Goal: Information Seeking & Learning: Find contact information

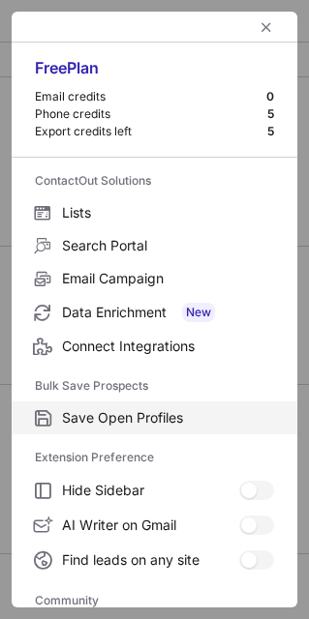
scroll to position [258, 0]
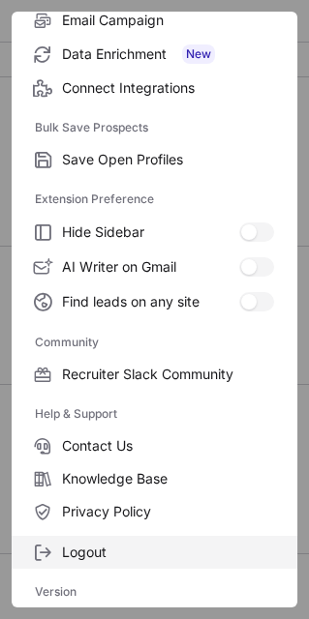
click at [129, 559] on span "Logout" at bounding box center [168, 552] width 212 height 17
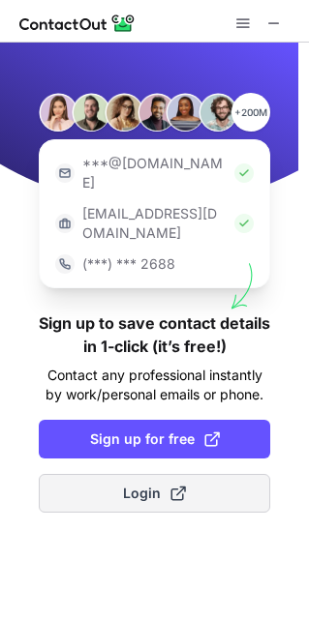
click at [146, 474] on button "Login" at bounding box center [154, 493] width 231 height 39
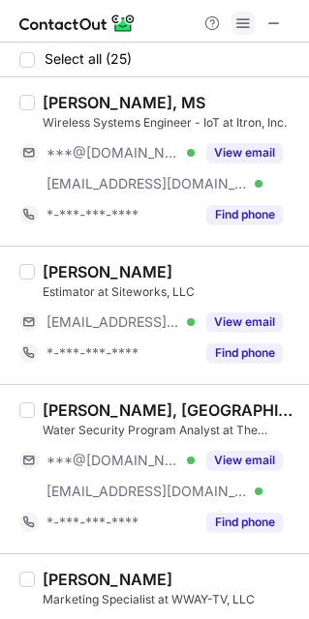
click at [241, 28] on span at bounding box center [242, 22] width 15 height 15
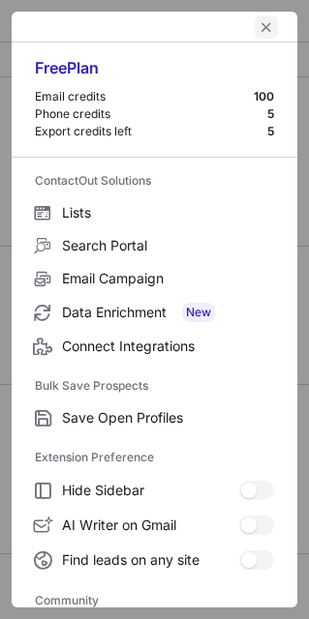
click at [254, 35] on button "left-button" at bounding box center [265, 26] width 23 height 23
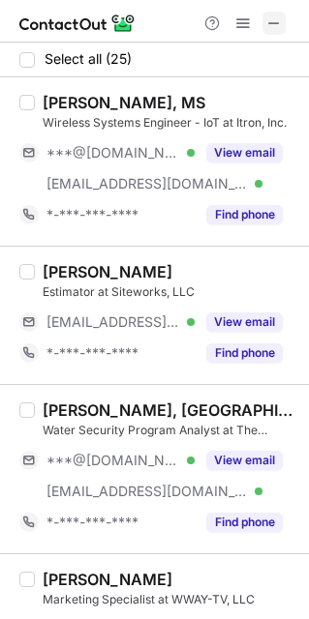
click at [268, 23] on span at bounding box center [273, 22] width 15 height 15
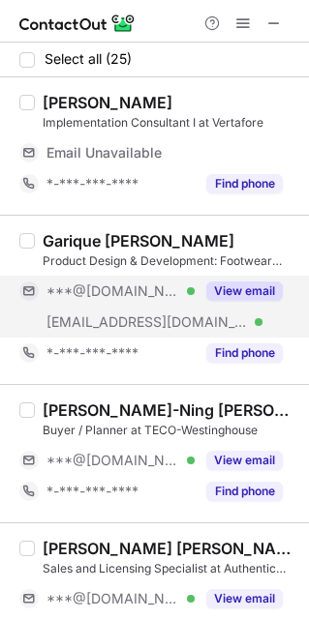
click at [140, 301] on div "***@[DOMAIN_NAME] Verified" at bounding box center [106, 291] width 175 height 31
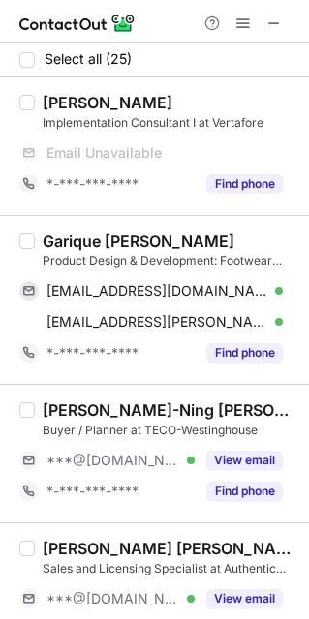
click at [58, 244] on div "Garique [PERSON_NAME]" at bounding box center [139, 240] width 192 height 19
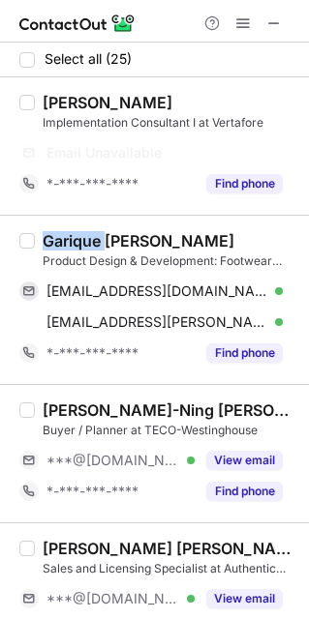
copy div "Garique"
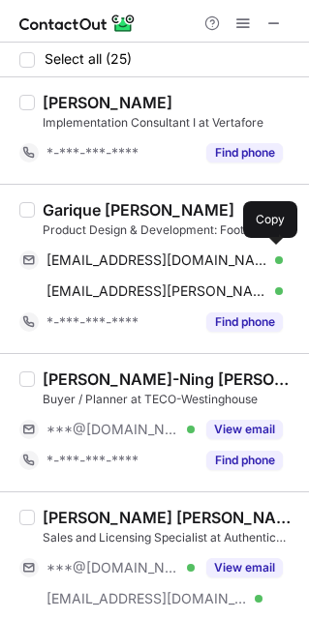
drag, startPoint x: 84, startPoint y: 261, endPoint x: 165, endPoint y: 238, distance: 84.5
click at [84, 261] on span "[EMAIL_ADDRESS][DOMAIN_NAME]" at bounding box center [157, 260] width 222 height 17
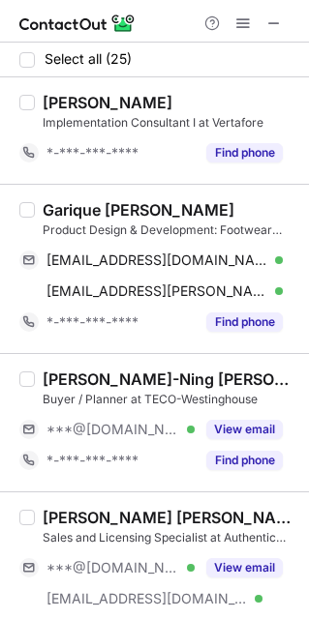
drag, startPoint x: 280, startPoint y: 23, endPoint x: 152, endPoint y: 41, distance: 128.9
click at [280, 23] on span at bounding box center [273, 22] width 15 height 15
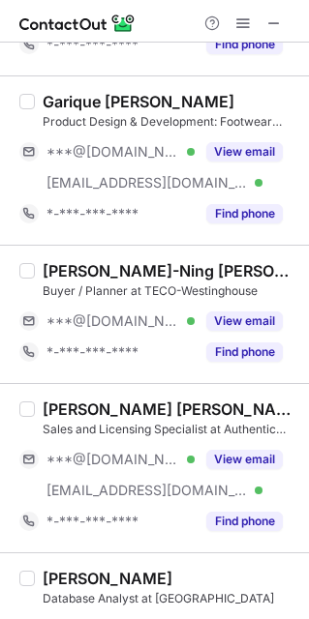
scroll to position [145, 0]
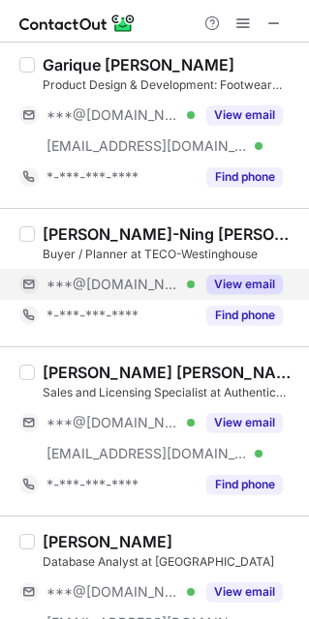
click at [99, 284] on span "***@[DOMAIN_NAME]" at bounding box center [112, 284] width 133 height 17
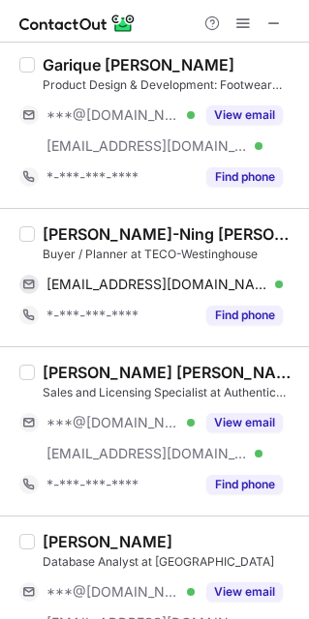
click at [59, 235] on div "[PERSON_NAME]-Ning [PERSON_NAME]" at bounding box center [170, 233] width 254 height 19
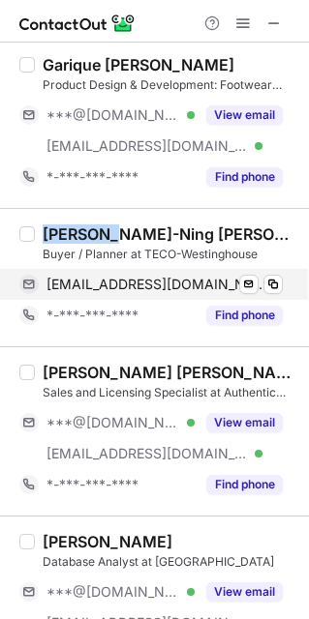
copy div "[PERSON_NAME]"
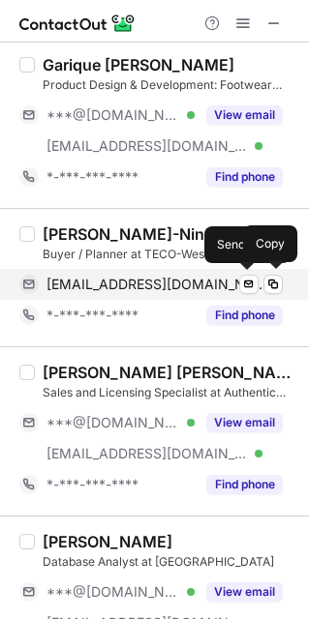
click at [76, 284] on span "[EMAIL_ADDRESS][DOMAIN_NAME]" at bounding box center [157, 284] width 222 height 17
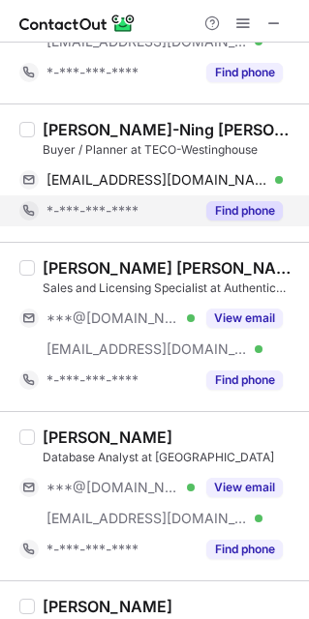
scroll to position [290, 0]
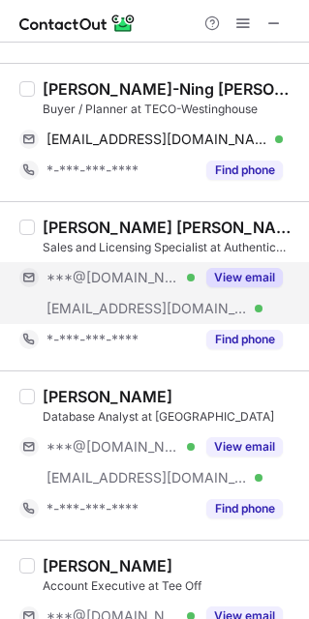
click at [120, 291] on div "***@[DOMAIN_NAME] Verified [EMAIL_ADDRESS][DOMAIN_NAME] Verified" at bounding box center [106, 293] width 175 height 62
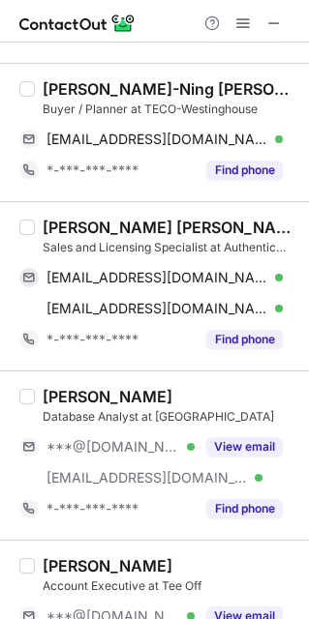
click at [53, 220] on div "[PERSON_NAME] [PERSON_NAME]" at bounding box center [170, 227] width 254 height 19
copy div "[PERSON_NAME]"
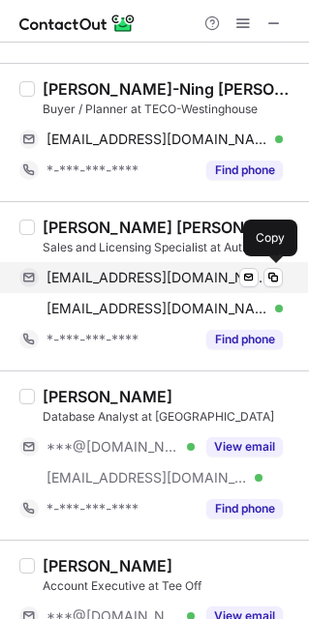
click at [82, 277] on span "[EMAIL_ADDRESS][DOMAIN_NAME]" at bounding box center [157, 277] width 222 height 17
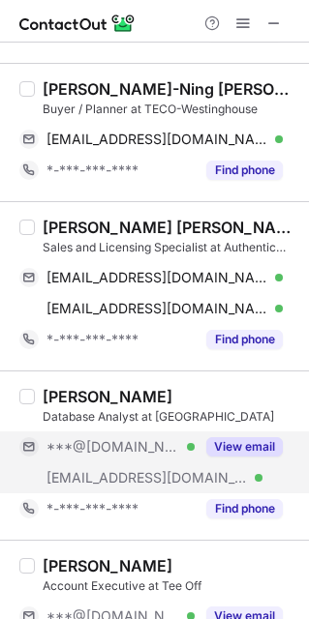
click at [122, 461] on div "***@[DOMAIN_NAME] Verified" at bounding box center [106, 446] width 175 height 31
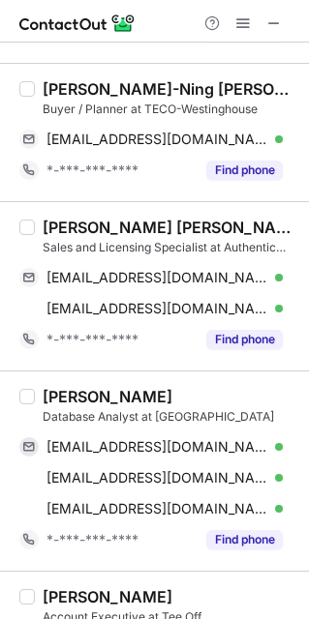
click at [62, 386] on div "[PERSON_NAME] Database Analyst at [GEOGRAPHIC_DATA] [EMAIL_ADDRESS][DOMAIN_NAME…" at bounding box center [154, 470] width 309 height 200
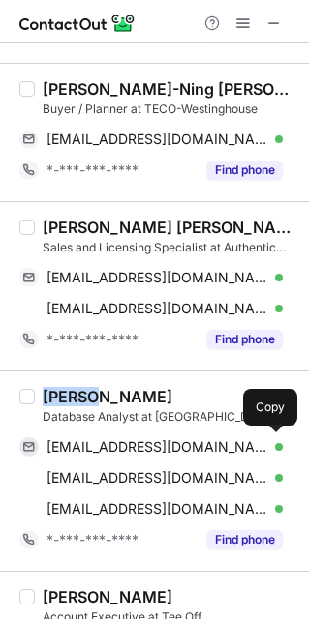
copy div "[PERSON_NAME]"
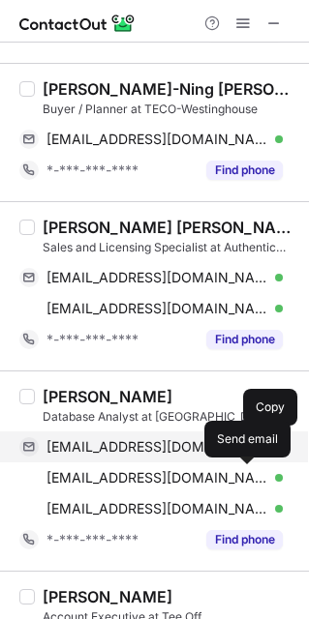
drag, startPoint x: 96, startPoint y: 453, endPoint x: 181, endPoint y: 449, distance: 85.2
click at [97, 453] on span "[EMAIL_ADDRESS][DOMAIN_NAME]" at bounding box center [157, 446] width 222 height 17
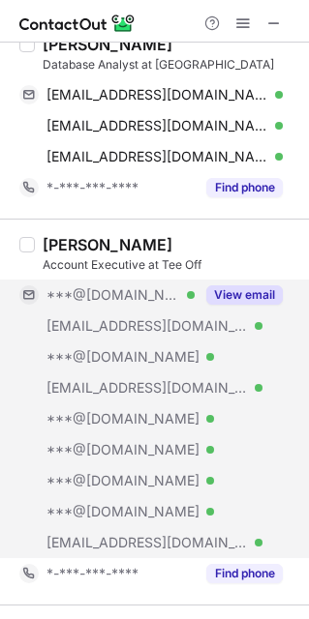
scroll to position [726, 0]
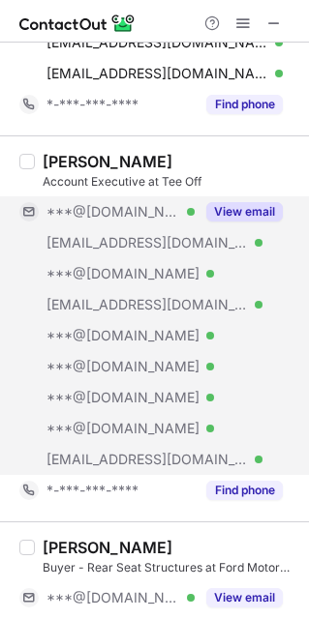
click at [93, 354] on div "***@[DOMAIN_NAME] Verified" at bounding box center [106, 366] width 175 height 31
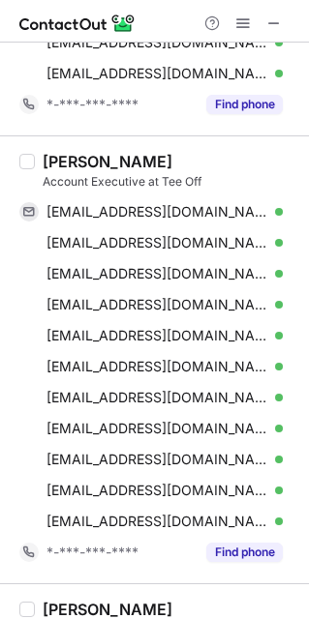
click at [55, 162] on div "[PERSON_NAME]" at bounding box center [108, 161] width 130 height 19
click at [56, 161] on div "[PERSON_NAME]" at bounding box center [108, 161] width 130 height 19
copy div "[PERSON_NAME]"
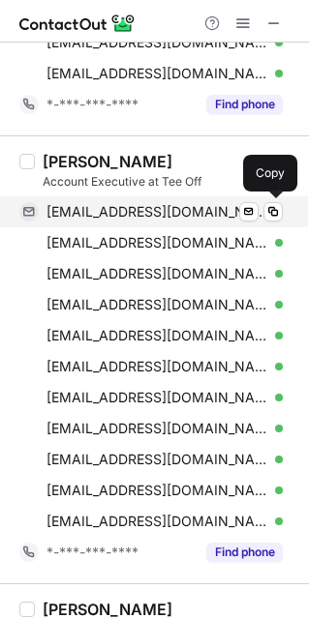
click at [78, 211] on span "[EMAIL_ADDRESS][DOMAIN_NAME]" at bounding box center [157, 211] width 222 height 17
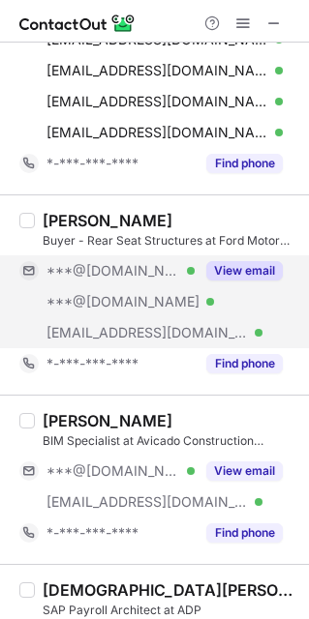
scroll to position [1161, 0]
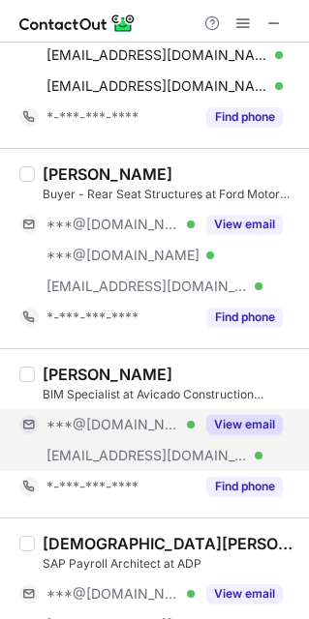
click at [100, 433] on span "***@[DOMAIN_NAME]" at bounding box center [112, 424] width 133 height 17
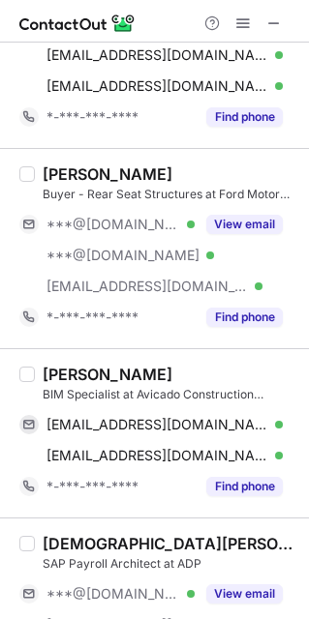
click at [49, 368] on div "[PERSON_NAME]" at bounding box center [108, 374] width 130 height 19
copy div "Priya"
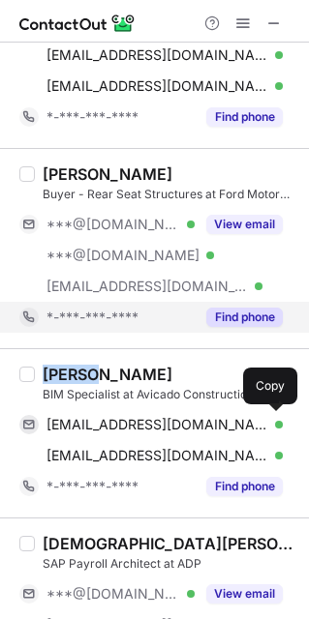
drag, startPoint x: 73, startPoint y: 432, endPoint x: 216, endPoint y: 321, distance: 181.3
click at [74, 432] on span "[EMAIL_ADDRESS][DOMAIN_NAME]" at bounding box center [157, 424] width 222 height 17
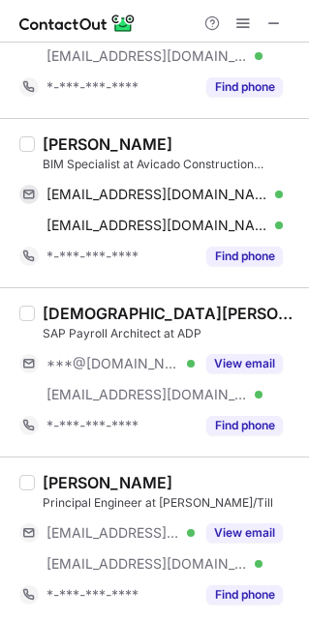
scroll to position [1451, 0]
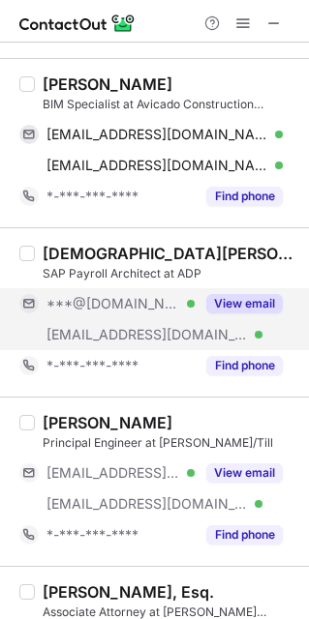
click at [116, 321] on div "[EMAIL_ADDRESS][DOMAIN_NAME] Verified" at bounding box center [106, 334] width 175 height 31
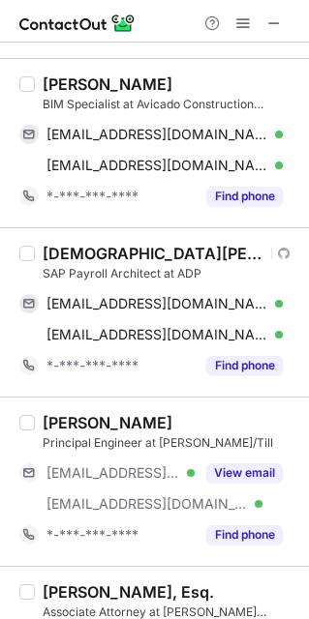
click at [65, 254] on div "[DEMOGRAPHIC_DATA][PERSON_NAME]" at bounding box center [154, 253] width 222 height 19
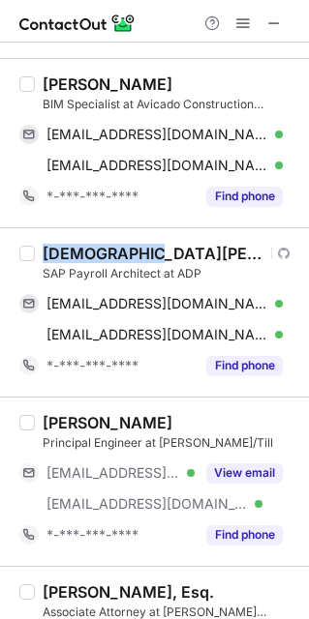
click at [65, 254] on div "[DEMOGRAPHIC_DATA][PERSON_NAME]" at bounding box center [154, 253] width 222 height 19
copy div "[PERSON_NAME]"
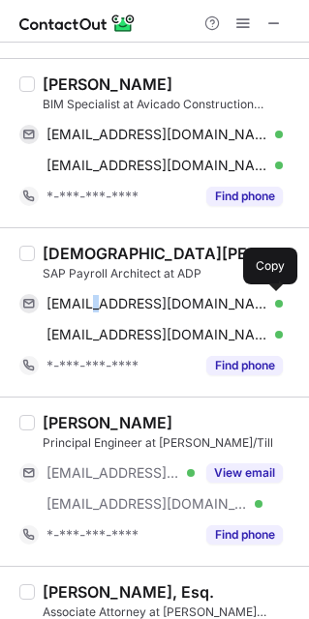
drag, startPoint x: 91, startPoint y: 305, endPoint x: 291, endPoint y: 279, distance: 201.9
click at [97, 303] on span "[EMAIL_ADDRESS][DOMAIN_NAME]" at bounding box center [157, 303] width 222 height 17
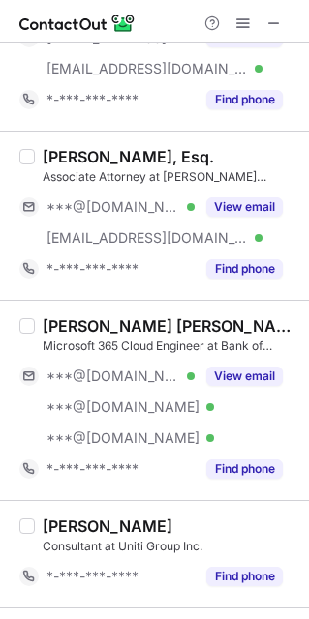
scroll to position [2031, 0]
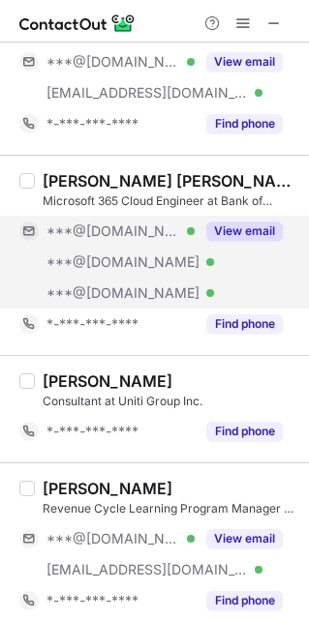
click at [117, 287] on span "***@[DOMAIN_NAME]" at bounding box center [122, 292] width 153 height 17
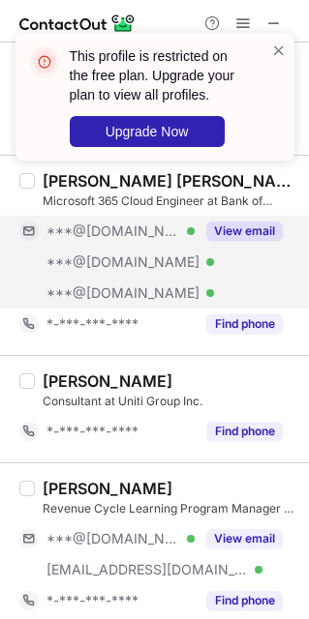
scroll to position [2177, 0]
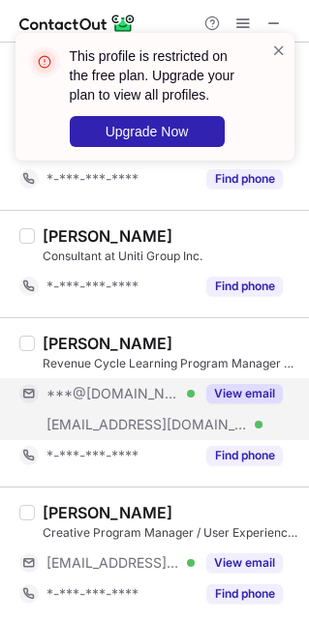
click at [122, 421] on span "[EMAIL_ADDRESS][DOMAIN_NAME]" at bounding box center [146, 424] width 201 height 17
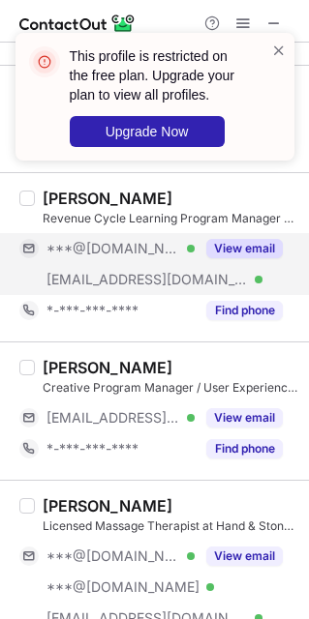
scroll to position [2467, 0]
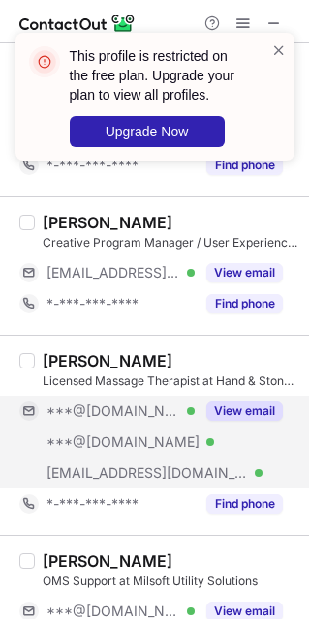
click at [107, 444] on span "***@[DOMAIN_NAME]" at bounding box center [122, 441] width 153 height 17
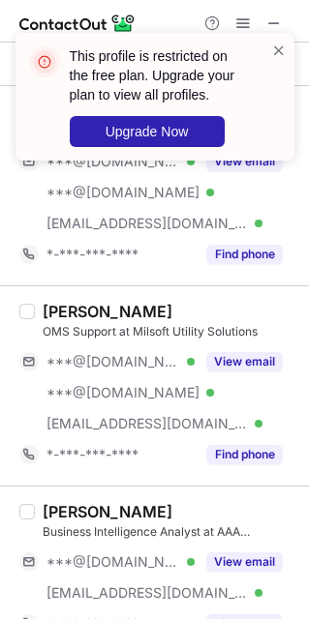
scroll to position [2757, 0]
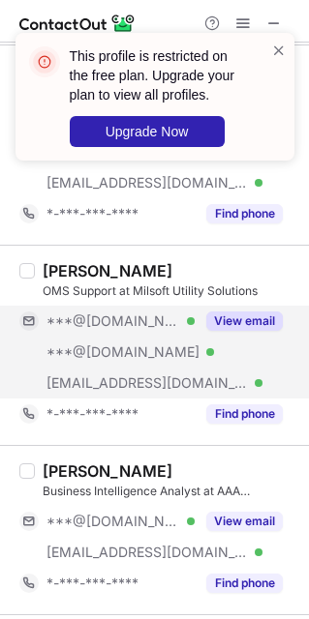
click at [103, 358] on span "***@[DOMAIN_NAME]" at bounding box center [122, 351] width 153 height 17
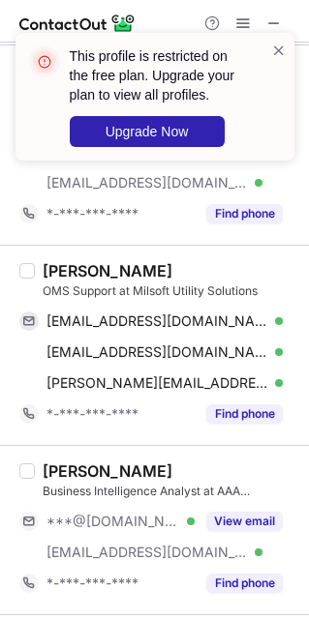
click at [61, 273] on div "[PERSON_NAME]" at bounding box center [108, 270] width 130 height 19
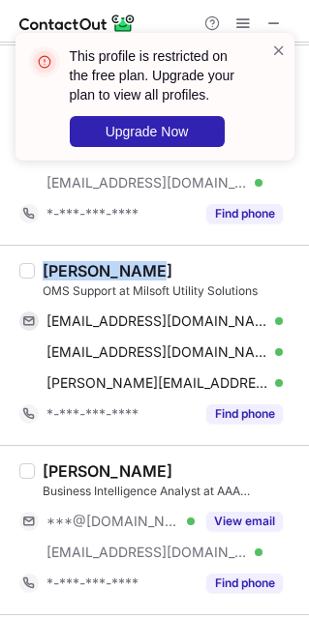
click at [61, 273] on div "[PERSON_NAME]" at bounding box center [108, 270] width 130 height 19
copy div "[PERSON_NAME]"
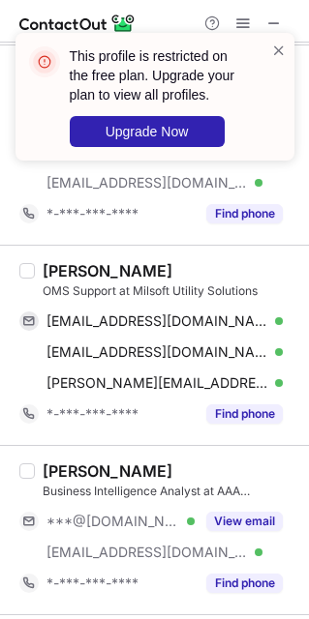
drag, startPoint x: 68, startPoint y: 331, endPoint x: 287, endPoint y: 307, distance: 220.9
click at [76, 328] on span "[EMAIL_ADDRESS][DOMAIN_NAME]" at bounding box center [157, 320] width 222 height 17
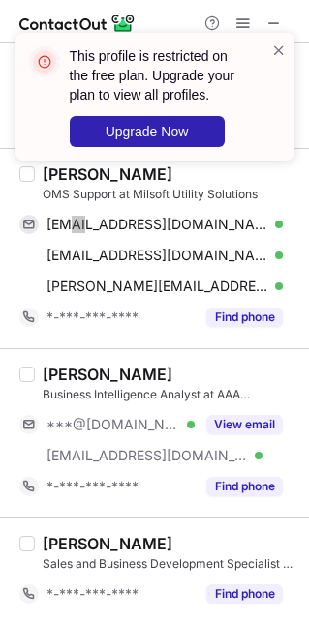
scroll to position [2902, 0]
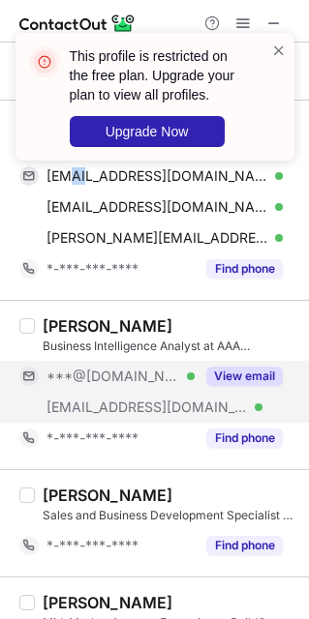
click at [102, 385] on span "***@[DOMAIN_NAME]" at bounding box center [112, 376] width 133 height 17
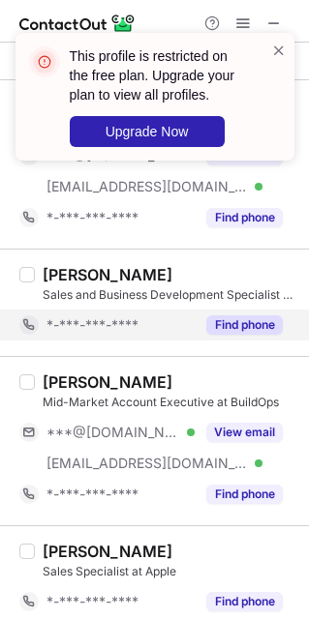
scroll to position [3192, 0]
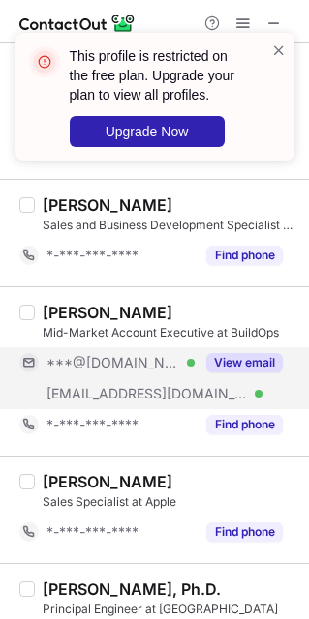
click at [117, 378] on div "***@[DOMAIN_NAME] Verified" at bounding box center [106, 362] width 175 height 31
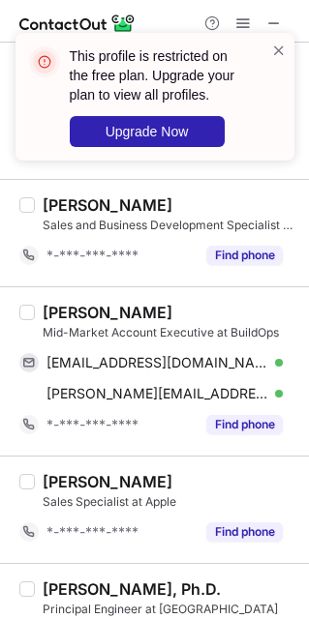
click at [56, 313] on div "[PERSON_NAME]" at bounding box center [108, 312] width 130 height 19
click at [55, 313] on div "[PERSON_NAME]" at bounding box center [108, 312] width 130 height 19
copy div "[PERSON_NAME]"
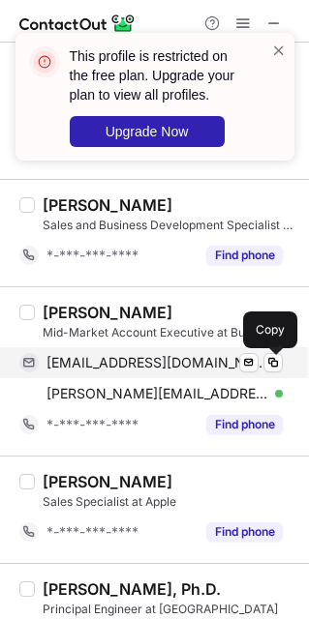
click at [93, 370] on span "[EMAIL_ADDRESS][DOMAIN_NAME]" at bounding box center [157, 362] width 222 height 17
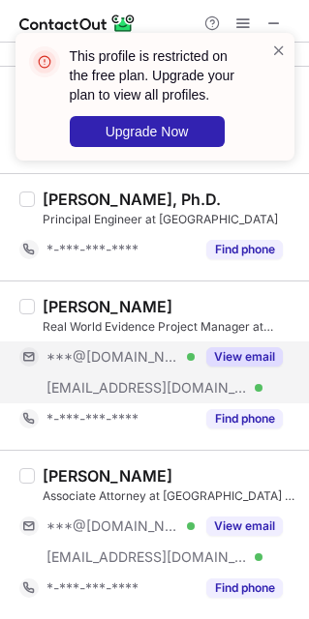
scroll to position [3628, 0]
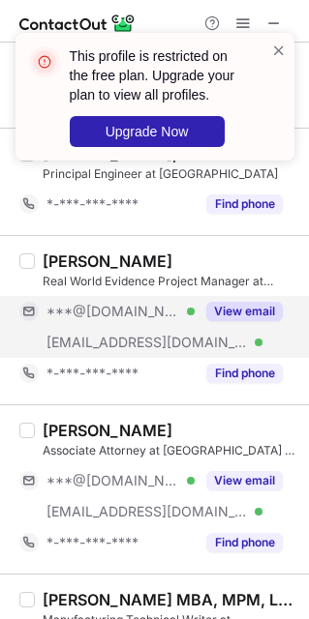
click at [103, 340] on div "[EMAIL_ADDRESS][DOMAIN_NAME] Verified" at bounding box center [106, 342] width 175 height 31
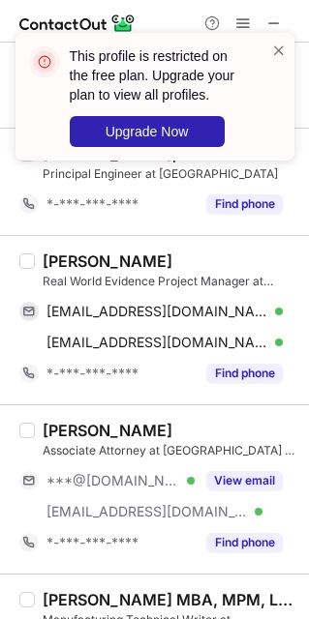
click at [53, 271] on div "[PERSON_NAME]" at bounding box center [108, 261] width 130 height 19
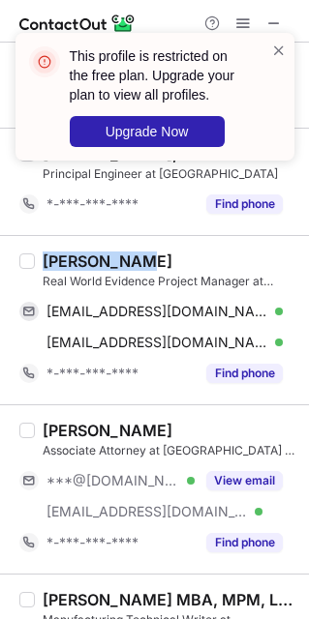
click at [53, 271] on div "[PERSON_NAME]" at bounding box center [108, 261] width 130 height 19
copy div "[PERSON_NAME]"
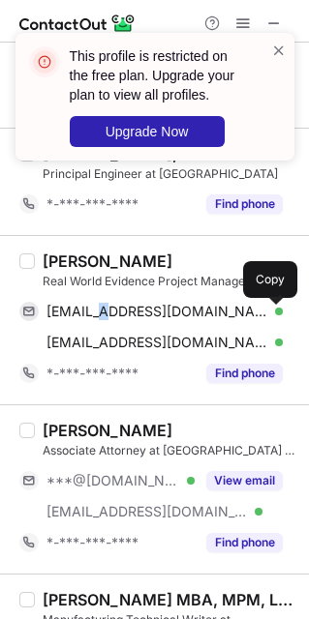
drag, startPoint x: 96, startPoint y: 321, endPoint x: 296, endPoint y: 266, distance: 207.7
click at [114, 314] on span "[EMAIL_ADDRESS][DOMAIN_NAME]" at bounding box center [157, 311] width 222 height 17
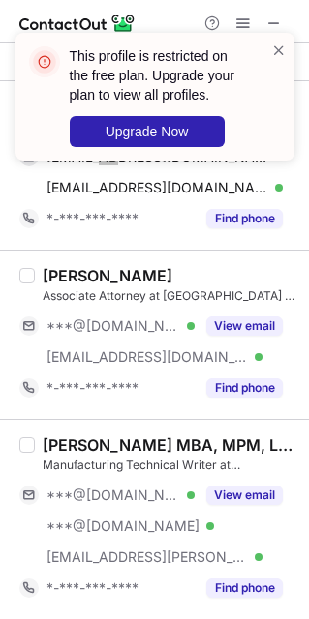
scroll to position [3791, 0]
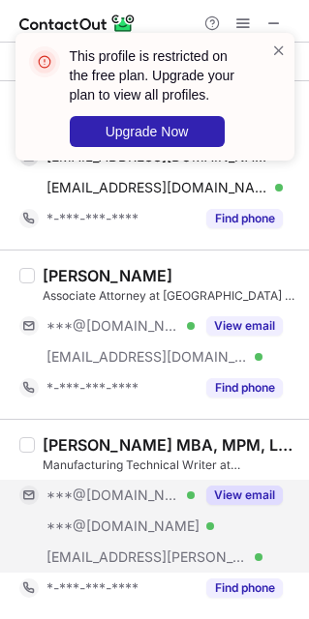
click at [132, 542] on div "[EMAIL_ADDRESS][PERSON_NAME][DOMAIN_NAME] Verified" at bounding box center [106, 557] width 175 height 31
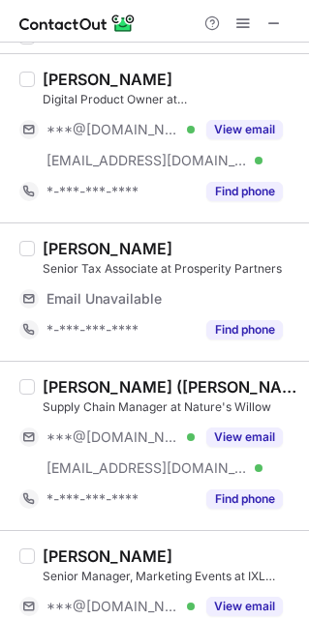
scroll to position [0, 0]
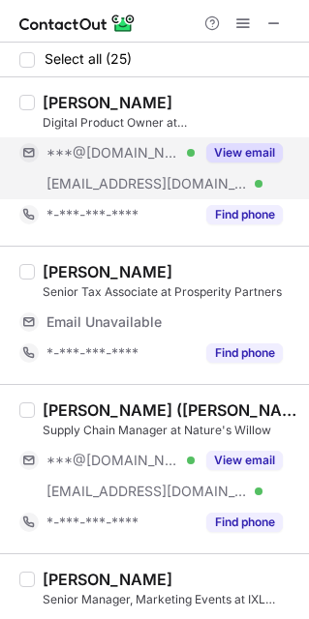
click at [99, 180] on span "[EMAIL_ADDRESS][DOMAIN_NAME]" at bounding box center [146, 183] width 201 height 17
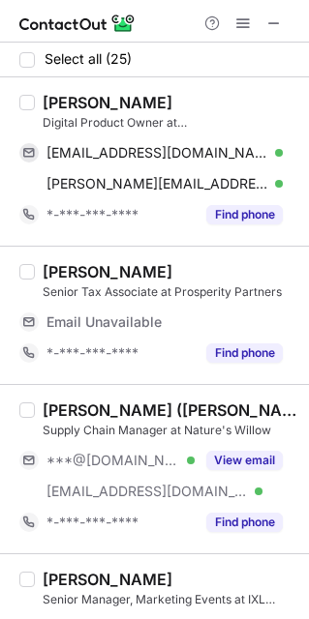
click at [74, 101] on div "[PERSON_NAME]" at bounding box center [108, 102] width 130 height 19
click at [73, 99] on div "[PERSON_NAME]" at bounding box center [108, 102] width 130 height 19
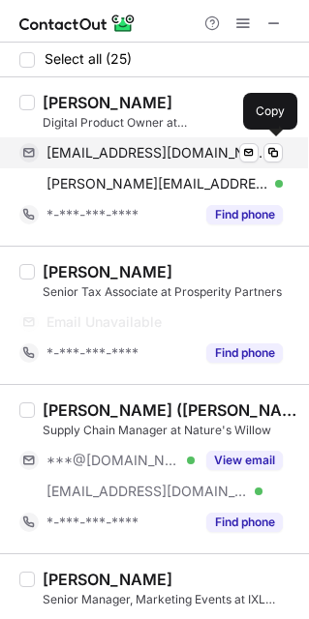
click at [93, 154] on span "[EMAIL_ADDRESS][DOMAIN_NAME]" at bounding box center [157, 152] width 222 height 17
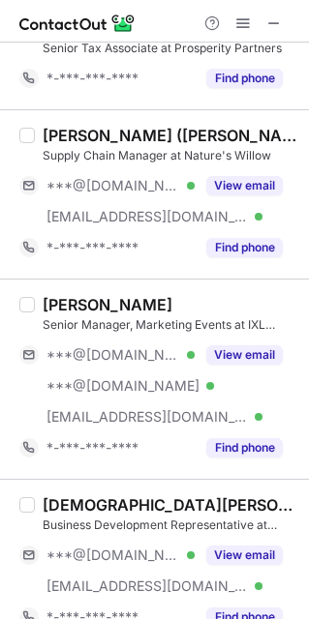
scroll to position [290, 0]
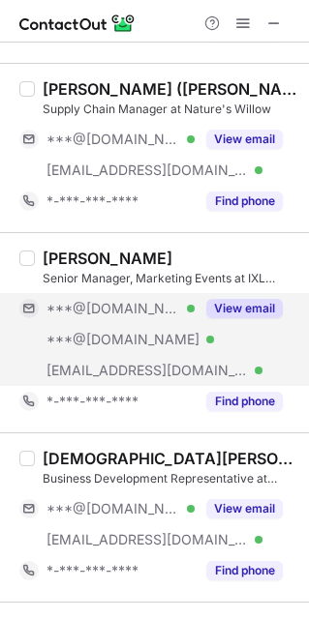
click at [100, 341] on span "***@[DOMAIN_NAME]" at bounding box center [122, 339] width 153 height 17
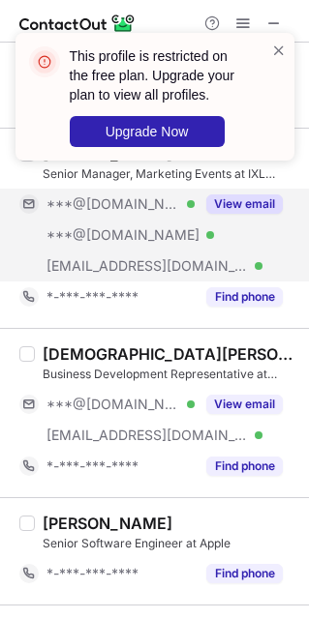
scroll to position [435, 0]
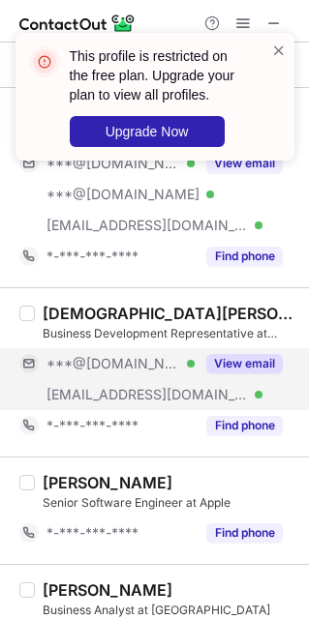
click at [120, 377] on div "***@[DOMAIN_NAME] Verified" at bounding box center [106, 363] width 175 height 31
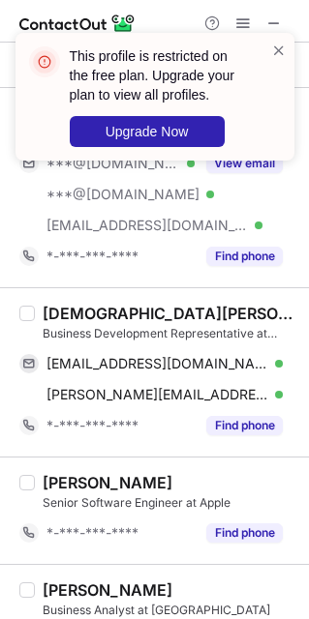
click at [74, 313] on div "[DEMOGRAPHIC_DATA][PERSON_NAME]" at bounding box center [170, 313] width 254 height 19
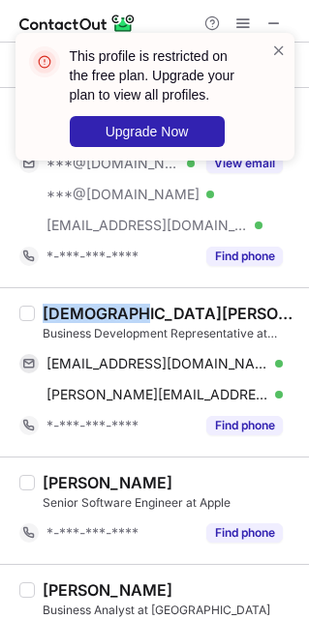
click at [74, 313] on div "[DEMOGRAPHIC_DATA][PERSON_NAME]" at bounding box center [170, 313] width 254 height 19
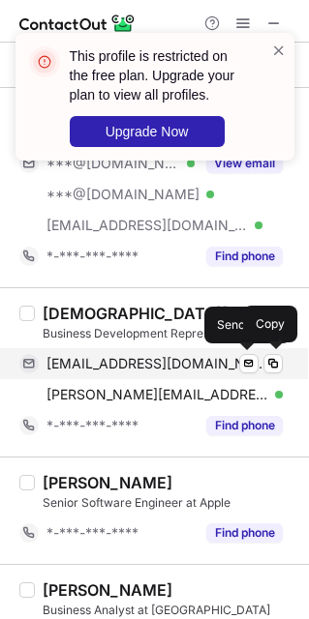
drag, startPoint x: 65, startPoint y: 370, endPoint x: 119, endPoint y: 354, distance: 56.6
click at [67, 370] on span "[EMAIL_ADDRESS][DOMAIN_NAME]" at bounding box center [157, 363] width 222 height 17
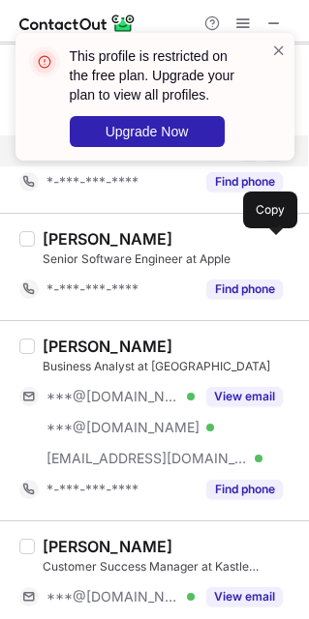
scroll to position [726, 0]
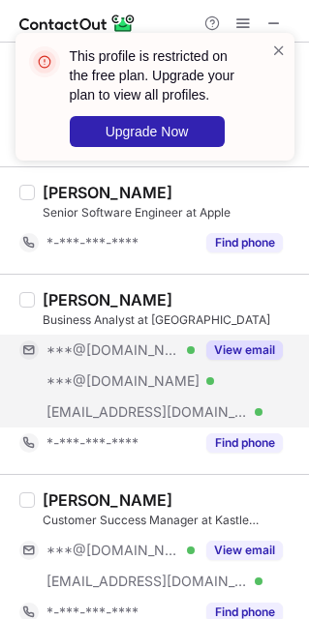
click at [108, 366] on div "***@[DOMAIN_NAME] Verified" at bounding box center [106, 350] width 175 height 31
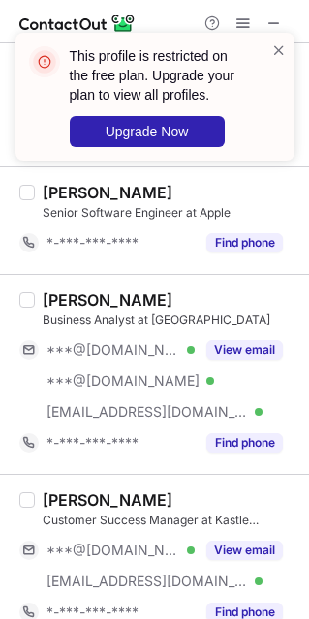
scroll to position [871, 0]
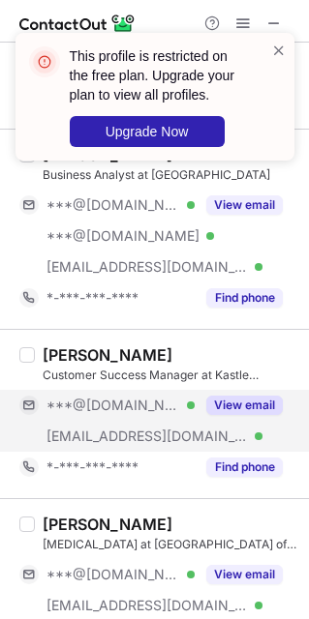
click at [107, 420] on div "***@[DOMAIN_NAME] Verified" at bounding box center [106, 405] width 175 height 31
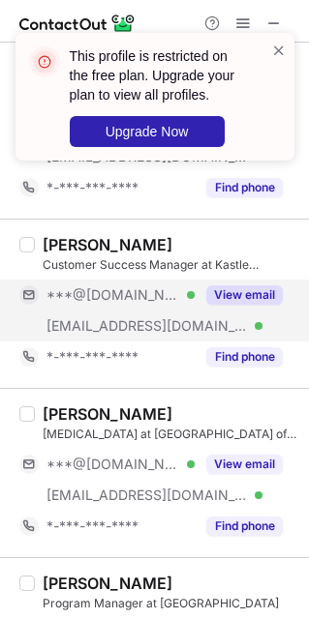
scroll to position [1016, 0]
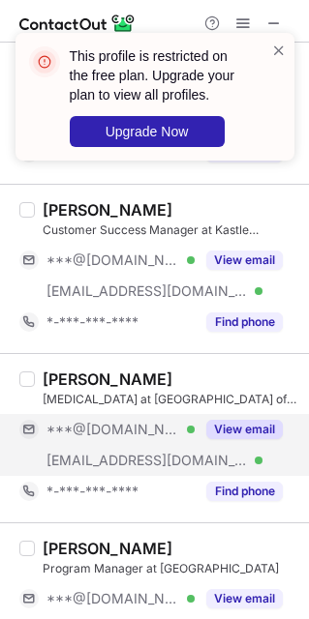
click at [114, 438] on span "***@[DOMAIN_NAME]" at bounding box center [112, 429] width 133 height 17
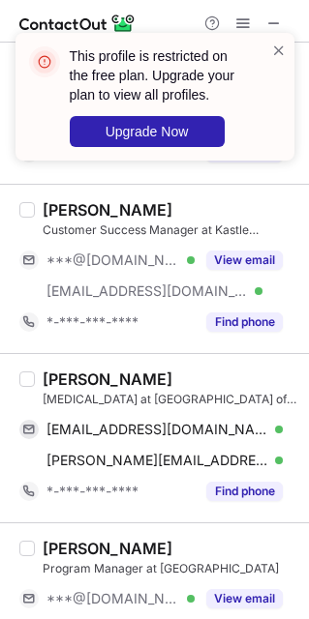
click at [62, 386] on div "[PERSON_NAME]" at bounding box center [108, 379] width 130 height 19
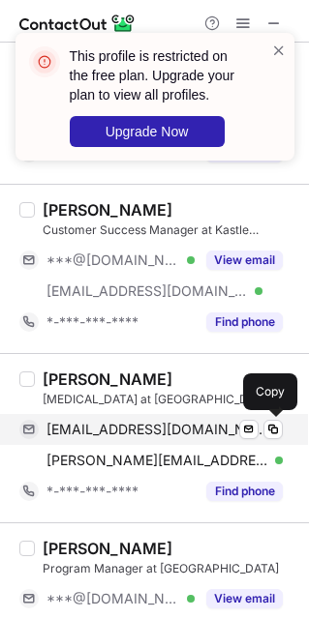
click at [97, 437] on span "[EMAIL_ADDRESS][DOMAIN_NAME]" at bounding box center [157, 429] width 222 height 17
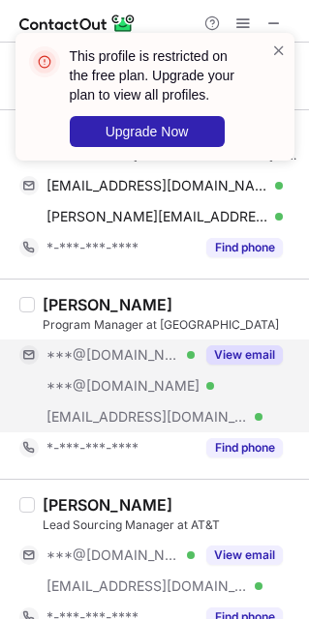
scroll to position [1306, 0]
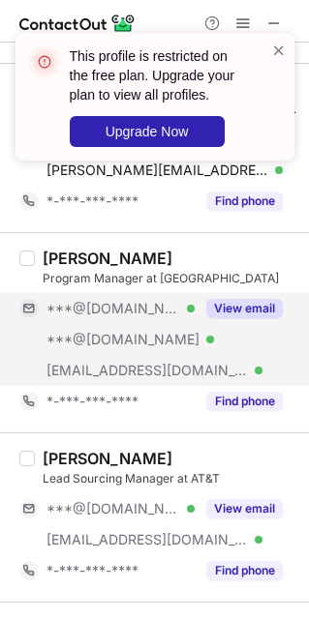
click at [97, 365] on span "[EMAIL_ADDRESS][DOMAIN_NAME]" at bounding box center [146, 370] width 201 height 17
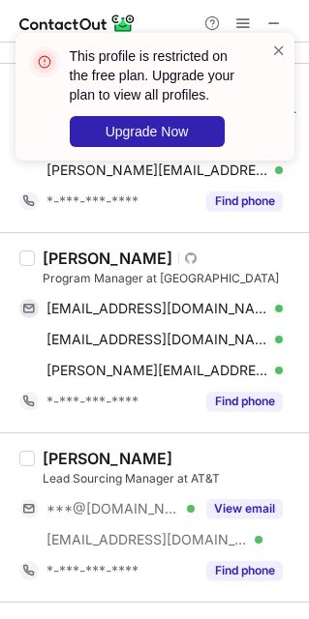
click at [55, 254] on div "[PERSON_NAME]" at bounding box center [108, 258] width 130 height 19
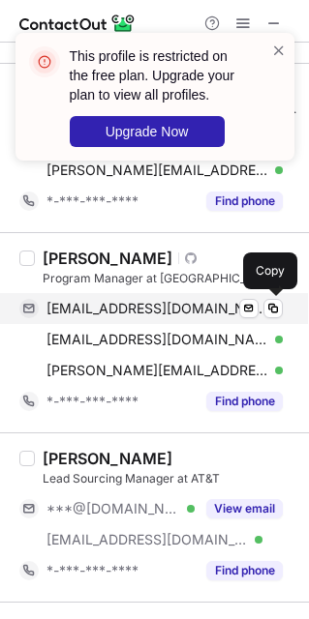
click at [91, 311] on span "[EMAIL_ADDRESS][DOMAIN_NAME]" at bounding box center [157, 308] width 222 height 17
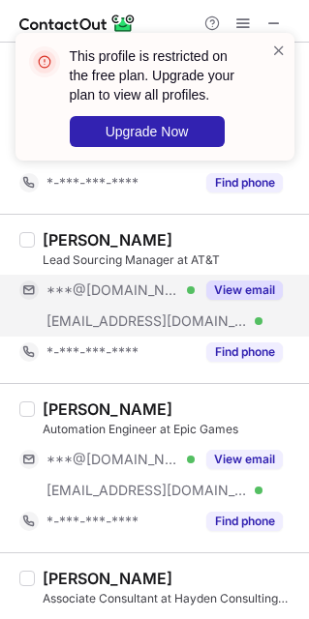
scroll to position [1596, 0]
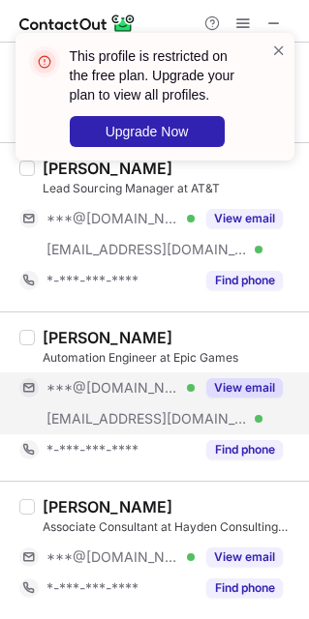
click at [76, 416] on span "[EMAIL_ADDRESS][DOMAIN_NAME]" at bounding box center [146, 418] width 201 height 17
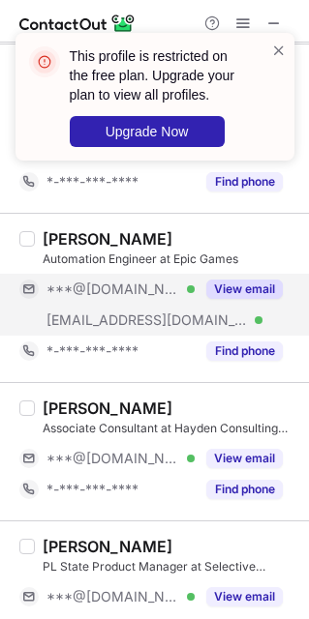
scroll to position [1741, 0]
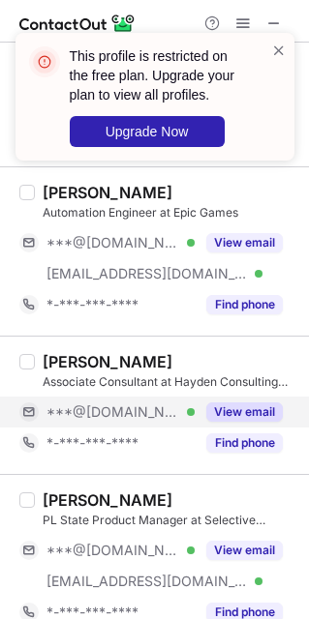
click at [113, 406] on div "***@[DOMAIN_NAME] Verified" at bounding box center [106, 412] width 175 height 31
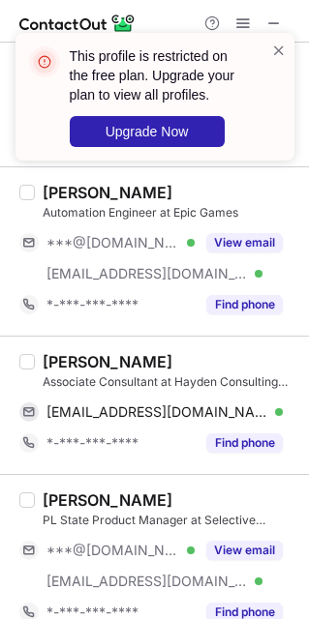
click at [58, 359] on div "[PERSON_NAME]" at bounding box center [108, 361] width 130 height 19
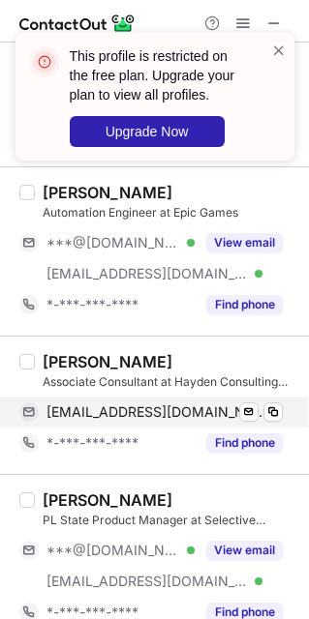
click at [103, 414] on span "[EMAIL_ADDRESS][DOMAIN_NAME]" at bounding box center [157, 411] width 222 height 17
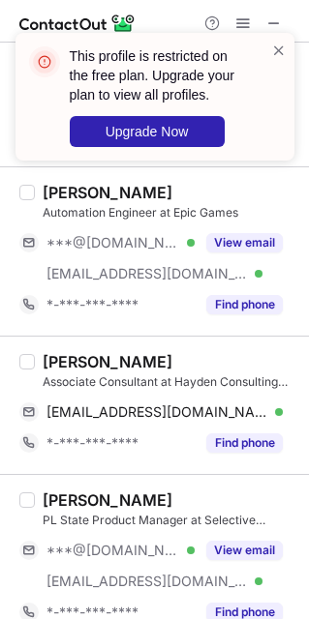
scroll to position [1886, 0]
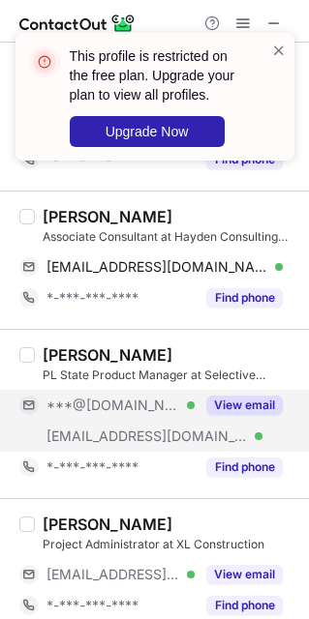
click at [122, 426] on div "[EMAIL_ADDRESS][DOMAIN_NAME] Verified" at bounding box center [106, 436] width 175 height 31
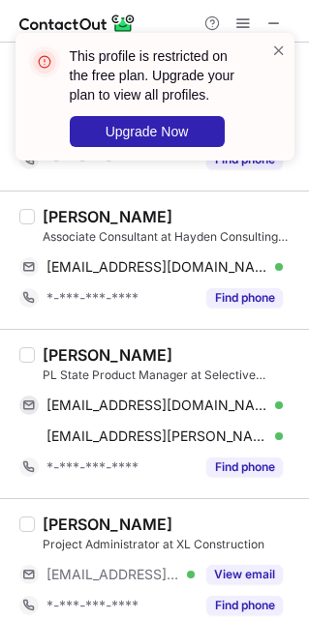
click at [59, 360] on div "[PERSON_NAME]" at bounding box center [108, 354] width 130 height 19
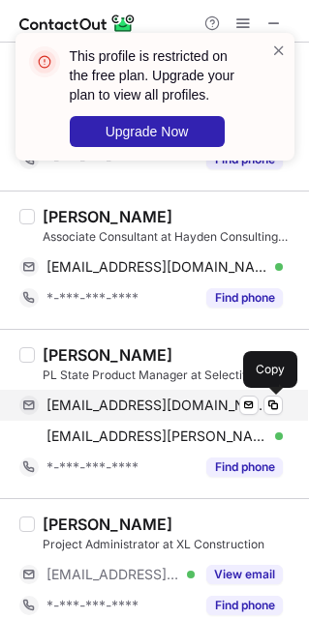
click at [94, 400] on span "[EMAIL_ADDRESS][DOMAIN_NAME]" at bounding box center [157, 405] width 222 height 17
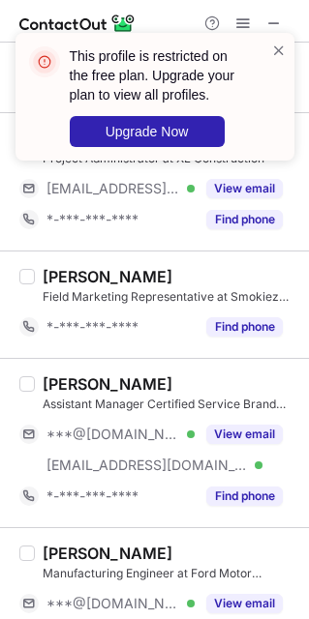
scroll to position [2322, 0]
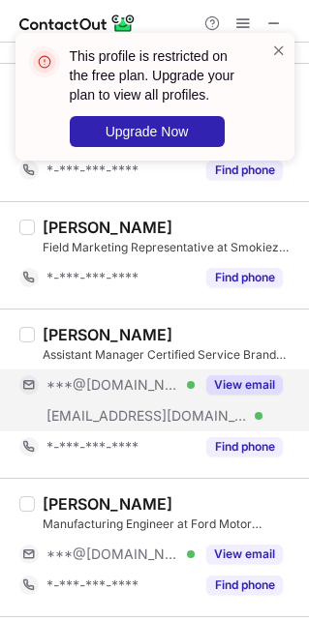
click at [129, 408] on div "[EMAIL_ADDRESS][DOMAIN_NAME] Verified" at bounding box center [106, 415] width 175 height 31
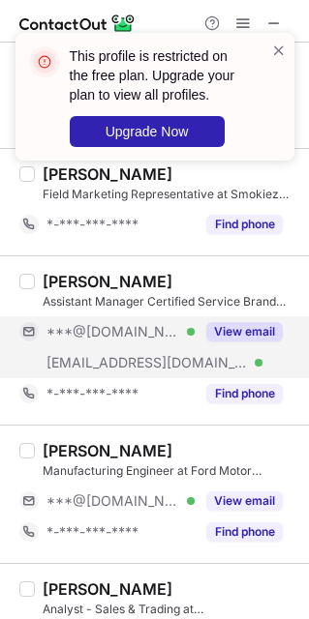
scroll to position [2467, 0]
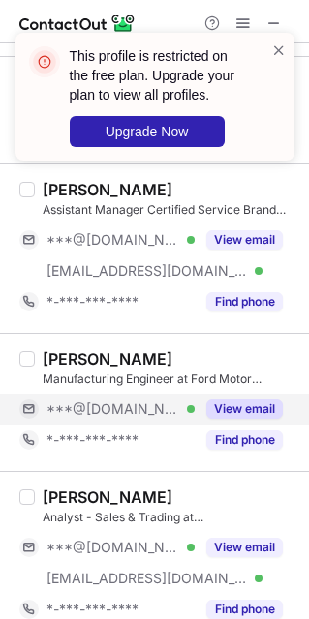
click at [100, 425] on div "***@[DOMAIN_NAME] Verified" at bounding box center [106, 409] width 175 height 31
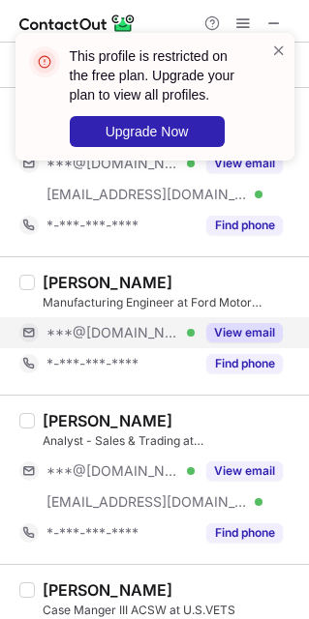
scroll to position [2612, 0]
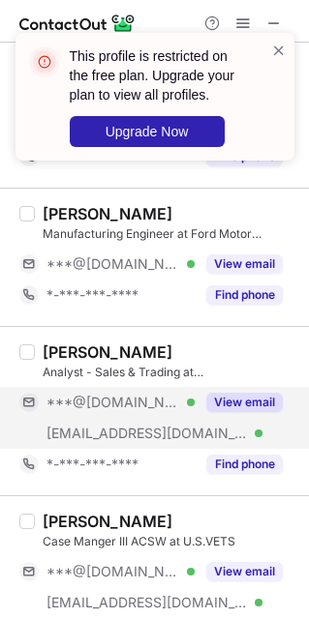
click at [102, 441] on span "[EMAIL_ADDRESS][DOMAIN_NAME]" at bounding box center [146, 433] width 201 height 17
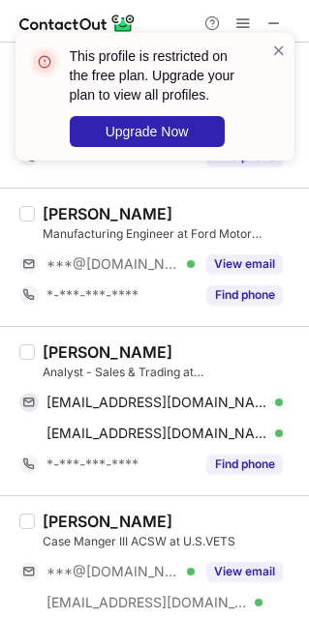
click at [58, 354] on div "[PERSON_NAME]" at bounding box center [108, 351] width 130 height 19
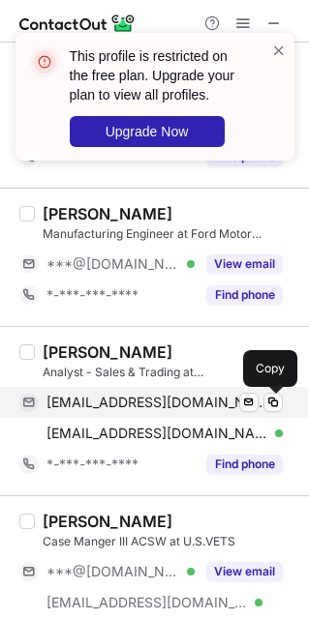
click at [97, 409] on span "[EMAIL_ADDRESS][DOMAIN_NAME]" at bounding box center [157, 402] width 222 height 17
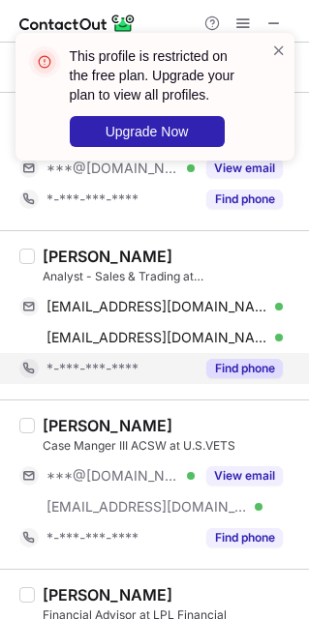
scroll to position [2757, 0]
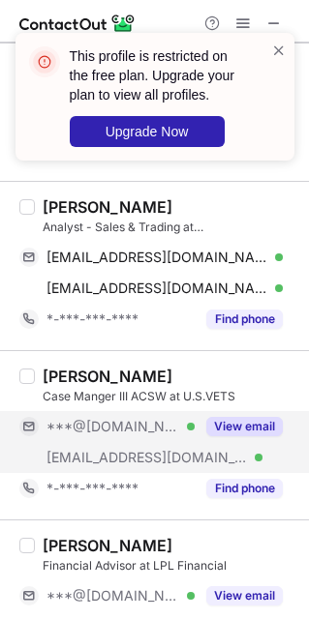
click at [128, 466] on span "[EMAIL_ADDRESS][DOMAIN_NAME]" at bounding box center [146, 457] width 201 height 17
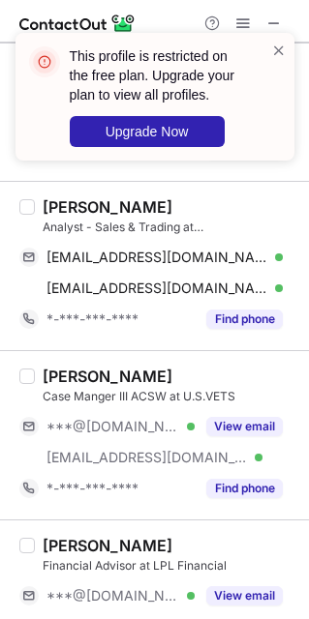
scroll to position [2902, 0]
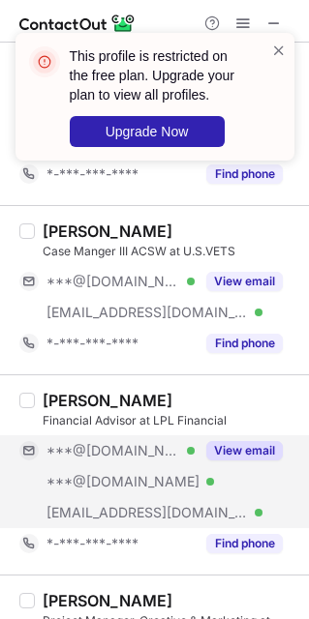
click at [116, 459] on span "***@[DOMAIN_NAME]" at bounding box center [112, 450] width 133 height 17
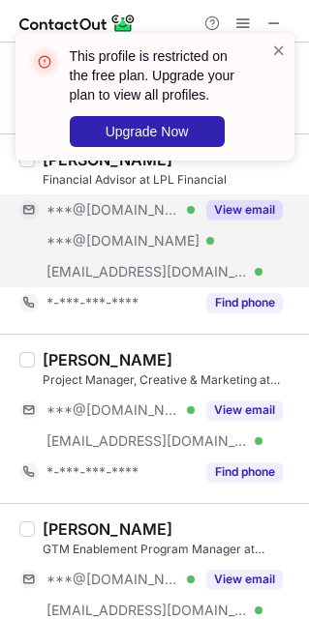
scroll to position [3192, 0]
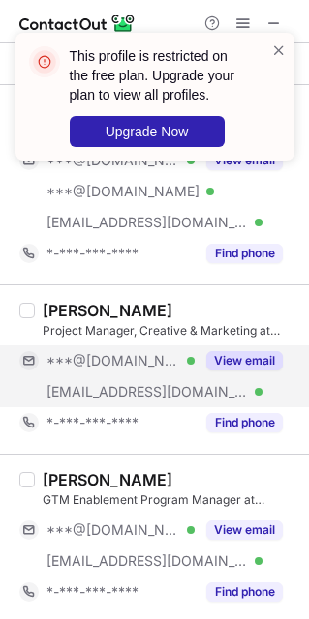
click at [99, 376] on div "***@[DOMAIN_NAME] Verified" at bounding box center [106, 360] width 175 height 31
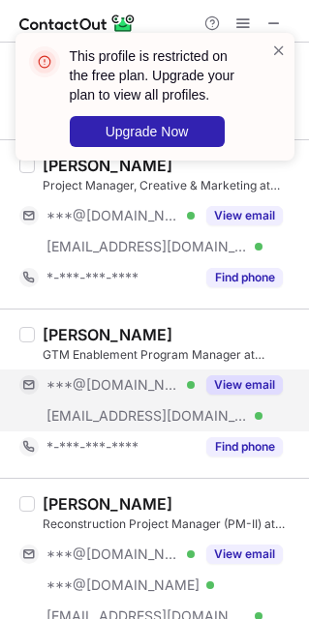
click at [111, 409] on div "[EMAIL_ADDRESS][DOMAIN_NAME] Verified" at bounding box center [106, 415] width 175 height 31
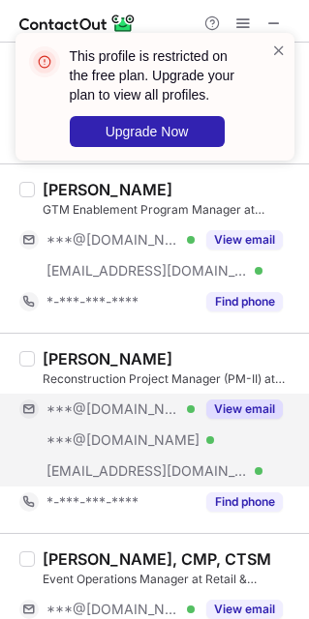
click at [113, 441] on span "***@[DOMAIN_NAME]" at bounding box center [122, 439] width 153 height 17
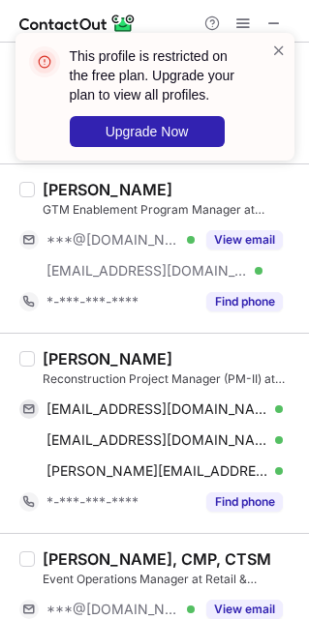
click at [58, 362] on div "[PERSON_NAME]" at bounding box center [108, 358] width 130 height 19
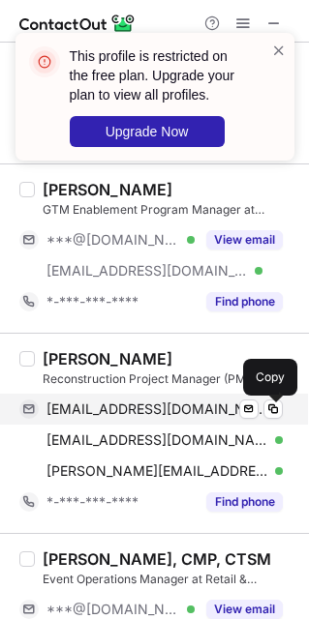
click at [93, 418] on span "[EMAIL_ADDRESS][DOMAIN_NAME]" at bounding box center [157, 408] width 222 height 17
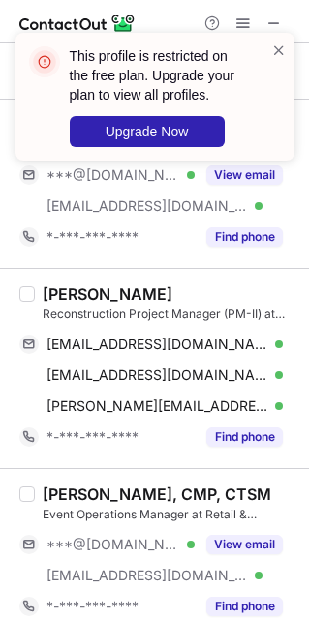
scroll to position [3575, 0]
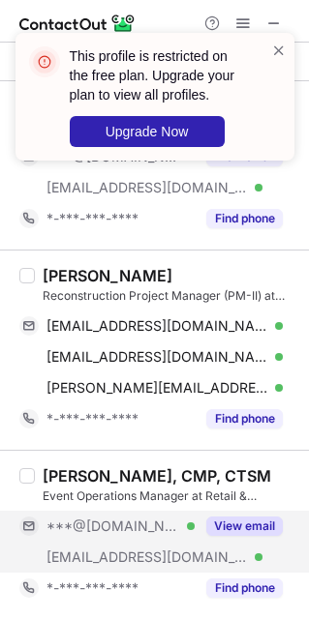
click at [111, 560] on span "[EMAIL_ADDRESS][DOMAIN_NAME]" at bounding box center [146, 556] width 201 height 17
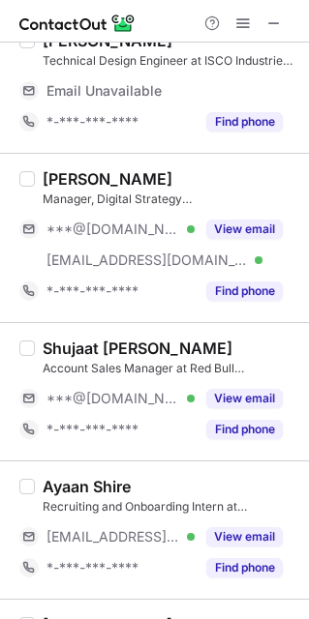
scroll to position [0, 0]
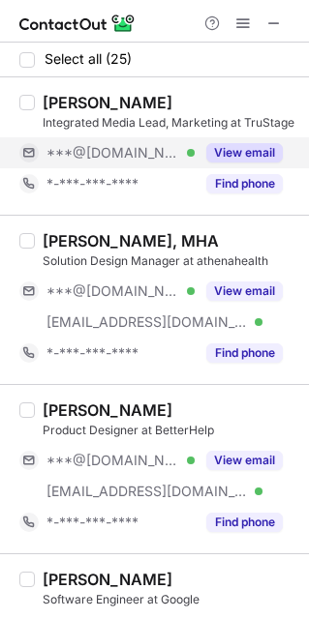
click at [119, 156] on span "***@[DOMAIN_NAME]" at bounding box center [112, 152] width 133 height 17
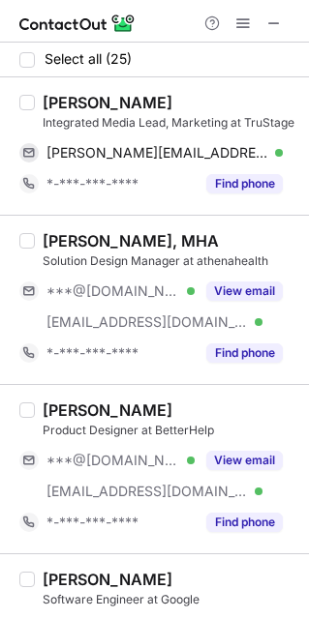
click at [67, 102] on div "[PERSON_NAME]" at bounding box center [108, 102] width 130 height 19
click at [65, 102] on div "[PERSON_NAME]" at bounding box center [108, 102] width 130 height 19
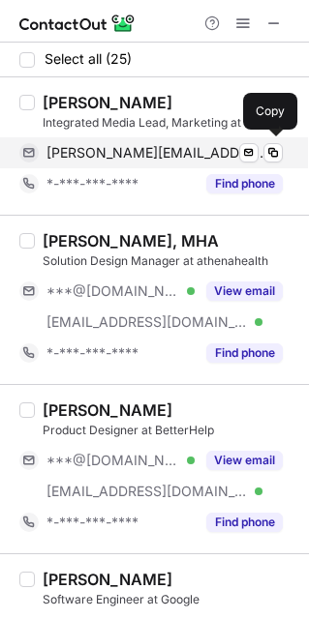
drag, startPoint x: 110, startPoint y: 148, endPoint x: 99, endPoint y: 154, distance: 13.0
click at [110, 148] on span "[PERSON_NAME][EMAIL_ADDRESS][DOMAIN_NAME]" at bounding box center [157, 152] width 222 height 17
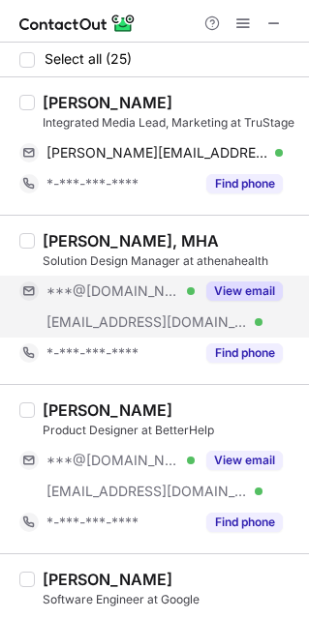
click at [132, 307] on div "[EMAIL_ADDRESS][DOMAIN_NAME] Verified" at bounding box center [106, 322] width 175 height 31
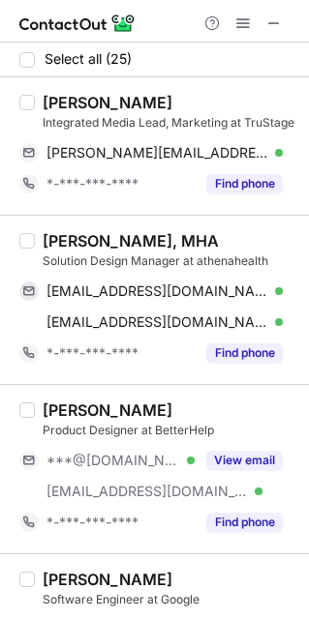
click at [64, 235] on div "[PERSON_NAME], MHA" at bounding box center [131, 240] width 176 height 19
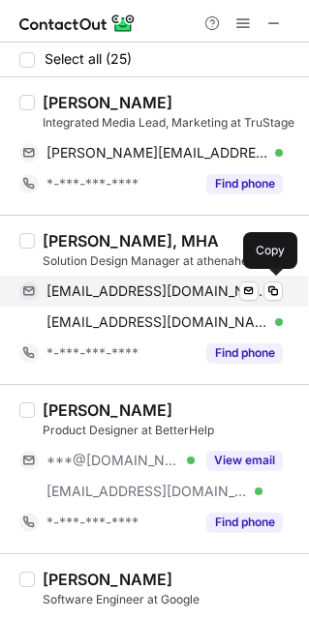
click at [94, 289] on span "[EMAIL_ADDRESS][DOMAIN_NAME]" at bounding box center [157, 290] width 222 height 17
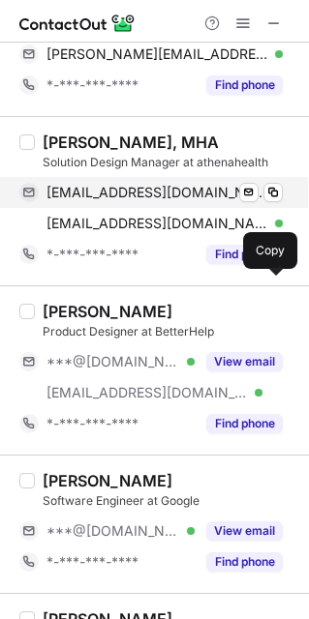
scroll to position [145, 0]
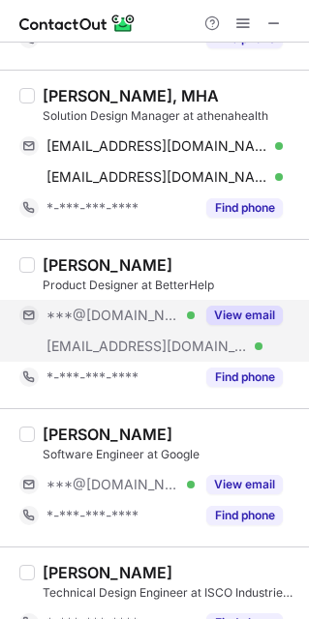
click at [123, 334] on div "[EMAIL_ADDRESS][DOMAIN_NAME] Verified" at bounding box center [106, 346] width 175 height 31
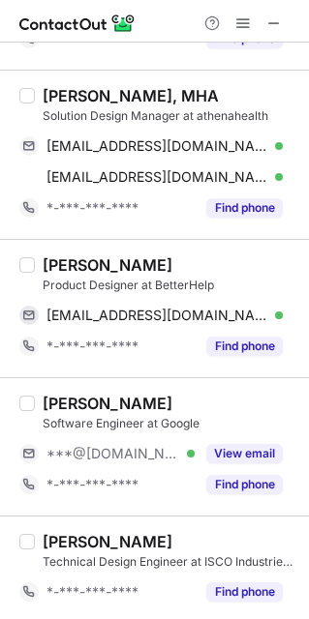
click at [59, 252] on div "[PERSON_NAME] Product Designer at BetterHelp [EMAIL_ADDRESS][DOMAIN_NAME] Verif…" at bounding box center [154, 308] width 309 height 138
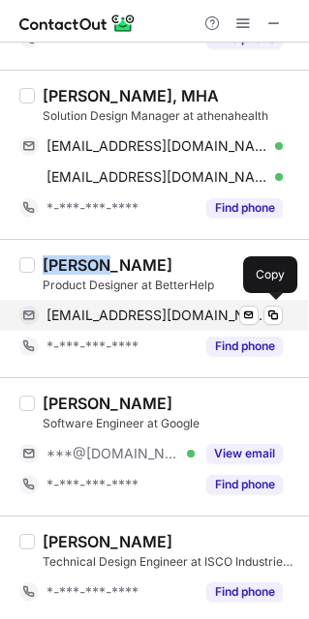
click at [82, 315] on span "[EMAIL_ADDRESS][DOMAIN_NAME]" at bounding box center [157, 315] width 222 height 17
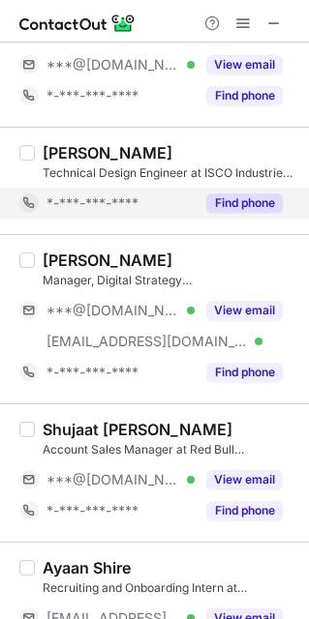
scroll to position [580, 0]
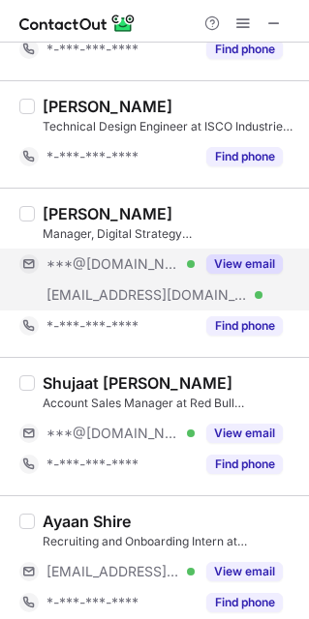
click at [107, 284] on div "[EMAIL_ADDRESS][DOMAIN_NAME] Verified" at bounding box center [106, 295] width 175 height 31
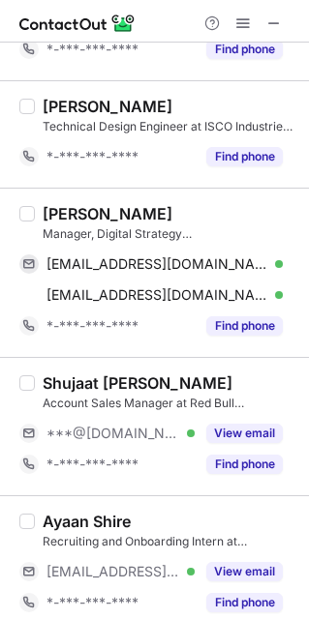
click at [52, 208] on div "[PERSON_NAME]" at bounding box center [108, 213] width 130 height 19
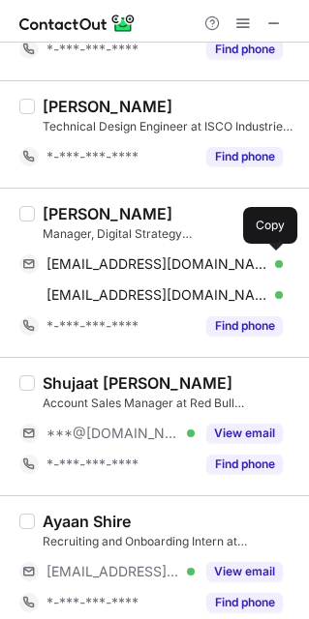
drag, startPoint x: 108, startPoint y: 266, endPoint x: 273, endPoint y: 238, distance: 166.8
click at [123, 261] on span "[EMAIL_ADDRESS][DOMAIN_NAME]" at bounding box center [157, 263] width 222 height 17
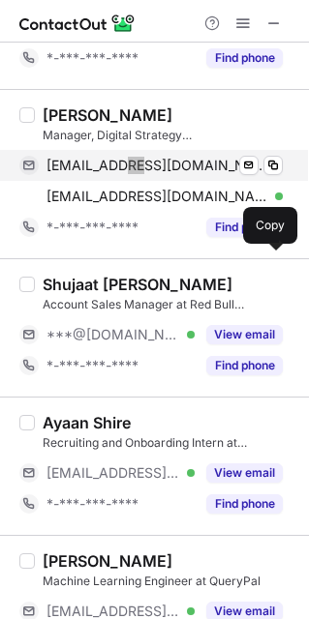
scroll to position [726, 0]
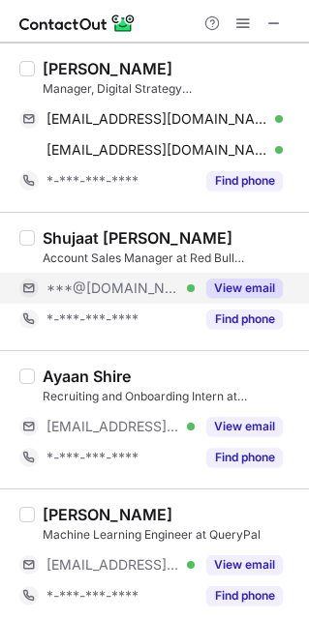
click at [131, 283] on span "***@[DOMAIN_NAME]" at bounding box center [112, 288] width 133 height 17
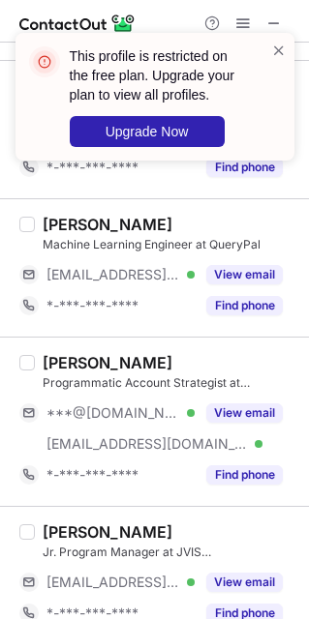
scroll to position [1161, 0]
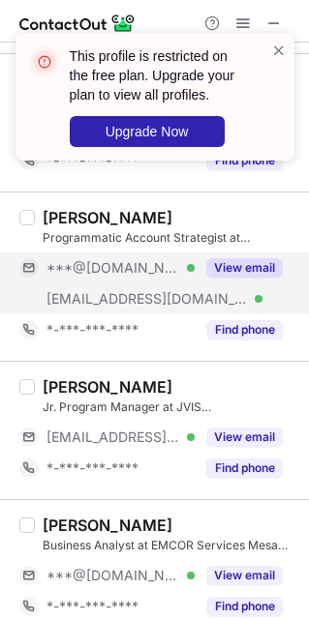
click at [113, 292] on div "[EMAIL_ADDRESS][DOMAIN_NAME] Verified" at bounding box center [106, 298] width 175 height 31
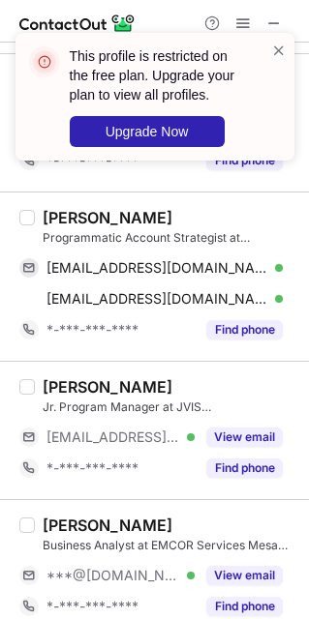
click at [53, 222] on div "[PERSON_NAME]" at bounding box center [108, 217] width 130 height 19
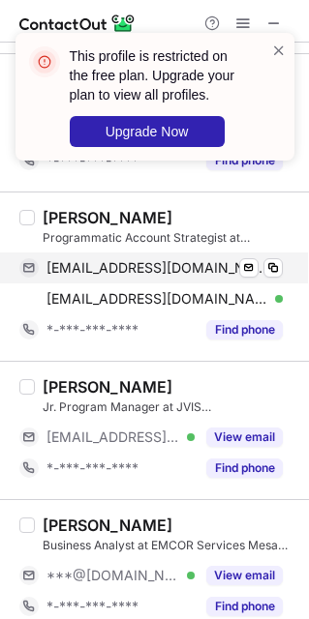
click at [111, 269] on span "[EMAIL_ADDRESS][DOMAIN_NAME]" at bounding box center [157, 267] width 222 height 17
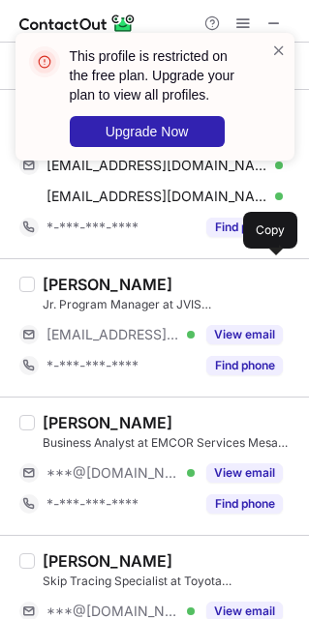
scroll to position [1306, 0]
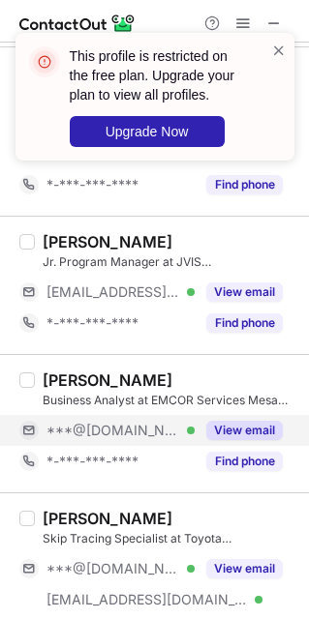
click at [114, 444] on div "***@[DOMAIN_NAME] Verified" at bounding box center [106, 430] width 175 height 31
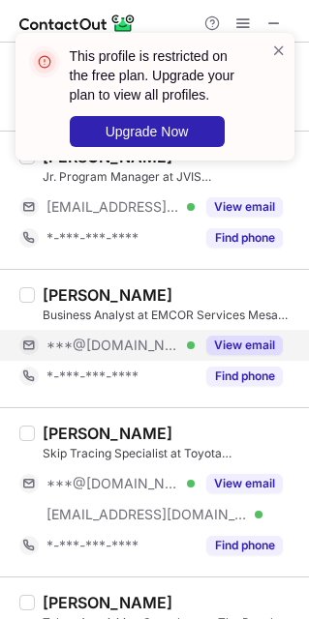
scroll to position [1451, 0]
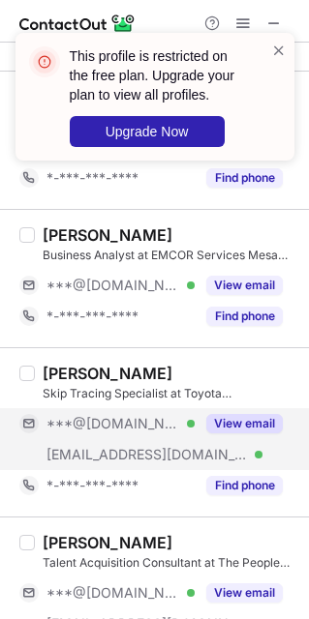
click at [119, 446] on div "[EMAIL_ADDRESS][DOMAIN_NAME] Verified" at bounding box center [106, 454] width 175 height 31
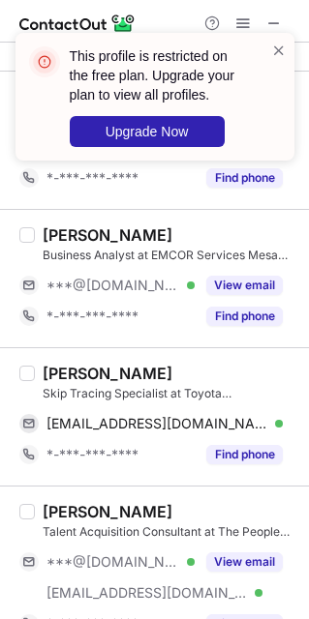
click at [46, 369] on div "[PERSON_NAME]" at bounding box center [108, 373] width 130 height 19
drag, startPoint x: 104, startPoint y: 430, endPoint x: 279, endPoint y: 402, distance: 176.2
click at [105, 430] on span "[EMAIL_ADDRESS][DOMAIN_NAME]" at bounding box center [157, 423] width 222 height 17
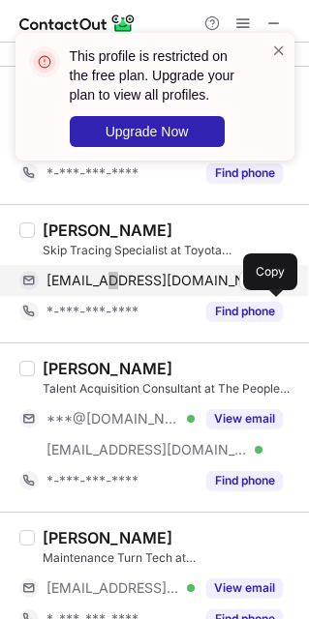
scroll to position [1596, 0]
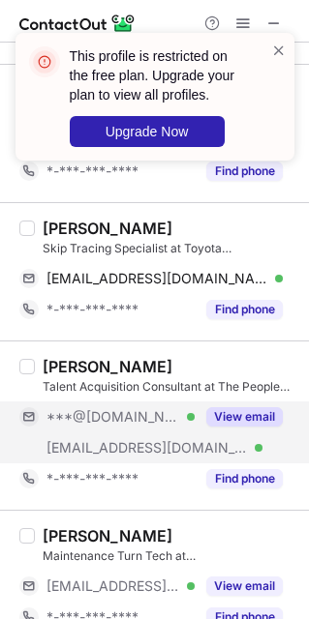
click at [103, 440] on div "[EMAIL_ADDRESS][DOMAIN_NAME] Verified" at bounding box center [106, 447] width 175 height 31
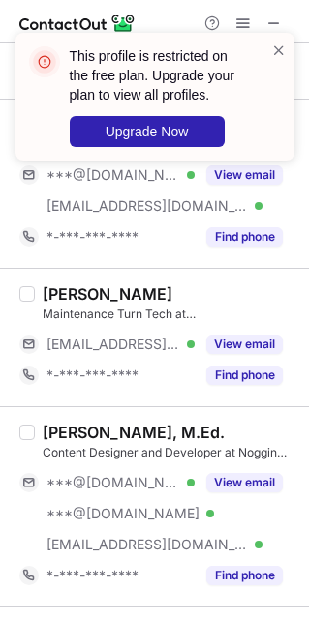
scroll to position [1886, 0]
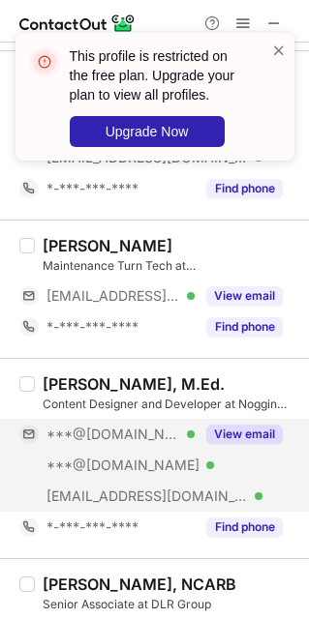
click at [110, 463] on span "***@[DOMAIN_NAME]" at bounding box center [122, 465] width 153 height 17
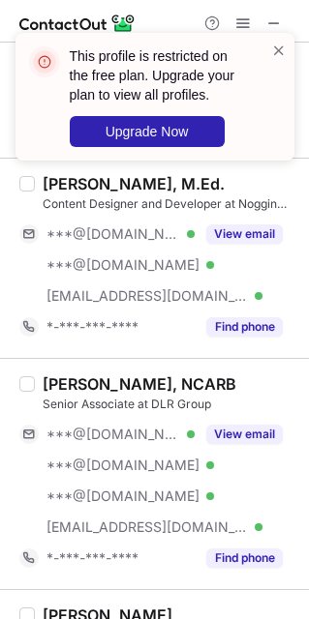
scroll to position [2177, 0]
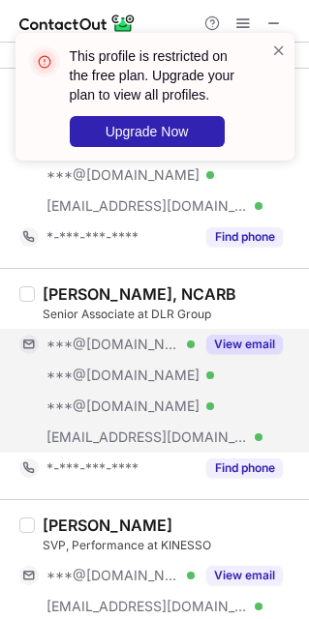
click at [117, 415] on span "***@[DOMAIN_NAME]" at bounding box center [122, 406] width 153 height 17
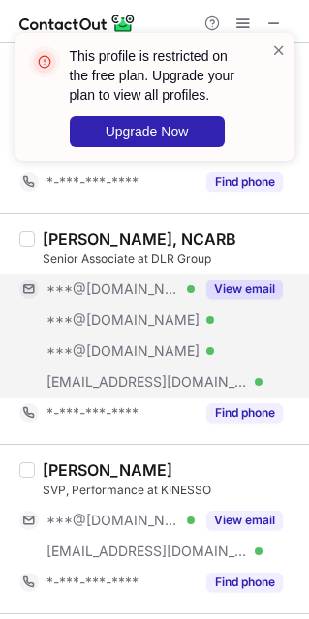
scroll to position [2322, 0]
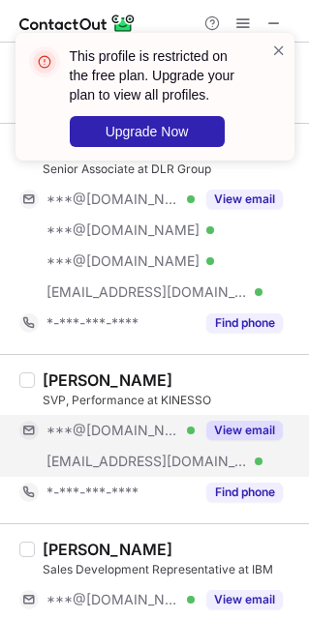
click at [111, 453] on div "[EMAIL_ADDRESS][DOMAIN_NAME] Verified" at bounding box center [106, 461] width 175 height 31
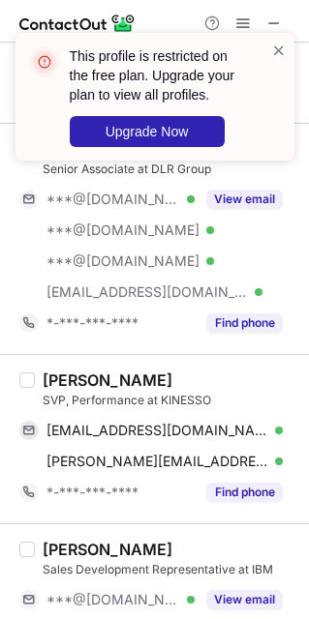
click at [52, 385] on div "[PERSON_NAME]" at bounding box center [108, 379] width 130 height 19
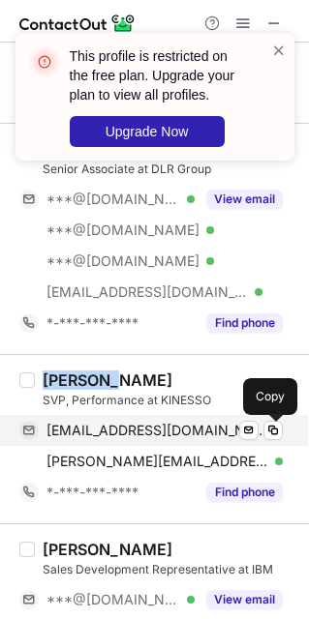
drag, startPoint x: 96, startPoint y: 435, endPoint x: 281, endPoint y: 430, distance: 185.8
click at [99, 435] on span "[EMAIL_ADDRESS][DOMAIN_NAME]" at bounding box center [157, 430] width 222 height 17
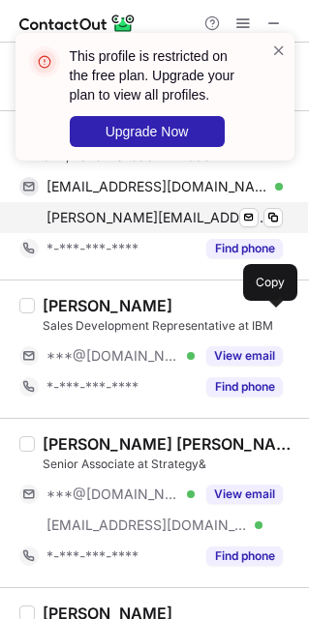
scroll to position [2612, 0]
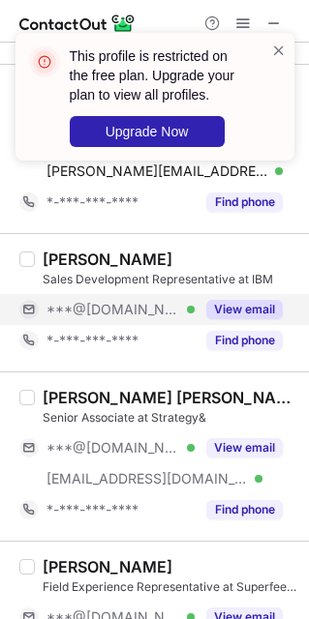
click at [117, 318] on span "***@[DOMAIN_NAME]" at bounding box center [112, 309] width 133 height 17
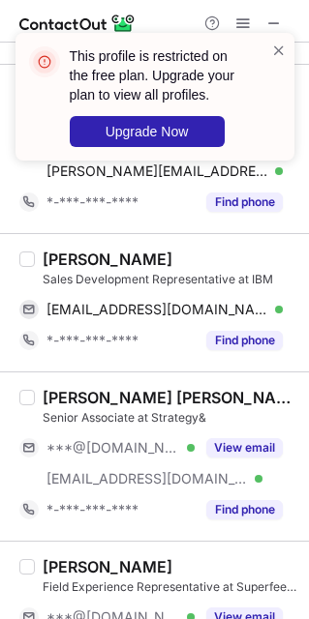
click at [71, 269] on div "[PERSON_NAME]" at bounding box center [108, 259] width 130 height 19
click at [71, 267] on div "[PERSON_NAME]" at bounding box center [108, 259] width 130 height 19
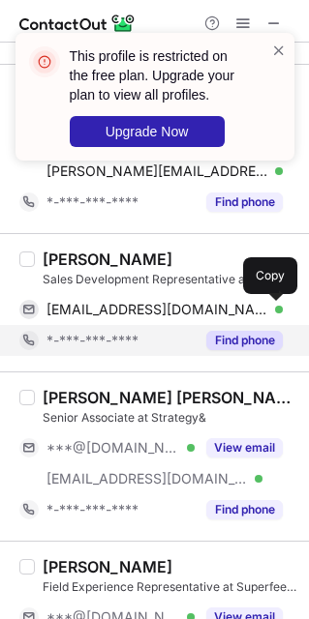
drag, startPoint x: 91, startPoint y: 316, endPoint x: 90, endPoint y: 344, distance: 28.1
click at [91, 316] on span "[EMAIL_ADDRESS][DOMAIN_NAME]" at bounding box center [157, 309] width 222 height 17
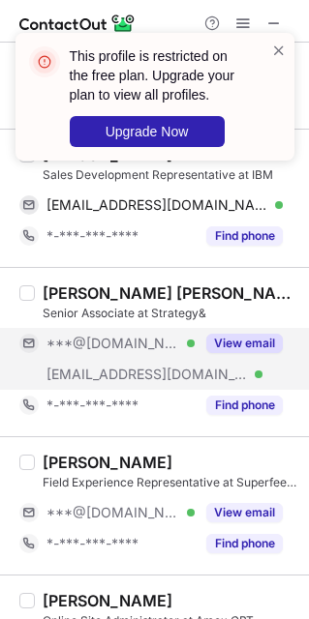
scroll to position [2757, 0]
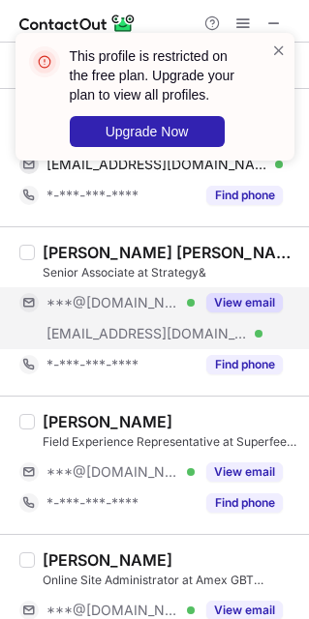
click at [108, 325] on div "[EMAIL_ADDRESS][DOMAIN_NAME] Verified" at bounding box center [106, 333] width 175 height 31
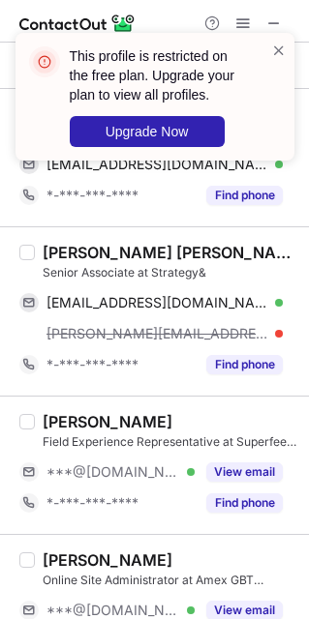
click at [64, 250] on div "[PERSON_NAME] [PERSON_NAME]" at bounding box center [170, 252] width 254 height 19
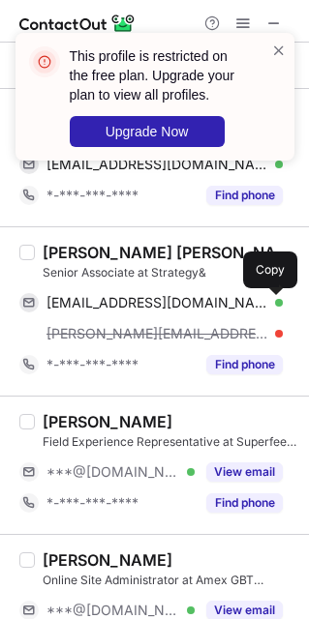
drag, startPoint x: 82, startPoint y: 308, endPoint x: 288, endPoint y: 270, distance: 209.5
click at [88, 306] on span "[EMAIL_ADDRESS][DOMAIN_NAME]" at bounding box center [157, 302] width 222 height 17
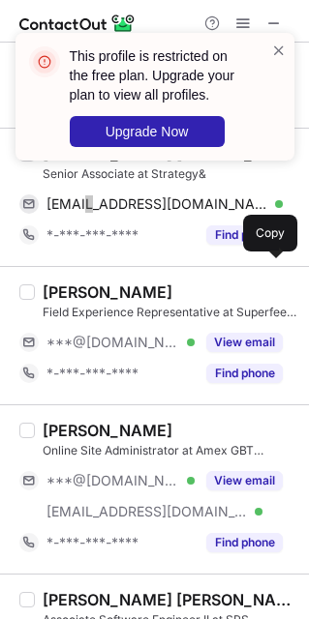
scroll to position [2902, 0]
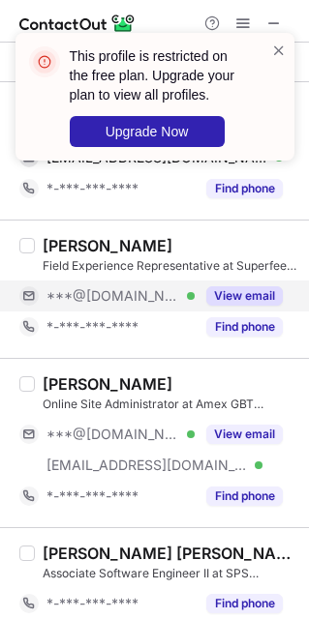
click at [107, 305] on span "***@[DOMAIN_NAME]" at bounding box center [112, 295] width 133 height 17
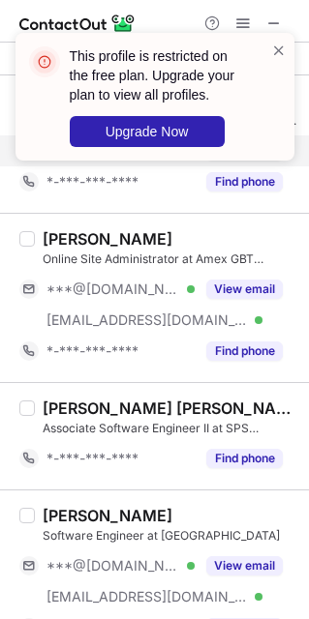
click at [107, 298] on span "***@[DOMAIN_NAME]" at bounding box center [112, 289] width 133 height 17
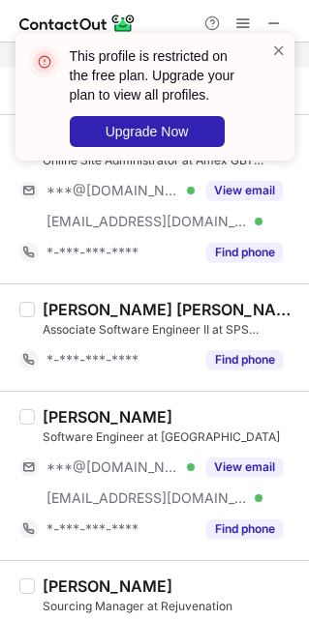
scroll to position [3192, 0]
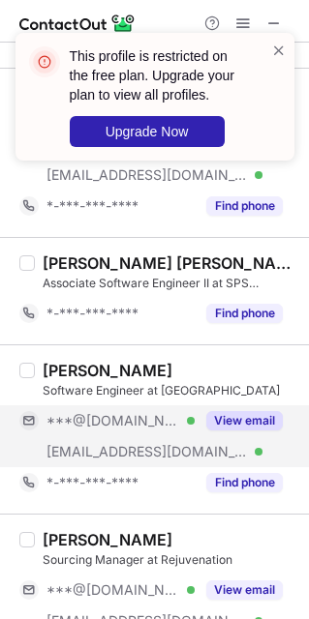
click at [131, 430] on span "***@[DOMAIN_NAME]" at bounding box center [112, 420] width 133 height 17
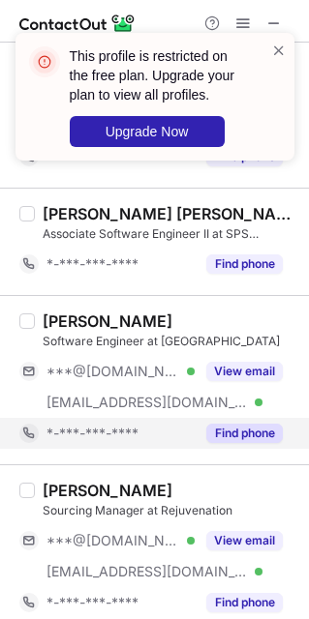
scroll to position [3265, 0]
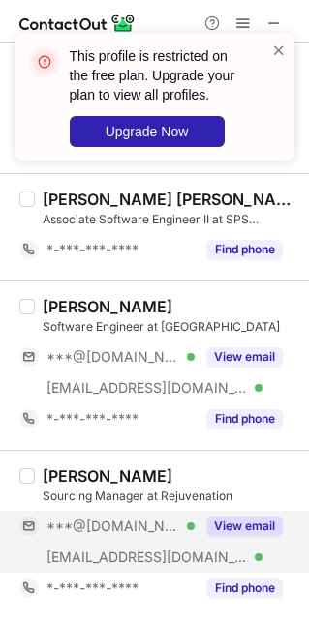
click at [126, 530] on span "***@[DOMAIN_NAME]" at bounding box center [112, 526] width 133 height 17
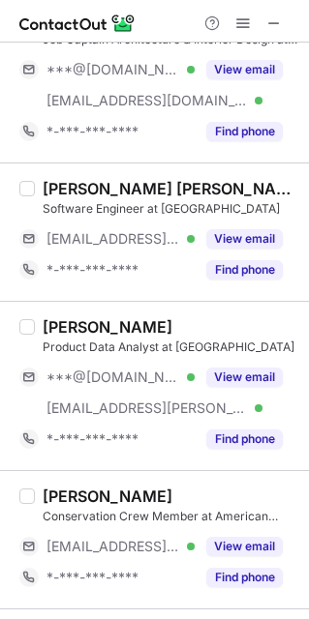
scroll to position [0, 0]
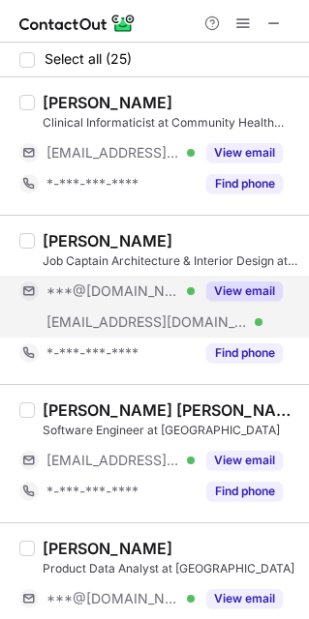
click at [149, 305] on div "***@[DOMAIN_NAME] Verified" at bounding box center [106, 291] width 175 height 31
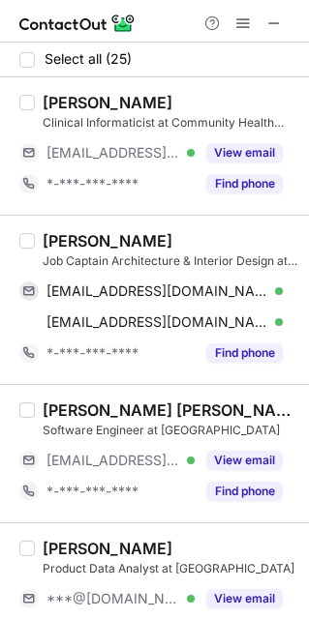
click at [49, 244] on div "[PERSON_NAME]" at bounding box center [108, 240] width 130 height 19
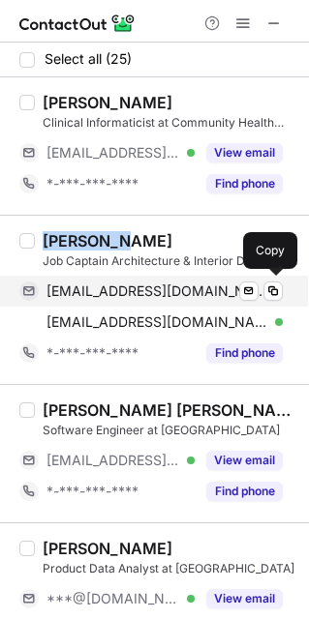
click at [97, 285] on span "[EMAIL_ADDRESS][DOMAIN_NAME]" at bounding box center [157, 290] width 222 height 17
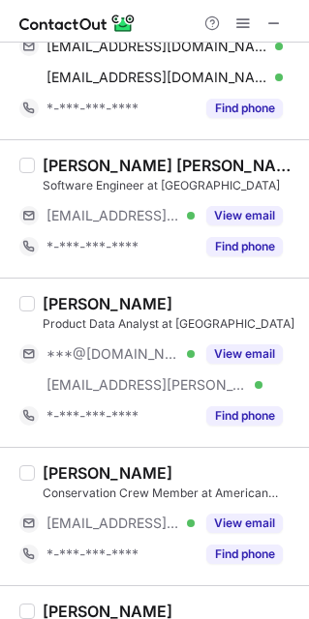
scroll to position [290, 0]
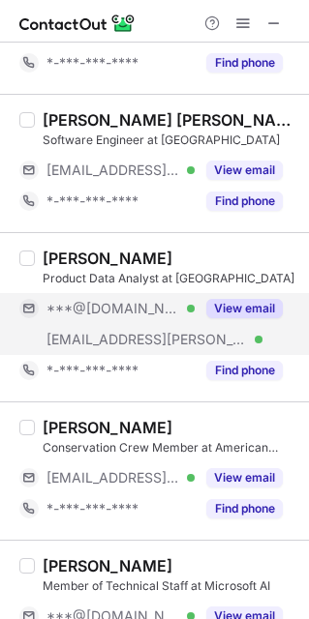
click at [105, 324] on div "[EMAIL_ADDRESS][PERSON_NAME][DOMAIN_NAME] Verified" at bounding box center [106, 339] width 175 height 31
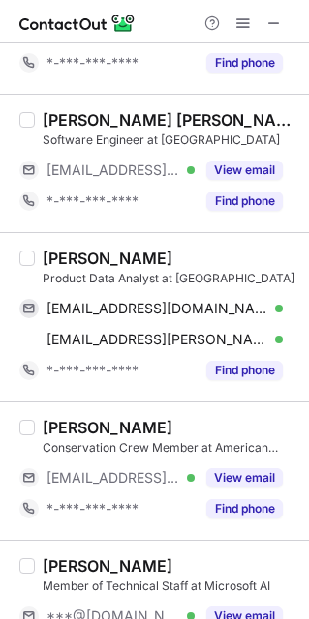
click at [56, 261] on div "[PERSON_NAME]" at bounding box center [108, 258] width 130 height 19
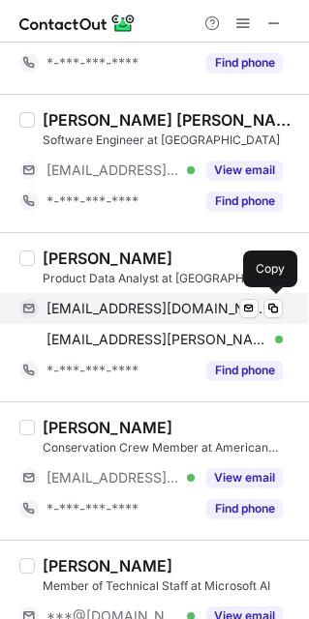
click at [113, 313] on span "[EMAIL_ADDRESS][DOMAIN_NAME]" at bounding box center [157, 308] width 222 height 17
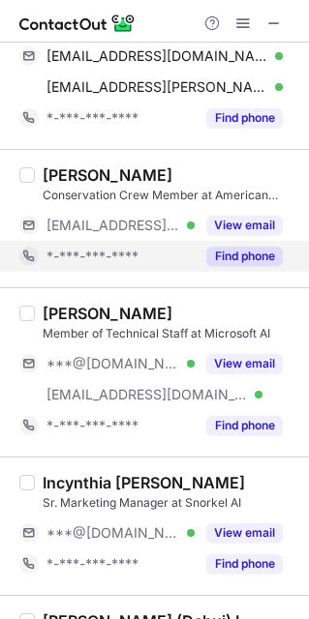
scroll to position [580, 0]
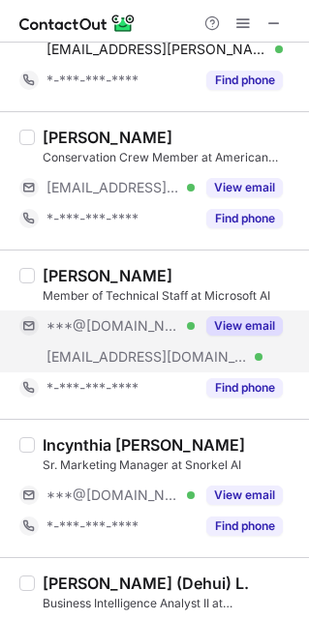
click at [117, 340] on div "***@[DOMAIN_NAME] Verified" at bounding box center [106, 326] width 175 height 31
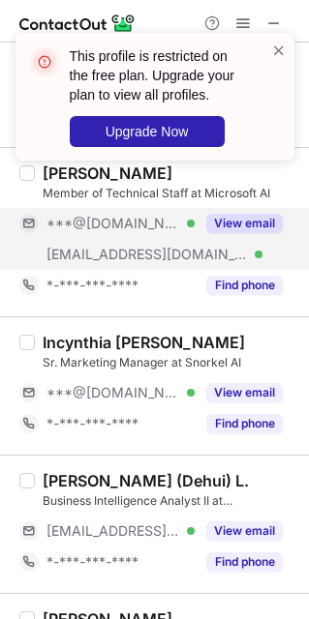
scroll to position [726, 0]
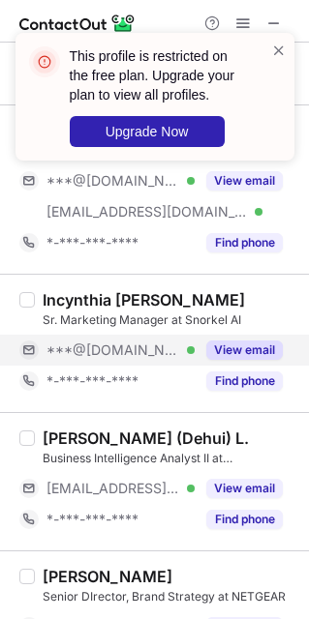
click at [108, 351] on span "***@[DOMAIN_NAME]" at bounding box center [112, 349] width 133 height 17
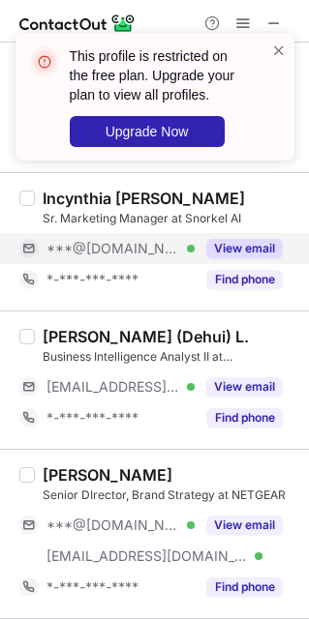
scroll to position [871, 0]
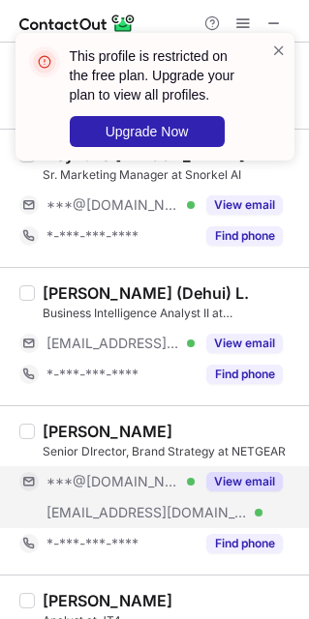
click at [114, 511] on span "[EMAIL_ADDRESS][DOMAIN_NAME]" at bounding box center [146, 512] width 201 height 17
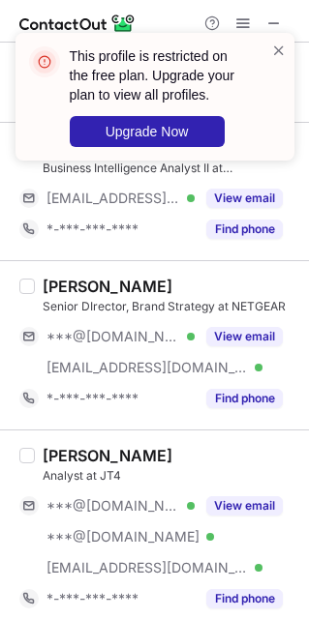
scroll to position [1161, 0]
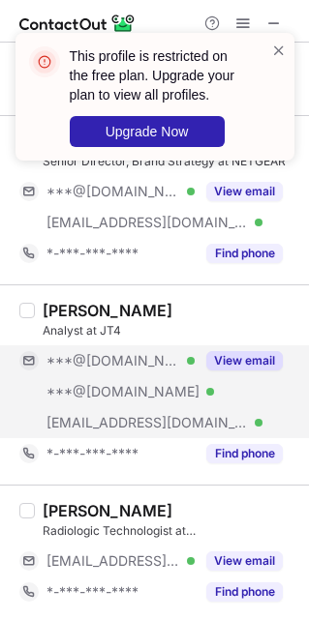
click at [116, 424] on span "[EMAIL_ADDRESS][DOMAIN_NAME]" at bounding box center [146, 422] width 201 height 17
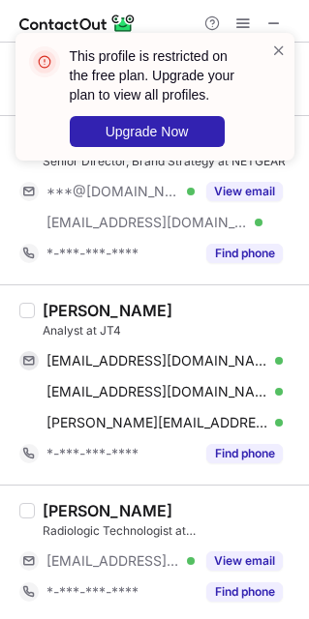
click at [59, 313] on div "[PERSON_NAME]" at bounding box center [108, 310] width 130 height 19
drag, startPoint x: 91, startPoint y: 366, endPoint x: 290, endPoint y: 283, distance: 215.6
click at [91, 366] on span "[EMAIL_ADDRESS][DOMAIN_NAME]" at bounding box center [157, 360] width 222 height 17
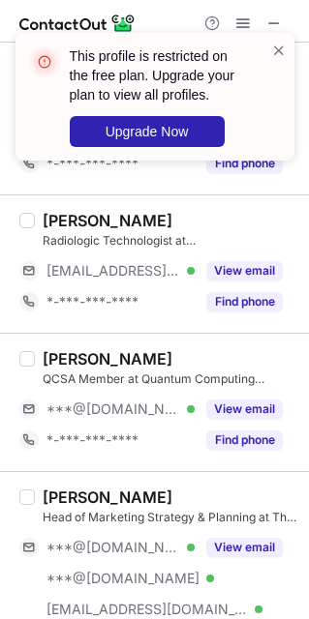
scroll to position [1596, 0]
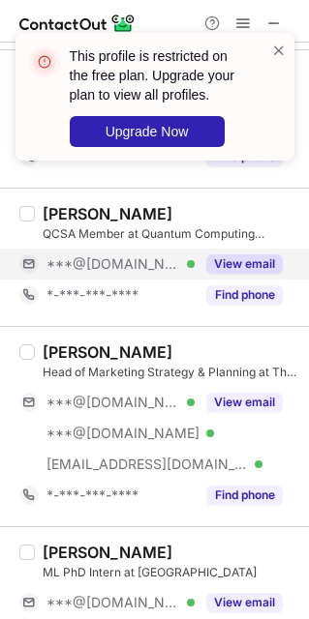
click at [137, 261] on span "***@[DOMAIN_NAME]" at bounding box center [112, 263] width 133 height 17
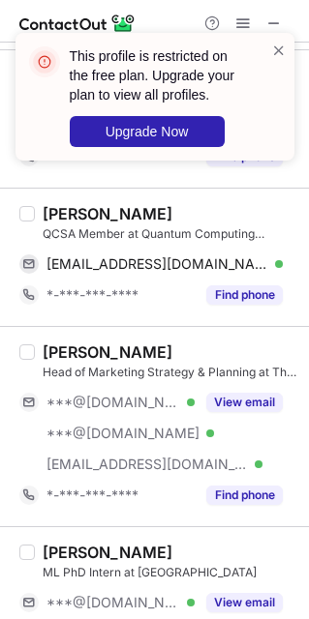
click at [68, 212] on div "[PERSON_NAME]" at bounding box center [108, 213] width 130 height 19
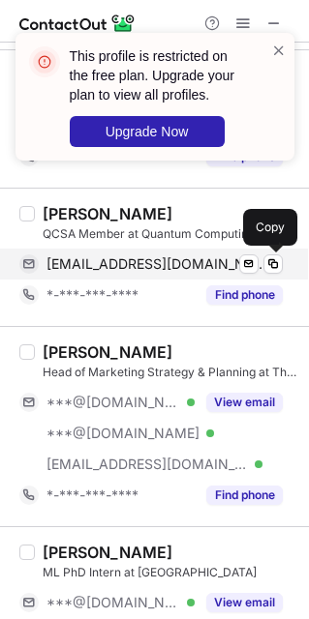
click at [76, 271] on span "[EMAIL_ADDRESS][DOMAIN_NAME]" at bounding box center [157, 263] width 222 height 17
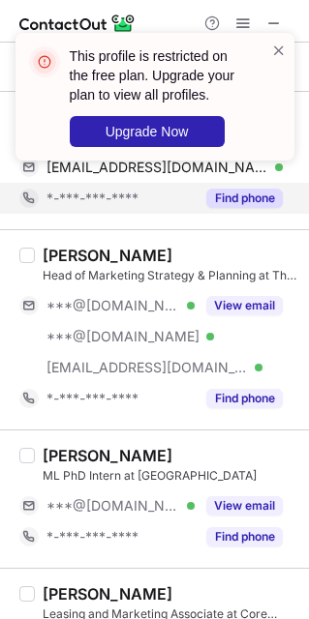
scroll to position [1741, 0]
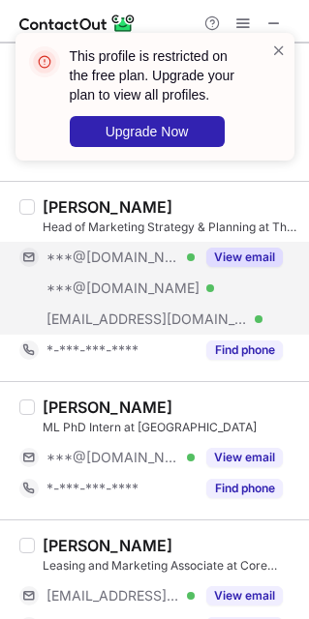
click at [111, 311] on div "[EMAIL_ADDRESS][DOMAIN_NAME] Verified" at bounding box center [106, 319] width 175 height 31
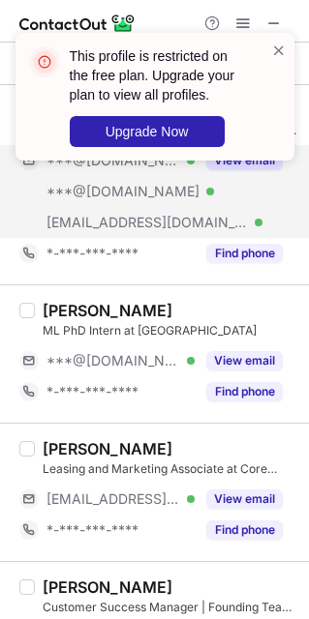
scroll to position [1886, 0]
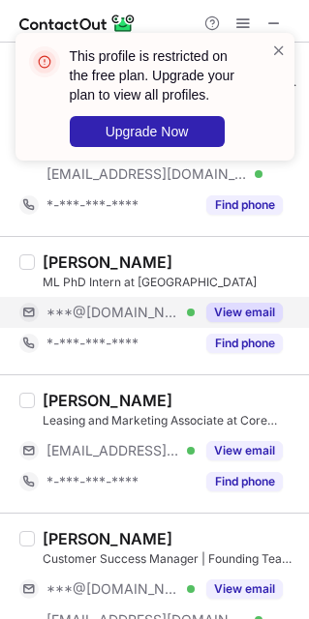
click at [110, 316] on span "***@[DOMAIN_NAME]" at bounding box center [112, 312] width 133 height 17
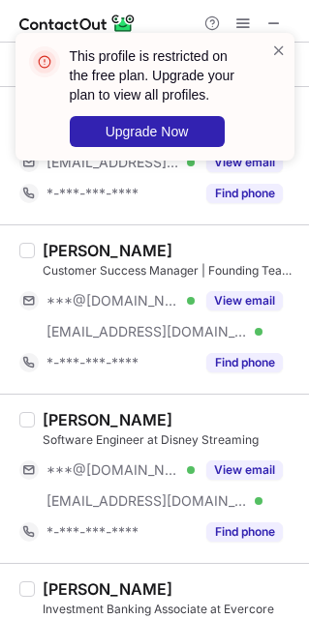
scroll to position [2177, 0]
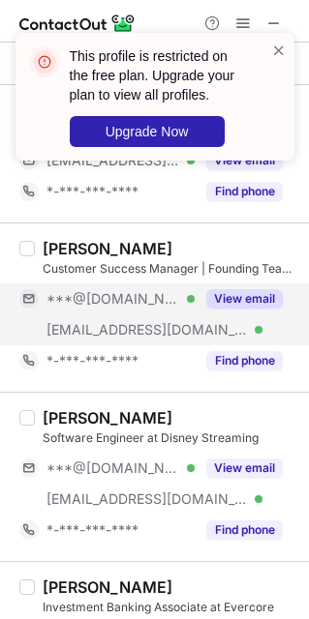
click at [107, 314] on div "***@[DOMAIN_NAME] Verified" at bounding box center [106, 298] width 175 height 31
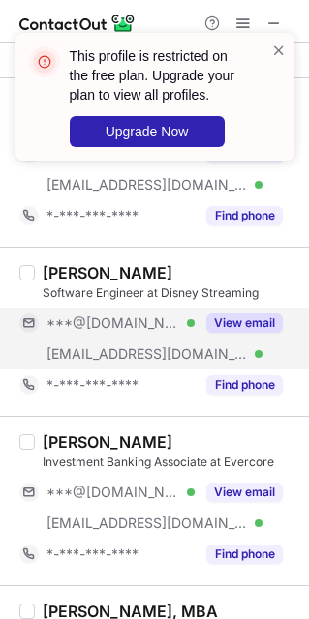
click at [107, 348] on div "[EMAIL_ADDRESS][DOMAIN_NAME] Verified" at bounding box center [106, 354] width 175 height 31
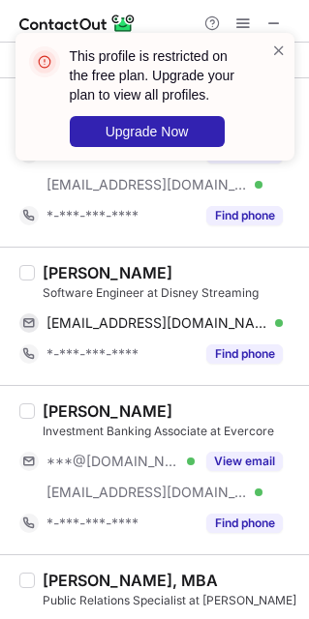
click at [53, 281] on div "[PERSON_NAME]" at bounding box center [108, 272] width 130 height 19
drag, startPoint x: 110, startPoint y: 325, endPoint x: 241, endPoint y: 299, distance: 133.2
click at [113, 323] on span "[EMAIL_ADDRESS][DOMAIN_NAME]" at bounding box center [157, 322] width 222 height 17
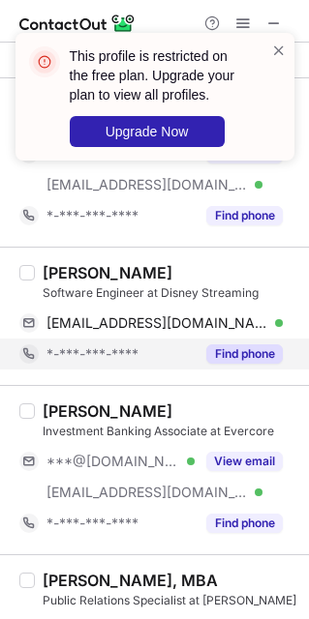
scroll to position [2467, 0]
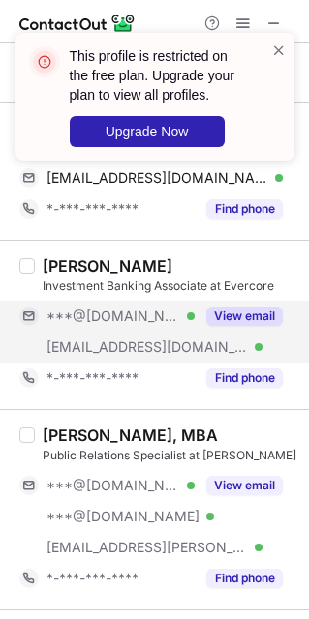
click at [123, 340] on div "[EMAIL_ADDRESS][DOMAIN_NAME] Verified" at bounding box center [106, 347] width 175 height 31
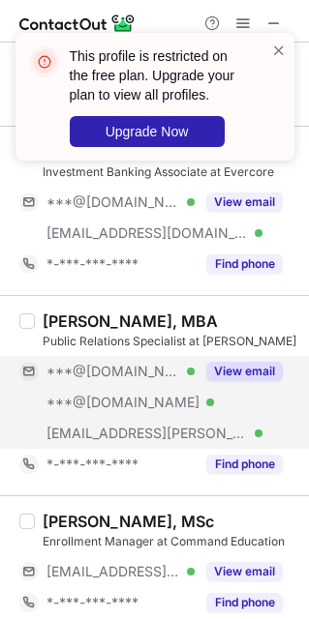
scroll to position [2612, 0]
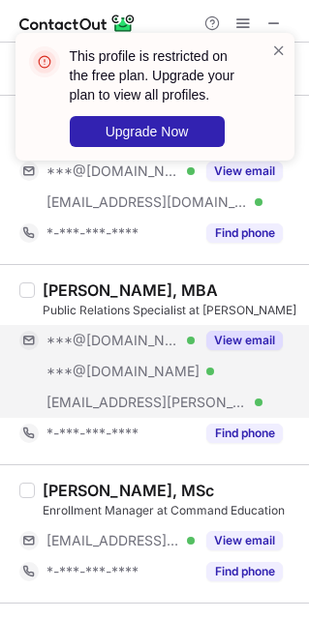
click at [117, 368] on div "***@[DOMAIN_NAME] Verified" at bounding box center [106, 371] width 175 height 31
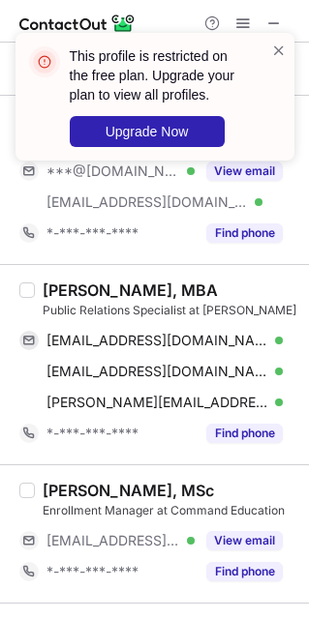
click at [65, 289] on div "[PERSON_NAME], MBA" at bounding box center [130, 290] width 175 height 19
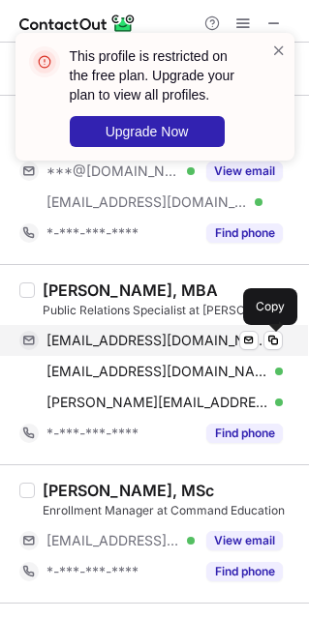
click at [79, 347] on span "[EMAIL_ADDRESS][DOMAIN_NAME]" at bounding box center [157, 340] width 222 height 17
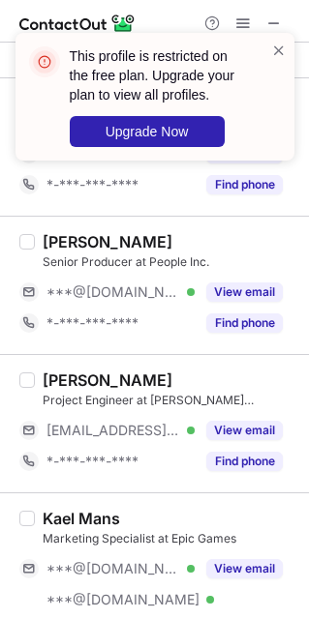
scroll to position [3047, 0]
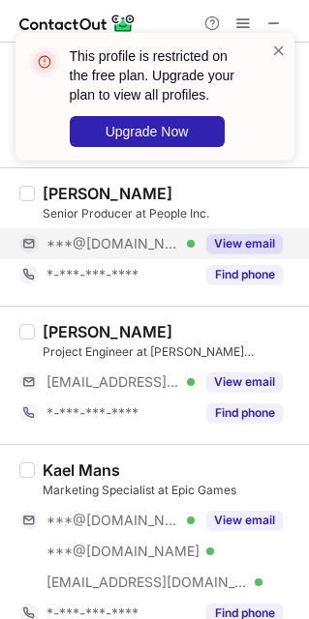
click at [119, 249] on span "***@[DOMAIN_NAME]" at bounding box center [112, 243] width 133 height 17
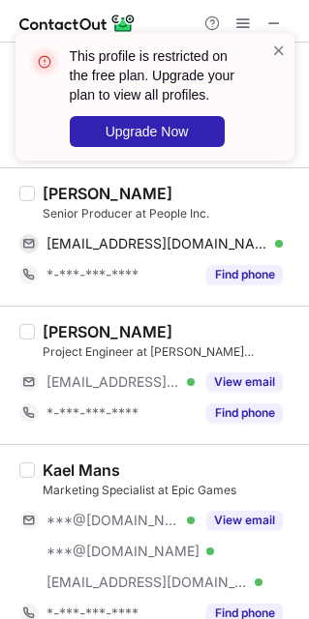
click at [56, 196] on div "[PERSON_NAME]" at bounding box center [108, 193] width 130 height 19
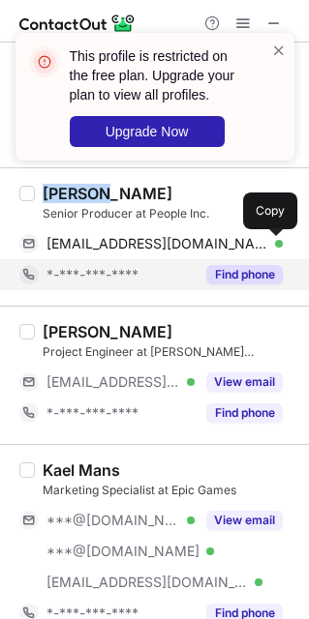
drag, startPoint x: 102, startPoint y: 252, endPoint x: 87, endPoint y: 267, distance: 21.2
click at [102, 252] on span "[EMAIL_ADDRESS][DOMAIN_NAME]" at bounding box center [157, 243] width 222 height 17
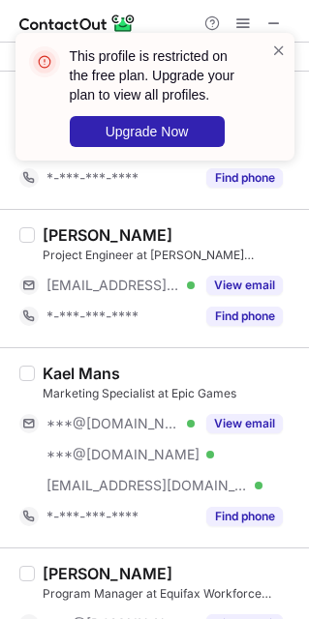
scroll to position [3192, 0]
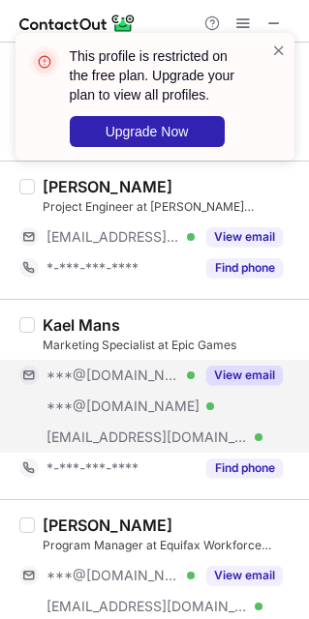
click at [110, 400] on div "***@[DOMAIN_NAME] Verified" at bounding box center [106, 406] width 175 height 31
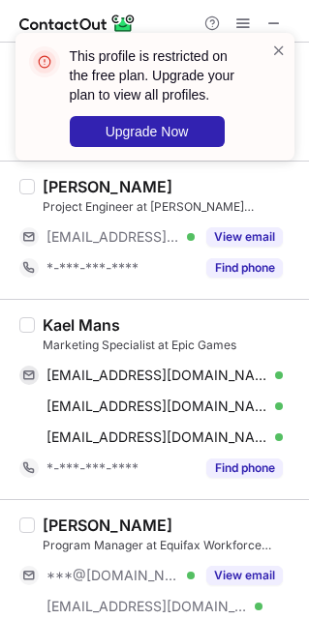
click at [50, 334] on div "Kael Mans" at bounding box center [81, 324] width 77 height 19
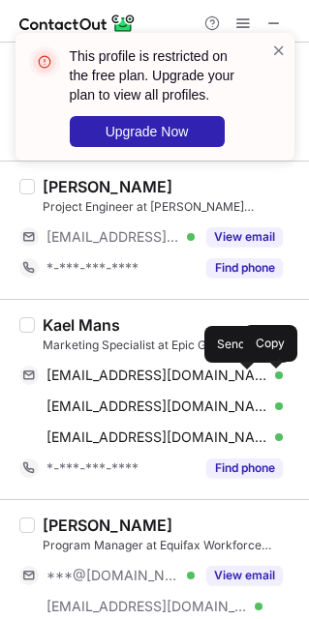
drag, startPoint x: 104, startPoint y: 386, endPoint x: 297, endPoint y: 301, distance: 210.5
click at [104, 384] on span "[EMAIL_ADDRESS][DOMAIN_NAME]" at bounding box center [157, 375] width 222 height 17
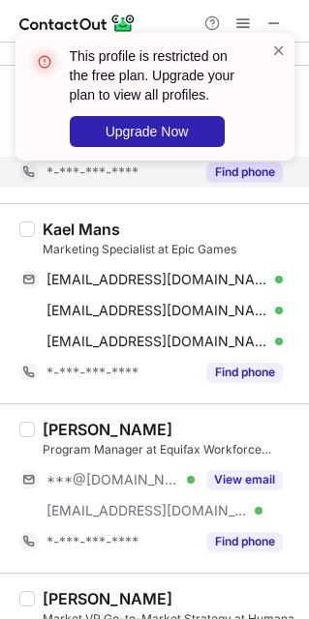
scroll to position [3337, 0]
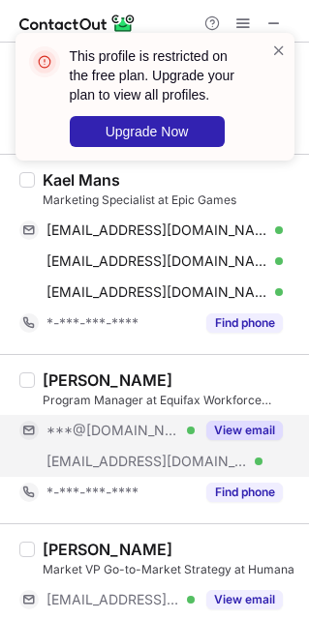
click at [97, 446] on div "***@[DOMAIN_NAME] Verified" at bounding box center [106, 430] width 175 height 31
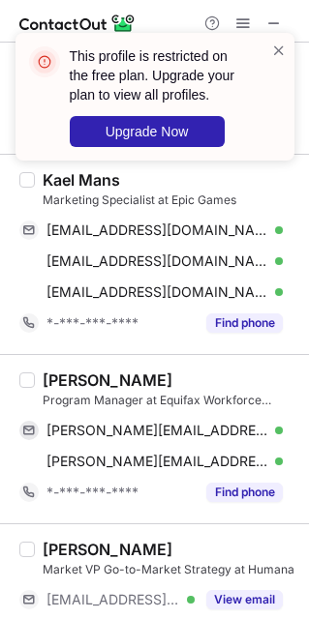
click at [55, 378] on div "[PERSON_NAME]" at bounding box center [108, 379] width 130 height 19
click at [55, 379] on div "[PERSON_NAME]" at bounding box center [108, 379] width 130 height 19
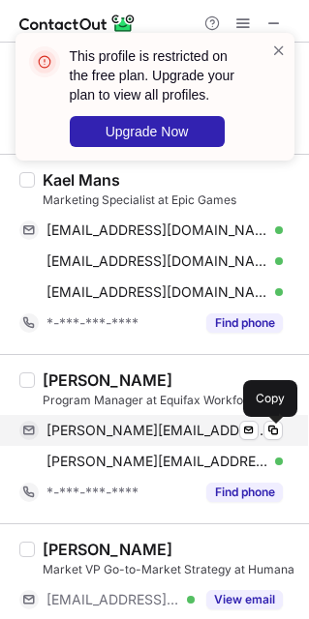
click at [111, 439] on span "[PERSON_NAME][EMAIL_ADDRESS][PERSON_NAME][DOMAIN_NAME]" at bounding box center [157, 430] width 222 height 17
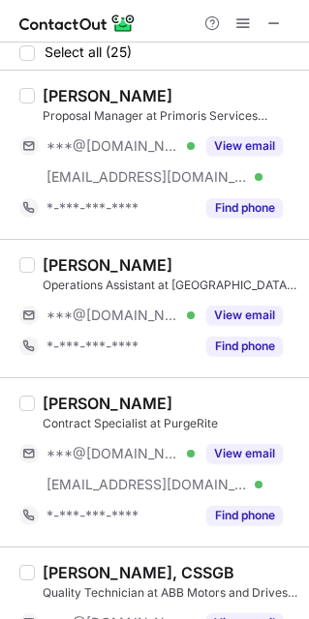
scroll to position [0, 0]
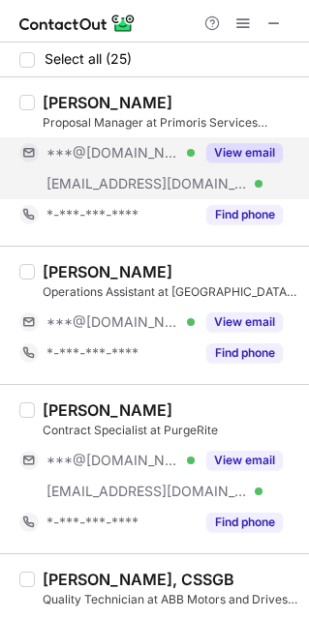
click at [102, 192] on span "[EMAIL_ADDRESS][DOMAIN_NAME]" at bounding box center [146, 183] width 201 height 17
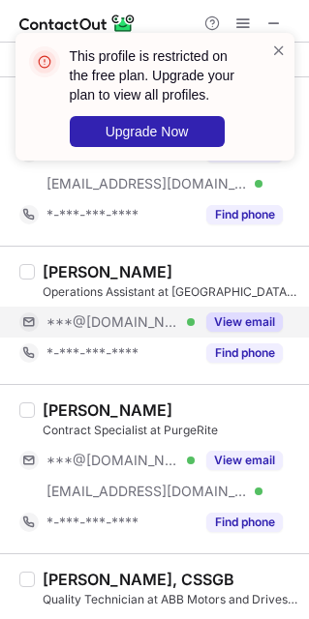
click at [103, 330] on span "***@[DOMAIN_NAME]" at bounding box center [112, 321] width 133 height 17
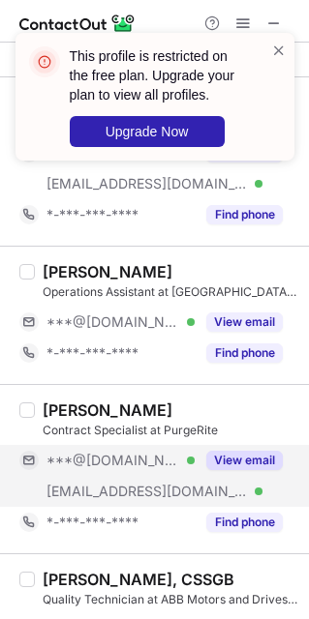
click at [110, 473] on div "***@[DOMAIN_NAME] Verified" at bounding box center [106, 460] width 175 height 31
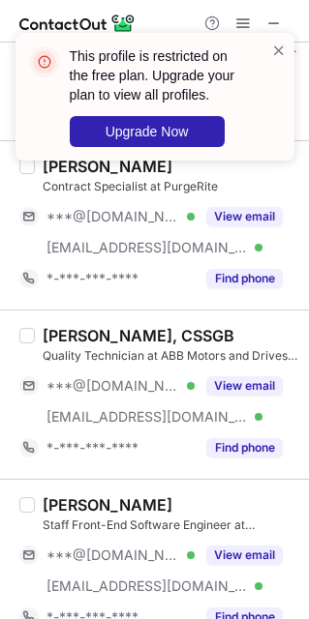
scroll to position [290, 0]
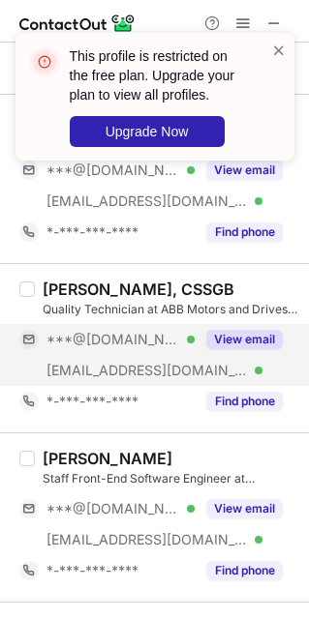
click at [110, 350] on div "***@[DOMAIN_NAME] Verified" at bounding box center [106, 339] width 175 height 31
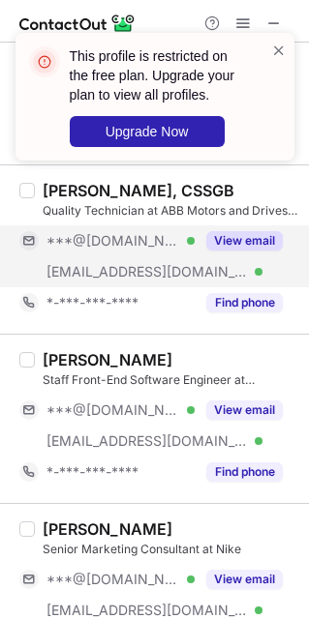
scroll to position [435, 0]
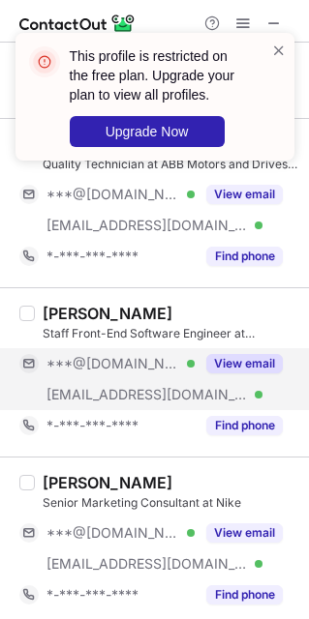
click at [102, 379] on div "***@[DOMAIN_NAME] Verified" at bounding box center [106, 363] width 175 height 31
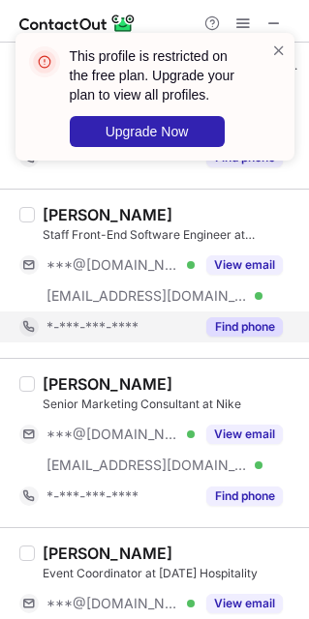
scroll to position [580, 0]
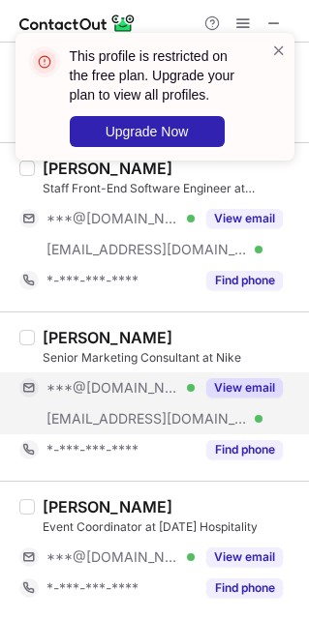
click at [104, 394] on span "***@[DOMAIN_NAME]" at bounding box center [112, 387] width 133 height 17
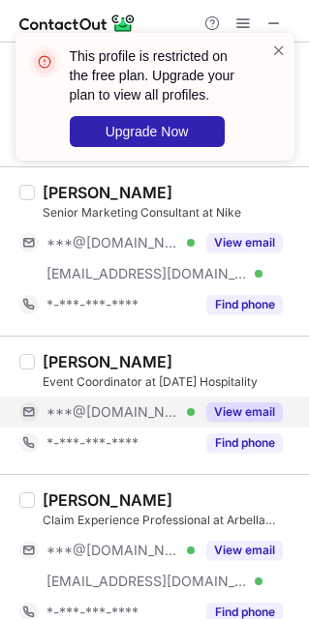
click at [107, 414] on span "***@[DOMAIN_NAME]" at bounding box center [112, 411] width 133 height 17
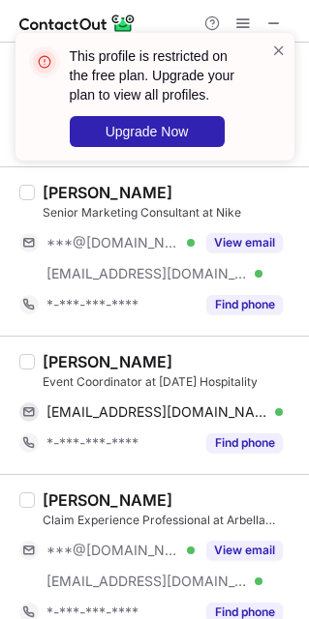
click at [53, 362] on div "[PERSON_NAME]" at bounding box center [108, 361] width 130 height 19
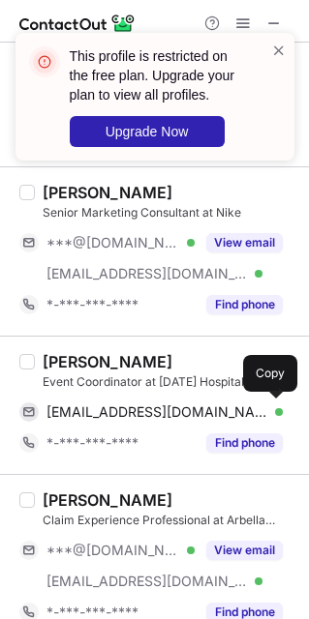
drag, startPoint x: 88, startPoint y: 415, endPoint x: 296, endPoint y: 365, distance: 214.0
click at [136, 404] on span "[EMAIL_ADDRESS][DOMAIN_NAME]" at bounding box center [157, 411] width 222 height 17
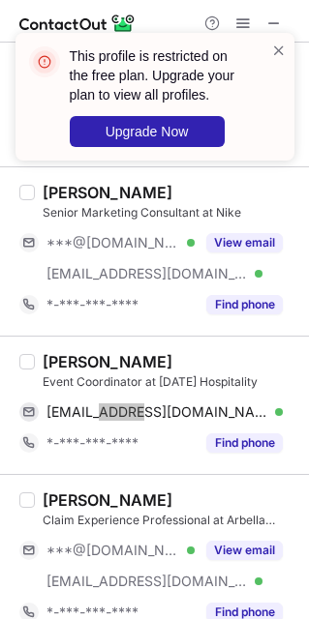
scroll to position [871, 0]
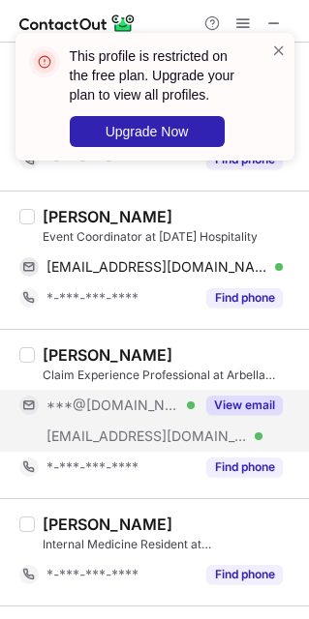
click at [123, 440] on span "[EMAIL_ADDRESS][DOMAIN_NAME]" at bounding box center [146, 436] width 201 height 17
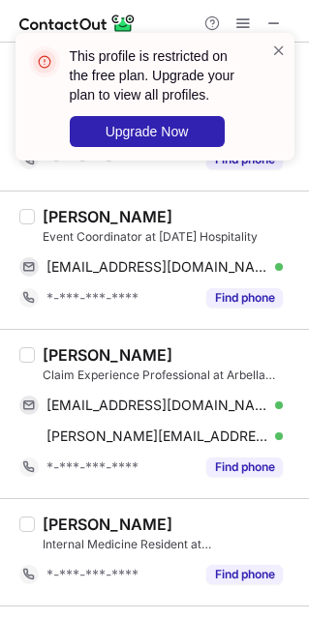
click at [65, 362] on div "[PERSON_NAME]" at bounding box center [108, 354] width 130 height 19
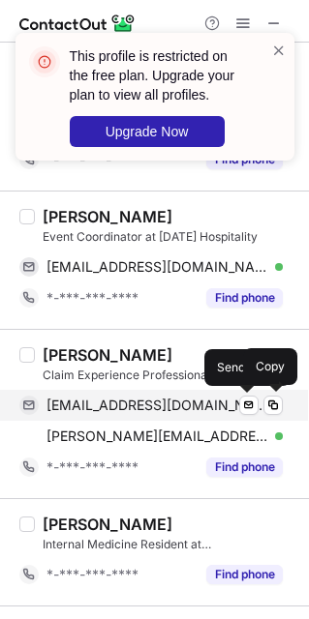
drag, startPoint x: 78, startPoint y: 409, endPoint x: 91, endPoint y: 409, distance: 12.6
click at [78, 409] on span "[EMAIL_ADDRESS][DOMAIN_NAME]" at bounding box center [157, 405] width 222 height 17
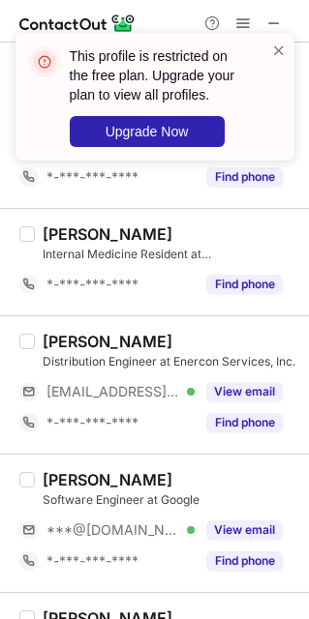
scroll to position [1306, 0]
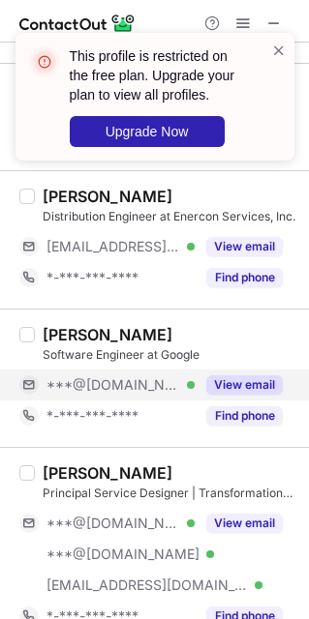
click at [100, 388] on span "***@[DOMAIN_NAME]" at bounding box center [112, 384] width 133 height 17
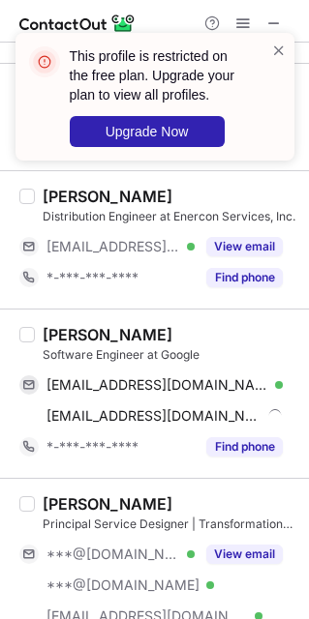
click at [56, 339] on div "[PERSON_NAME]" at bounding box center [108, 334] width 130 height 19
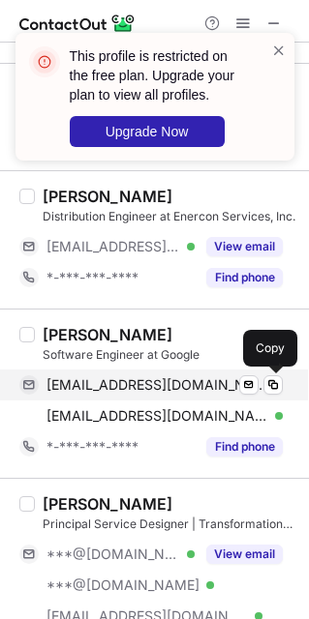
click at [94, 389] on span "[EMAIL_ADDRESS][DOMAIN_NAME]" at bounding box center [157, 384] width 222 height 17
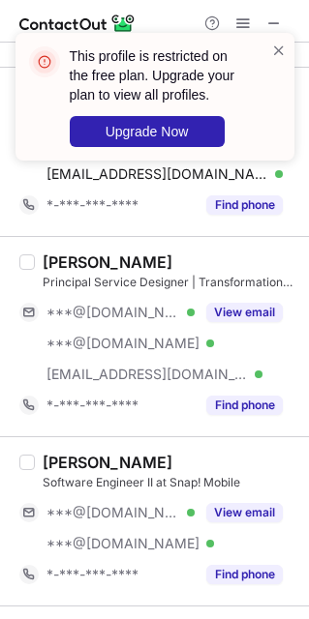
scroll to position [1596, 0]
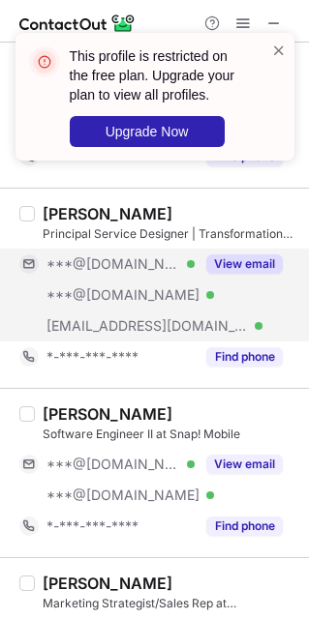
click at [120, 304] on span "***@[DOMAIN_NAME]" at bounding box center [122, 294] width 153 height 17
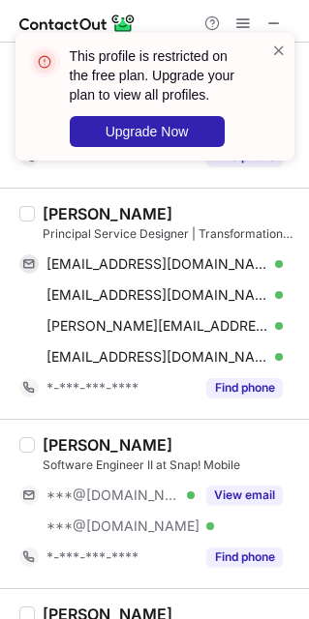
click at [50, 209] on div "[PERSON_NAME]" at bounding box center [108, 213] width 130 height 19
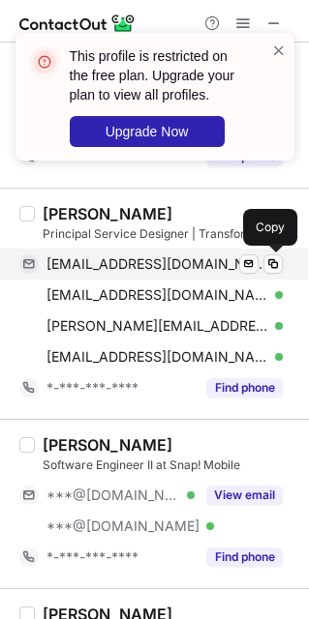
click at [90, 267] on span "[EMAIL_ADDRESS][DOMAIN_NAME]" at bounding box center [157, 263] width 222 height 17
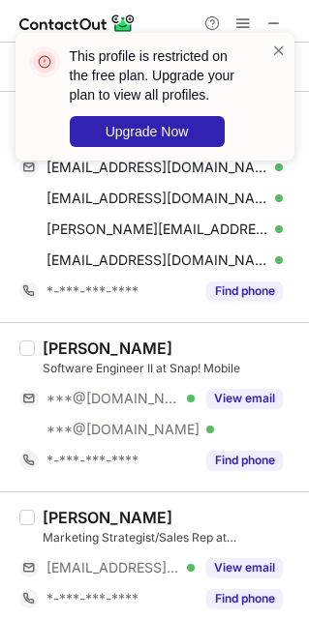
scroll to position [1741, 0]
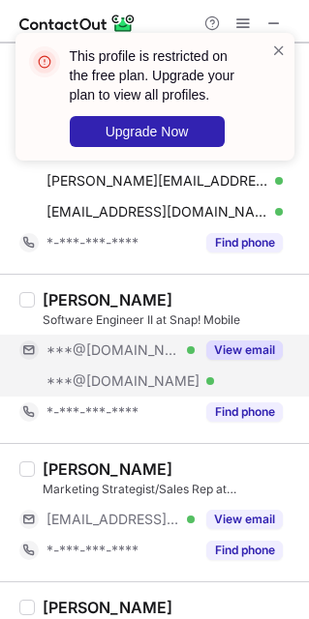
click at [123, 365] on div "***@[DOMAIN_NAME] Verified" at bounding box center [106, 350] width 175 height 31
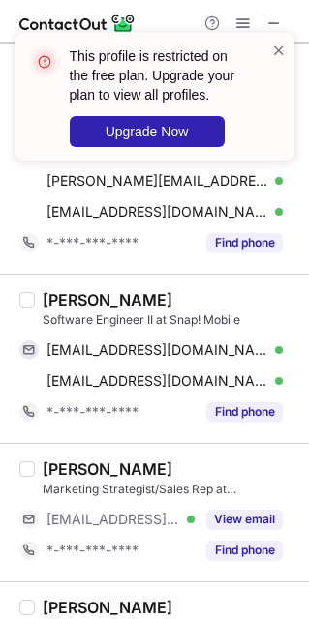
click at [56, 296] on div "[PERSON_NAME]" at bounding box center [108, 299] width 130 height 19
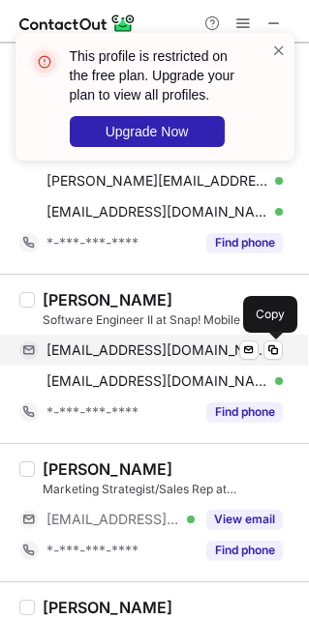
click at [93, 359] on span "[EMAIL_ADDRESS][DOMAIN_NAME]" at bounding box center [157, 349] width 222 height 17
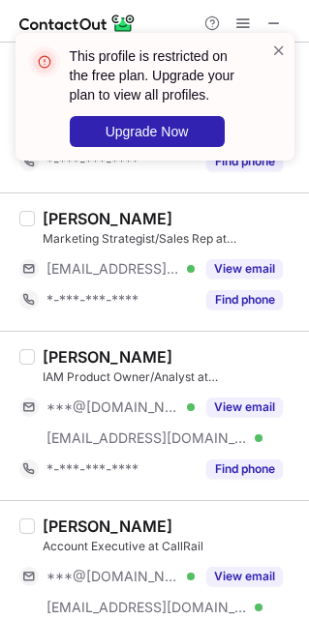
scroll to position [2031, 0]
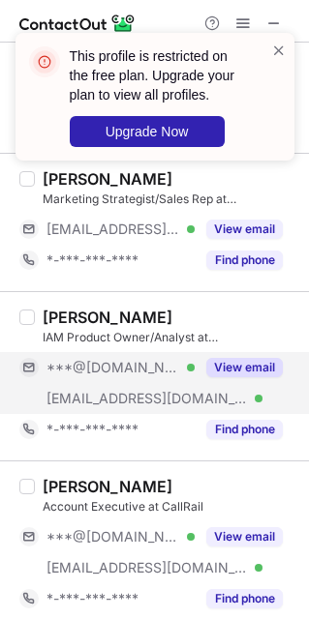
click at [110, 383] on div "***@[DOMAIN_NAME] Verified" at bounding box center [106, 367] width 175 height 31
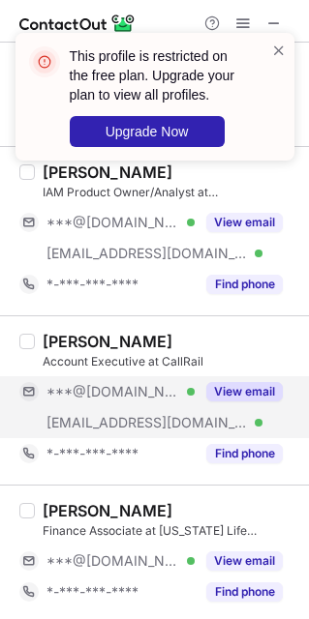
click at [111, 407] on div "***@[DOMAIN_NAME] Verified" at bounding box center [106, 391] width 175 height 31
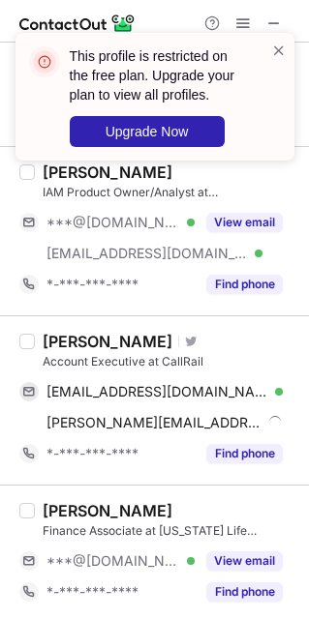
click at [58, 348] on div "[PERSON_NAME]" at bounding box center [108, 341] width 130 height 19
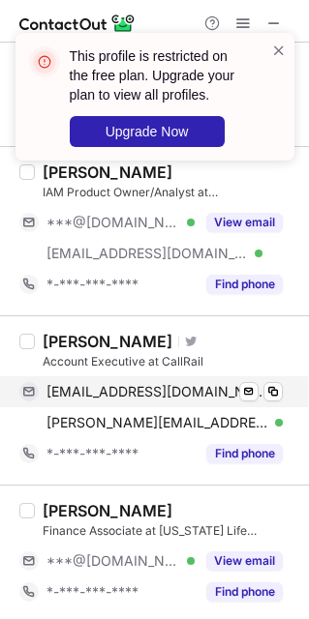
drag, startPoint x: 74, startPoint y: 395, endPoint x: 291, endPoint y: 371, distance: 218.9
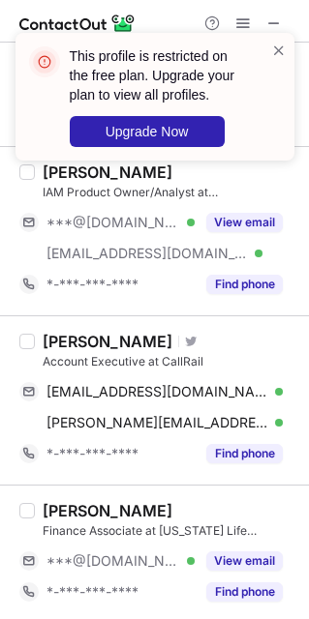
click at [75, 395] on span "[EMAIL_ADDRESS][DOMAIN_NAME]" at bounding box center [157, 391] width 222 height 17
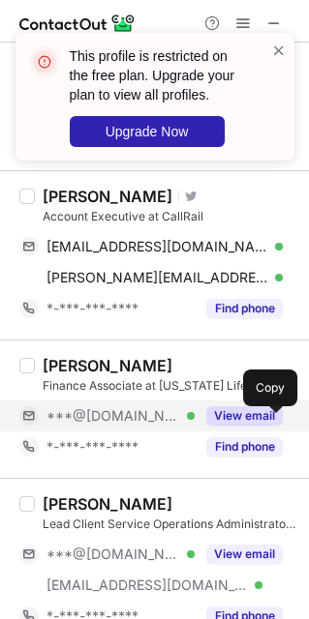
click at [104, 425] on span "***@[DOMAIN_NAME]" at bounding box center [112, 415] width 133 height 17
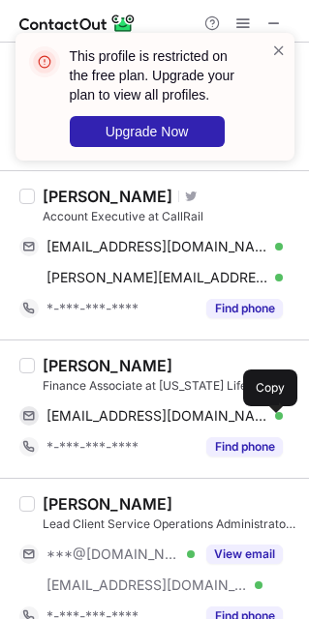
click at [55, 373] on div "[PERSON_NAME]" at bounding box center [108, 365] width 130 height 19
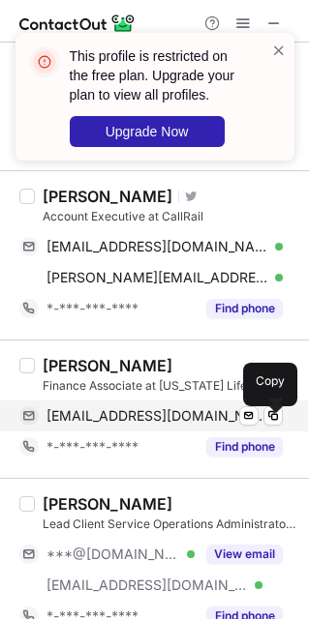
drag, startPoint x: 85, startPoint y: 421, endPoint x: 160, endPoint y: 418, distance: 74.5
click at [87, 421] on span "[EMAIL_ADDRESS][DOMAIN_NAME]" at bounding box center [157, 415] width 222 height 17
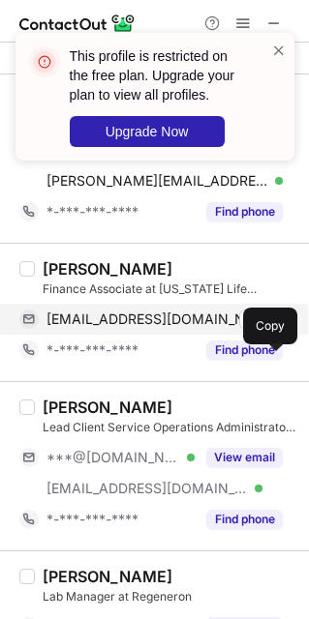
scroll to position [2467, 0]
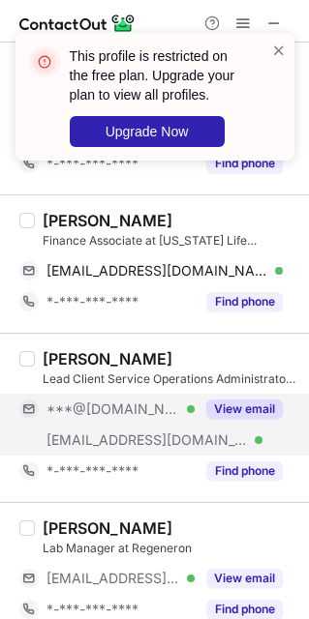
click at [114, 435] on div "[EMAIL_ADDRESS][DOMAIN_NAME] Verified" at bounding box center [106, 440] width 175 height 31
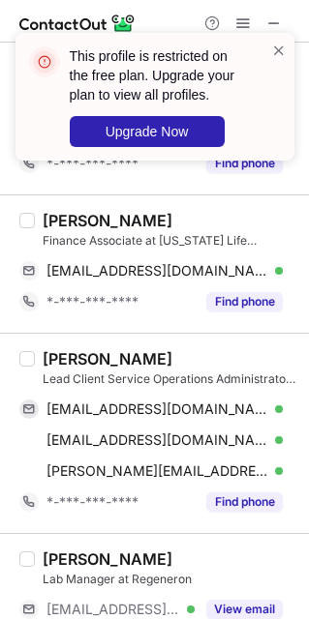
click at [58, 369] on div "[PERSON_NAME]" at bounding box center [108, 358] width 130 height 19
drag, startPoint x: 97, startPoint y: 420, endPoint x: 158, endPoint y: 380, distance: 72.7
click at [97, 418] on span "[EMAIL_ADDRESS][DOMAIN_NAME]" at bounding box center [157, 408] width 222 height 17
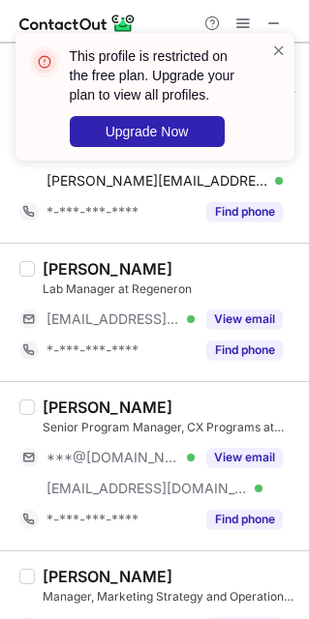
scroll to position [2902, 0]
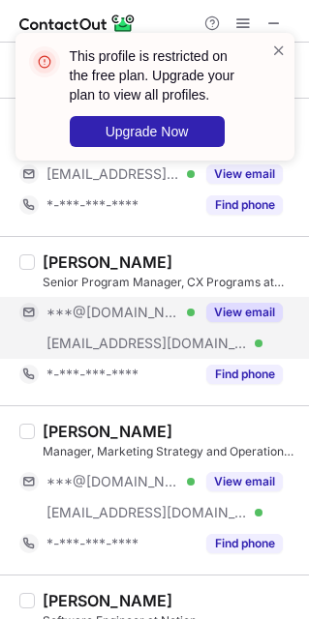
click at [88, 347] on span "[EMAIL_ADDRESS][DOMAIN_NAME]" at bounding box center [146, 343] width 201 height 17
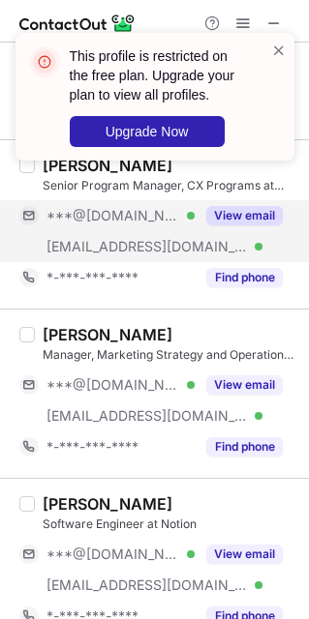
scroll to position [3047, 0]
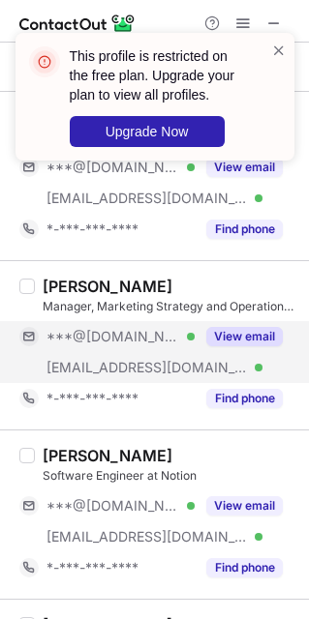
click at [87, 363] on div "[EMAIL_ADDRESS][DOMAIN_NAME] Verified" at bounding box center [106, 367] width 175 height 31
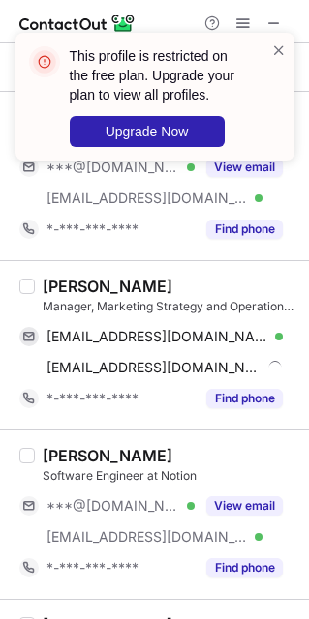
click at [52, 296] on div "[PERSON_NAME]" at bounding box center [108, 286] width 130 height 19
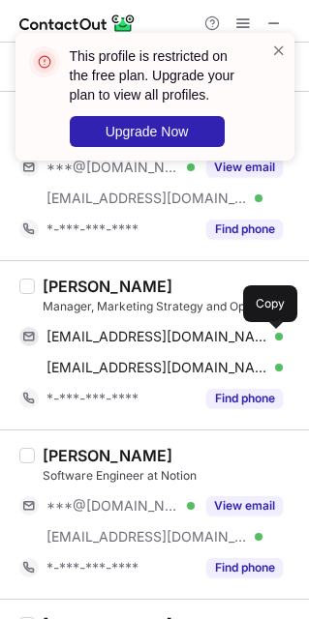
drag, startPoint x: 94, startPoint y: 345, endPoint x: 226, endPoint y: 308, distance: 137.8
click at [94, 345] on span "[EMAIL_ADDRESS][DOMAIN_NAME]" at bounding box center [157, 336] width 222 height 17
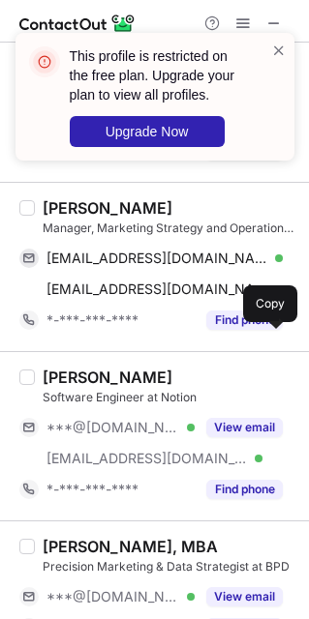
scroll to position [3192, 0]
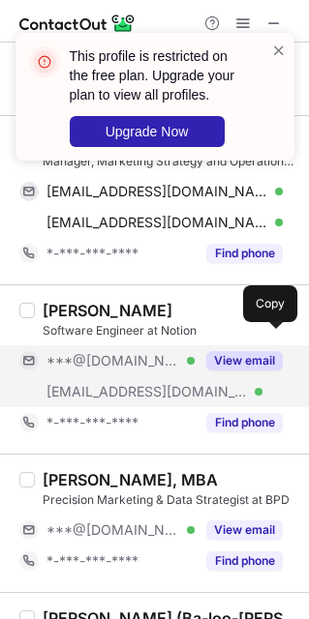
click at [111, 388] on div "[EMAIL_ADDRESS][DOMAIN_NAME] Verified" at bounding box center [106, 391] width 175 height 31
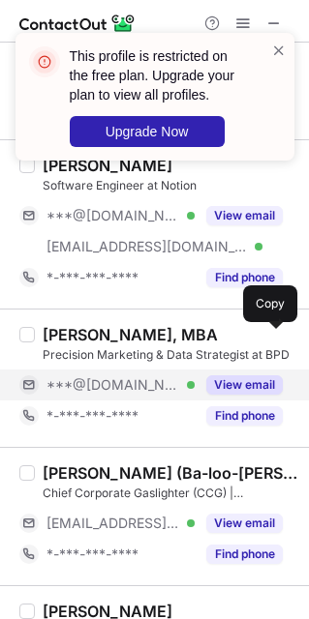
click at [100, 394] on span "***@[DOMAIN_NAME]" at bounding box center [112, 384] width 133 height 17
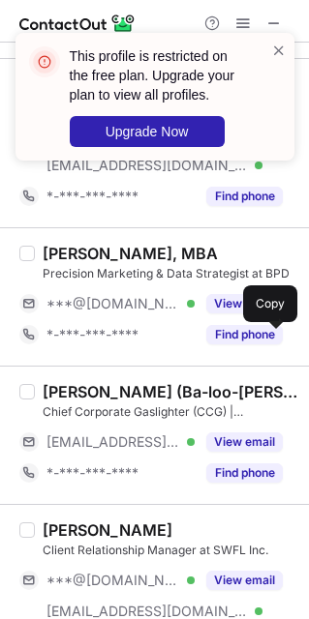
scroll to position [3482, 0]
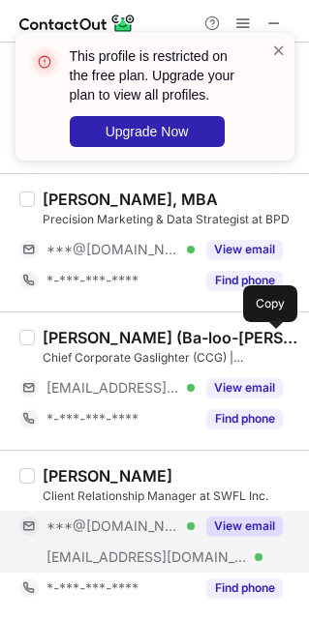
click at [113, 531] on span "***@[DOMAIN_NAME]" at bounding box center [112, 526] width 133 height 17
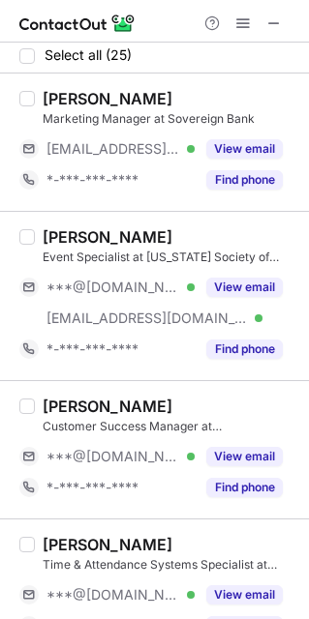
scroll to position [0, 0]
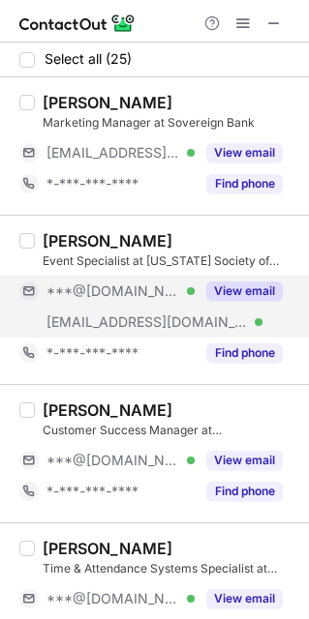
click at [131, 313] on span "[EMAIL_ADDRESS][DOMAIN_NAME]" at bounding box center [146, 321] width 201 height 17
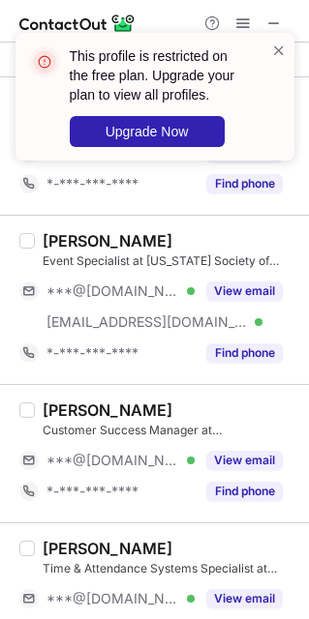
scroll to position [145, 0]
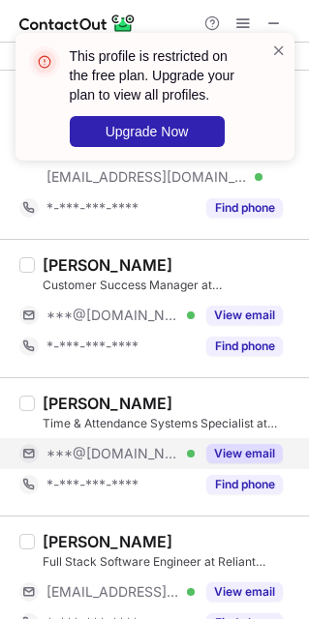
click at [108, 460] on span "***@[DOMAIN_NAME]" at bounding box center [112, 453] width 133 height 17
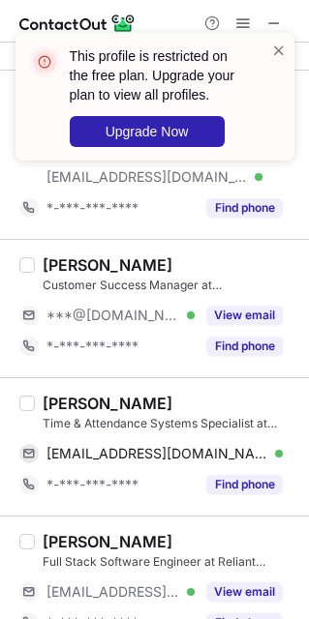
click at [61, 405] on div "[PERSON_NAME]" at bounding box center [108, 403] width 130 height 19
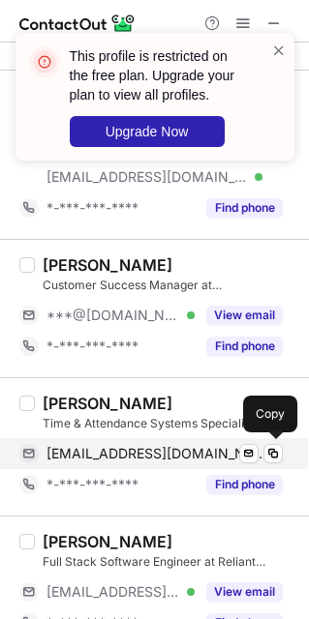
drag, startPoint x: 107, startPoint y: 456, endPoint x: 145, endPoint y: 446, distance: 38.9
click at [107, 456] on span "[EMAIL_ADDRESS][DOMAIN_NAME]" at bounding box center [157, 453] width 222 height 17
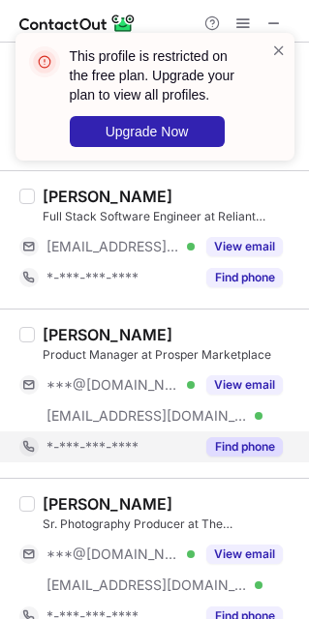
scroll to position [580, 0]
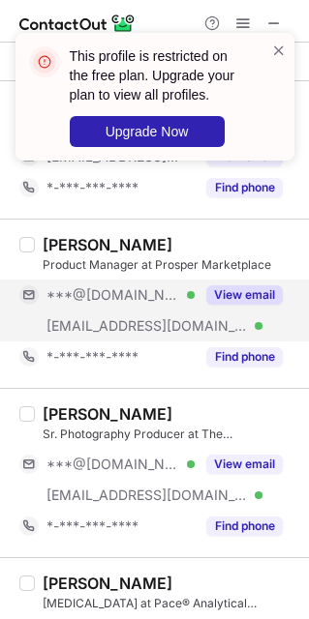
click at [108, 313] on div "[EMAIL_ADDRESS][DOMAIN_NAME] Verified" at bounding box center [106, 326] width 175 height 31
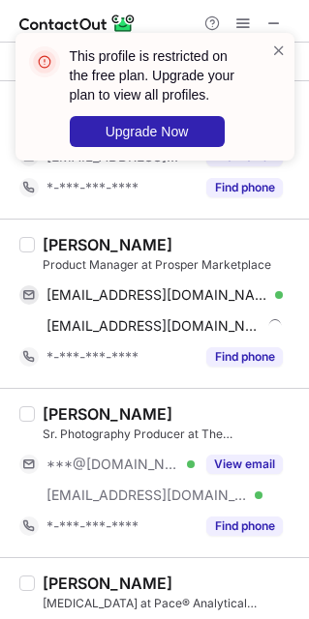
click at [68, 243] on div "[PERSON_NAME]" at bounding box center [108, 244] width 130 height 19
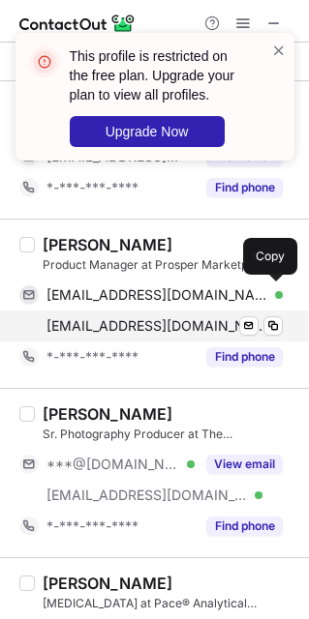
drag, startPoint x: 104, startPoint y: 301, endPoint x: 149, endPoint y: 312, distance: 46.0
click at [104, 301] on span "[EMAIL_ADDRESS][DOMAIN_NAME]" at bounding box center [157, 294] width 222 height 17
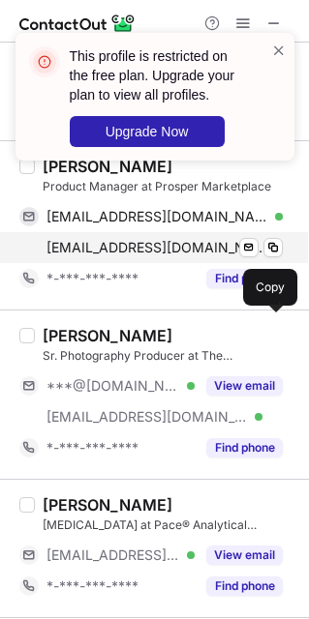
scroll to position [726, 0]
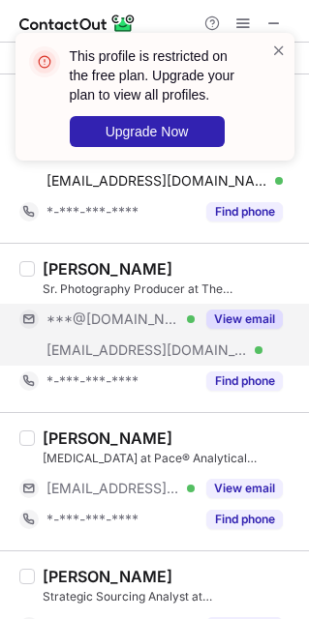
click at [96, 331] on div "***@[DOMAIN_NAME] Verified" at bounding box center [106, 319] width 175 height 31
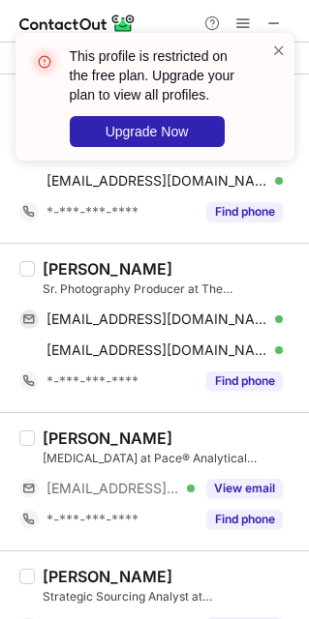
click at [52, 264] on div "[PERSON_NAME]" at bounding box center [108, 268] width 130 height 19
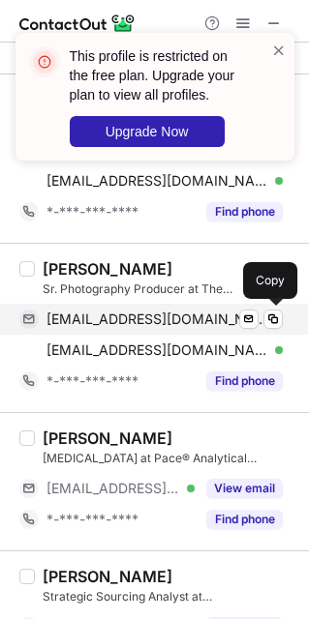
click at [111, 327] on span "[EMAIL_ADDRESS][DOMAIN_NAME]" at bounding box center [157, 319] width 222 height 17
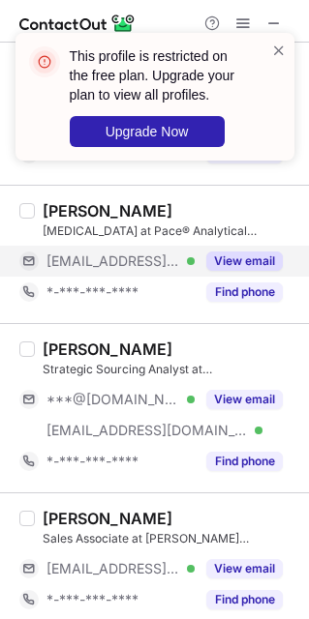
scroll to position [1016, 0]
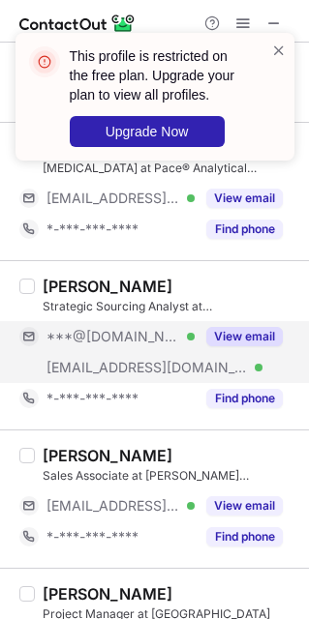
click at [113, 344] on span "***@[DOMAIN_NAME]" at bounding box center [112, 336] width 133 height 17
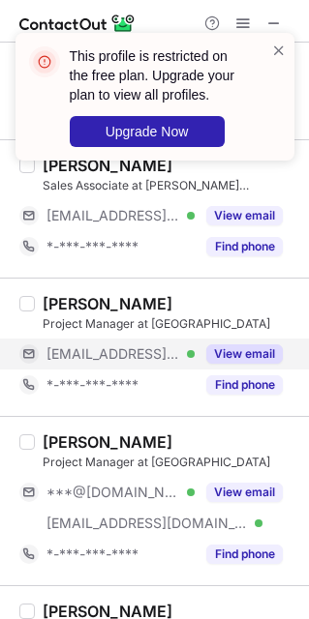
scroll to position [1451, 0]
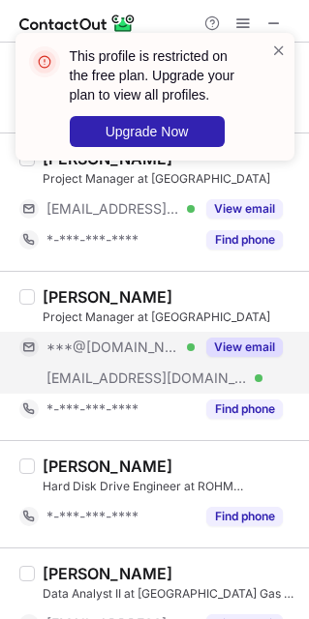
click at [108, 373] on span "[EMAIL_ADDRESS][DOMAIN_NAME]" at bounding box center [146, 378] width 201 height 17
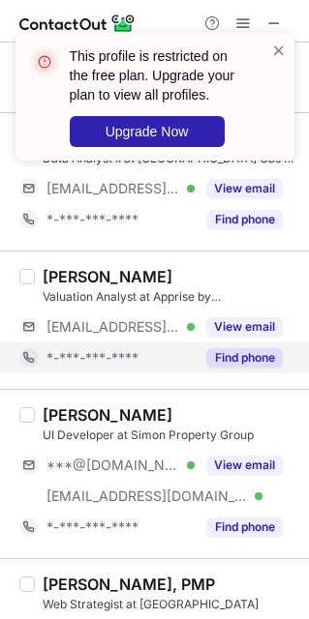
scroll to position [2031, 0]
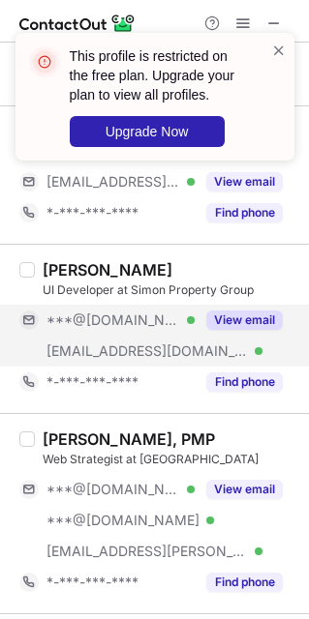
click at [102, 329] on span "***@[DOMAIN_NAME]" at bounding box center [112, 319] width 133 height 17
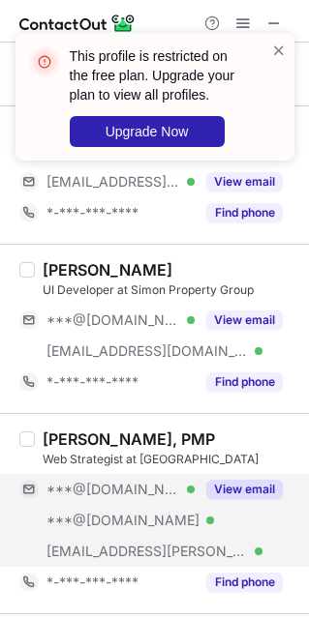
click at [113, 513] on div "***@[DOMAIN_NAME] Verified" at bounding box center [106, 520] width 175 height 31
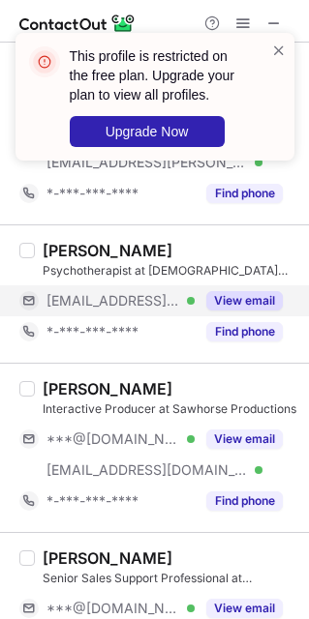
scroll to position [2467, 0]
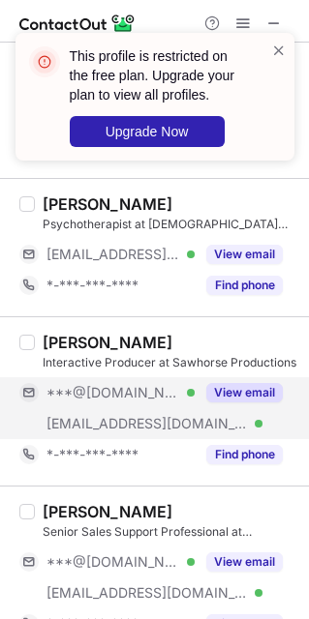
click at [105, 408] on div "***@[DOMAIN_NAME] Verified" at bounding box center [106, 392] width 175 height 31
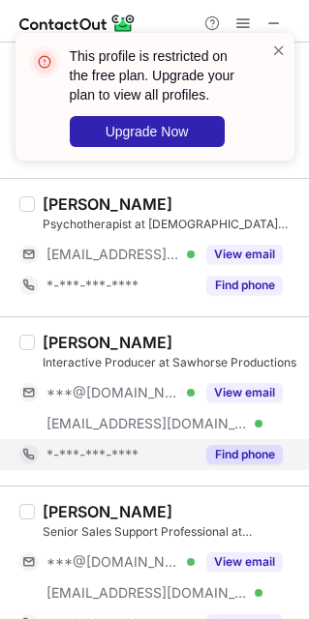
scroll to position [2612, 0]
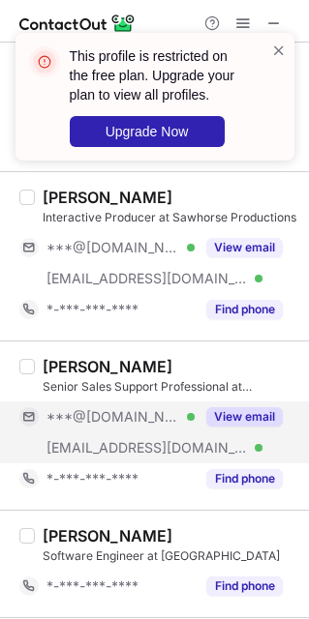
click at [110, 426] on span "***@[DOMAIN_NAME]" at bounding box center [112, 416] width 133 height 17
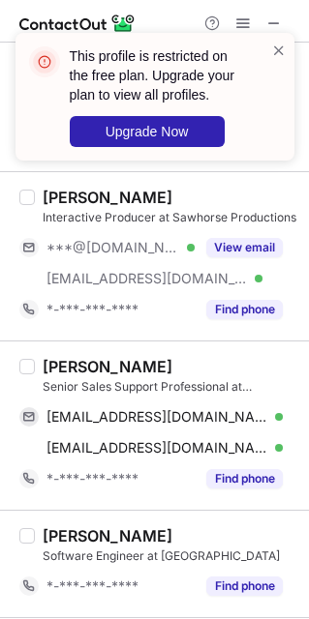
click at [65, 376] on div "[PERSON_NAME]" at bounding box center [108, 366] width 130 height 19
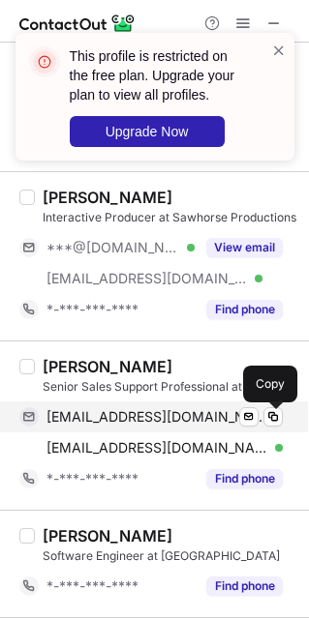
click at [91, 421] on span "[EMAIL_ADDRESS][DOMAIN_NAME]" at bounding box center [157, 416] width 222 height 17
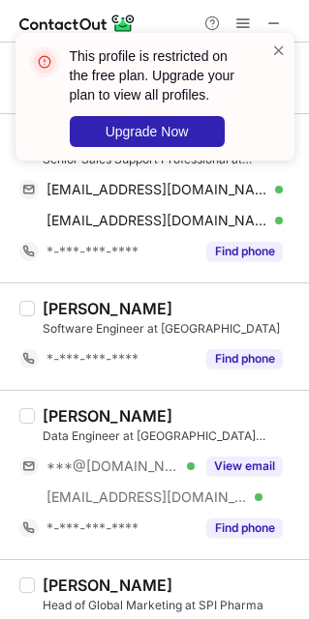
scroll to position [2902, 0]
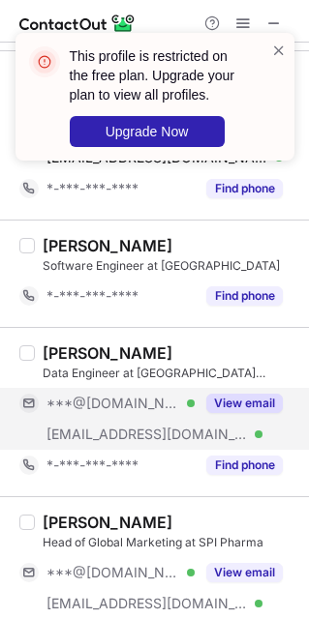
click at [99, 441] on span "[EMAIL_ADDRESS][DOMAIN_NAME]" at bounding box center [146, 434] width 201 height 17
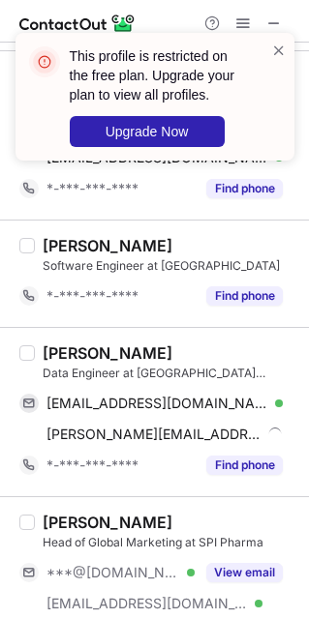
click at [53, 357] on div "[PERSON_NAME]" at bounding box center [108, 352] width 130 height 19
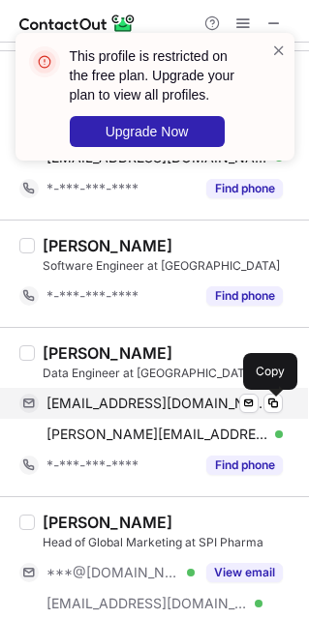
click at [76, 412] on span "[EMAIL_ADDRESS][DOMAIN_NAME]" at bounding box center [157, 403] width 222 height 17
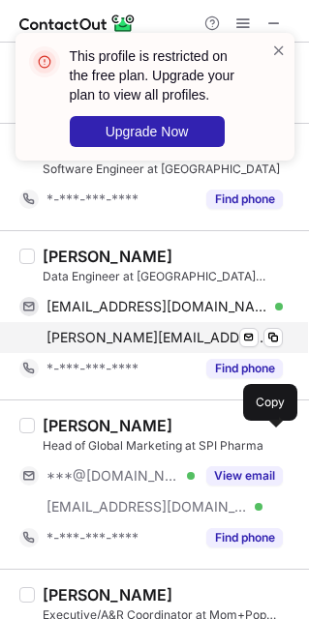
scroll to position [3047, 0]
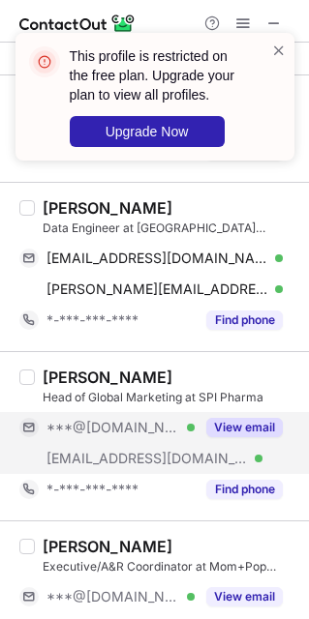
click at [114, 458] on span "[EMAIL_ADDRESS][DOMAIN_NAME]" at bounding box center [146, 458] width 201 height 17
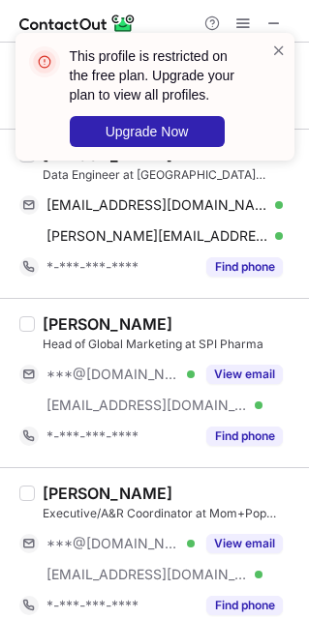
scroll to position [3192, 0]
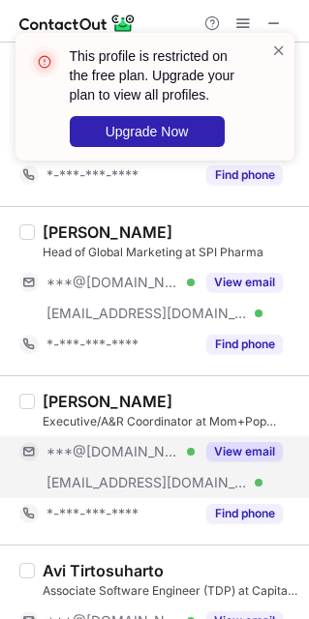
click at [103, 476] on div "[EMAIL_ADDRESS][DOMAIN_NAME] Verified" at bounding box center [106, 482] width 175 height 31
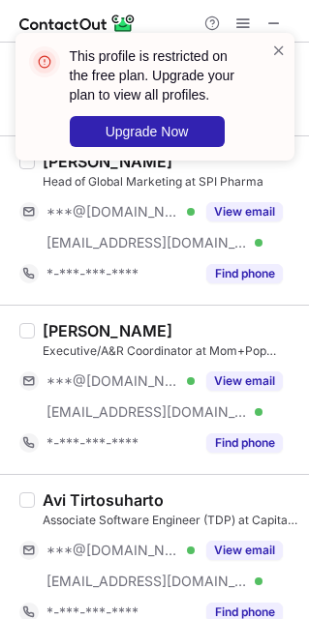
scroll to position [3297, 0]
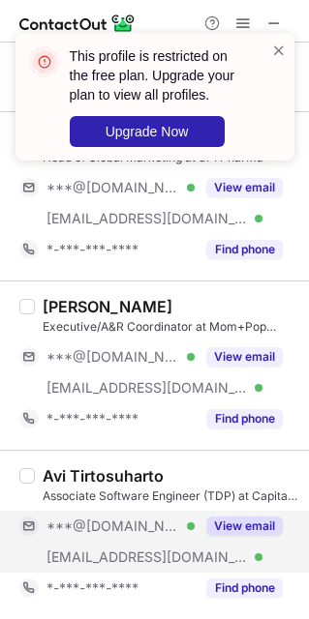
click at [93, 548] on span "[EMAIL_ADDRESS][DOMAIN_NAME]" at bounding box center [146, 556] width 201 height 17
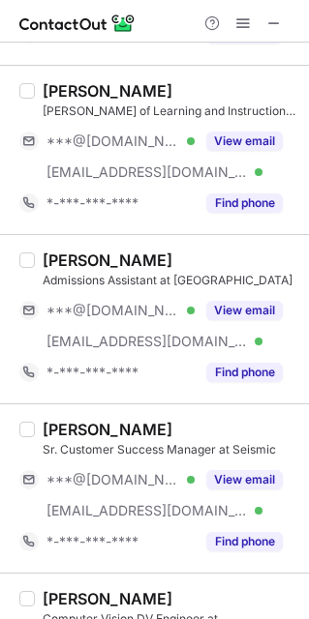
scroll to position [0, 0]
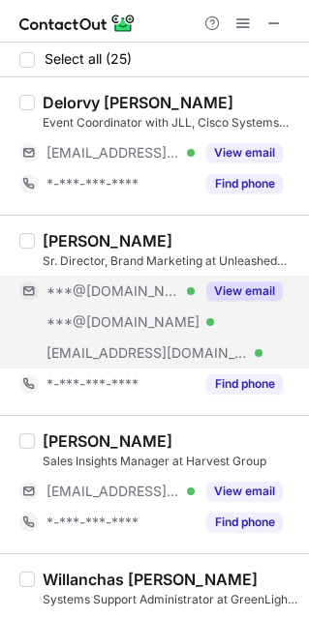
click at [114, 315] on span "***@[DOMAIN_NAME]" at bounding box center [122, 321] width 153 height 17
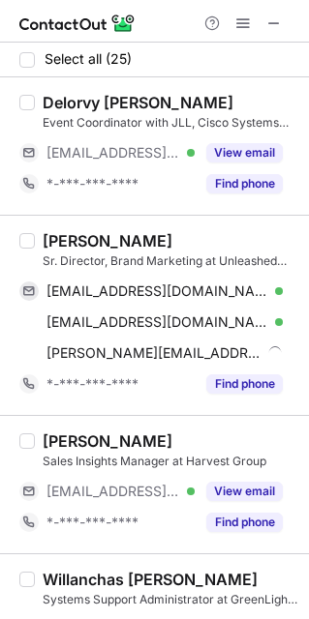
click at [62, 243] on div "[PERSON_NAME]" at bounding box center [108, 240] width 130 height 19
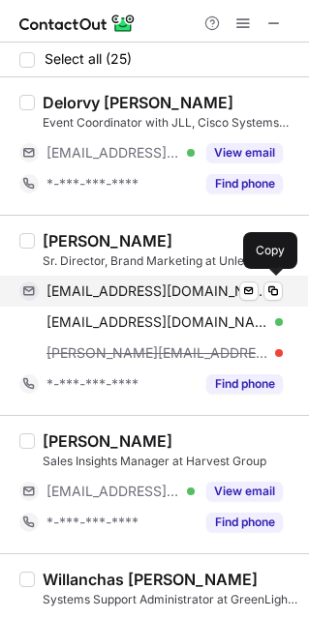
click at [76, 289] on span "[EMAIL_ADDRESS][DOMAIN_NAME]" at bounding box center [157, 290] width 222 height 17
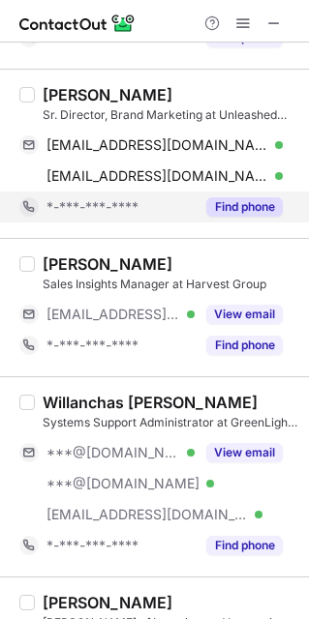
scroll to position [290, 0]
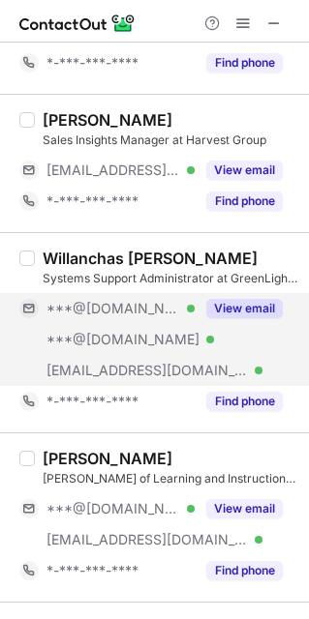
click at [119, 347] on span "***@[DOMAIN_NAME]" at bounding box center [122, 339] width 153 height 17
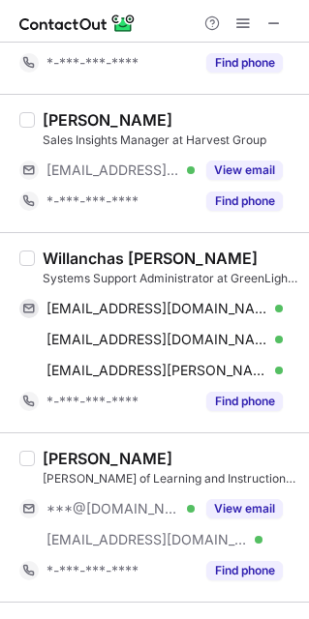
click at [71, 244] on div "Willanchas [PERSON_NAME] Systems Support Administrator at GreenLight Bioscience…" at bounding box center [154, 332] width 309 height 200
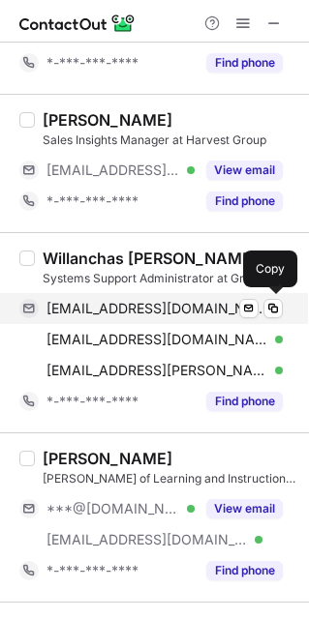
click at [75, 307] on span "[EMAIL_ADDRESS][DOMAIN_NAME]" at bounding box center [157, 308] width 222 height 17
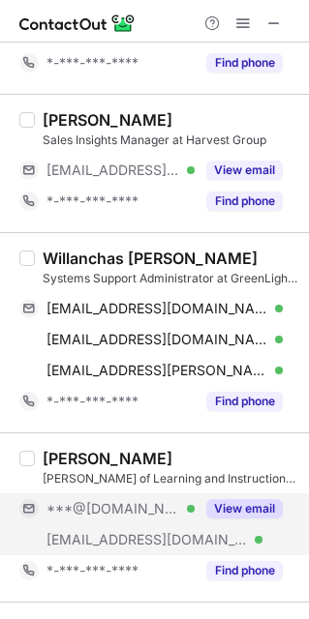
click at [104, 540] on span "[EMAIL_ADDRESS][DOMAIN_NAME]" at bounding box center [146, 539] width 201 height 17
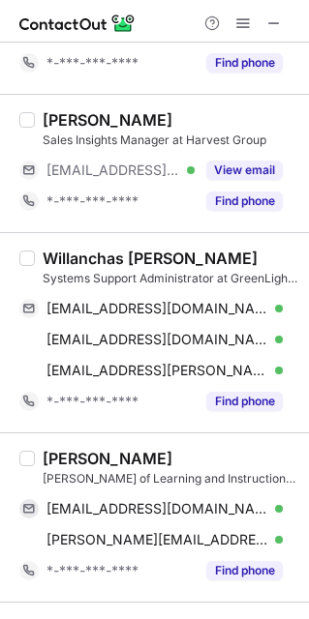
click at [58, 458] on div "[PERSON_NAME]" at bounding box center [108, 458] width 130 height 19
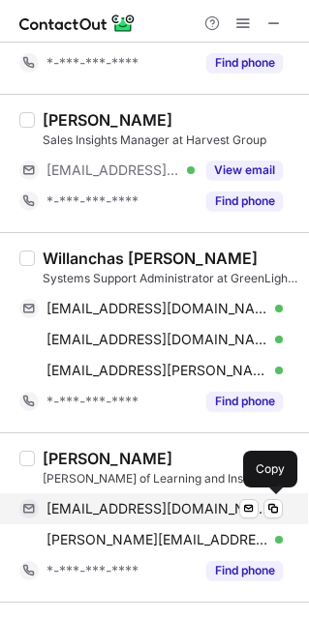
click at [99, 507] on span "[EMAIL_ADDRESS][DOMAIN_NAME]" at bounding box center [157, 508] width 222 height 17
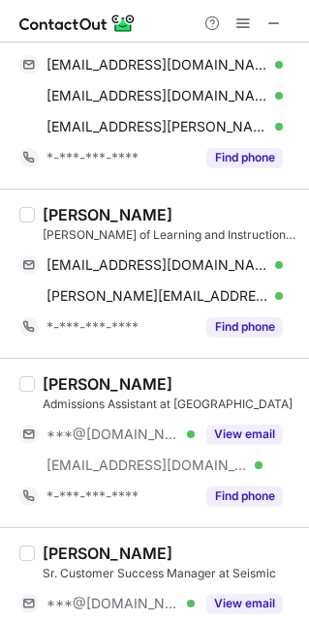
scroll to position [580, 0]
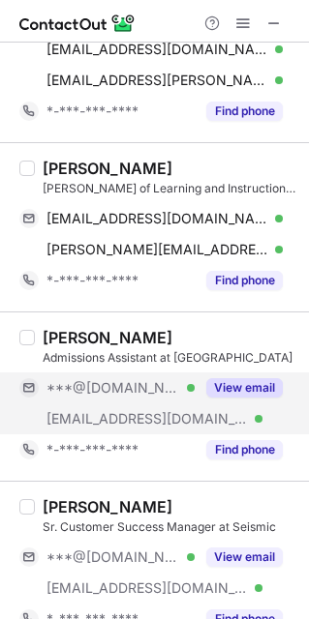
click at [126, 406] on div "[EMAIL_ADDRESS][DOMAIN_NAME] Verified" at bounding box center [106, 418] width 175 height 31
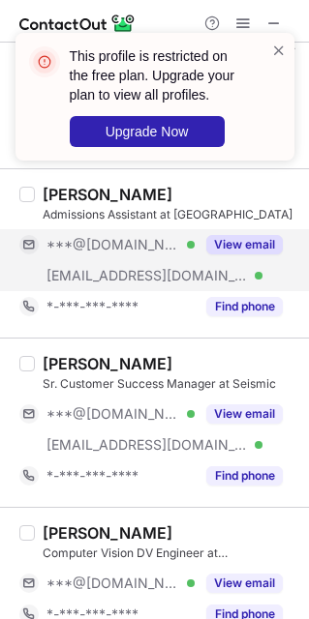
scroll to position [726, 0]
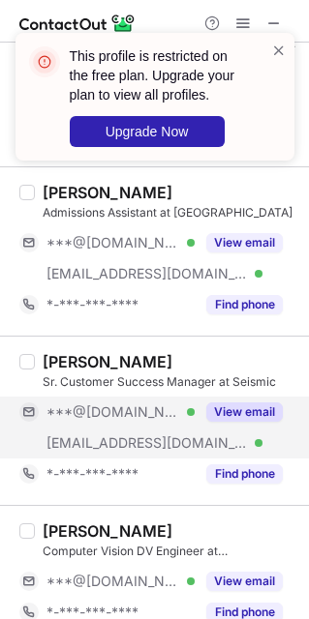
click at [117, 434] on div "[EMAIL_ADDRESS][DOMAIN_NAME] Verified" at bounding box center [106, 443] width 175 height 31
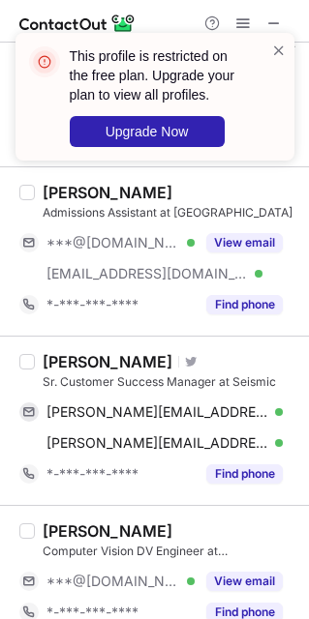
click at [56, 369] on div "[PERSON_NAME]" at bounding box center [108, 361] width 130 height 19
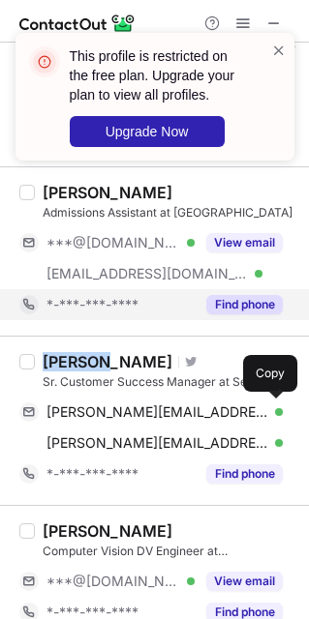
drag, startPoint x: 111, startPoint y: 411, endPoint x: 274, endPoint y: 292, distance: 201.4
click at [111, 411] on span "[PERSON_NAME][EMAIL_ADDRESS][PERSON_NAME][DOMAIN_NAME]" at bounding box center [157, 411] width 222 height 17
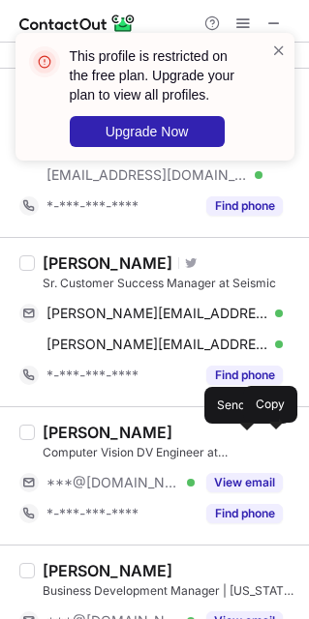
scroll to position [871, 0]
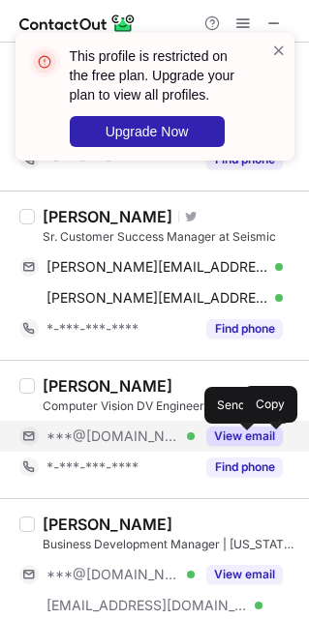
click at [102, 440] on span "***@[DOMAIN_NAME]" at bounding box center [112, 436] width 133 height 17
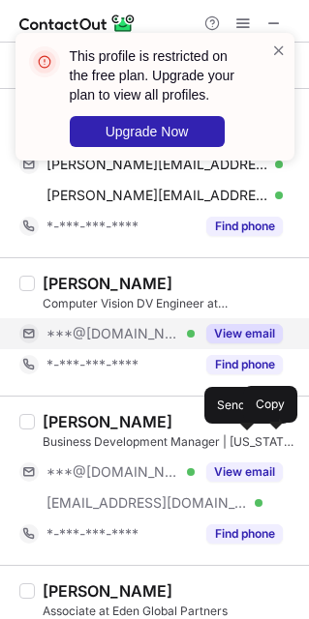
scroll to position [1016, 0]
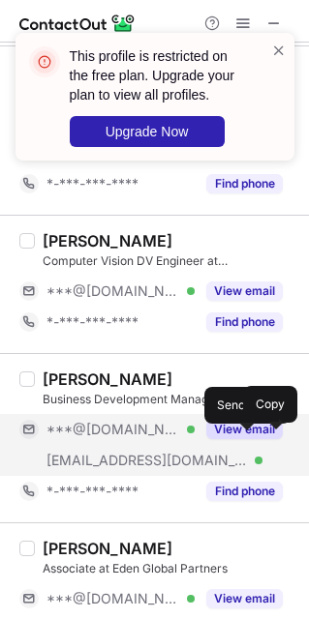
click at [104, 450] on div "[EMAIL_ADDRESS][DOMAIN_NAME] Verified" at bounding box center [106, 460] width 175 height 31
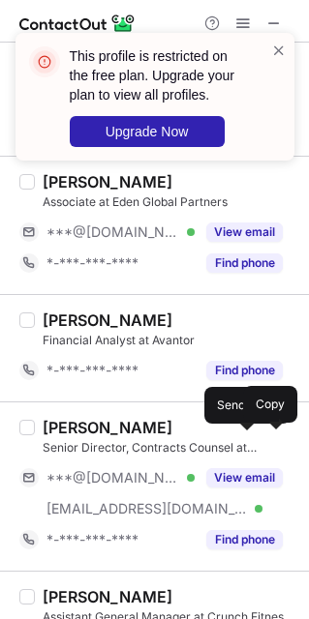
scroll to position [1451, 0]
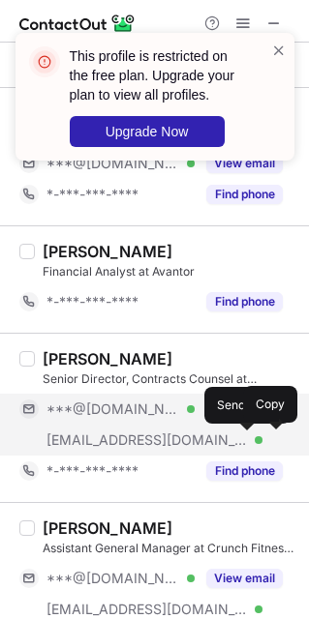
click at [108, 440] on span "[EMAIL_ADDRESS][DOMAIN_NAME]" at bounding box center [146, 439] width 201 height 17
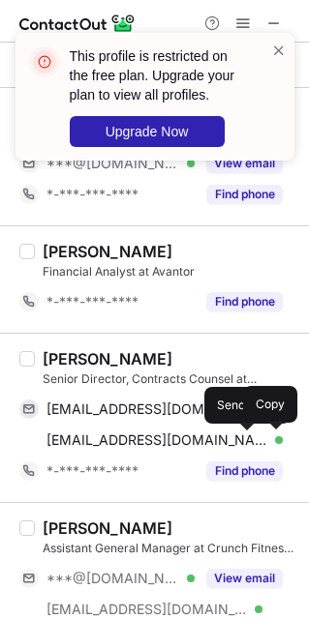
click at [70, 356] on div "[PERSON_NAME]" at bounding box center [108, 358] width 130 height 19
drag, startPoint x: 87, startPoint y: 412, endPoint x: 299, endPoint y: 281, distance: 248.9
click at [88, 412] on span "[EMAIL_ADDRESS][DOMAIN_NAME]" at bounding box center [157, 408] width 222 height 17
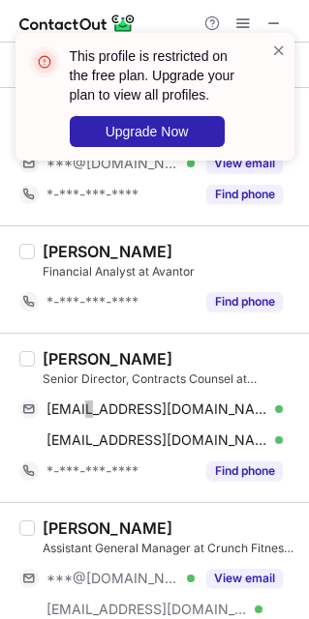
scroll to position [1596, 0]
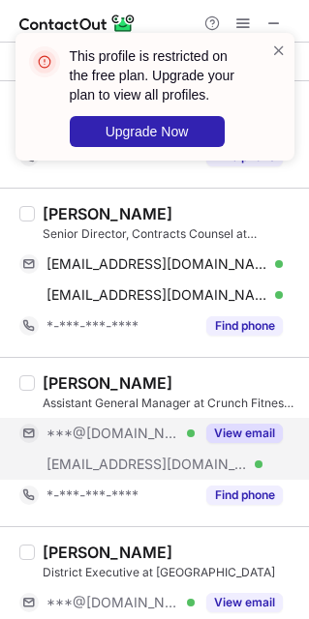
click at [119, 455] on div "[EMAIL_ADDRESS][DOMAIN_NAME] Verified" at bounding box center [106, 464] width 175 height 31
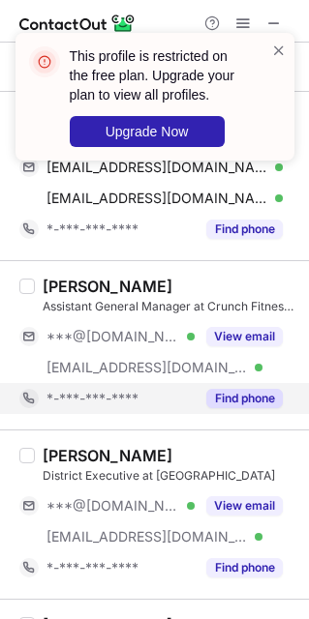
scroll to position [1741, 0]
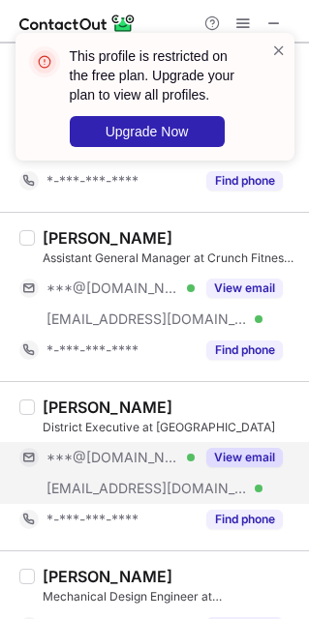
click at [100, 484] on div "[EMAIL_ADDRESS][DOMAIN_NAME] Verified" at bounding box center [106, 488] width 175 height 31
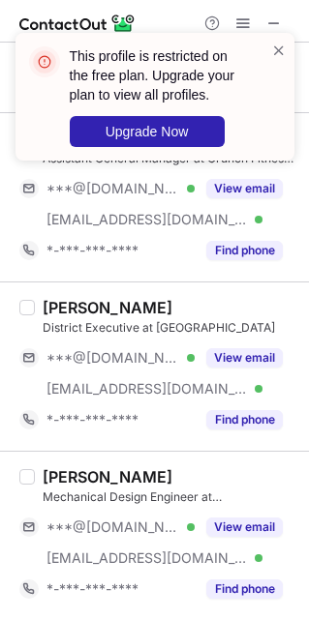
scroll to position [1886, 0]
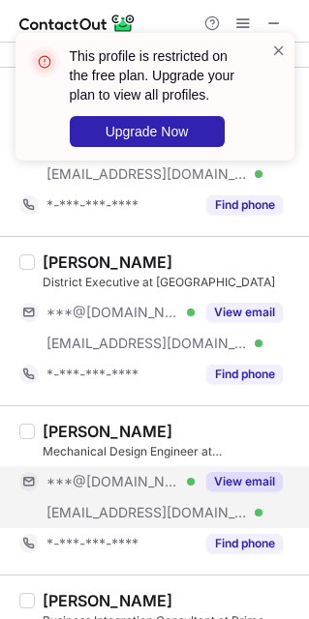
click at [100, 514] on span "[EMAIL_ADDRESS][DOMAIN_NAME]" at bounding box center [146, 512] width 201 height 17
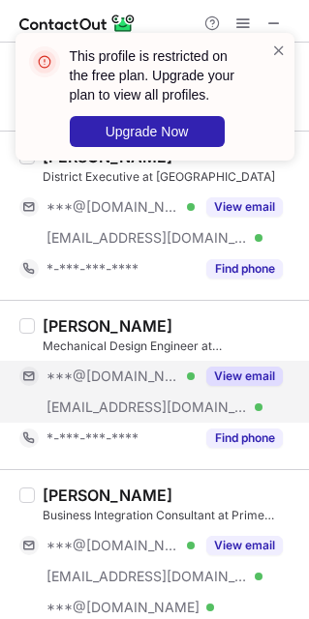
scroll to position [2031, 0]
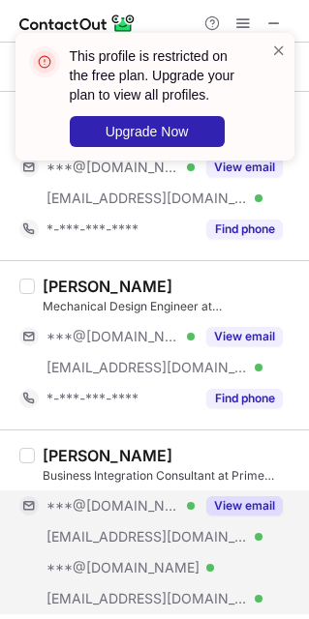
click at [103, 552] on div "[EMAIL_ADDRESS][DOMAIN_NAME] Verified" at bounding box center [106, 536] width 175 height 31
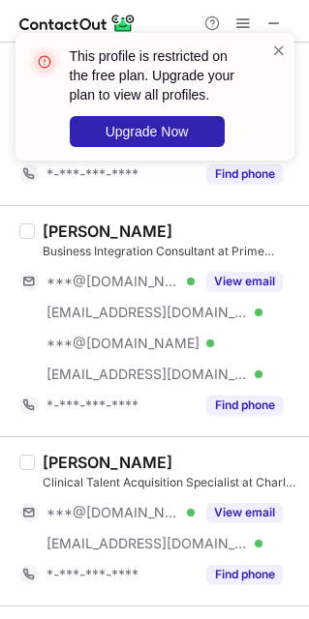
scroll to position [2322, 0]
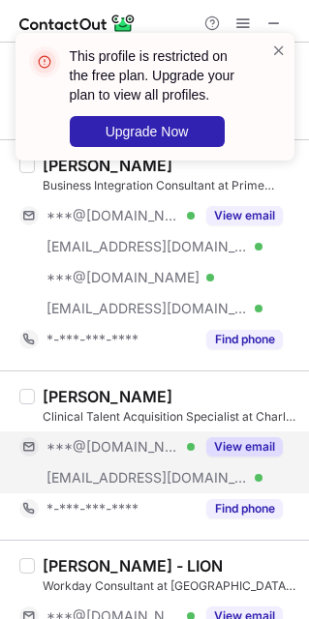
click at [90, 462] on div "***@[DOMAIN_NAME] Verified" at bounding box center [106, 446] width 175 height 31
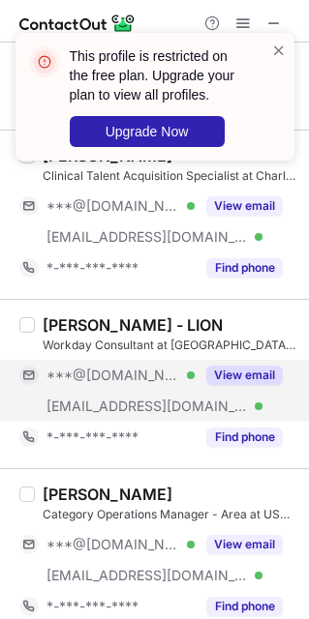
scroll to position [2612, 0]
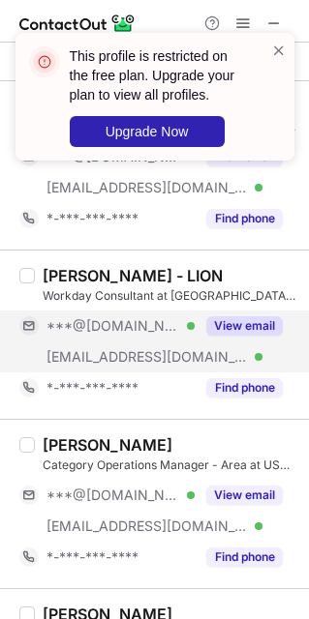
click at [128, 323] on span "***@[DOMAIN_NAME]" at bounding box center [112, 325] width 133 height 17
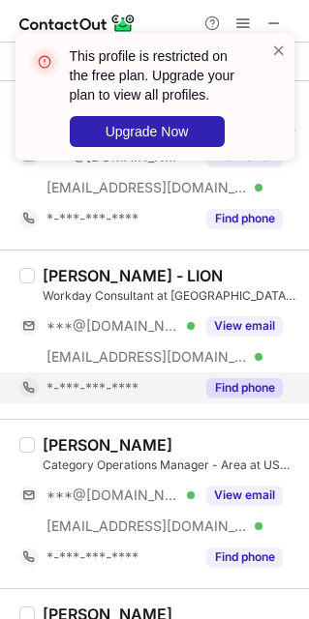
scroll to position [2757, 0]
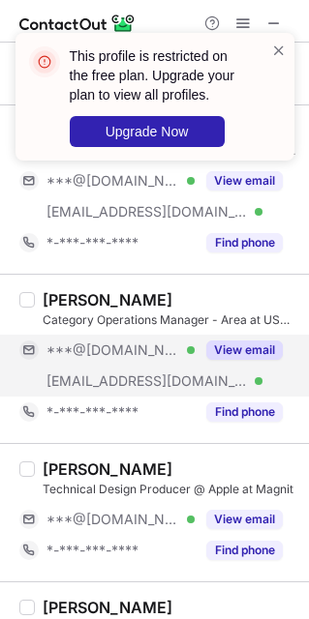
click at [126, 354] on span "***@[DOMAIN_NAME]" at bounding box center [112, 349] width 133 height 17
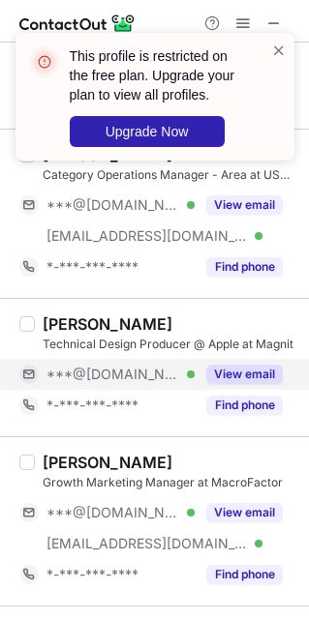
click at [105, 383] on span "***@[DOMAIN_NAME]" at bounding box center [112, 374] width 133 height 17
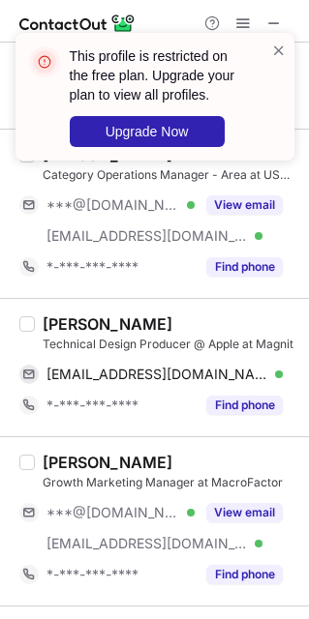
click at [53, 334] on div "[PERSON_NAME]" at bounding box center [108, 323] width 130 height 19
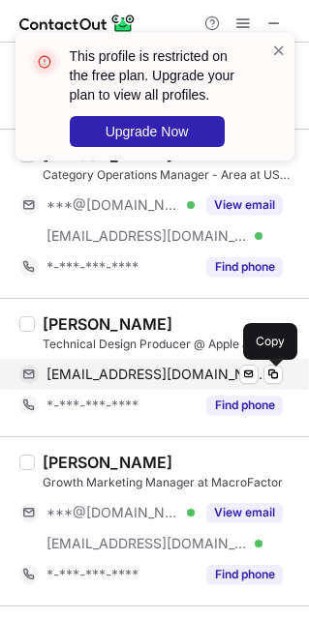
click at [91, 383] on span "[EMAIL_ADDRESS][DOMAIN_NAME]" at bounding box center [157, 374] width 222 height 17
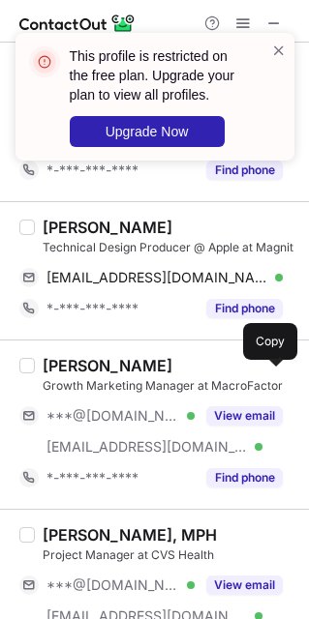
scroll to position [3047, 0]
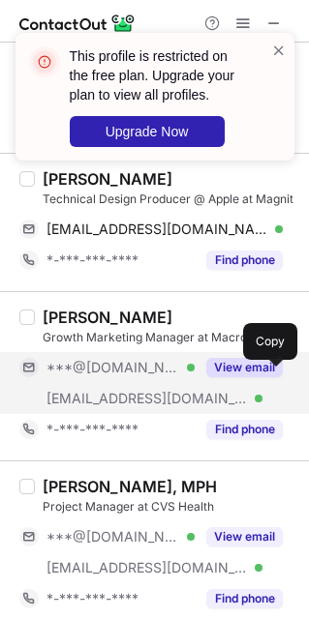
click at [111, 376] on span "***@[DOMAIN_NAME]" at bounding box center [112, 367] width 133 height 17
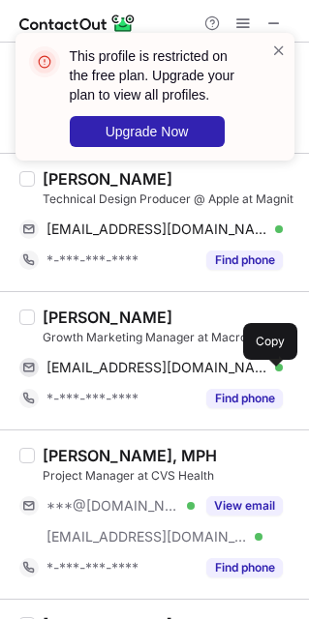
click at [65, 322] on div "[PERSON_NAME]" at bounding box center [108, 317] width 130 height 19
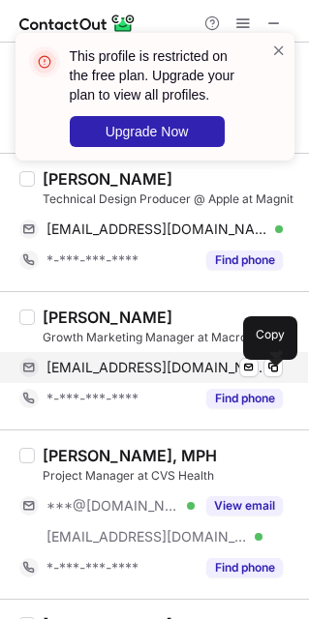
drag, startPoint x: 88, startPoint y: 374, endPoint x: 171, endPoint y: 369, distance: 83.4
click at [88, 374] on span "[EMAIL_ADDRESS][DOMAIN_NAME]" at bounding box center [157, 367] width 222 height 17
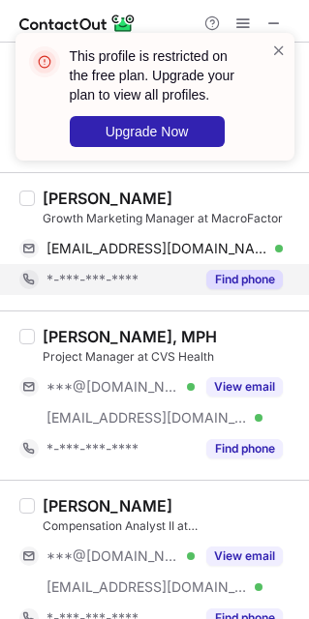
scroll to position [3192, 0]
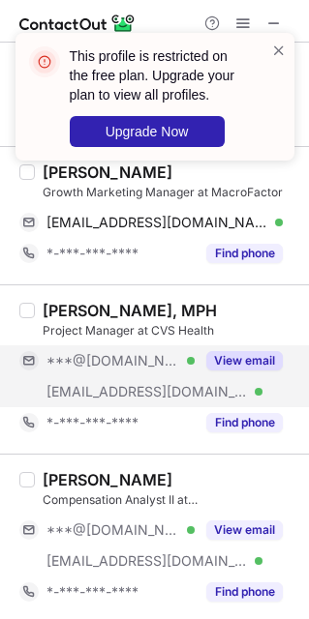
click at [117, 370] on span "***@[DOMAIN_NAME]" at bounding box center [112, 360] width 133 height 17
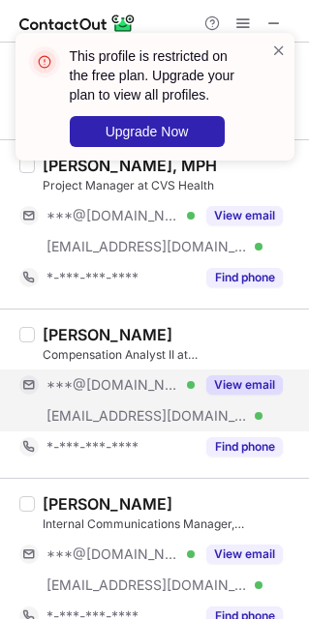
click at [108, 418] on span "[EMAIL_ADDRESS][DOMAIN_NAME]" at bounding box center [146, 415] width 201 height 17
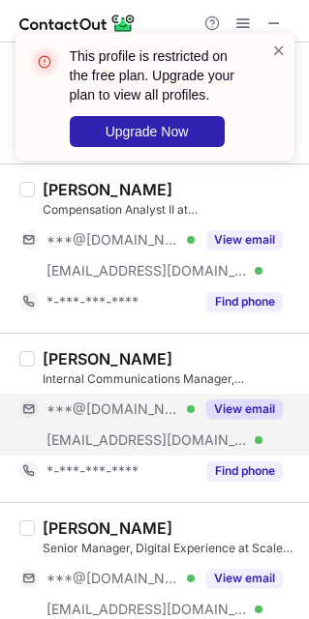
click at [104, 418] on span "***@[DOMAIN_NAME]" at bounding box center [112, 408] width 133 height 17
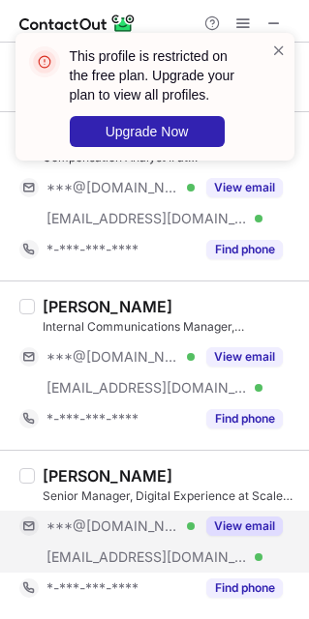
click at [111, 542] on div "[EMAIL_ADDRESS][DOMAIN_NAME] Verified" at bounding box center [106, 557] width 175 height 31
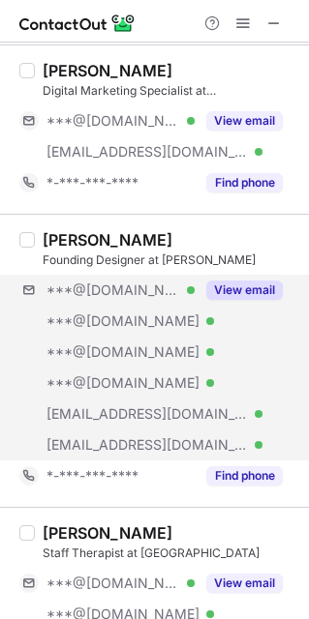
scroll to position [0, 0]
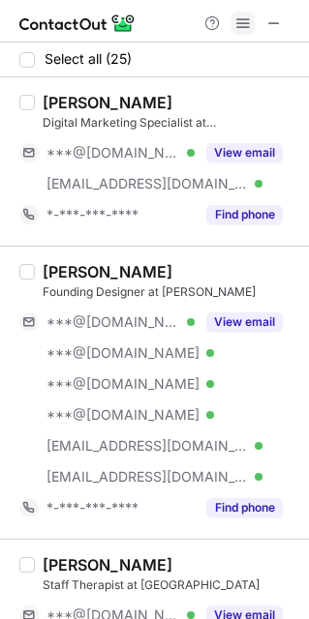
click at [245, 22] on span at bounding box center [242, 22] width 15 height 15
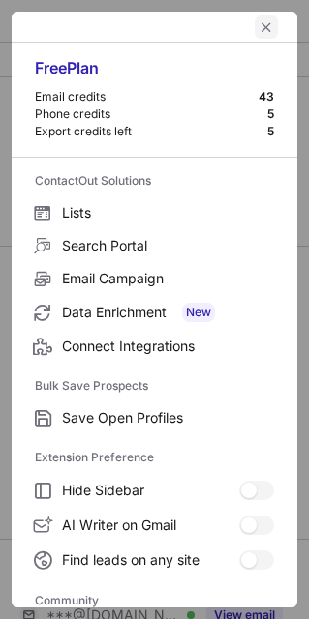
click at [258, 20] on span "left-button" at bounding box center [265, 26] width 15 height 15
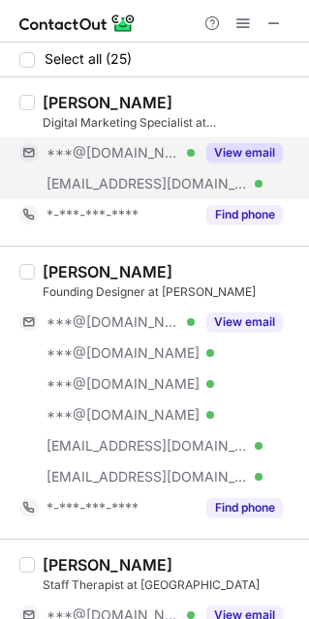
click at [107, 163] on div "***@[DOMAIN_NAME] Verified" at bounding box center [106, 152] width 175 height 31
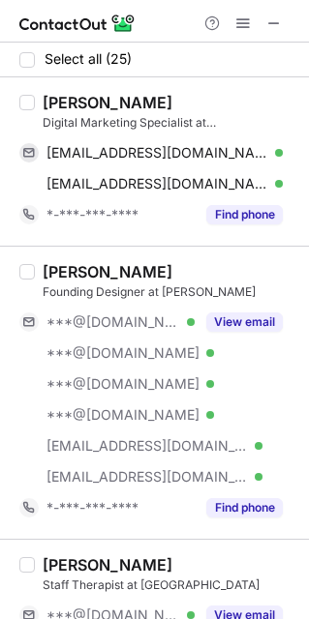
click at [65, 104] on div "[PERSON_NAME]" at bounding box center [108, 102] width 130 height 19
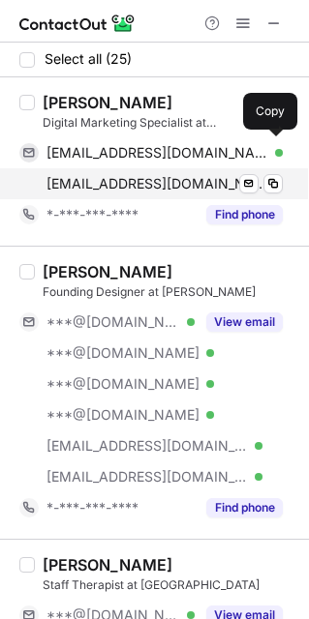
click at [105, 151] on span "[EMAIL_ADDRESS][DOMAIN_NAME]" at bounding box center [157, 152] width 222 height 17
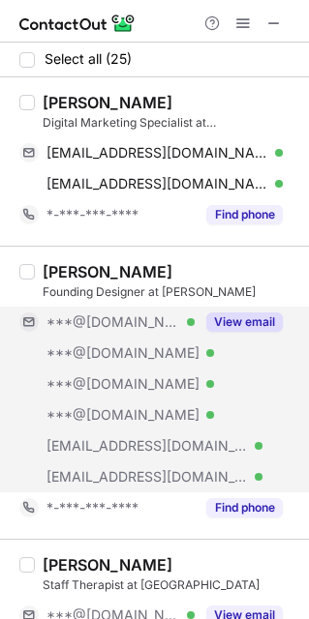
click at [39, 426] on div "***@[DOMAIN_NAME] Verified" at bounding box center [106, 415] width 175 height 31
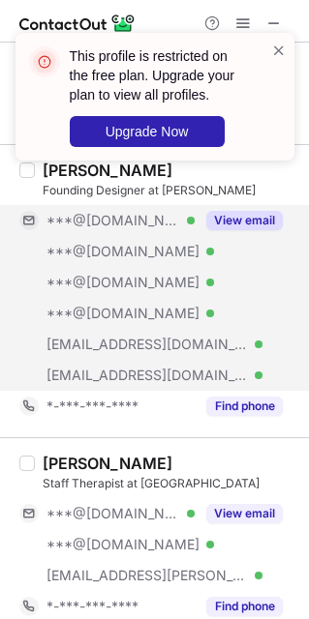
scroll to position [145, 0]
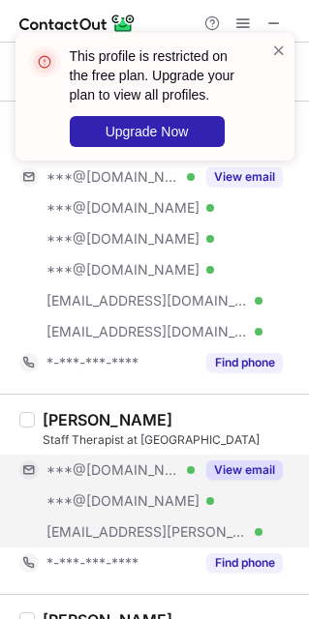
click at [120, 490] on div "***@[DOMAIN_NAME] Verified" at bounding box center [106, 501] width 175 height 31
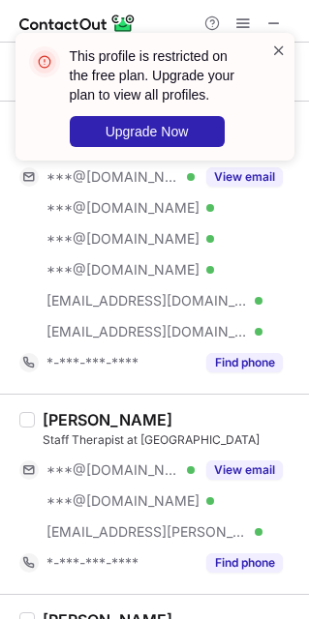
click at [282, 45] on span at bounding box center [278, 50] width 15 height 19
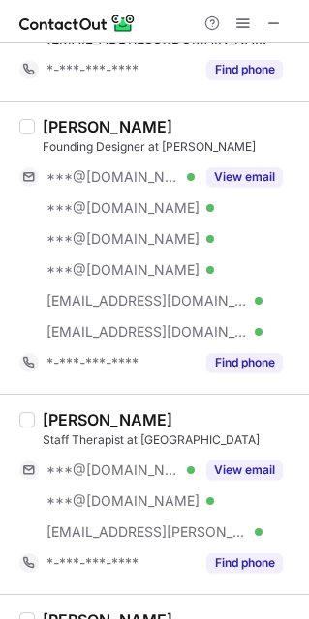
click at [241, 23] on span at bounding box center [242, 22] width 15 height 15
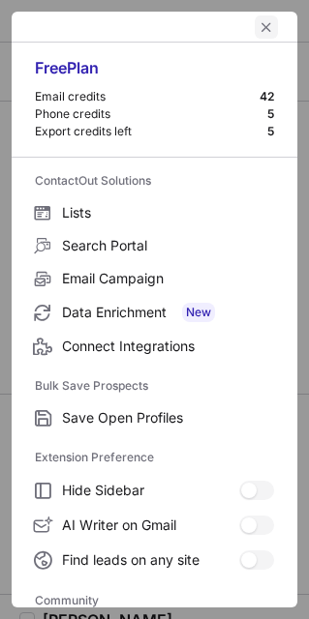
click at [258, 19] on span "left-button" at bounding box center [265, 26] width 15 height 15
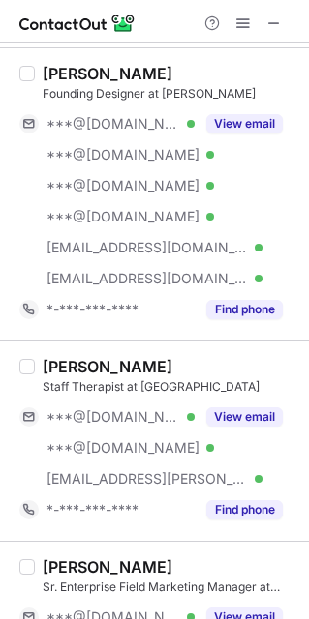
scroll to position [290, 0]
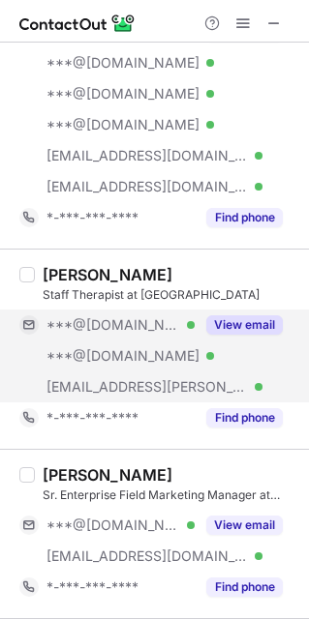
click at [114, 336] on div "***@[DOMAIN_NAME] Verified" at bounding box center [106, 325] width 175 height 31
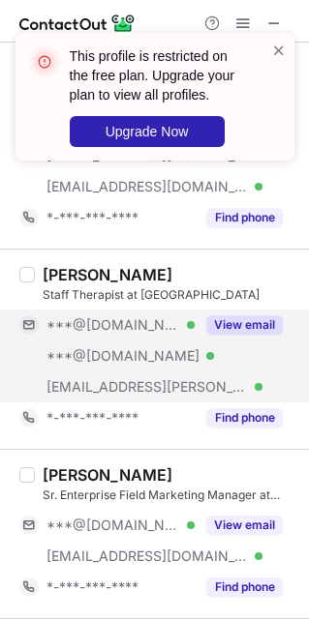
scroll to position [435, 0]
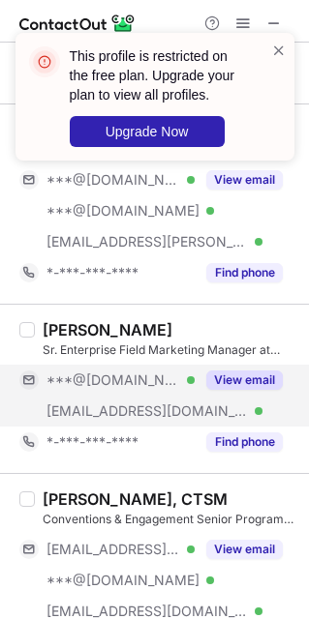
click at [110, 388] on span "***@[DOMAIN_NAME]" at bounding box center [112, 379] width 133 height 17
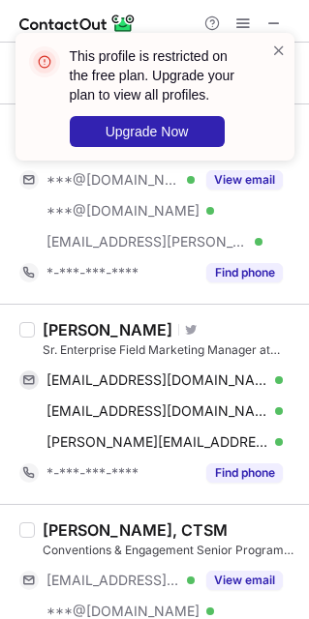
click at [55, 319] on div "[PERSON_NAME] Visit Twitter profile Sr. Enterprise Field Marketing Manager at V…" at bounding box center [154, 404] width 309 height 200
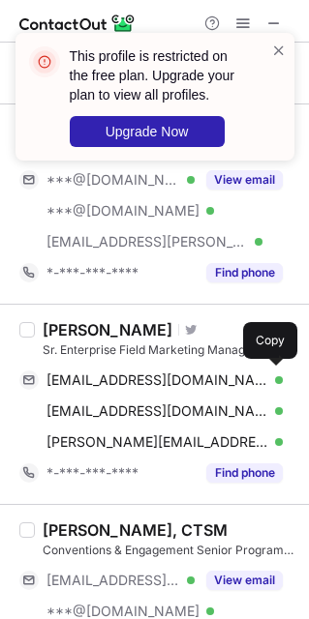
drag, startPoint x: 93, startPoint y: 379, endPoint x: 290, endPoint y: 331, distance: 203.2
click at [105, 375] on span "[EMAIL_ADDRESS][DOMAIN_NAME]" at bounding box center [157, 379] width 222 height 17
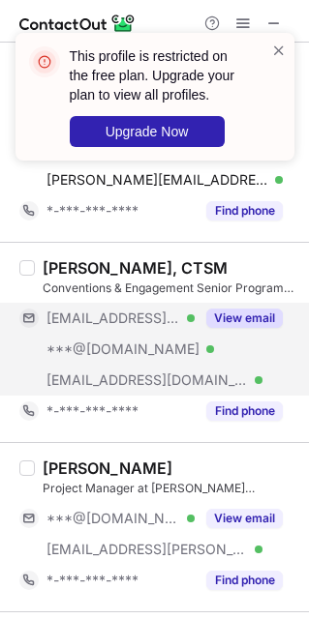
scroll to position [726, 0]
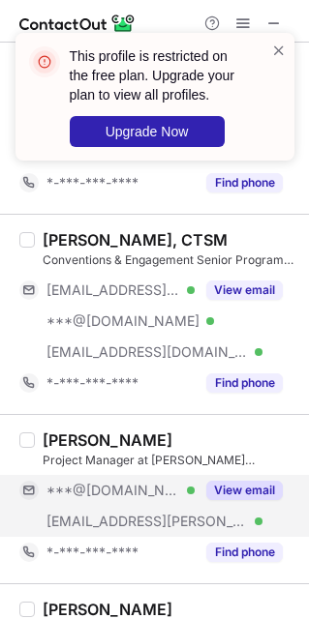
click at [143, 502] on div "***@[DOMAIN_NAME] Verified" at bounding box center [106, 490] width 175 height 31
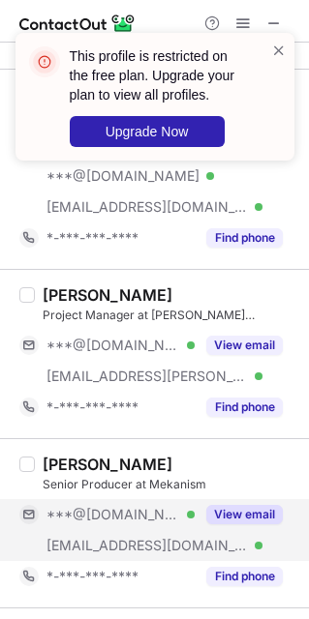
click at [110, 536] on div "[EMAIL_ADDRESS][DOMAIN_NAME] Verified" at bounding box center [106, 545] width 175 height 31
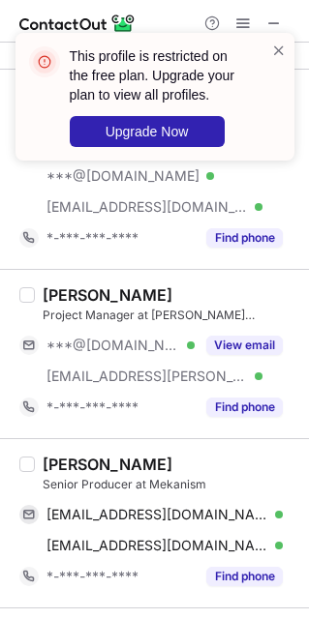
click at [55, 458] on div "[PERSON_NAME]" at bounding box center [108, 464] width 130 height 19
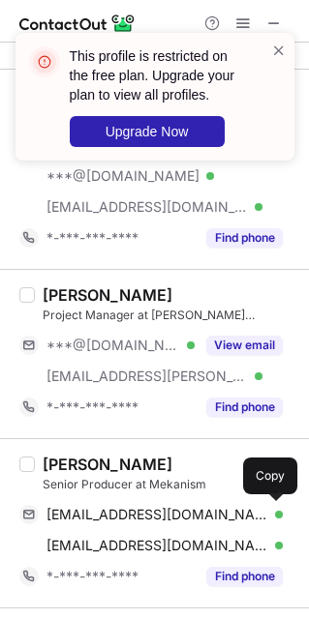
drag, startPoint x: 68, startPoint y: 519, endPoint x: 299, endPoint y: 432, distance: 247.0
click at [70, 519] on span "[EMAIL_ADDRESS][DOMAIN_NAME]" at bounding box center [157, 514] width 222 height 17
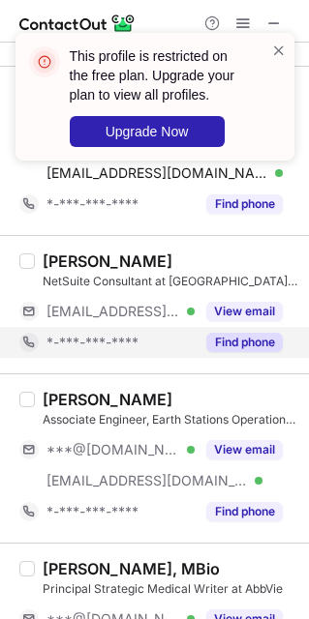
scroll to position [1306, 0]
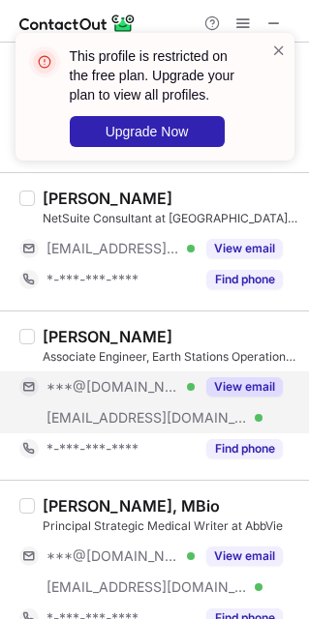
click at [108, 430] on div "[EMAIL_ADDRESS][DOMAIN_NAME] Verified" at bounding box center [106, 417] width 175 height 31
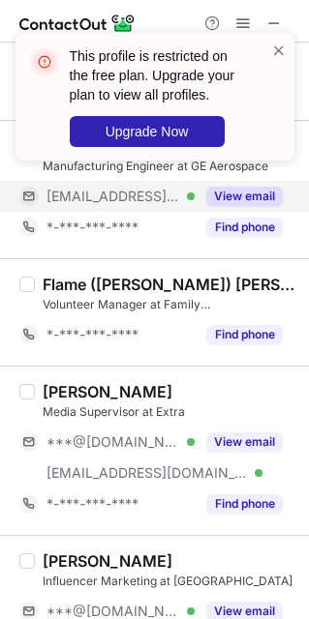
scroll to position [1886, 0]
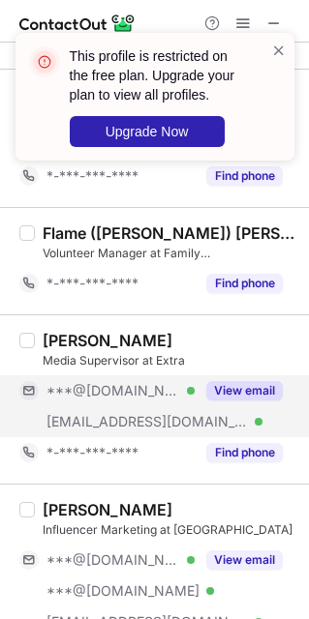
click at [113, 420] on span "[EMAIL_ADDRESS][DOMAIN_NAME]" at bounding box center [146, 421] width 201 height 17
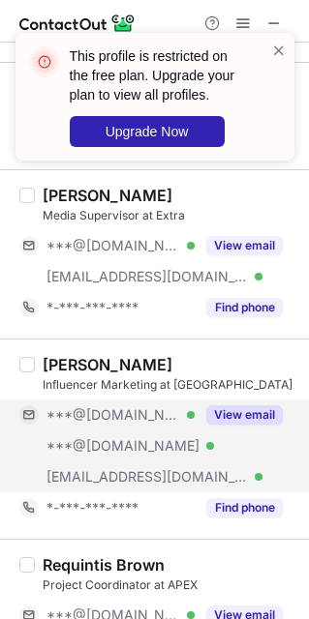
click at [105, 430] on div "***@[DOMAIN_NAME] Verified" at bounding box center [106, 415] width 175 height 31
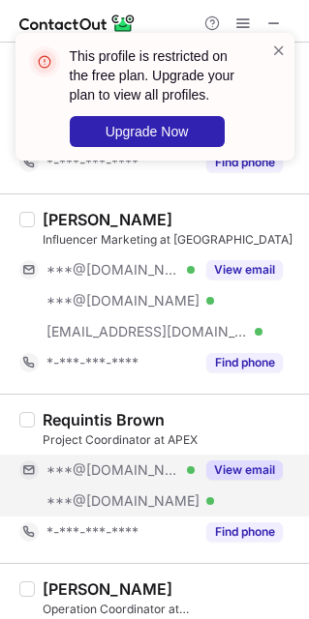
click at [114, 485] on div "***@[DOMAIN_NAME] Verified" at bounding box center [106, 470] width 175 height 31
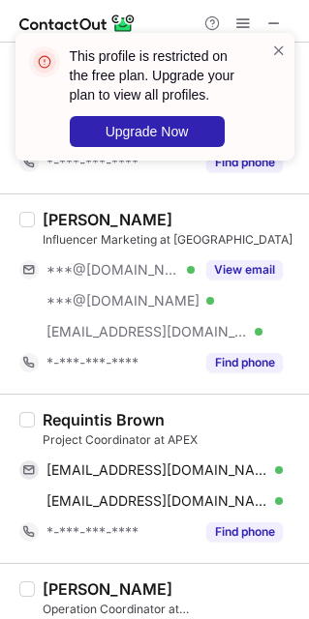
click at [70, 421] on div "Requintis Brown" at bounding box center [104, 419] width 122 height 19
drag, startPoint x: 120, startPoint y: 476, endPoint x: 306, endPoint y: 443, distance: 188.6
click at [126, 473] on span "[EMAIL_ADDRESS][DOMAIN_NAME]" at bounding box center [157, 469] width 222 height 17
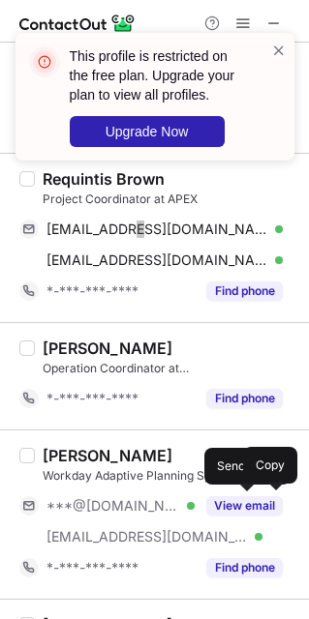
scroll to position [2467, 0]
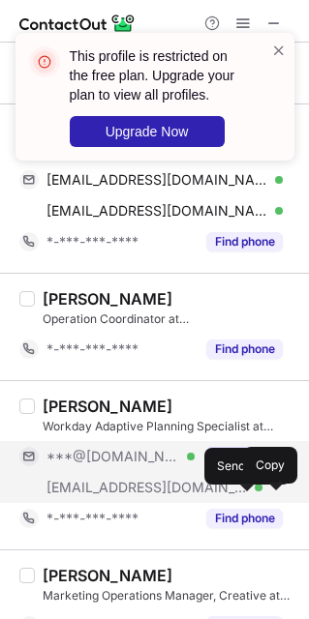
click at [102, 478] on div "[EMAIL_ADDRESS][DOMAIN_NAME] Verified" at bounding box center [106, 487] width 175 height 31
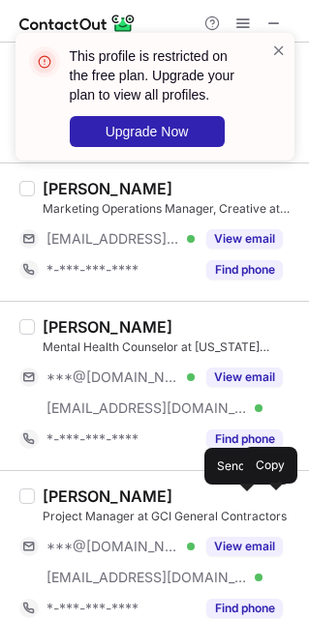
scroll to position [2902, 0]
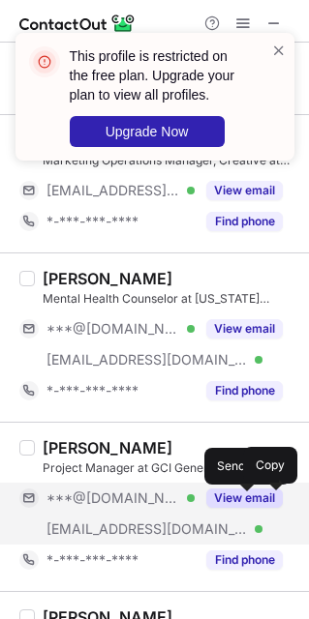
click at [126, 514] on div "***@[DOMAIN_NAME] Verified" at bounding box center [106, 498] width 175 height 31
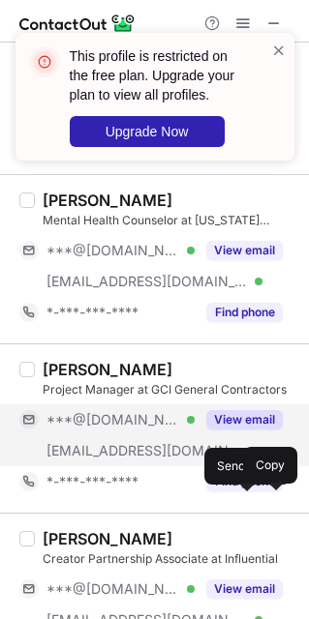
scroll to position [3047, 0]
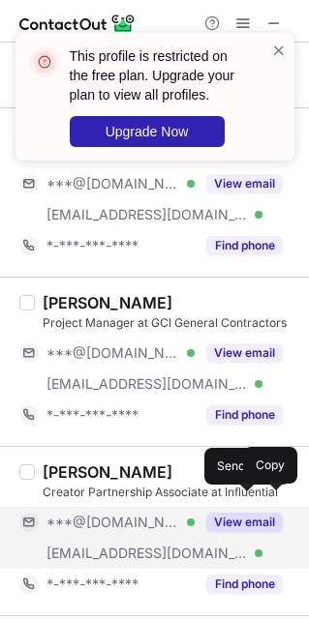
click at [120, 538] on div "***@[DOMAIN_NAME] Verified" at bounding box center [106, 522] width 175 height 31
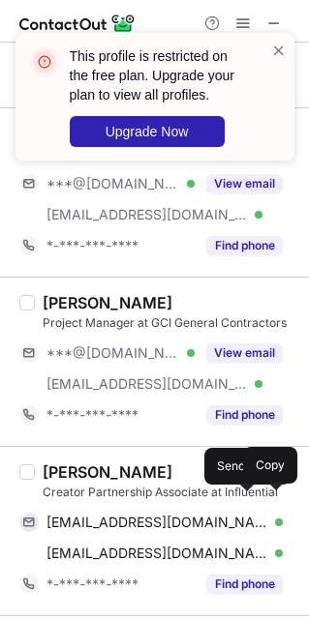
click at [49, 473] on div "[PERSON_NAME]" at bounding box center [108, 471] width 130 height 19
drag, startPoint x: 107, startPoint y: 530, endPoint x: 290, endPoint y: 488, distance: 187.7
click at [107, 530] on span "[EMAIL_ADDRESS][DOMAIN_NAME]" at bounding box center [157, 522] width 222 height 17
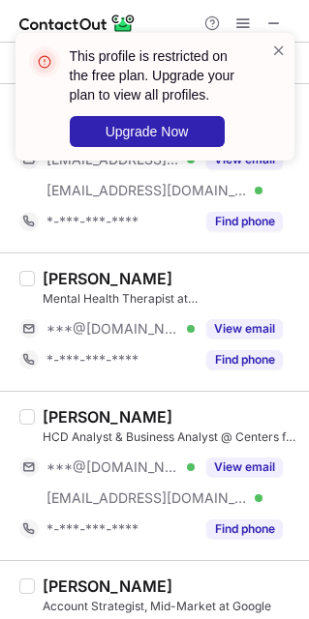
scroll to position [3628, 0]
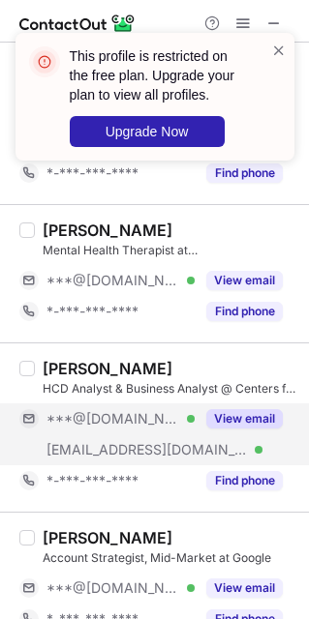
click at [120, 459] on span "[EMAIL_ADDRESS][DOMAIN_NAME]" at bounding box center [146, 449] width 201 height 17
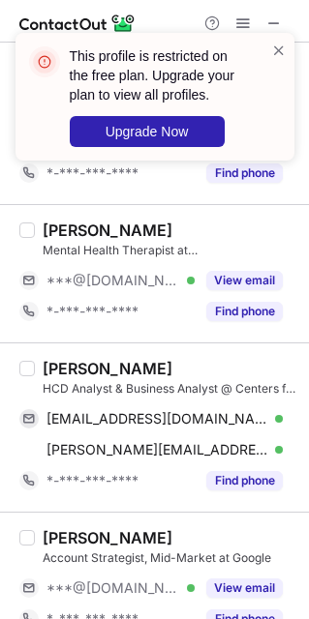
click at [56, 371] on div "[PERSON_NAME]" at bounding box center [108, 368] width 130 height 19
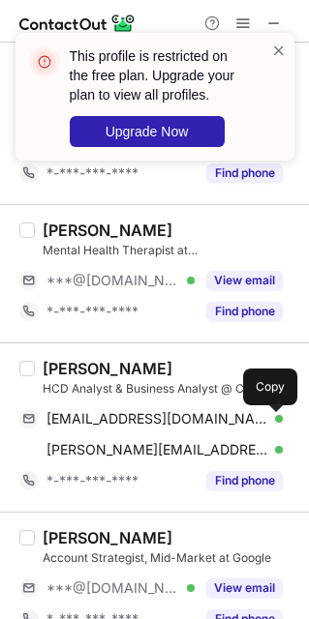
drag, startPoint x: 62, startPoint y: 432, endPoint x: 265, endPoint y: 354, distance: 217.7
click at [67, 428] on span "[EMAIL_ADDRESS][DOMAIN_NAME]" at bounding box center [157, 418] width 222 height 17
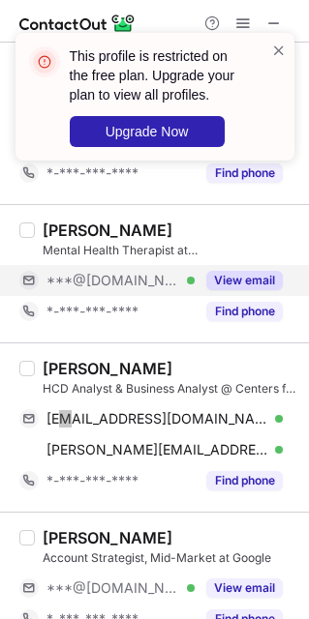
scroll to position [3668, 0]
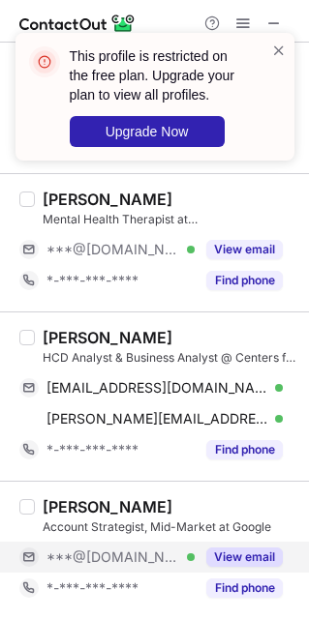
click at [103, 548] on span "***@[DOMAIN_NAME]" at bounding box center [112, 556] width 133 height 17
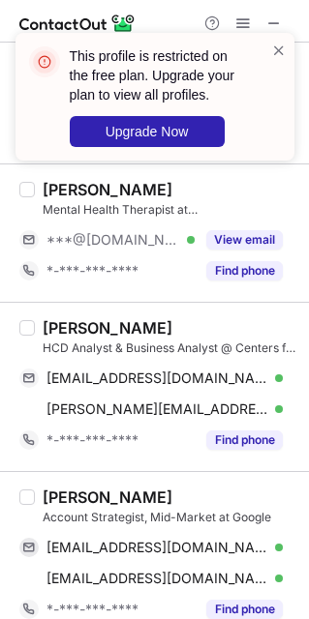
click at [46, 502] on div "[PERSON_NAME]" at bounding box center [108, 497] width 130 height 19
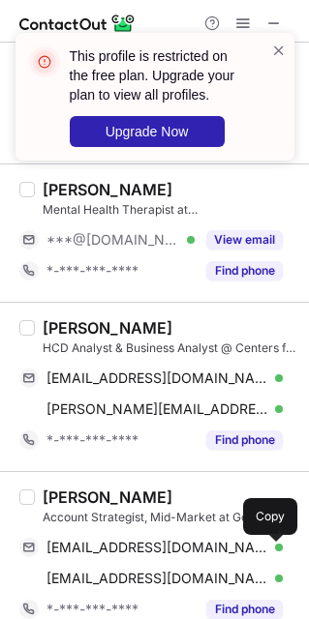
drag, startPoint x: 107, startPoint y: 556, endPoint x: 256, endPoint y: 476, distance: 169.2
click at [107, 556] on span "[EMAIL_ADDRESS][DOMAIN_NAME]" at bounding box center [157, 547] width 222 height 17
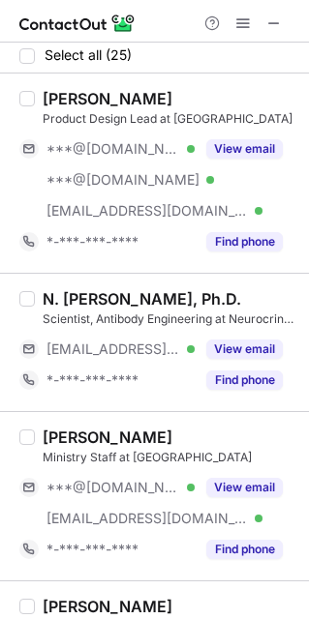
scroll to position [0, 0]
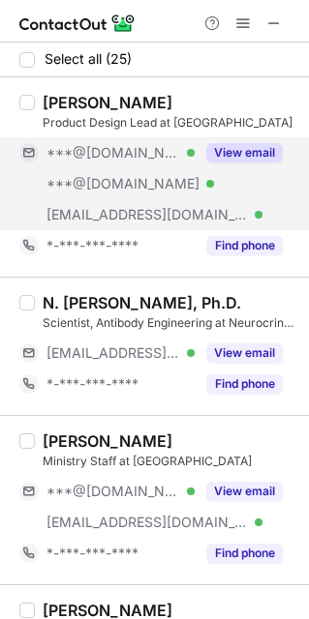
click at [100, 185] on span "***@[DOMAIN_NAME]" at bounding box center [122, 183] width 153 height 17
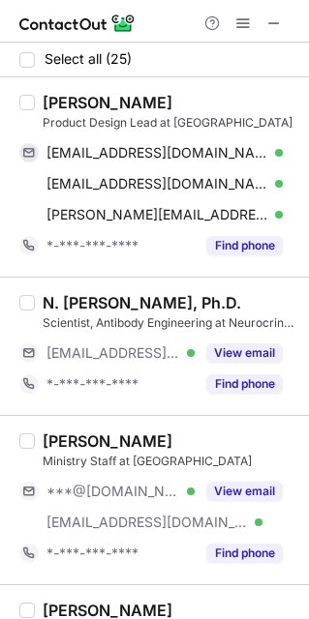
click at [62, 104] on div "[PERSON_NAME]" at bounding box center [108, 102] width 130 height 19
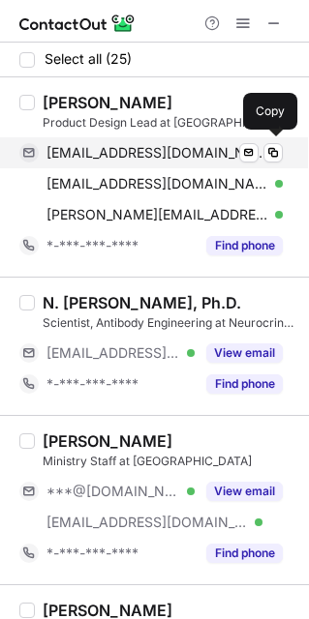
click at [91, 159] on span "[EMAIL_ADDRESS][DOMAIN_NAME]" at bounding box center [157, 152] width 222 height 17
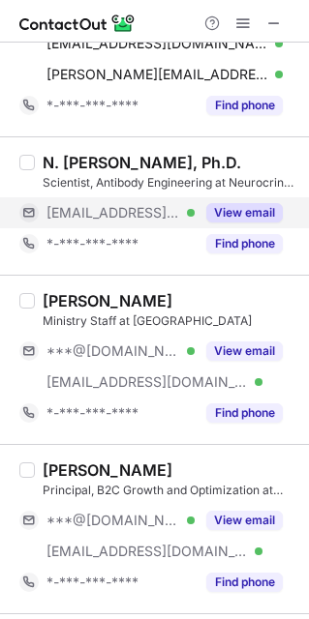
scroll to position [145, 0]
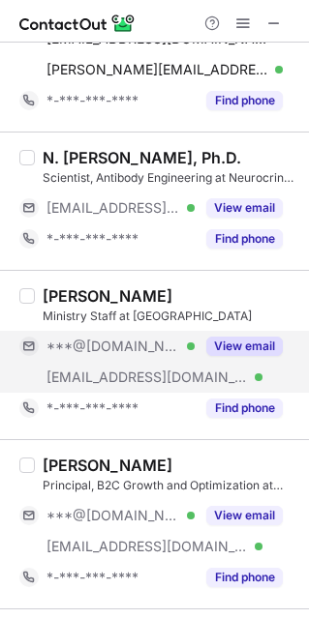
click at [113, 369] on span "[EMAIL_ADDRESS][DOMAIN_NAME]" at bounding box center [146, 377] width 201 height 17
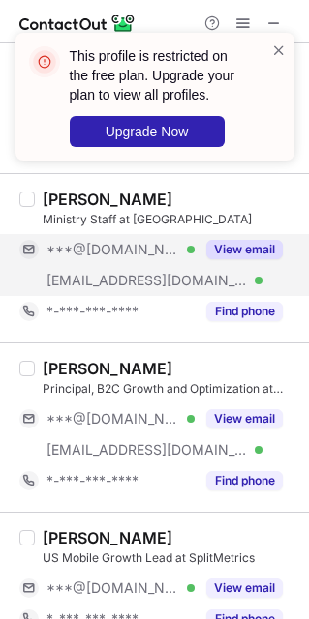
scroll to position [290, 0]
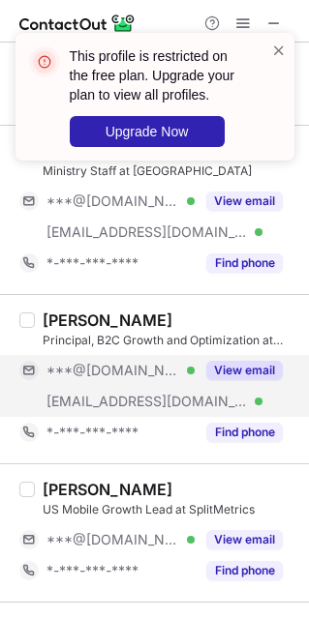
click at [113, 377] on span "***@[DOMAIN_NAME]" at bounding box center [112, 370] width 133 height 17
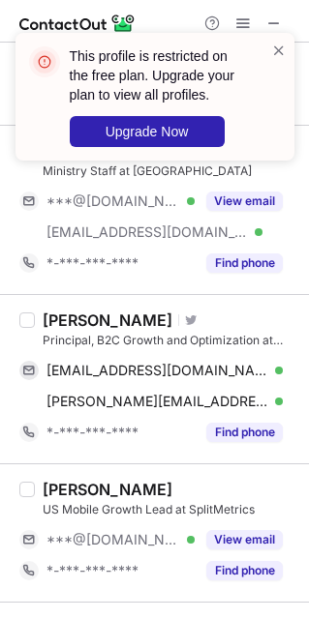
click at [58, 321] on div "[PERSON_NAME]" at bounding box center [108, 320] width 130 height 19
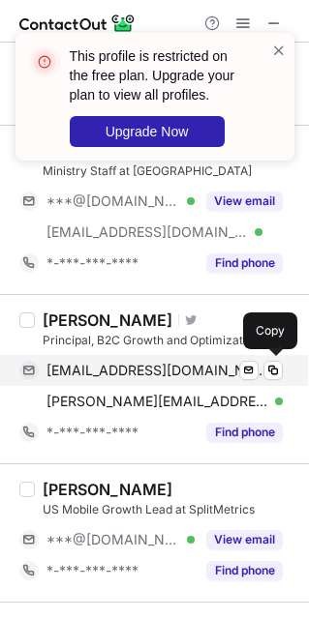
click at [82, 369] on span "[EMAIL_ADDRESS][DOMAIN_NAME]" at bounding box center [157, 370] width 222 height 17
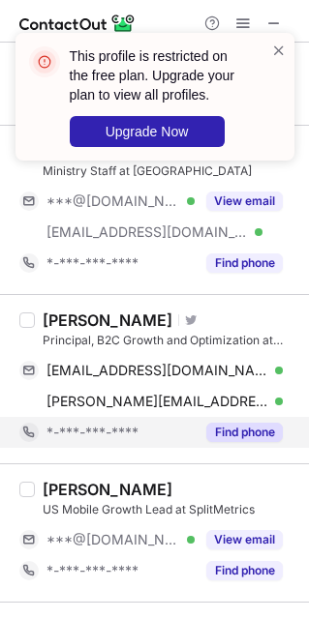
scroll to position [435, 0]
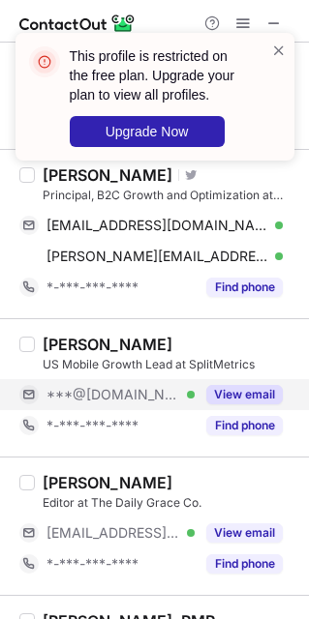
click at [140, 398] on span "***@[DOMAIN_NAME]" at bounding box center [112, 394] width 133 height 17
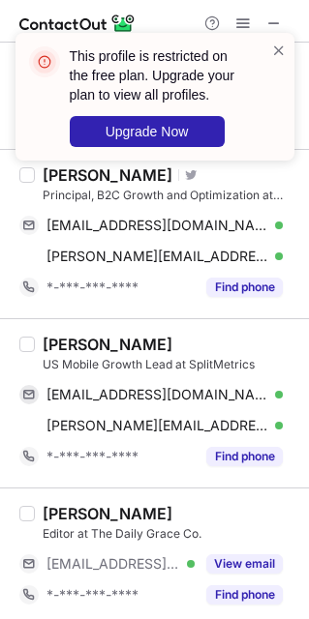
click at [59, 345] on div "[PERSON_NAME]" at bounding box center [108, 344] width 130 height 19
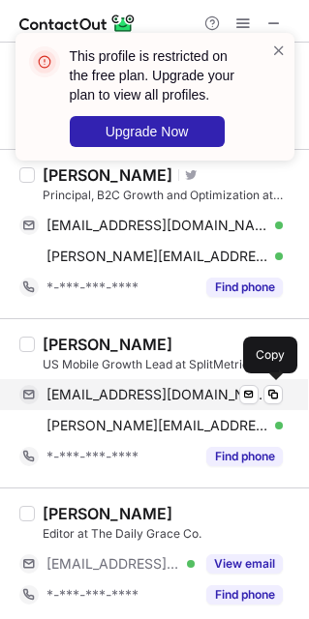
drag, startPoint x: 85, startPoint y: 400, endPoint x: 108, endPoint y: 406, distance: 23.9
click at [85, 400] on span "[EMAIL_ADDRESS][DOMAIN_NAME]" at bounding box center [157, 394] width 222 height 17
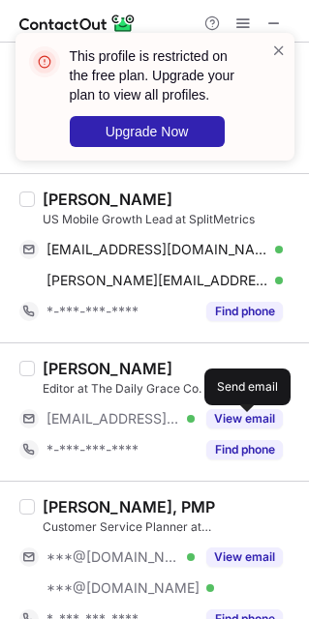
scroll to position [726, 0]
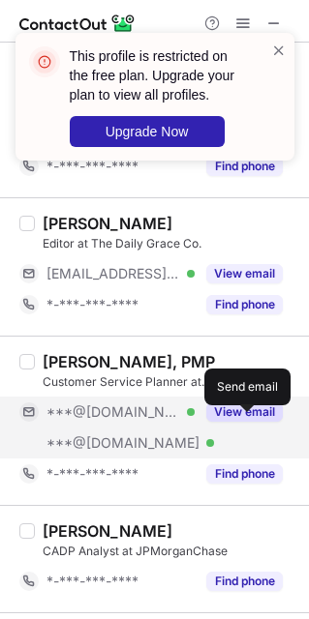
click at [123, 418] on span "***@[DOMAIN_NAME]" at bounding box center [112, 411] width 133 height 17
click at [122, 421] on span "***@[DOMAIN_NAME]" at bounding box center [112, 411] width 133 height 17
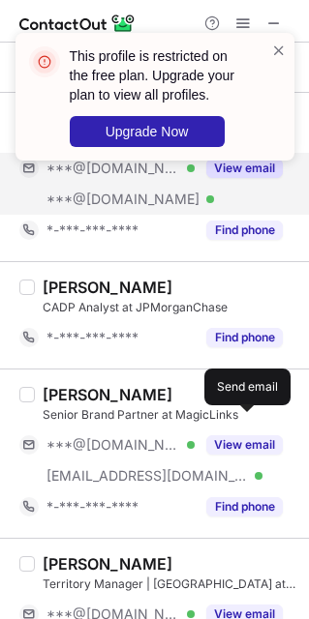
scroll to position [1016, 0]
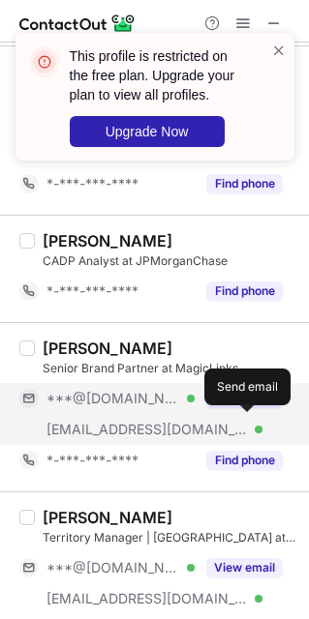
click at [113, 417] on div "[EMAIL_ADDRESS][DOMAIN_NAME] Verified" at bounding box center [106, 429] width 175 height 31
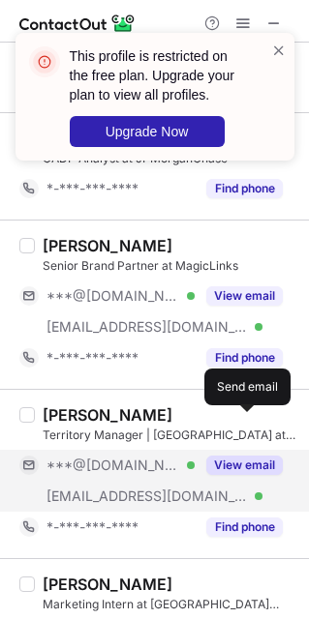
scroll to position [1161, 0]
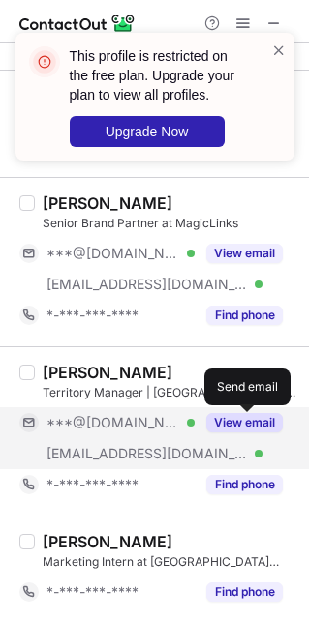
click at [110, 431] on span "***@[DOMAIN_NAME]" at bounding box center [112, 422] width 133 height 17
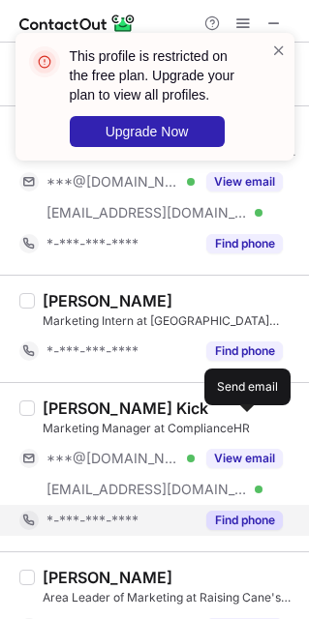
scroll to position [1451, 0]
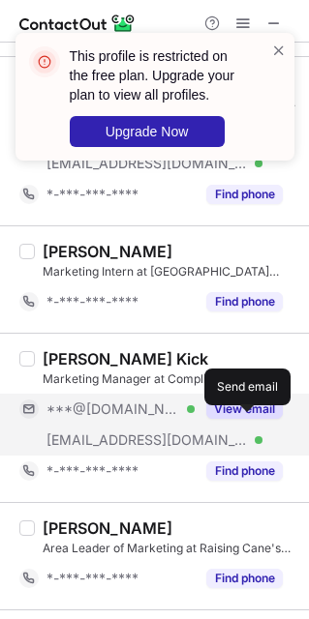
click at [103, 423] on div "***@[DOMAIN_NAME] Verified" at bounding box center [106, 409] width 175 height 31
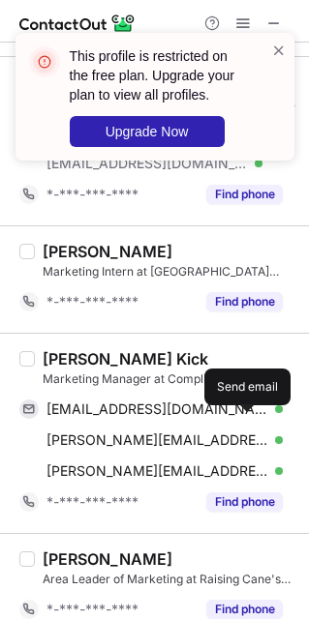
click at [62, 356] on div "[PERSON_NAME] Kick" at bounding box center [125, 358] width 165 height 19
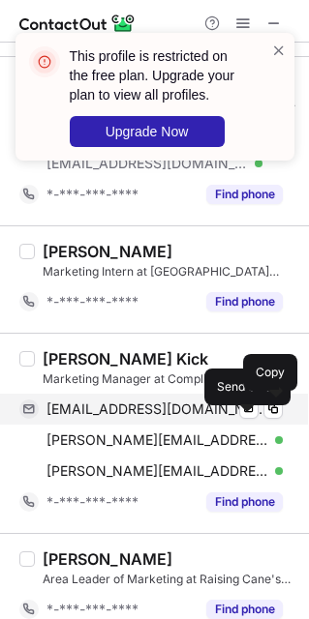
click at [111, 414] on span "[EMAIL_ADDRESS][DOMAIN_NAME]" at bounding box center [157, 408] width 222 height 17
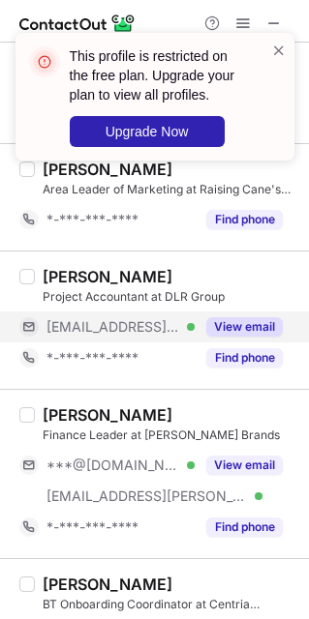
scroll to position [1886, 0]
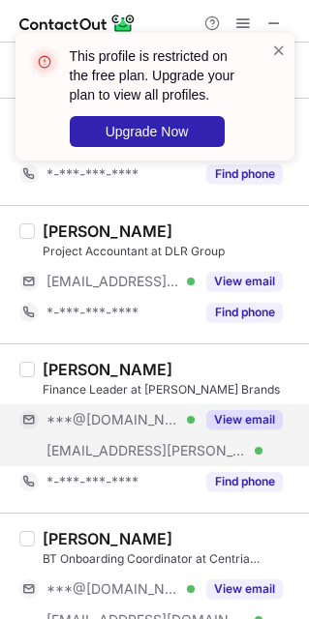
click at [116, 443] on div "[EMAIL_ADDRESS][PERSON_NAME][DOMAIN_NAME] Verified" at bounding box center [106, 450] width 175 height 31
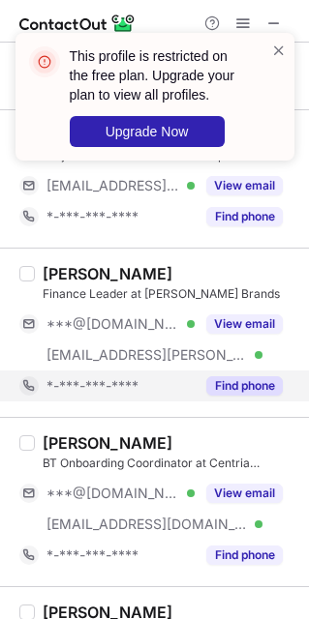
scroll to position [2031, 0]
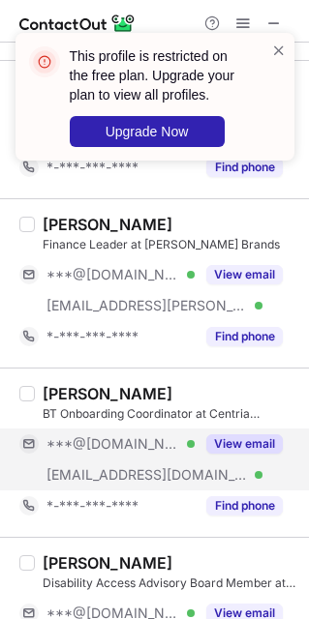
click at [102, 453] on span "***@[DOMAIN_NAME]" at bounding box center [112, 443] width 133 height 17
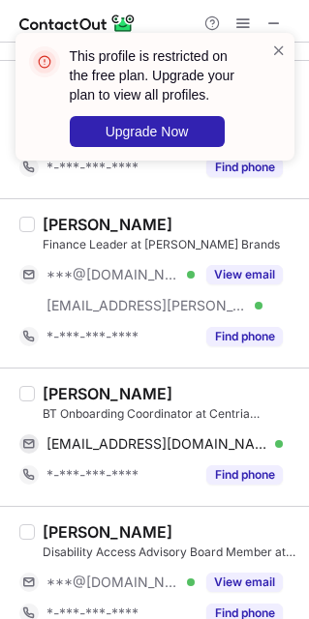
click at [43, 403] on div "[PERSON_NAME]" at bounding box center [108, 393] width 130 height 19
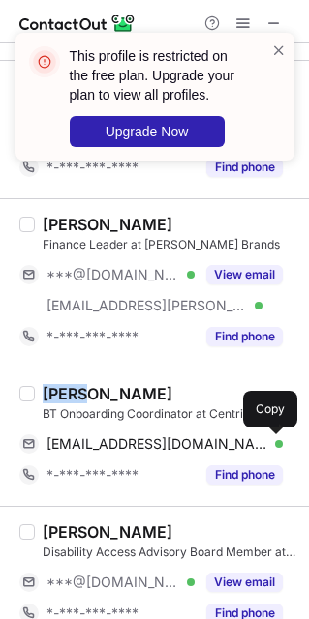
drag, startPoint x: 91, startPoint y: 441, endPoint x: 299, endPoint y: 395, distance: 213.1
click at [91, 441] on span "[EMAIL_ADDRESS][DOMAIN_NAME]" at bounding box center [157, 443] width 222 height 17
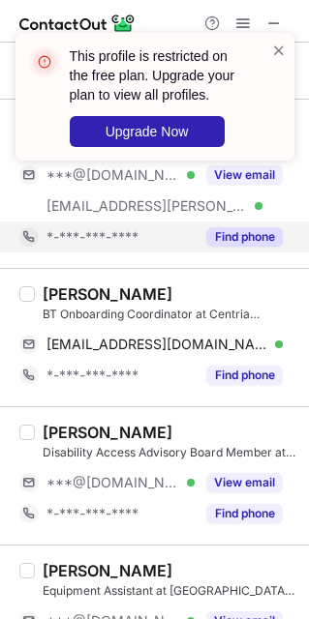
scroll to position [2177, 0]
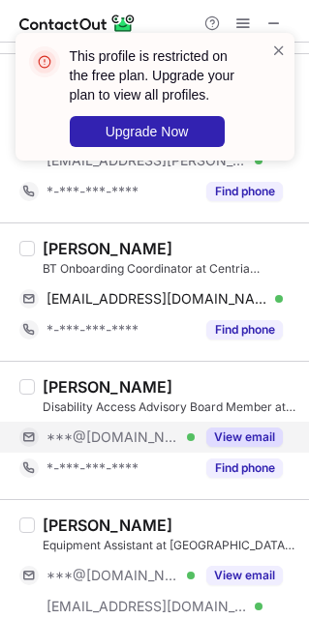
click at [84, 432] on div "***@[DOMAIN_NAME] Verified" at bounding box center [106, 437] width 175 height 31
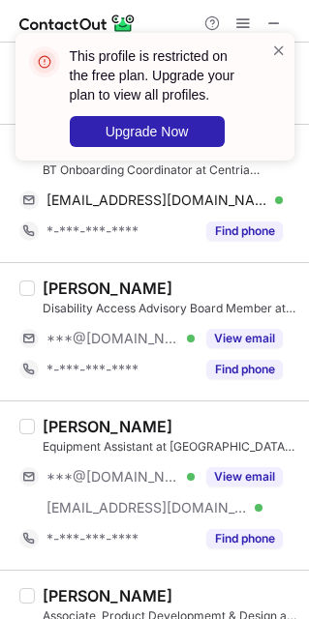
scroll to position [2322, 0]
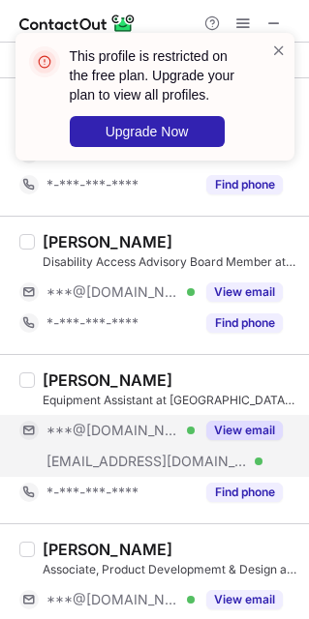
click at [99, 464] on span "[EMAIL_ADDRESS][DOMAIN_NAME]" at bounding box center [146, 461] width 201 height 17
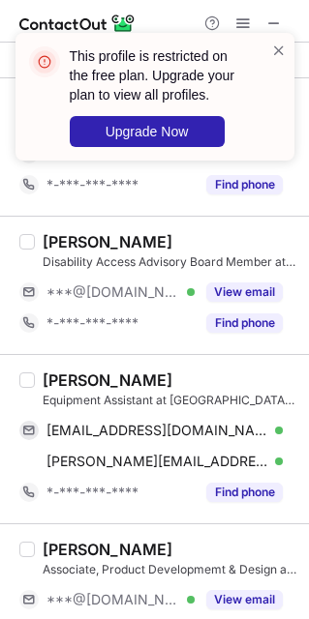
click at [49, 388] on div "[PERSON_NAME]" at bounding box center [108, 379] width 130 height 19
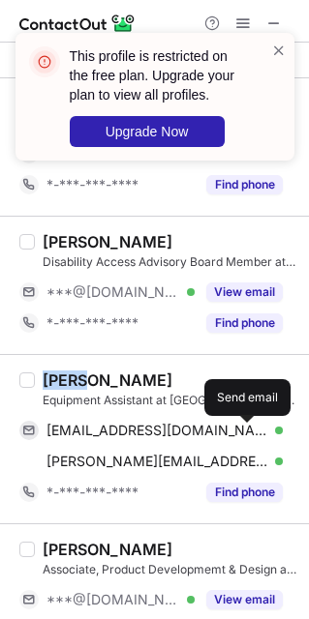
click at [76, 439] on span "[EMAIL_ADDRESS][DOMAIN_NAME]" at bounding box center [157, 430] width 222 height 17
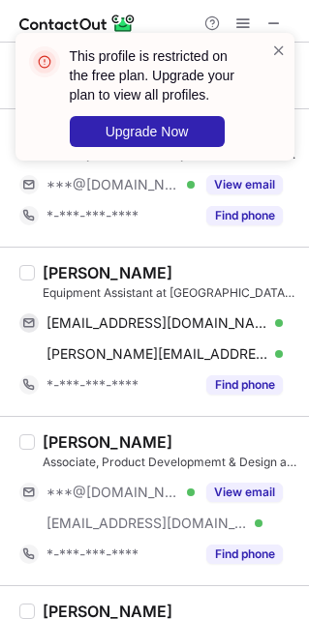
scroll to position [2467, 0]
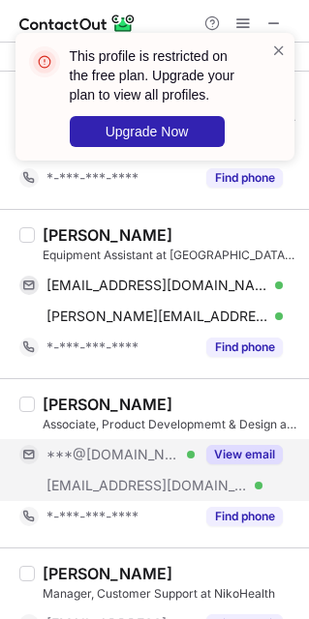
click at [131, 470] on div "***@[DOMAIN_NAME] Verified" at bounding box center [106, 454] width 175 height 31
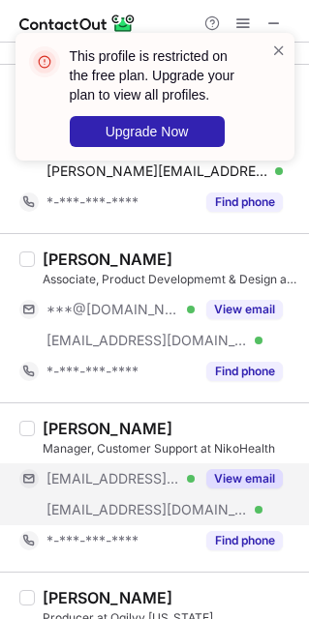
scroll to position [2757, 0]
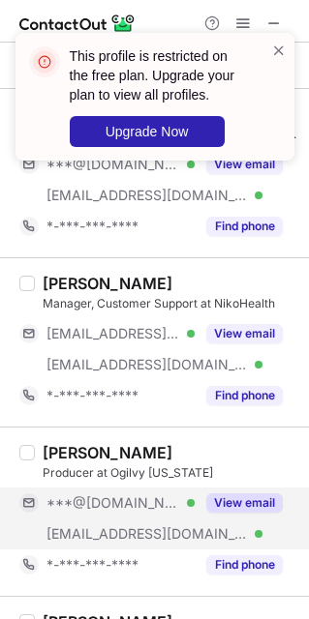
click at [143, 534] on span "[EMAIL_ADDRESS][DOMAIN_NAME]" at bounding box center [146, 533] width 201 height 17
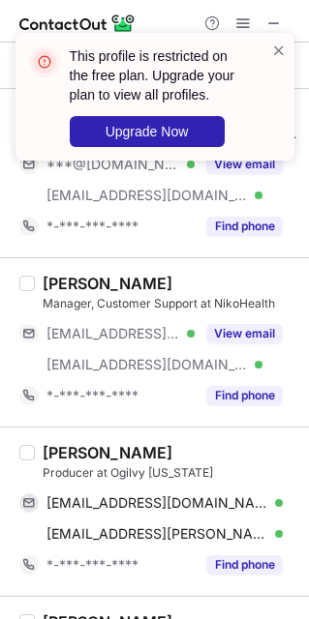
click at [49, 459] on div "[PERSON_NAME]" at bounding box center [108, 452] width 130 height 19
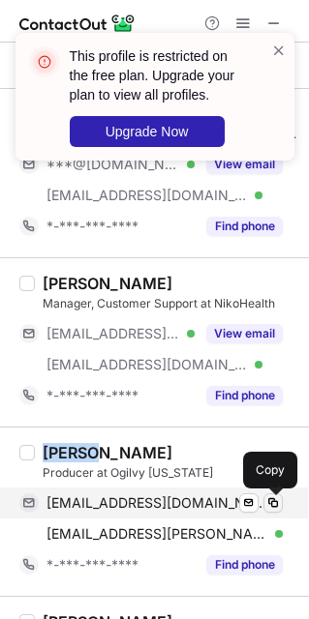
drag, startPoint x: 73, startPoint y: 513, endPoint x: 273, endPoint y: 505, distance: 200.4
click at [73, 512] on span "[EMAIL_ADDRESS][DOMAIN_NAME]" at bounding box center [157, 502] width 222 height 17
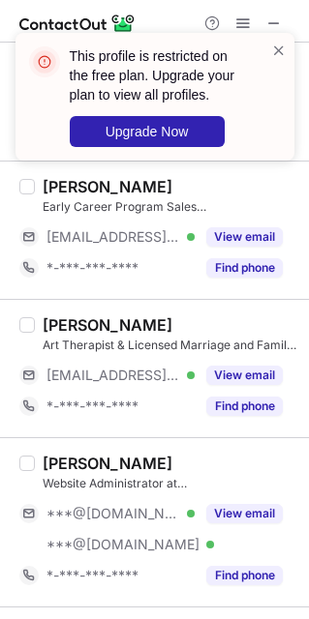
scroll to position [3327, 0]
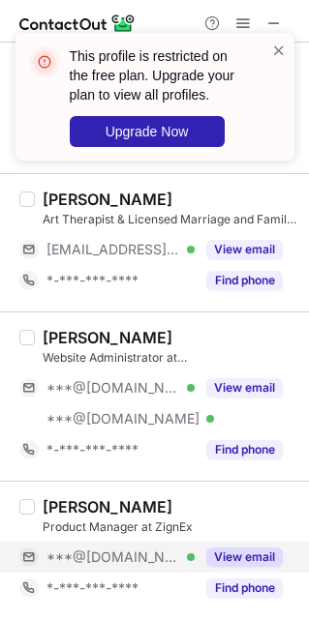
click at [125, 548] on span "***@[DOMAIN_NAME]" at bounding box center [112, 556] width 133 height 17
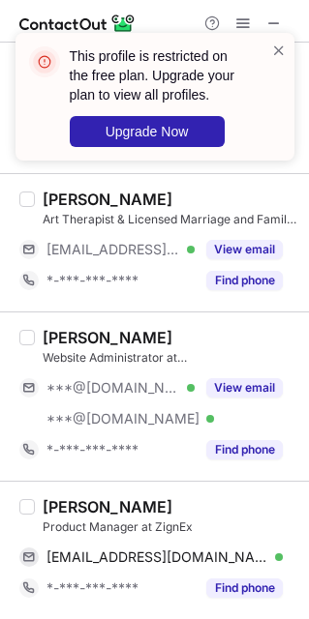
click at [75, 499] on div "[PERSON_NAME]" at bounding box center [108, 506] width 130 height 19
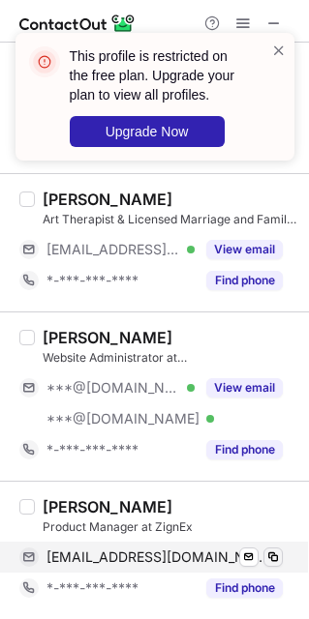
drag, startPoint x: 96, startPoint y: 557, endPoint x: 276, endPoint y: 554, distance: 179.9
click at [102, 555] on span "[EMAIL_ADDRESS][DOMAIN_NAME]" at bounding box center [157, 556] width 222 height 17
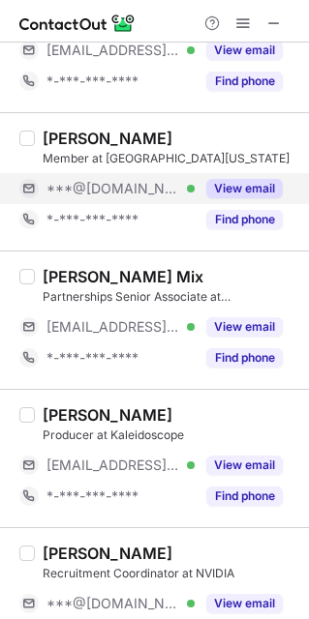
scroll to position [0, 0]
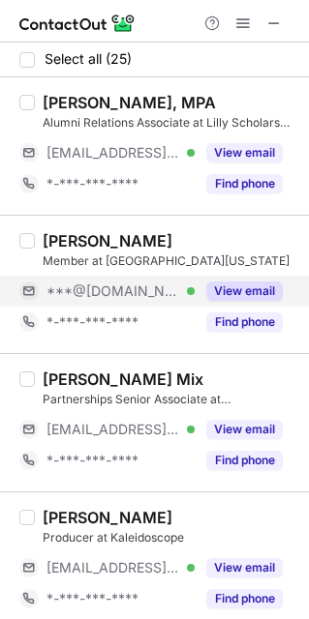
click at [126, 296] on span "***@[DOMAIN_NAME]" at bounding box center [112, 290] width 133 height 17
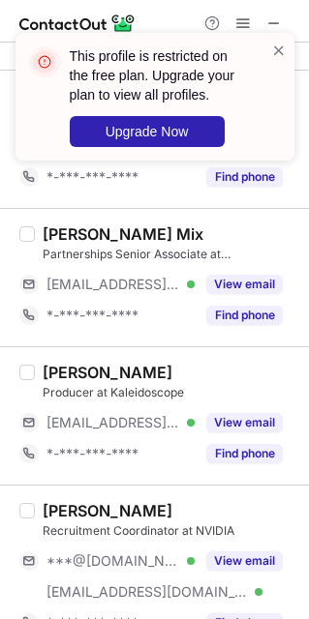
scroll to position [290, 0]
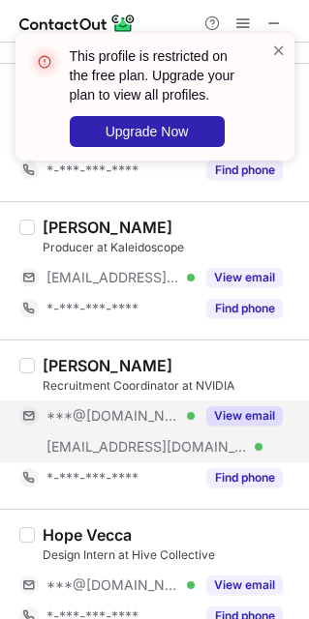
click at [100, 424] on span "***@[DOMAIN_NAME]" at bounding box center [112, 415] width 133 height 17
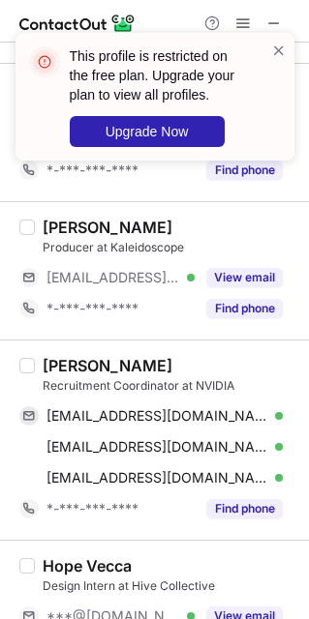
click at [70, 369] on div "[PERSON_NAME]" at bounding box center [108, 365] width 130 height 19
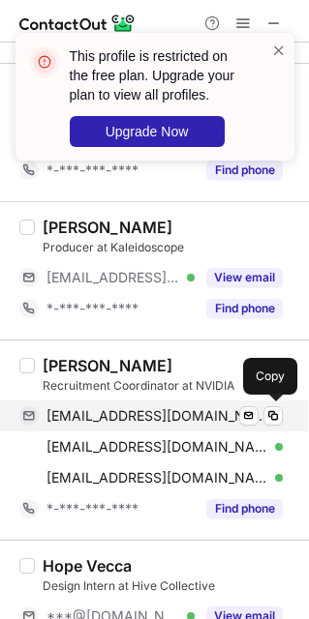
click at [88, 418] on span "[EMAIL_ADDRESS][DOMAIN_NAME]" at bounding box center [157, 415] width 222 height 17
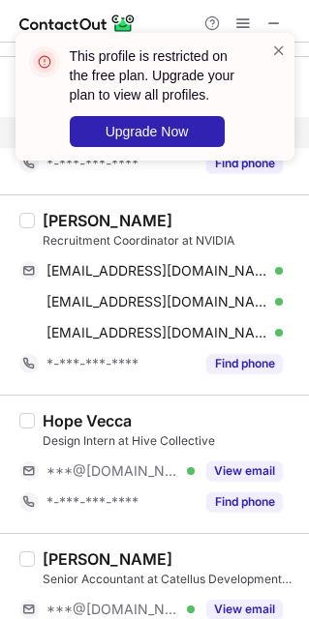
scroll to position [580, 0]
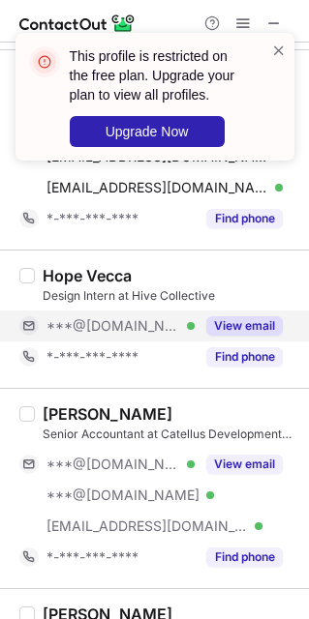
click at [105, 337] on div "***@[DOMAIN_NAME] Verified" at bounding box center [106, 326] width 175 height 31
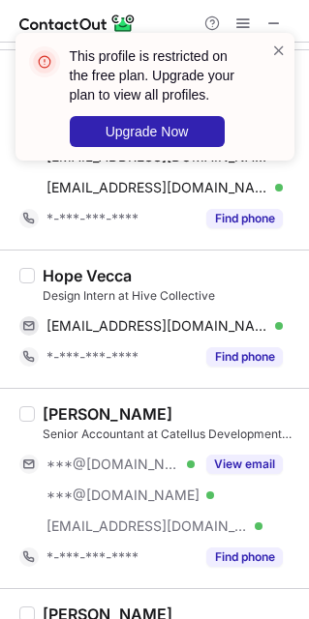
click at [52, 283] on div "Hope Vecca" at bounding box center [87, 275] width 89 height 19
click at [52, 281] on div "Hope Vecca" at bounding box center [87, 275] width 89 height 19
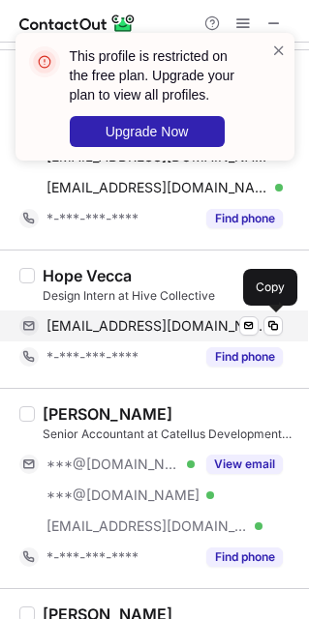
click at [87, 329] on span "[EMAIL_ADDRESS][DOMAIN_NAME]" at bounding box center [157, 325] width 222 height 17
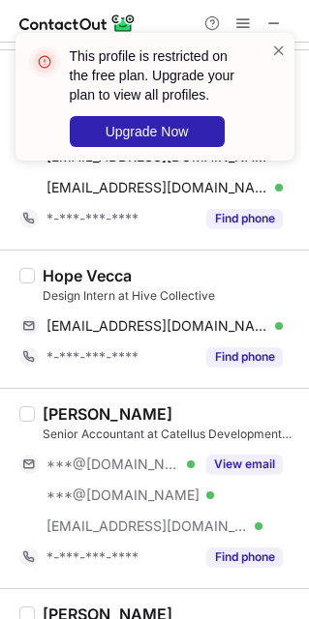
scroll to position [726, 0]
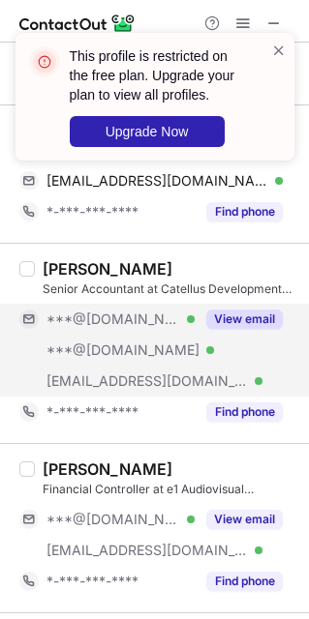
click at [131, 333] on div "***@[DOMAIN_NAME] Verified" at bounding box center [106, 319] width 175 height 31
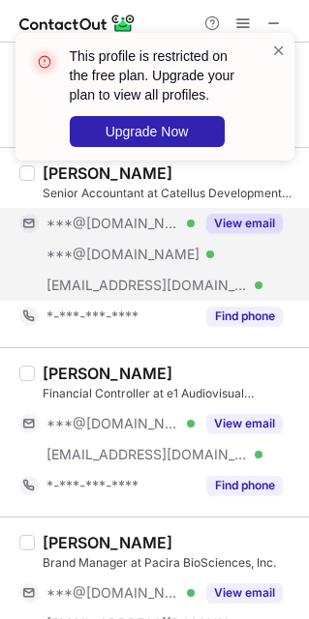
scroll to position [871, 0]
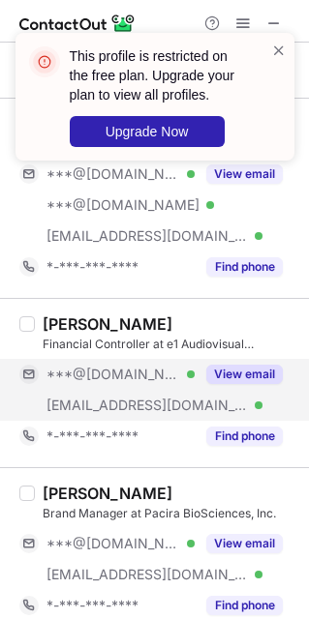
click at [117, 376] on span "***@[DOMAIN_NAME]" at bounding box center [112, 374] width 133 height 17
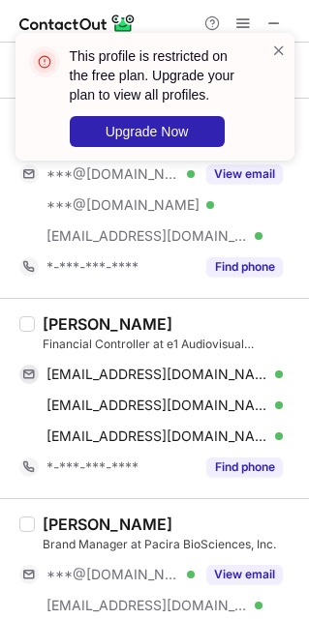
click at [61, 330] on div "[PERSON_NAME]" at bounding box center [108, 323] width 130 height 19
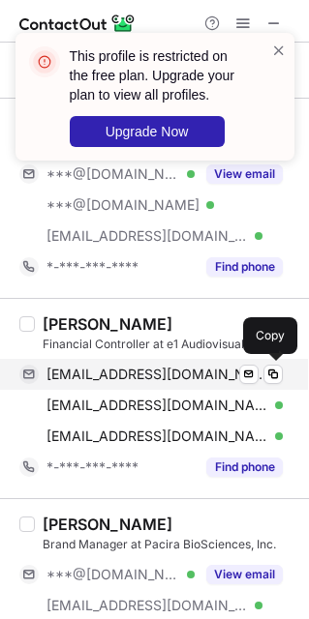
drag, startPoint x: 74, startPoint y: 380, endPoint x: 140, endPoint y: 383, distance: 66.8
click at [75, 380] on span "[EMAIL_ADDRESS][DOMAIN_NAME]" at bounding box center [157, 374] width 222 height 17
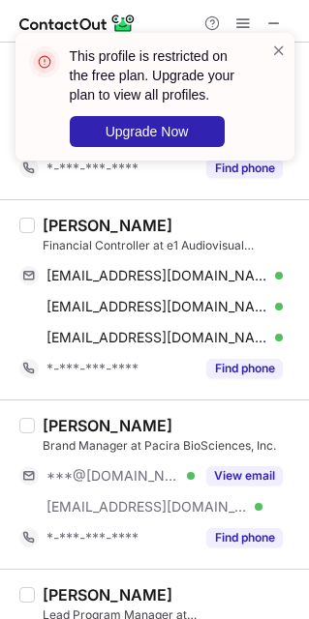
scroll to position [1016, 0]
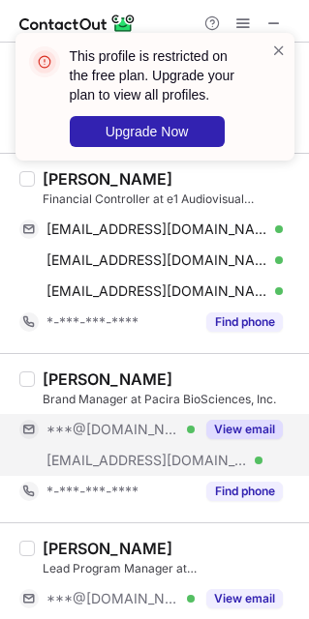
click at [105, 438] on span "***@[DOMAIN_NAME]" at bounding box center [112, 429] width 133 height 17
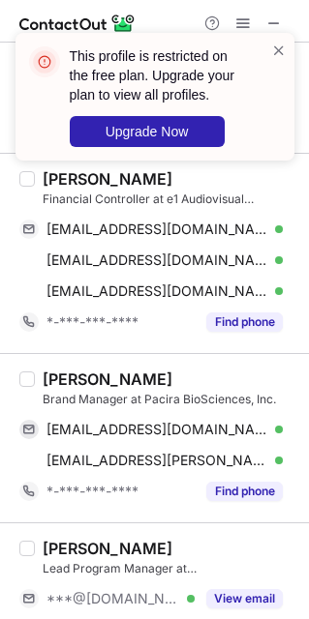
click at [44, 382] on div "[PERSON_NAME]" at bounding box center [108, 379] width 130 height 19
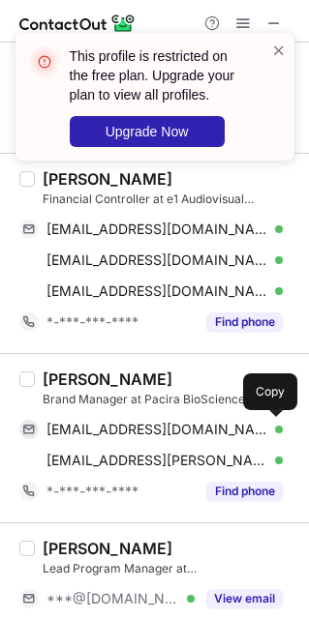
drag, startPoint x: 78, startPoint y: 431, endPoint x: 297, endPoint y: 463, distance: 220.9
click at [79, 430] on span "[EMAIL_ADDRESS][DOMAIN_NAME]" at bounding box center [157, 429] width 222 height 17
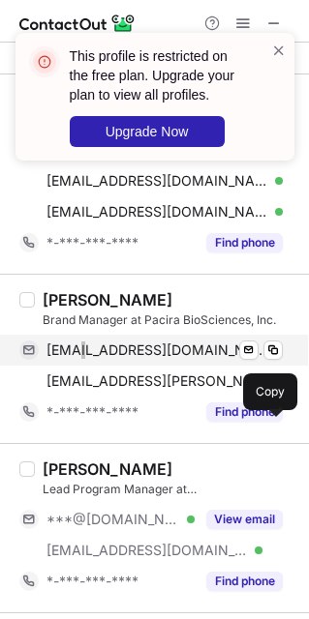
scroll to position [1161, 0]
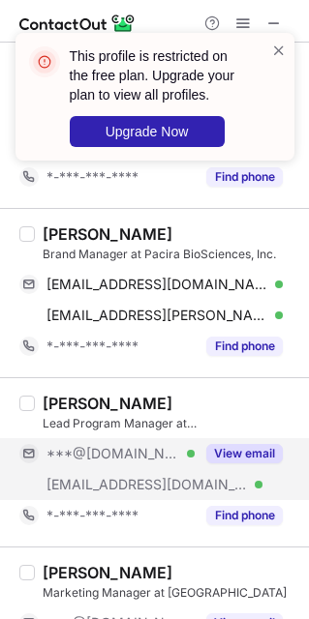
click at [131, 452] on span "***@[DOMAIN_NAME]" at bounding box center [112, 453] width 133 height 17
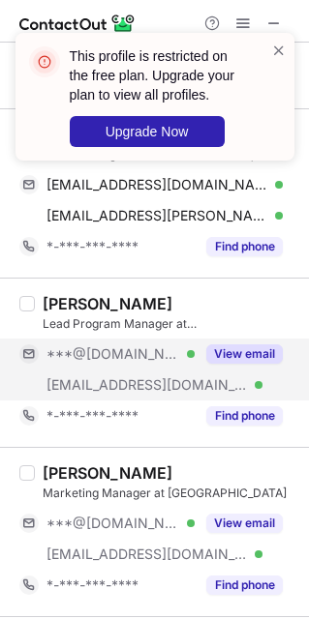
scroll to position [1306, 0]
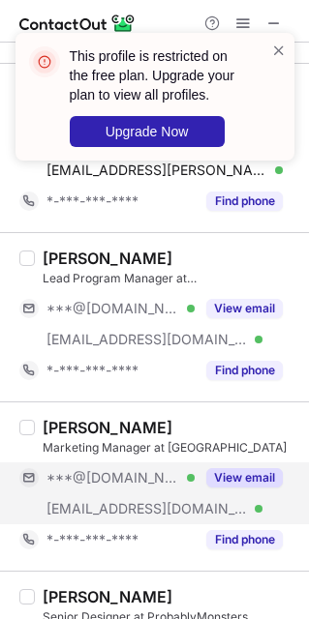
click at [105, 502] on div "[EMAIL_ADDRESS][DOMAIN_NAME] Verified" at bounding box center [106, 508] width 175 height 31
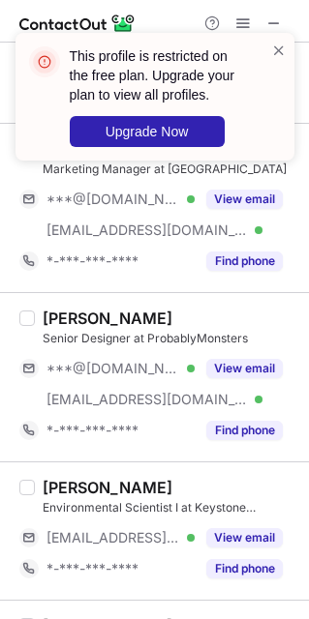
scroll to position [1596, 0]
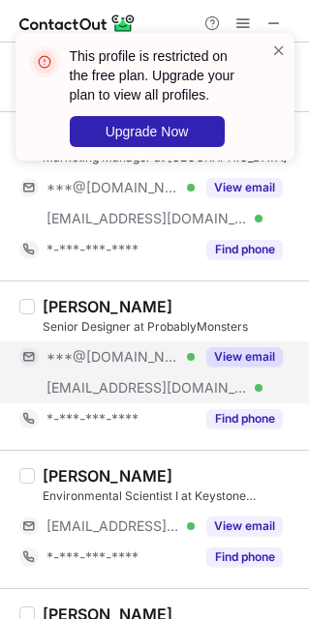
click at [81, 372] on div "***@[DOMAIN_NAME] Verified" at bounding box center [106, 356] width 175 height 31
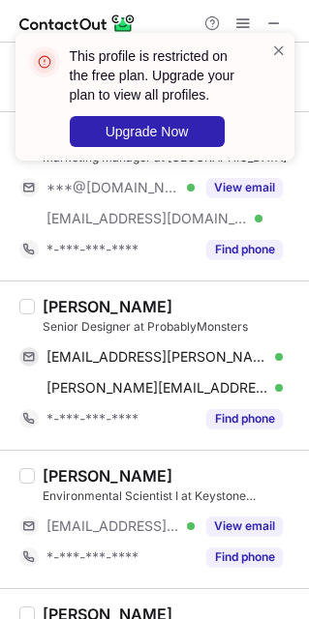
click at [44, 305] on div "[PERSON_NAME]" at bounding box center [108, 306] width 130 height 19
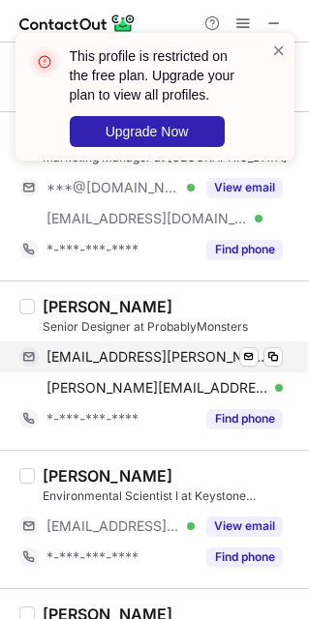
drag, startPoint x: 107, startPoint y: 365, endPoint x: 229, endPoint y: 365, distance: 121.9
click at [107, 365] on span "[EMAIL_ADDRESS][PERSON_NAME][DOMAIN_NAME]" at bounding box center [157, 356] width 222 height 17
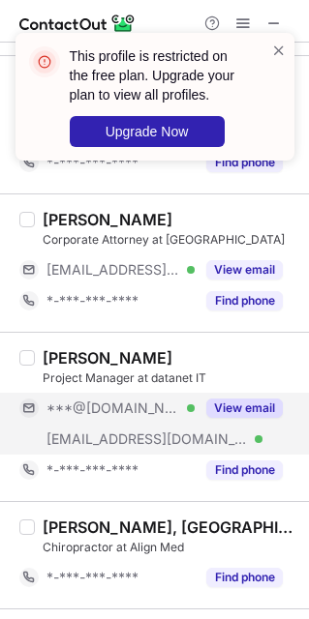
scroll to position [2031, 0]
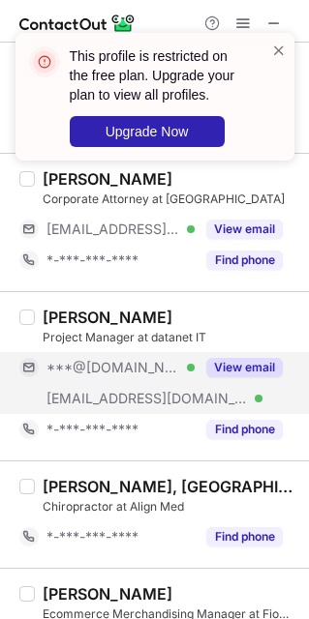
click at [123, 394] on div "[EMAIL_ADDRESS][DOMAIN_NAME] Verified" at bounding box center [106, 398] width 175 height 31
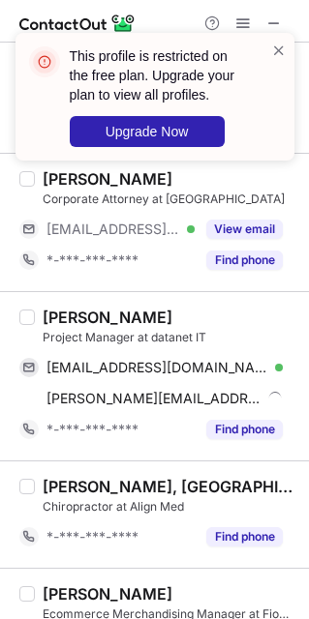
click at [65, 324] on div "[PERSON_NAME]" at bounding box center [108, 317] width 130 height 19
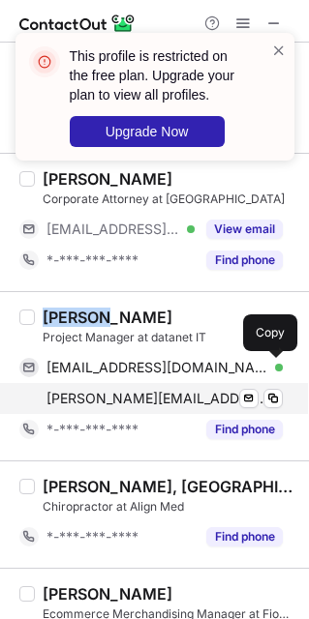
drag, startPoint x: 74, startPoint y: 370, endPoint x: 204, endPoint y: 388, distance: 131.7
click at [74, 370] on span "[EMAIL_ADDRESS][DOMAIN_NAME]" at bounding box center [157, 367] width 222 height 17
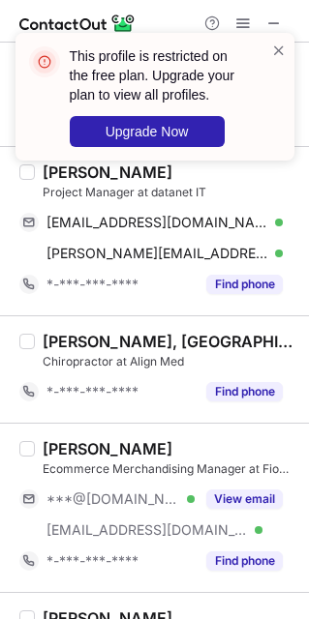
scroll to position [2322, 0]
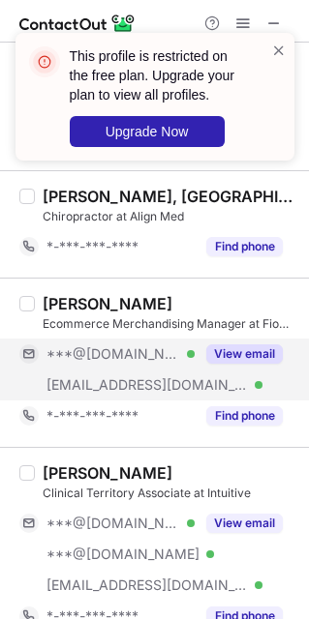
click at [116, 379] on div "[EMAIL_ADDRESS][DOMAIN_NAME] Verified" at bounding box center [106, 385] width 175 height 31
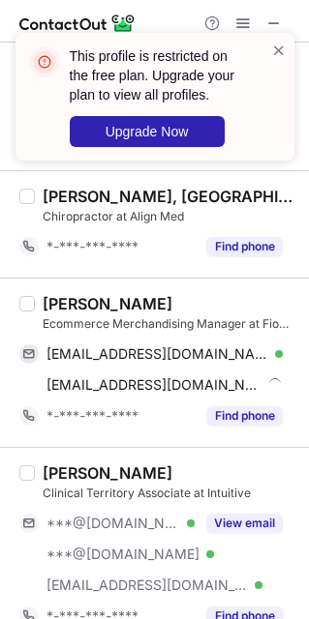
click at [49, 299] on div "[PERSON_NAME]" at bounding box center [108, 303] width 130 height 19
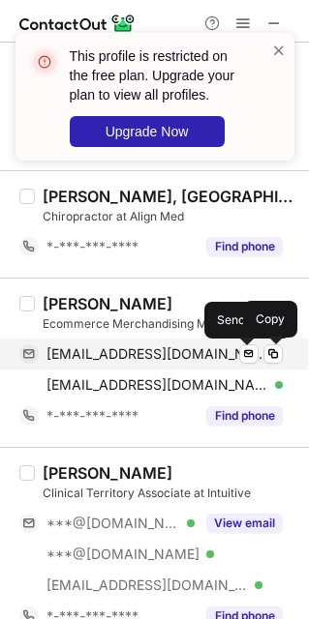
click at [62, 363] on span "[EMAIL_ADDRESS][DOMAIN_NAME]" at bounding box center [157, 353] width 222 height 17
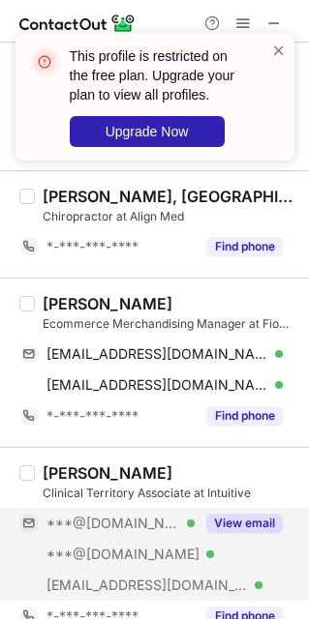
click at [131, 562] on span "***@[DOMAIN_NAME]" at bounding box center [122, 554] width 153 height 17
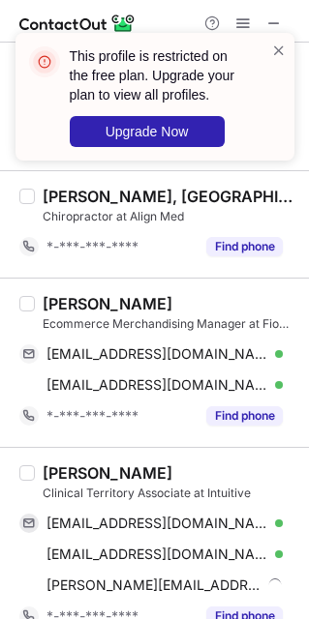
click at [62, 478] on div "[PERSON_NAME]" at bounding box center [108, 472] width 130 height 19
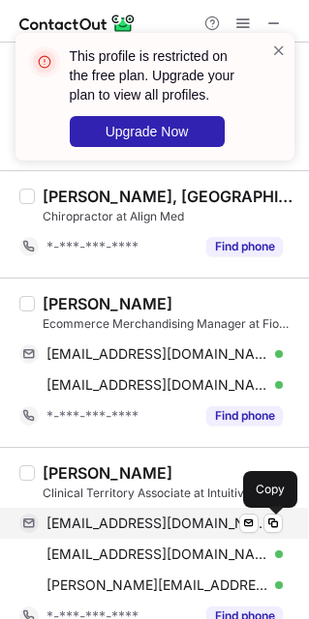
click at [87, 530] on span "[EMAIL_ADDRESS][DOMAIN_NAME]" at bounding box center [157, 523] width 222 height 17
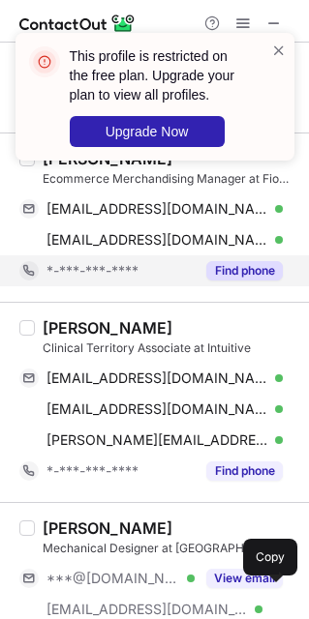
scroll to position [2612, 0]
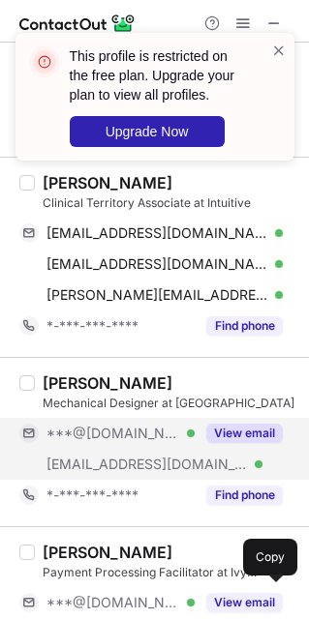
click at [117, 480] on div "[EMAIL_ADDRESS][DOMAIN_NAME] Verified" at bounding box center [106, 464] width 175 height 31
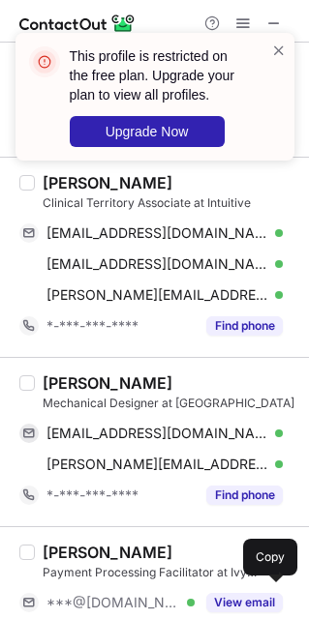
click at [62, 379] on div "[PERSON_NAME] Mechanical Designer at Arc [EMAIL_ADDRESS][DOMAIN_NAME] Verified …" at bounding box center [154, 441] width 309 height 169
click at [62, 377] on div "[PERSON_NAME] Mechanical Designer at Arc [EMAIL_ADDRESS][DOMAIN_NAME] Verified …" at bounding box center [154, 441] width 309 height 169
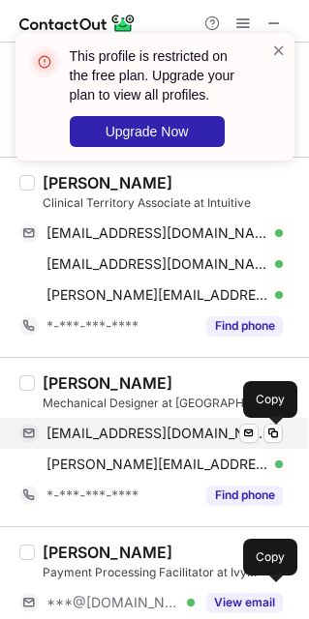
click at [78, 442] on span "[EMAIL_ADDRESS][DOMAIN_NAME]" at bounding box center [157, 433] width 222 height 17
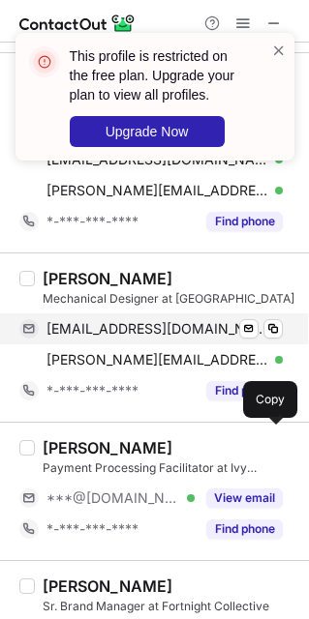
scroll to position [2757, 0]
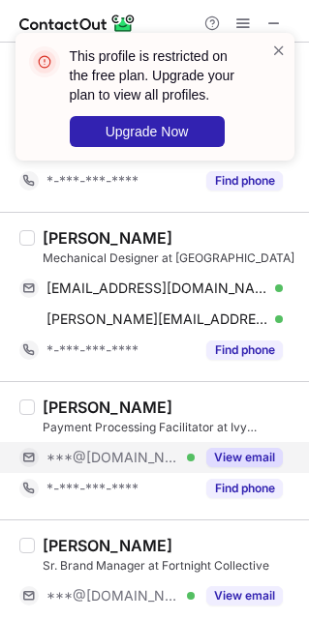
click at [117, 466] on span "***@[DOMAIN_NAME]" at bounding box center [112, 457] width 133 height 17
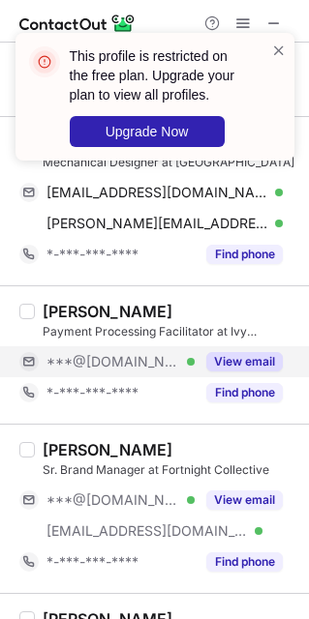
scroll to position [2902, 0]
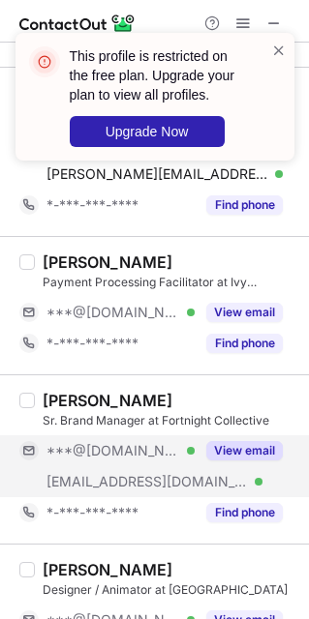
click at [108, 476] on div "[EMAIL_ADDRESS][DOMAIN_NAME] Verified" at bounding box center [106, 481] width 175 height 31
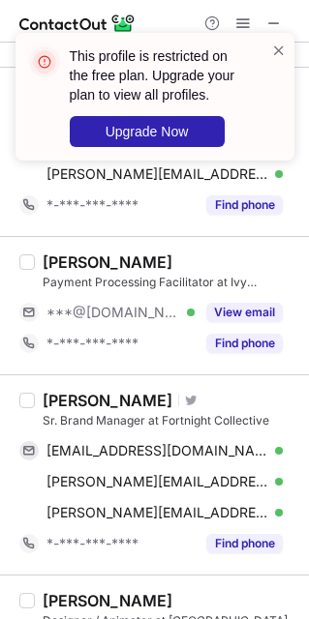
click at [58, 406] on div "[PERSON_NAME]" at bounding box center [108, 400] width 130 height 19
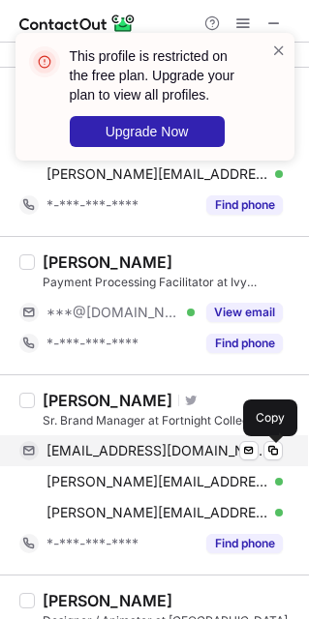
click at [100, 459] on span "[EMAIL_ADDRESS][DOMAIN_NAME]" at bounding box center [157, 450] width 222 height 17
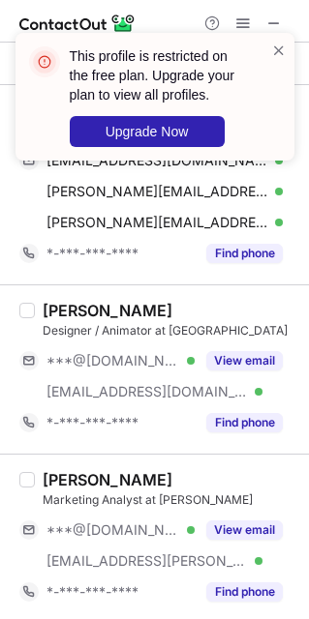
scroll to position [3337, 0]
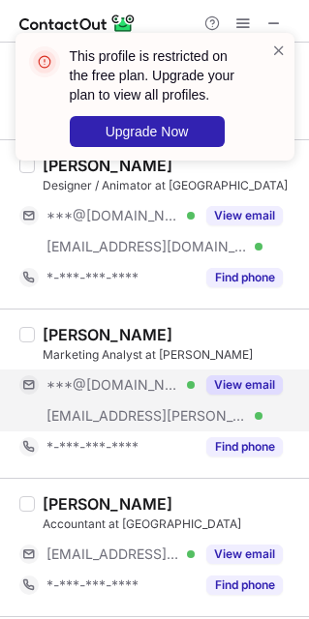
click at [116, 392] on span "***@[DOMAIN_NAME]" at bounding box center [112, 384] width 133 height 17
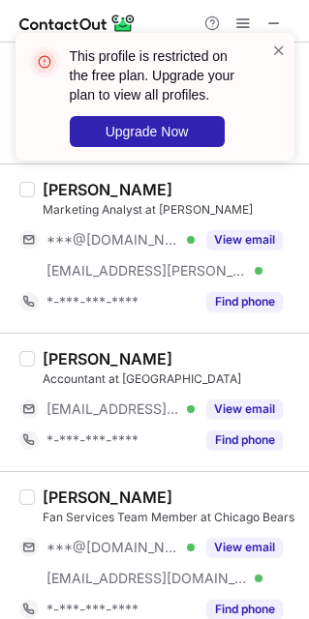
scroll to position [3512, 0]
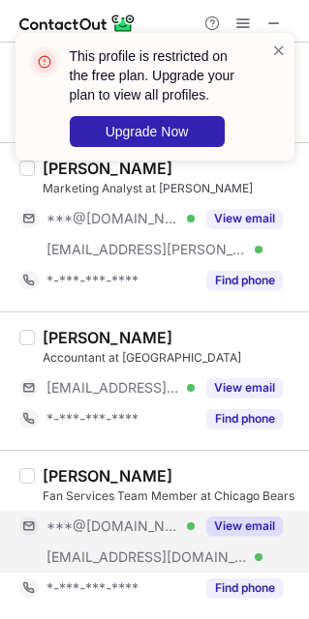
click at [113, 537] on div "***@[DOMAIN_NAME] Verified" at bounding box center [106, 526] width 175 height 31
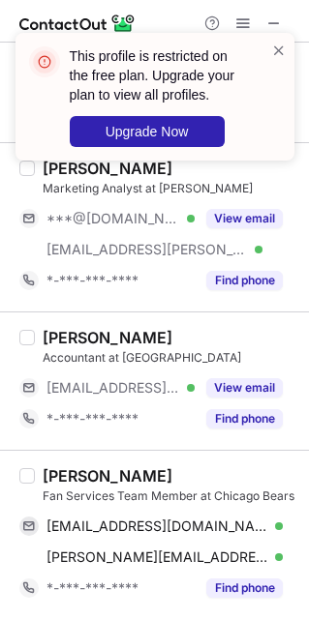
click at [67, 479] on div "[PERSON_NAME]" at bounding box center [108, 475] width 130 height 19
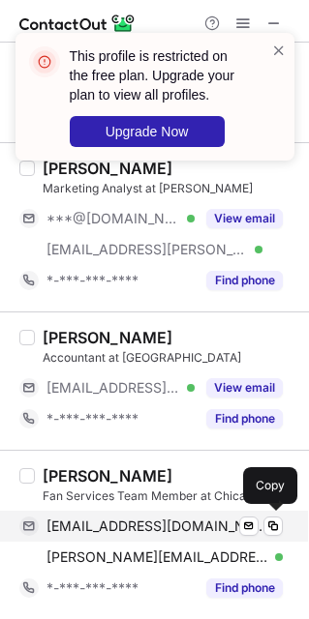
drag, startPoint x: 105, startPoint y: 527, endPoint x: 308, endPoint y: 385, distance: 247.2
click at [111, 520] on span "[EMAIL_ADDRESS][DOMAIN_NAME]" at bounding box center [157, 526] width 222 height 17
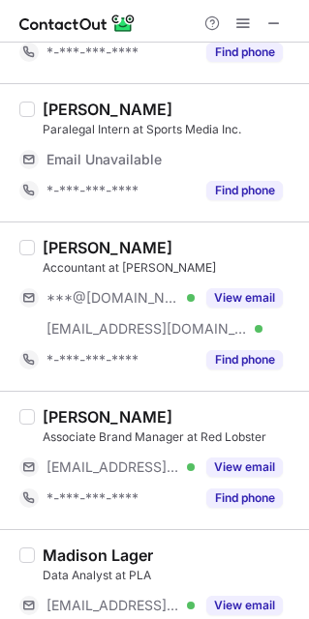
scroll to position [0, 0]
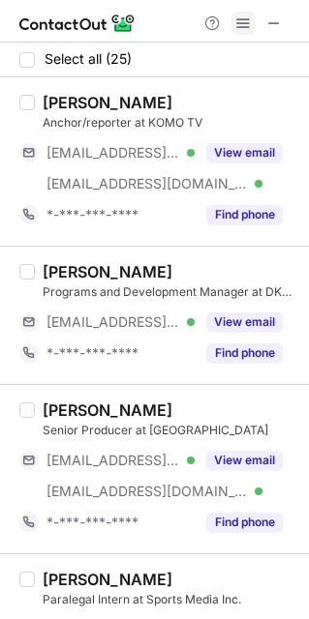
click at [252, 26] on button at bounding box center [242, 23] width 23 height 23
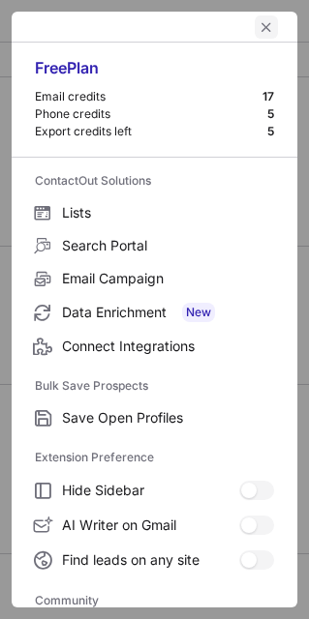
click at [258, 24] on span "left-button" at bounding box center [265, 26] width 15 height 15
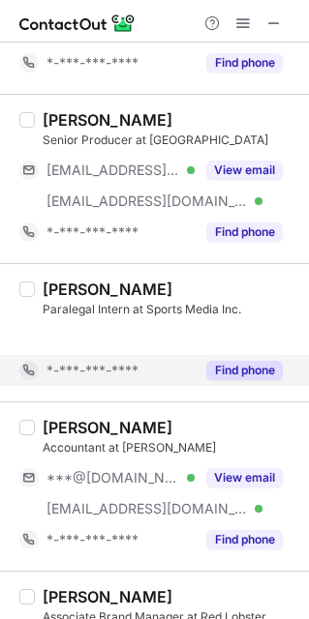
scroll to position [435, 0]
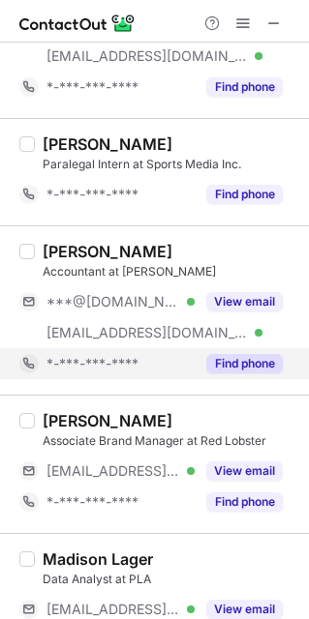
click at [136, 358] on span "*-***-***-****" at bounding box center [92, 363] width 92 height 17
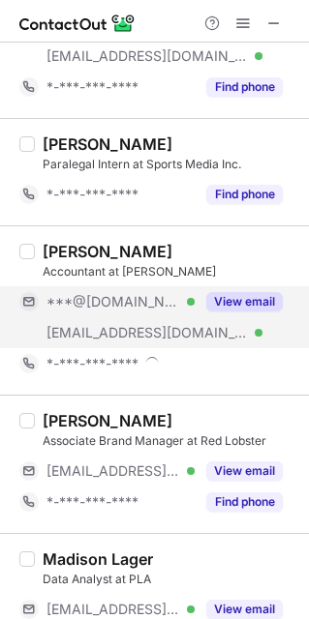
click at [126, 325] on span "[EMAIL_ADDRESS][DOMAIN_NAME]" at bounding box center [146, 332] width 201 height 17
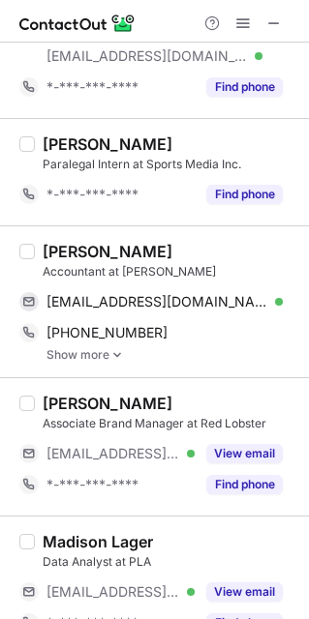
click at [73, 247] on div "[PERSON_NAME]" at bounding box center [108, 251] width 130 height 19
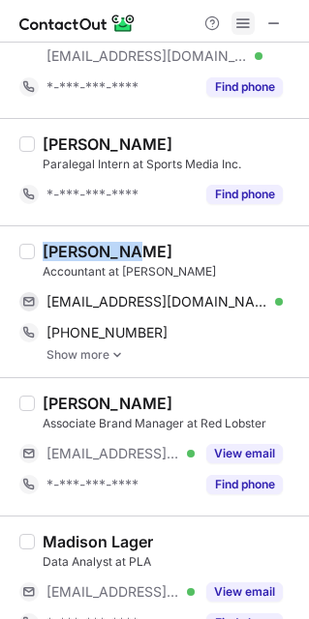
click at [233, 19] on button at bounding box center [242, 23] width 23 height 23
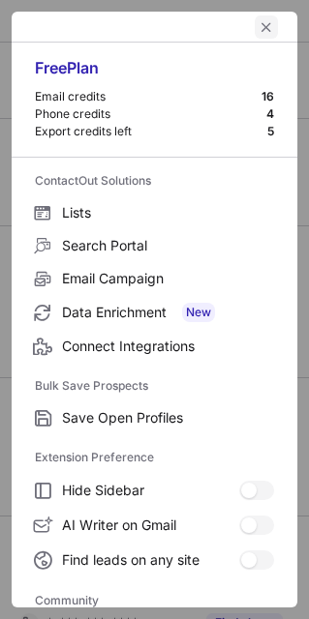
click at [258, 27] on span "left-button" at bounding box center [265, 26] width 15 height 15
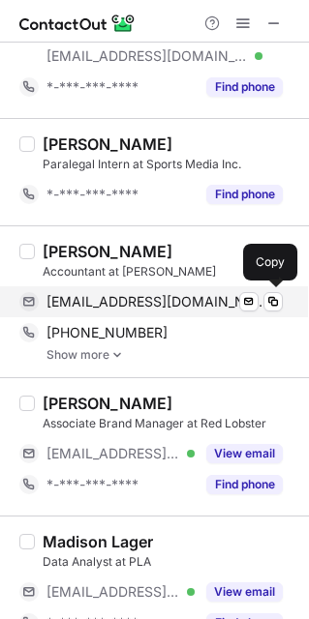
click at [113, 313] on div "[EMAIL_ADDRESS][DOMAIN_NAME] Verified Send email Copy" at bounding box center [150, 301] width 263 height 31
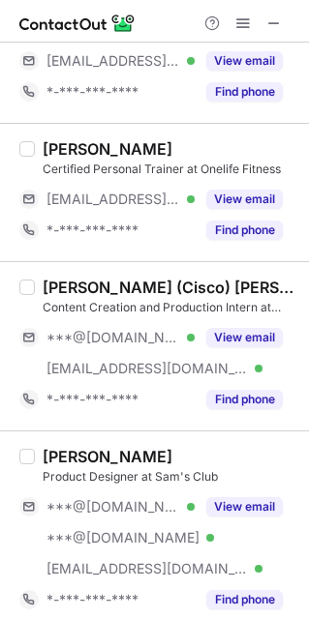
scroll to position [1016, 0]
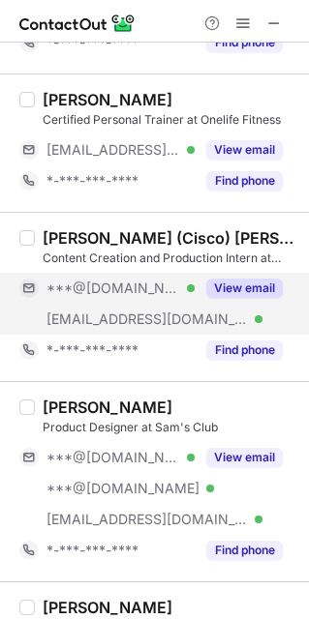
click at [120, 308] on div "[EMAIL_ADDRESS][DOMAIN_NAME] Verified" at bounding box center [106, 319] width 175 height 31
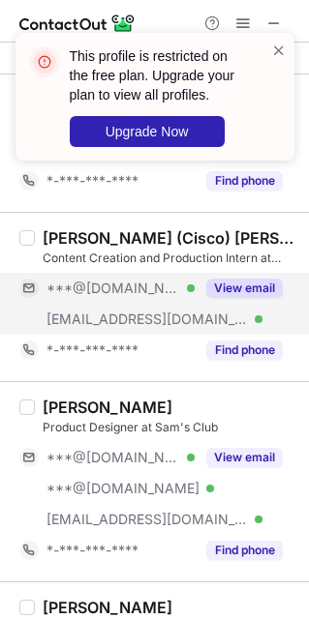
scroll to position [1161, 0]
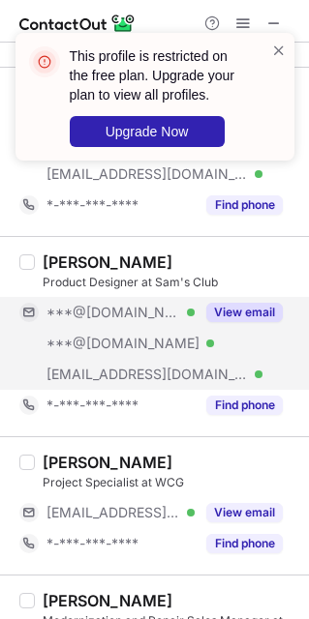
click at [100, 345] on span "***@[DOMAIN_NAME]" at bounding box center [122, 343] width 153 height 17
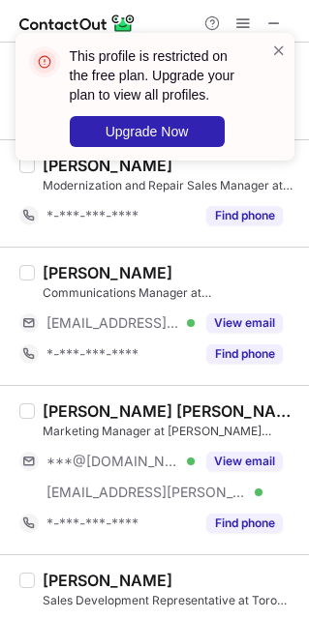
scroll to position [1741, 0]
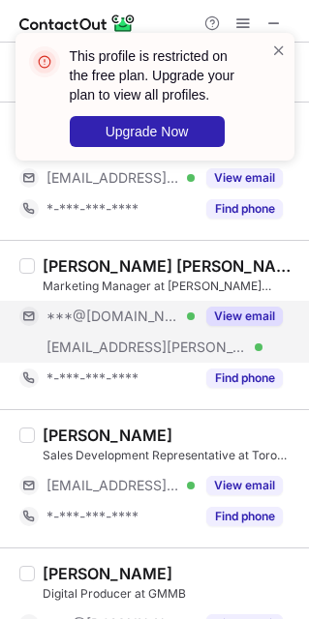
click at [102, 363] on div "[EMAIL_ADDRESS][PERSON_NAME][DOMAIN_NAME] Verified" at bounding box center [106, 347] width 175 height 31
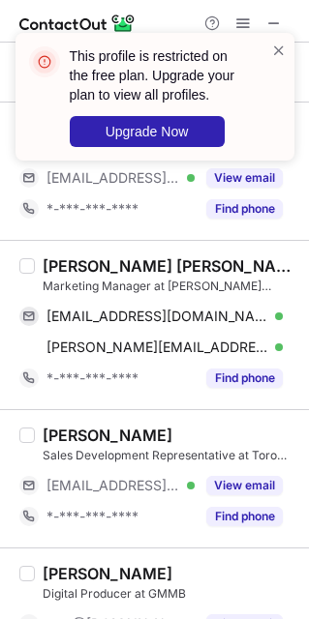
click at [59, 271] on div "[PERSON_NAME] [PERSON_NAME]" at bounding box center [170, 265] width 254 height 19
click at [59, 272] on div "[PERSON_NAME] [PERSON_NAME]" at bounding box center [170, 265] width 254 height 19
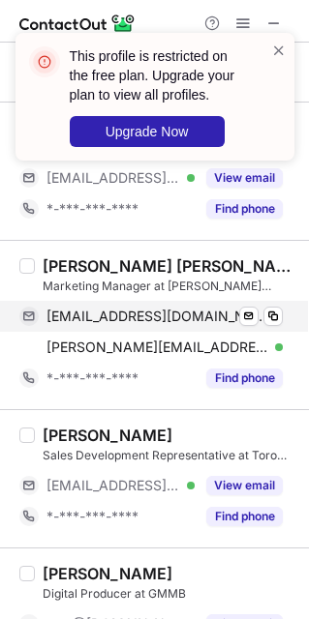
drag, startPoint x: 116, startPoint y: 319, endPoint x: 175, endPoint y: 319, distance: 59.0
click at [116, 319] on span "[EMAIL_ADDRESS][DOMAIN_NAME]" at bounding box center [157, 316] width 222 height 17
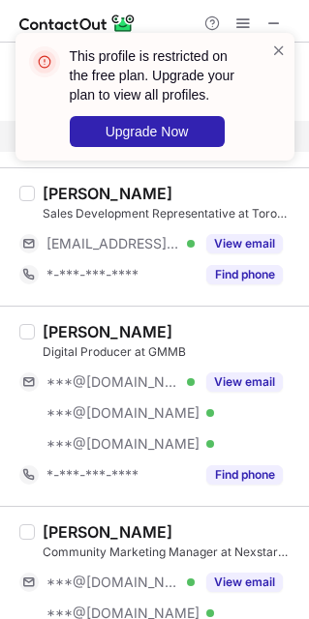
scroll to position [2031, 0]
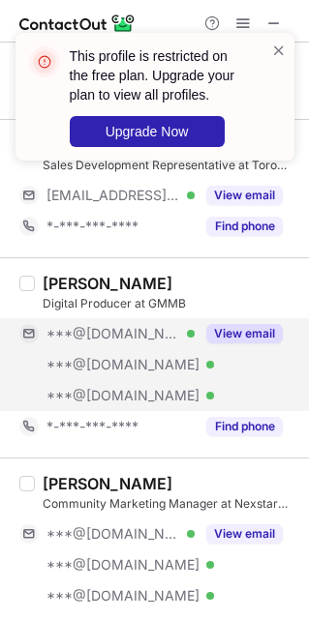
click at [136, 369] on span "***@[DOMAIN_NAME]" at bounding box center [122, 364] width 153 height 17
click at [134, 370] on span "***@[DOMAIN_NAME]" at bounding box center [122, 364] width 153 height 17
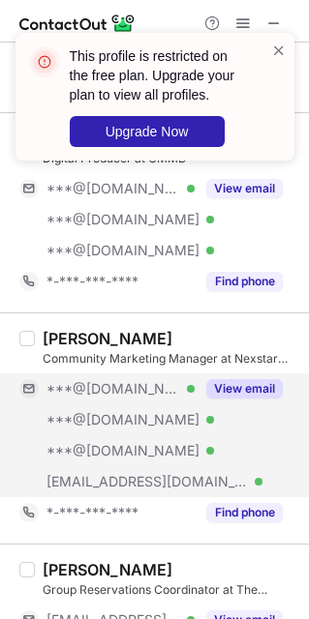
click at [114, 429] on span "***@[DOMAIN_NAME]" at bounding box center [122, 419] width 153 height 17
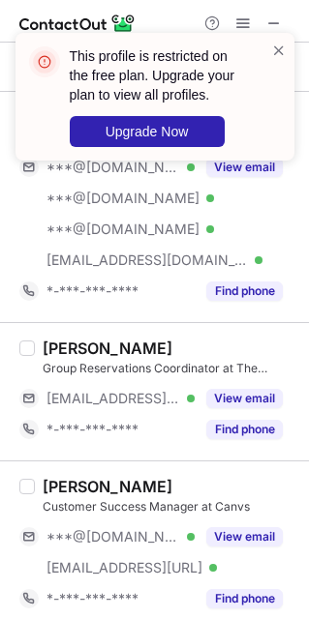
scroll to position [2467, 0]
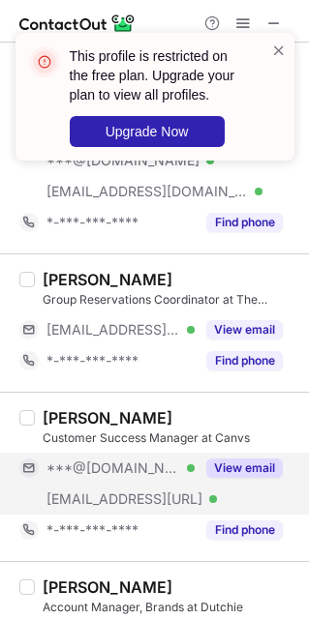
click at [111, 495] on div "[EMAIL_ADDRESS][URL] Verified" at bounding box center [106, 499] width 175 height 31
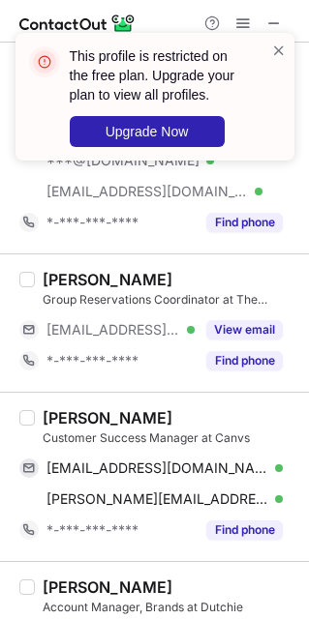
click at [68, 426] on div "[PERSON_NAME]" at bounding box center [108, 417] width 130 height 19
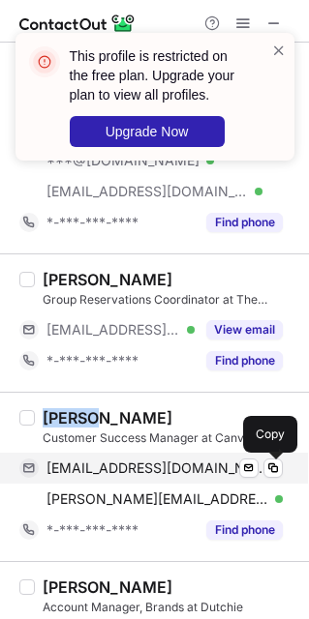
click at [78, 477] on span "[EMAIL_ADDRESS][DOMAIN_NAME]" at bounding box center [157, 467] width 222 height 17
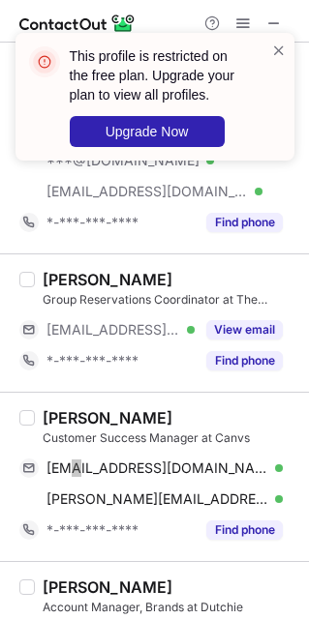
scroll to position [2612, 0]
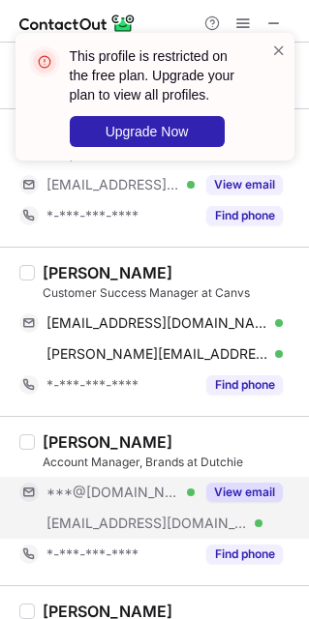
click at [114, 501] on span "***@[DOMAIN_NAME]" at bounding box center [112, 492] width 133 height 17
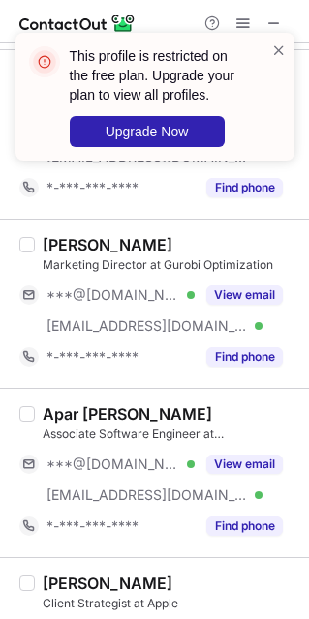
scroll to position [3047, 0]
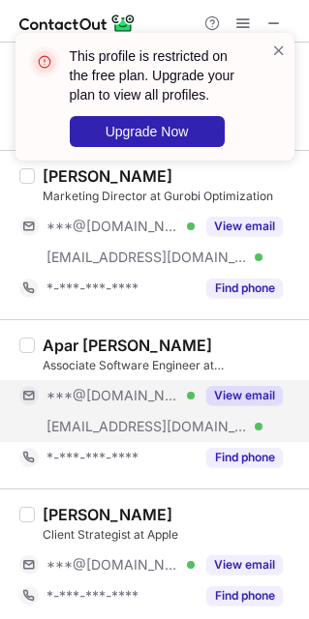
click at [103, 420] on div "[EMAIL_ADDRESS][DOMAIN_NAME] Verified" at bounding box center [106, 426] width 175 height 31
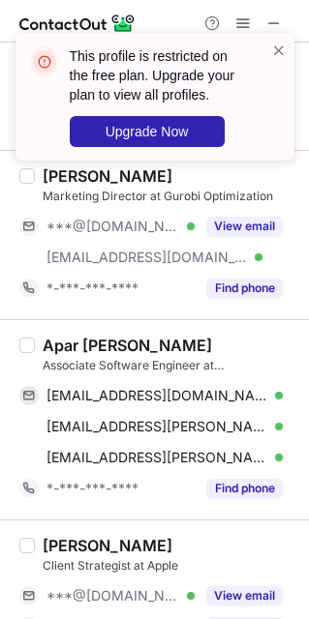
click at [59, 353] on div "Apar [PERSON_NAME]" at bounding box center [127, 345] width 169 height 19
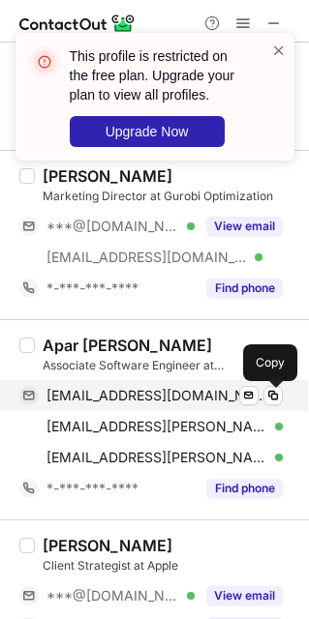
drag, startPoint x: 84, startPoint y: 403, endPoint x: 97, endPoint y: 406, distance: 12.9
click at [84, 403] on span "[EMAIL_ADDRESS][DOMAIN_NAME]" at bounding box center [157, 395] width 222 height 17
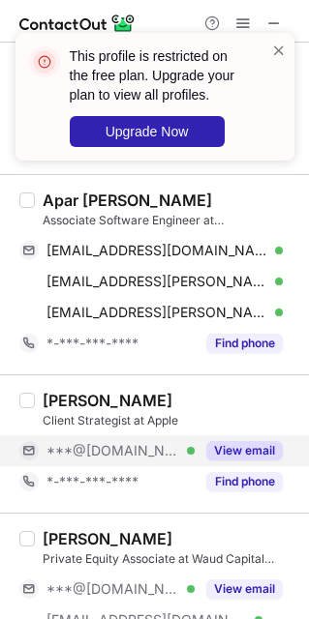
click at [125, 459] on span "***@[DOMAIN_NAME]" at bounding box center [112, 450] width 133 height 17
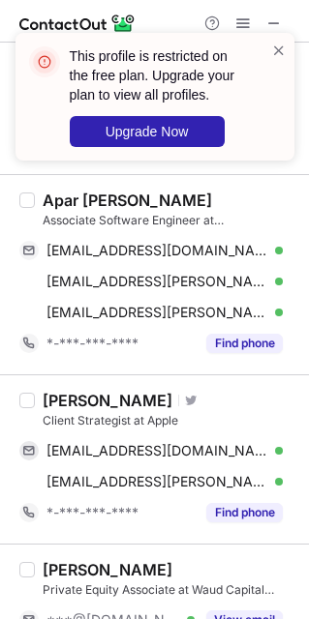
click at [65, 410] on div "[PERSON_NAME]" at bounding box center [108, 400] width 130 height 19
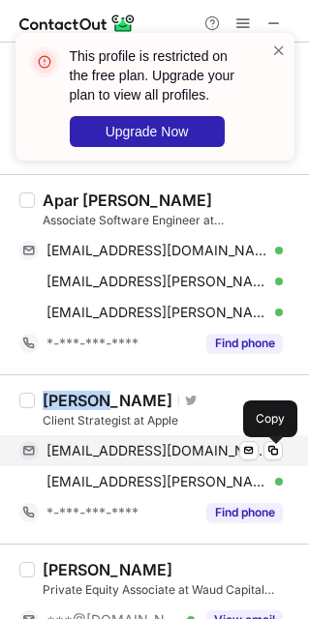
click at [108, 459] on span "[EMAIL_ADDRESS][DOMAIN_NAME]" at bounding box center [157, 450] width 222 height 17
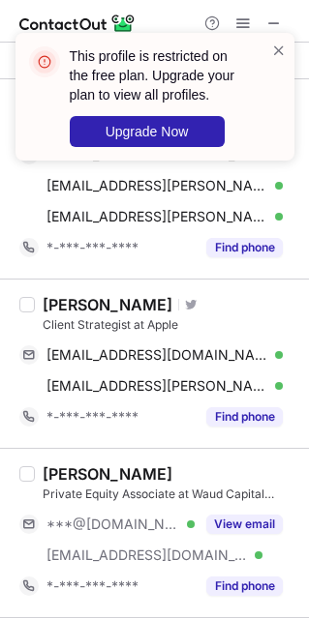
scroll to position [3337, 0]
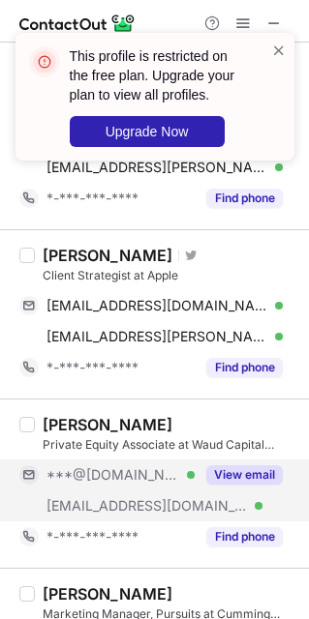
click at [117, 490] on div "***@[DOMAIN_NAME] Verified" at bounding box center [106, 474] width 175 height 31
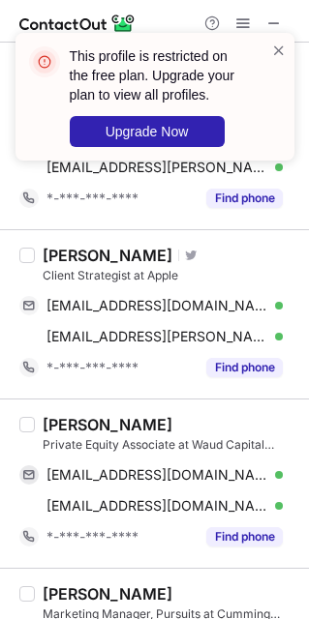
click at [61, 424] on div "[PERSON_NAME]" at bounding box center [108, 424] width 130 height 19
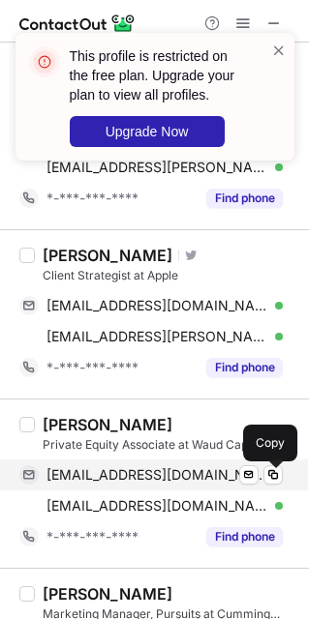
click at [76, 482] on span "[EMAIL_ADDRESS][DOMAIN_NAME]" at bounding box center [157, 474] width 222 height 17
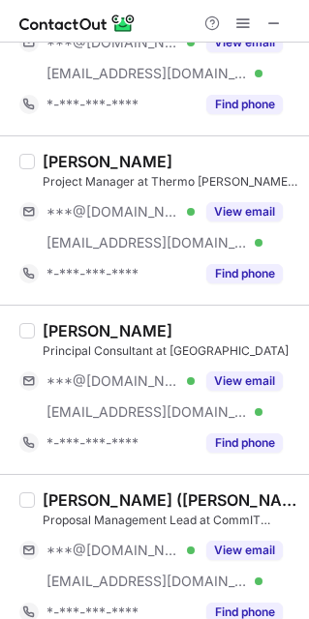
scroll to position [0, 0]
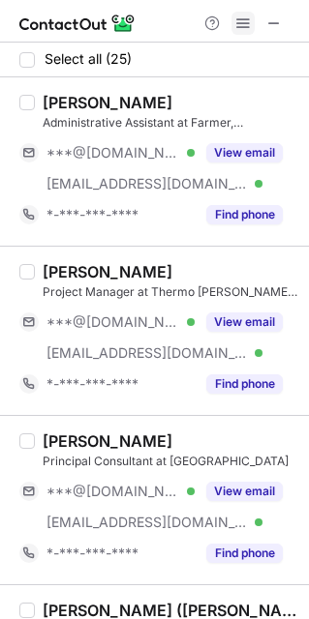
click at [252, 14] on button at bounding box center [242, 23] width 23 height 23
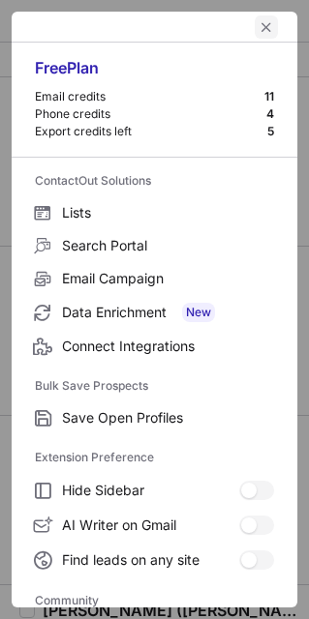
click at [258, 26] on span "left-button" at bounding box center [265, 26] width 15 height 15
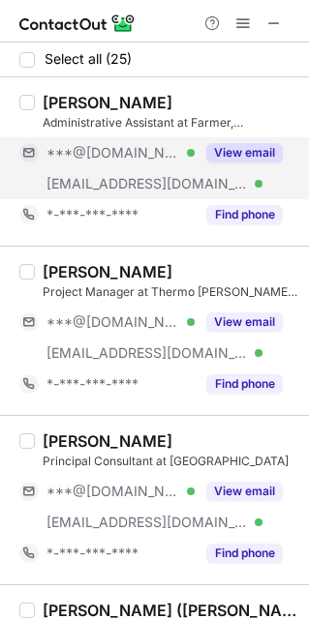
click at [133, 168] on div "[EMAIL_ADDRESS][DOMAIN_NAME] Verified" at bounding box center [106, 183] width 175 height 31
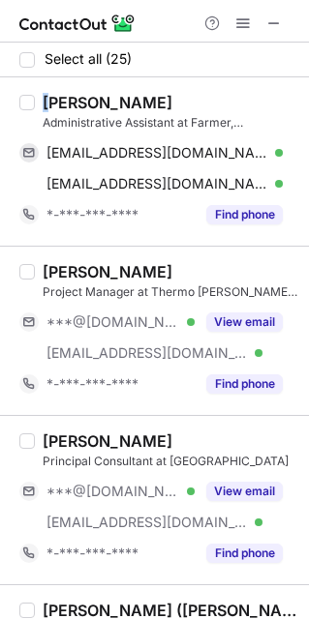
click at [47, 94] on div "[PERSON_NAME]" at bounding box center [108, 102] width 130 height 19
click at [49, 95] on div "[PERSON_NAME]" at bounding box center [108, 102] width 130 height 19
click at [70, 93] on div "[PERSON_NAME]" at bounding box center [108, 102] width 130 height 19
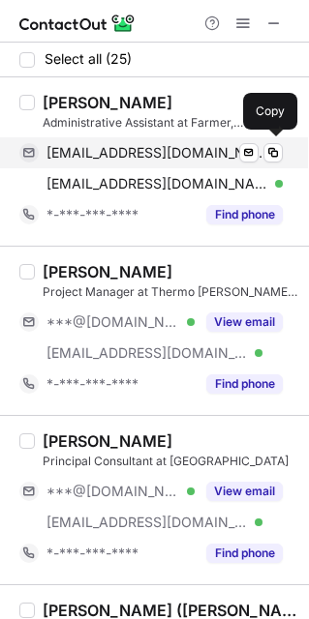
click at [93, 147] on span "[EMAIL_ADDRESS][DOMAIN_NAME]" at bounding box center [157, 152] width 222 height 17
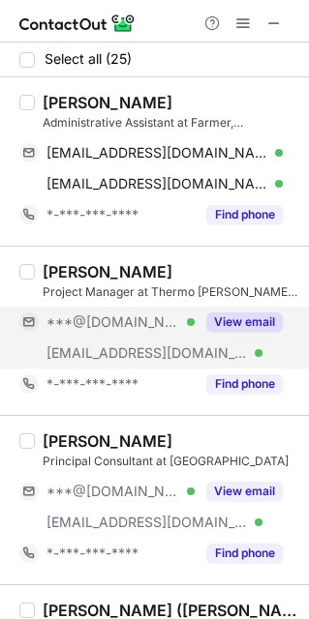
click at [111, 336] on div "***@[DOMAIN_NAME] Verified" at bounding box center [106, 322] width 175 height 31
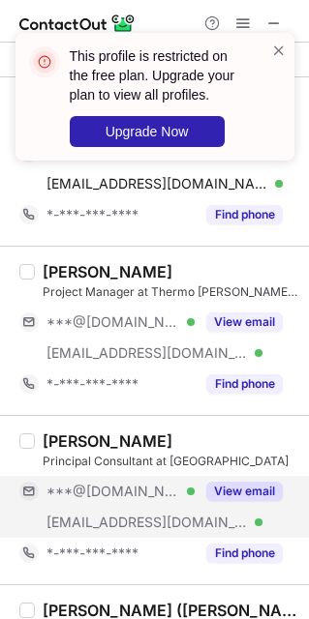
click at [108, 517] on span "[EMAIL_ADDRESS][DOMAIN_NAME]" at bounding box center [146, 522] width 201 height 17
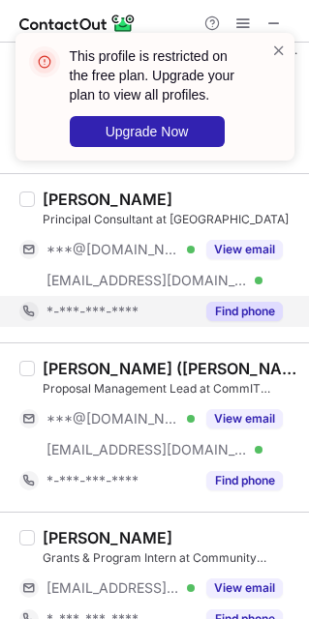
scroll to position [290, 0]
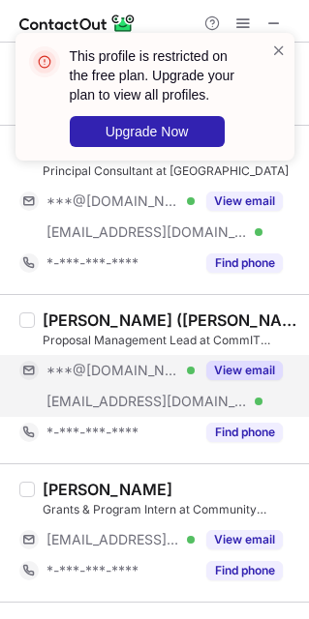
click at [120, 374] on span "***@[DOMAIN_NAME]" at bounding box center [112, 370] width 133 height 17
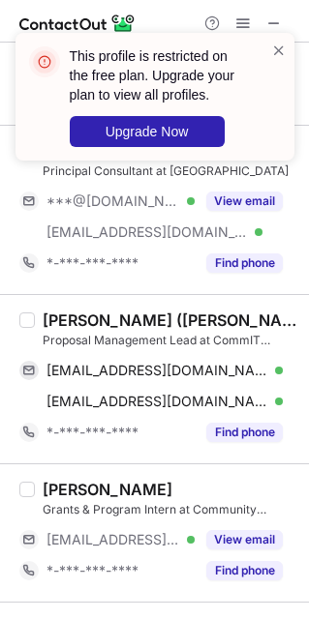
click at [55, 318] on div "[PERSON_NAME] ([PERSON_NAME]) [PERSON_NAME]" at bounding box center [170, 320] width 254 height 19
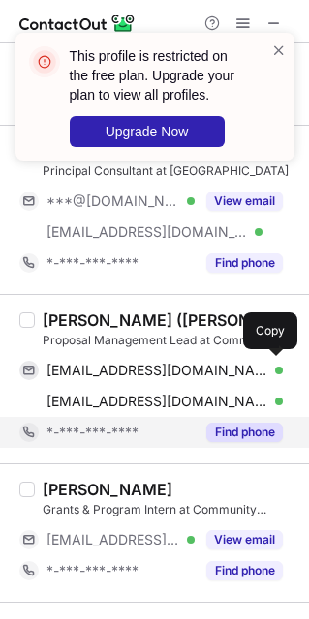
drag, startPoint x: 100, startPoint y: 371, endPoint x: 91, endPoint y: 420, distance: 49.1
click at [100, 371] on span "[EMAIL_ADDRESS][DOMAIN_NAME]" at bounding box center [157, 370] width 222 height 17
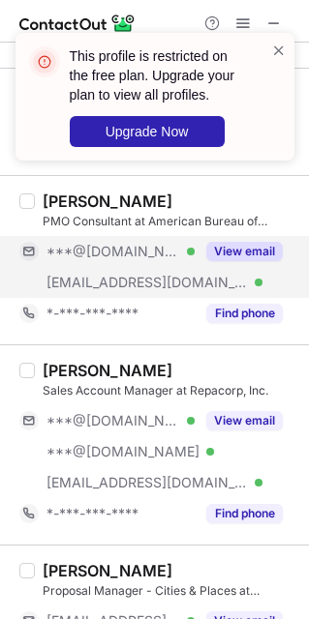
scroll to position [871, 0]
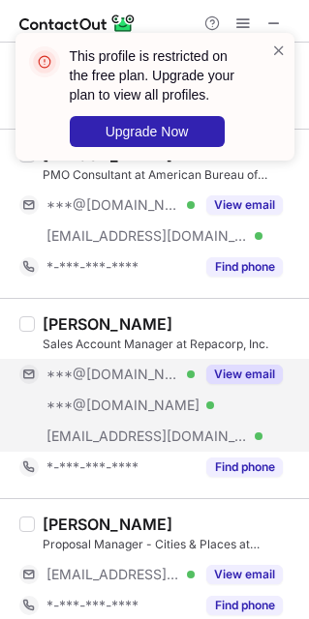
click at [122, 383] on span "***@[DOMAIN_NAME]" at bounding box center [112, 374] width 133 height 17
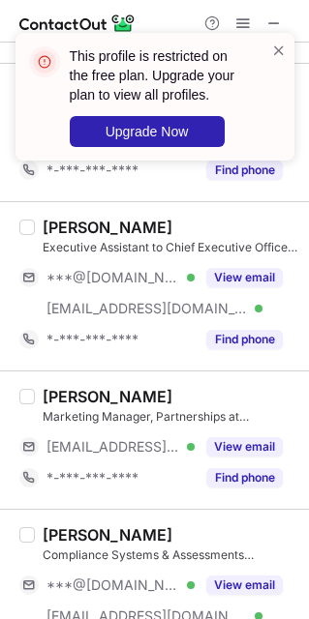
scroll to position [1451, 0]
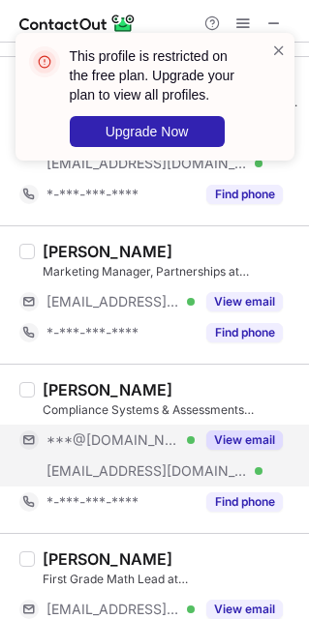
click at [96, 469] on span "[EMAIL_ADDRESS][DOMAIN_NAME]" at bounding box center [146, 470] width 201 height 17
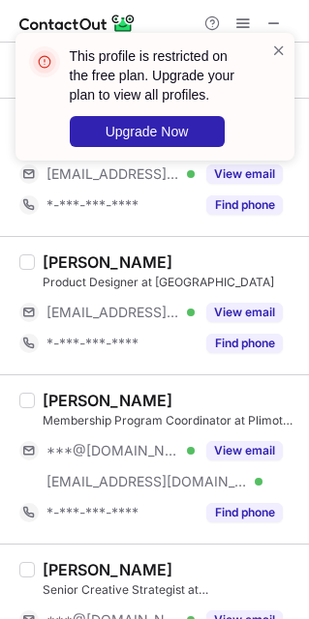
scroll to position [2031, 0]
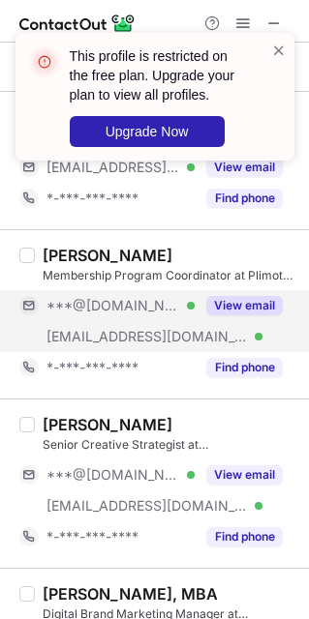
click at [113, 342] on span "[EMAIL_ADDRESS][DOMAIN_NAME]" at bounding box center [146, 336] width 201 height 17
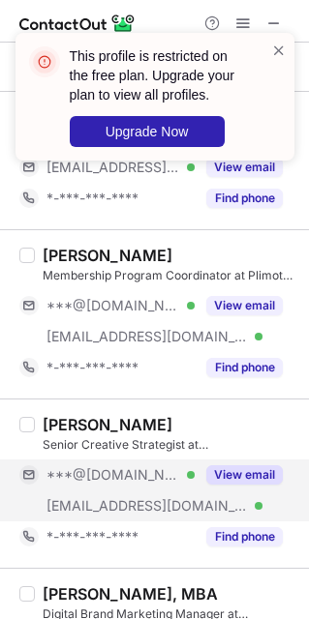
click at [102, 498] on div "[EMAIL_ADDRESS][DOMAIN_NAME] Verified" at bounding box center [106, 505] width 175 height 31
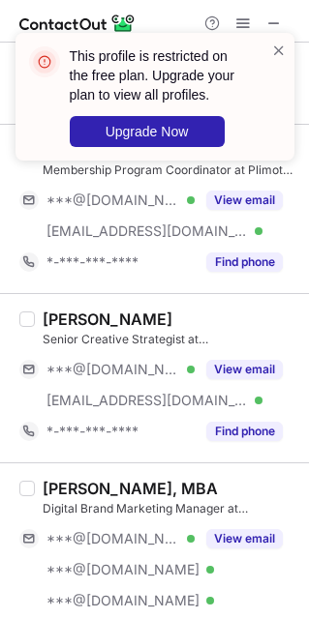
scroll to position [2322, 0]
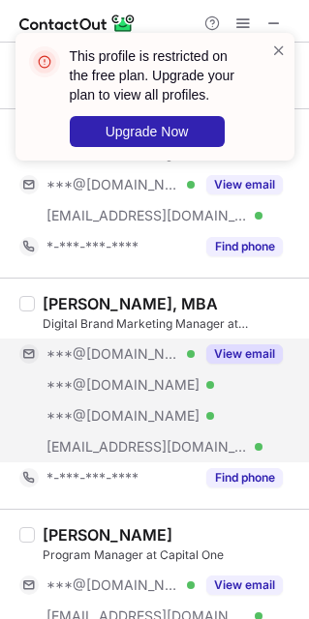
click at [120, 411] on div "***@[DOMAIN_NAME] Verified" at bounding box center [106, 415] width 175 height 31
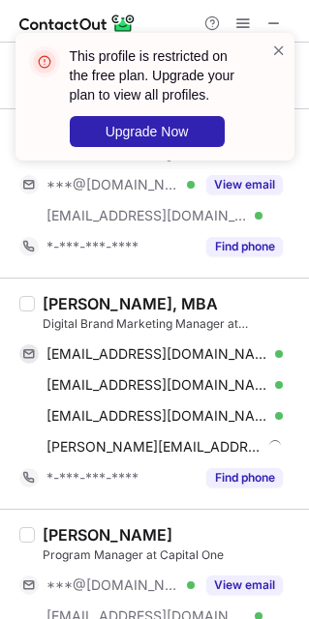
click at [65, 296] on div "[PERSON_NAME], MBA Digital Brand Marketing Manager at [GEOGRAPHIC_DATA] [EMAIL_…" at bounding box center [154, 393] width 309 height 231
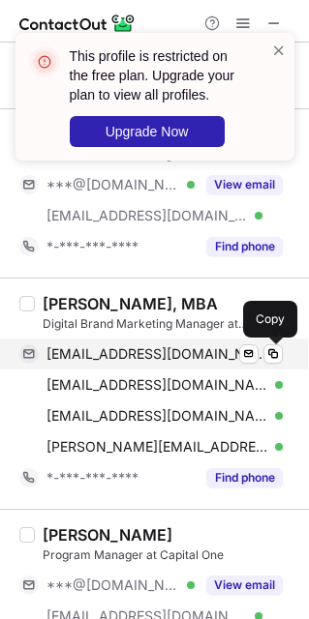
drag, startPoint x: 76, startPoint y: 360, endPoint x: 78, endPoint y: 371, distance: 11.8
click at [76, 360] on span "[EMAIL_ADDRESS][DOMAIN_NAME]" at bounding box center [157, 353] width 222 height 17
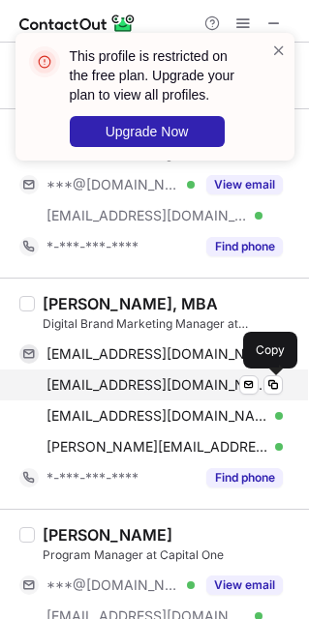
scroll to position [2467, 0]
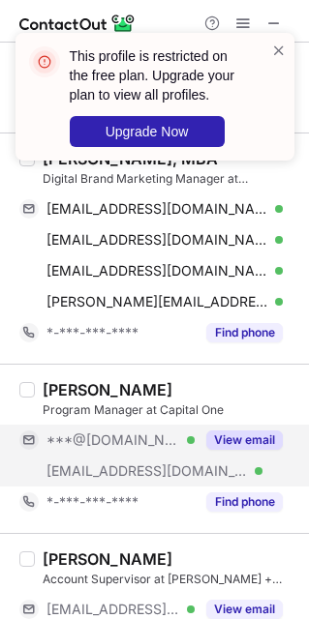
click at [128, 446] on span "***@[DOMAIN_NAME]" at bounding box center [112, 439] width 133 height 17
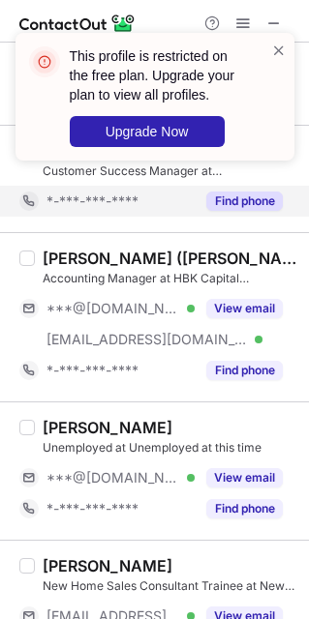
scroll to position [3192, 0]
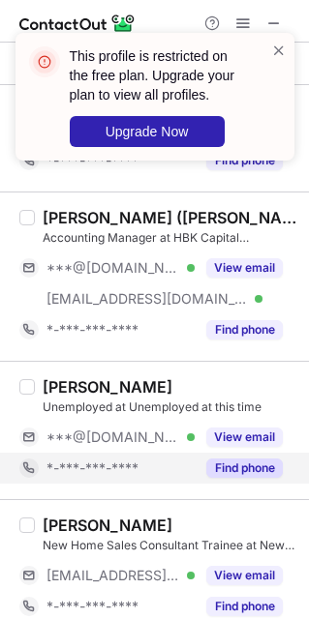
click at [117, 476] on span "*-***-***-****" at bounding box center [92, 467] width 92 height 17
click at [113, 461] on div "*-***-***-****" at bounding box center [150, 468] width 263 height 31
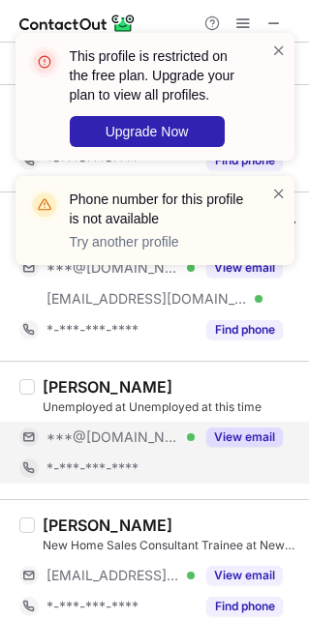
click at [113, 446] on span "***@[DOMAIN_NAME]" at bounding box center [112, 437] width 133 height 17
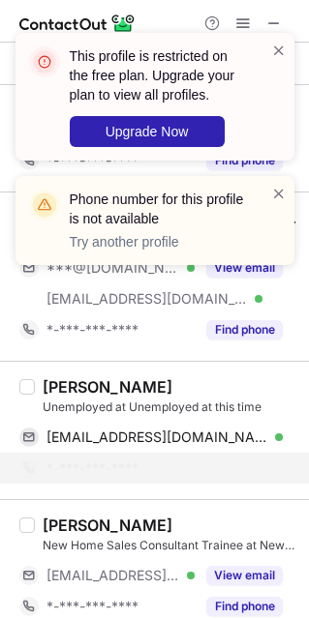
click at [82, 392] on div "[PERSON_NAME]" at bounding box center [108, 386] width 130 height 19
click at [81, 392] on div "[PERSON_NAME]" at bounding box center [108, 386] width 130 height 19
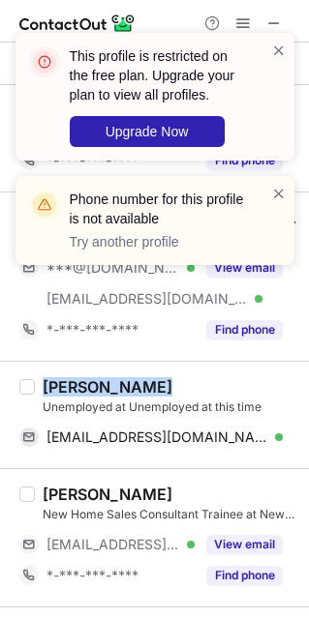
click at [81, 392] on div "[PERSON_NAME]" at bounding box center [108, 386] width 130 height 19
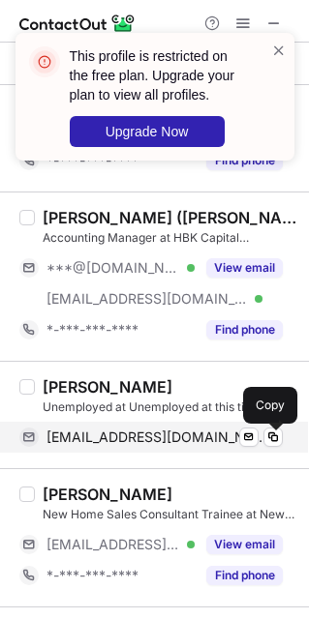
click at [85, 446] on span "[EMAIL_ADDRESS][DOMAIN_NAME]" at bounding box center [157, 437] width 222 height 17
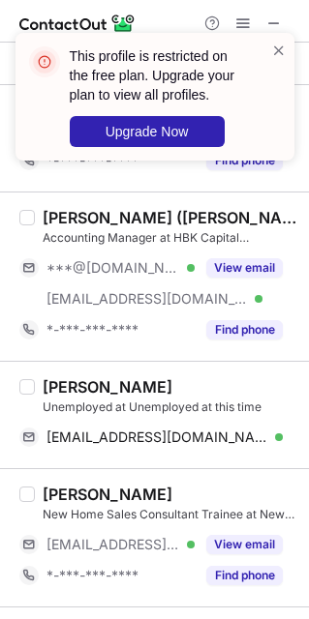
click at [61, 397] on div "[PERSON_NAME]" at bounding box center [108, 386] width 130 height 19
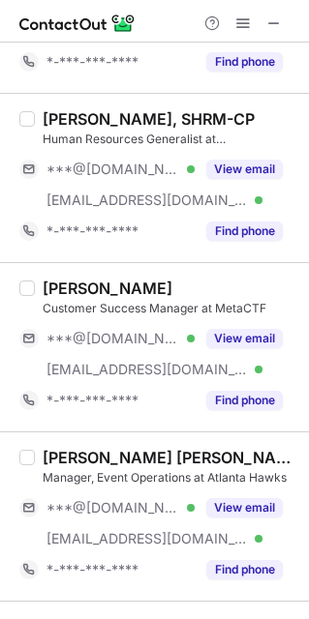
scroll to position [0, 0]
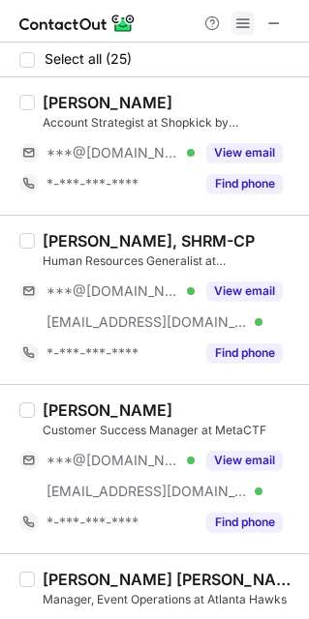
click at [242, 22] on span at bounding box center [242, 22] width 15 height 15
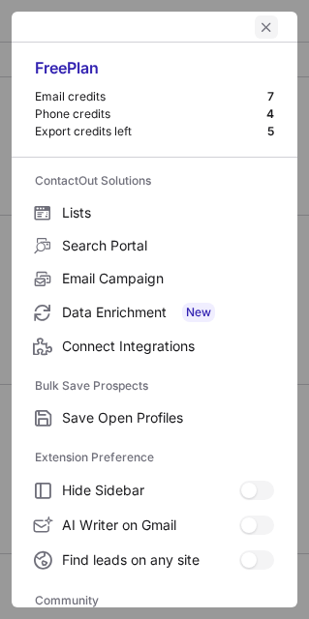
click at [258, 29] on span "left-button" at bounding box center [265, 26] width 15 height 15
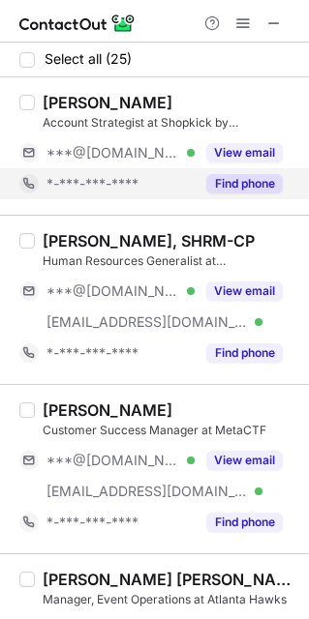
click at [90, 173] on div "*-***-***-****" at bounding box center [106, 183] width 175 height 31
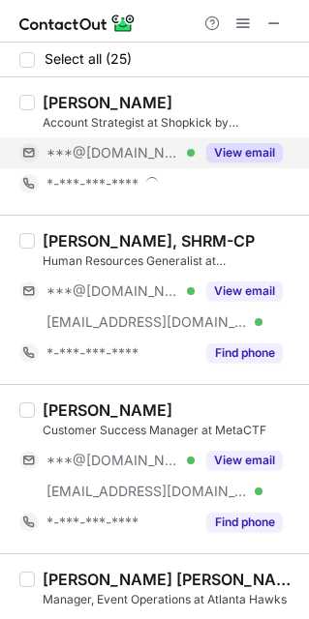
click at [90, 157] on span "***@[DOMAIN_NAME]" at bounding box center [112, 152] width 133 height 17
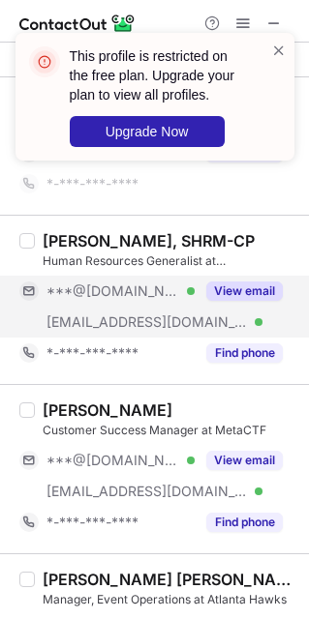
click at [104, 293] on span "***@[DOMAIN_NAME]" at bounding box center [112, 290] width 133 height 17
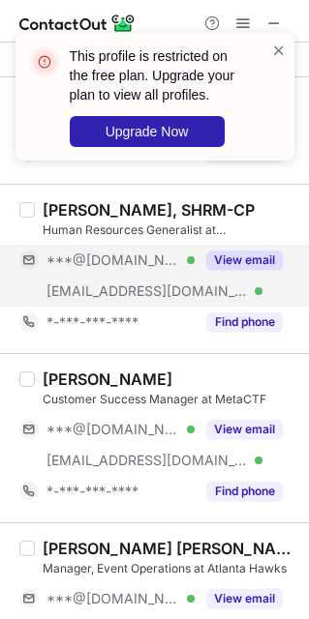
click at [116, 267] on span "***@[DOMAIN_NAME]" at bounding box center [112, 260] width 133 height 17
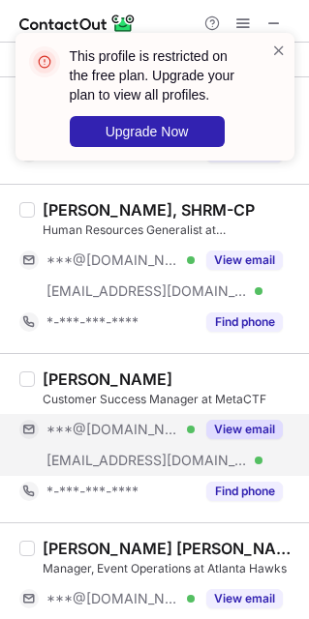
click at [97, 441] on div "***@[DOMAIN_NAME] Verified" at bounding box center [106, 429] width 175 height 31
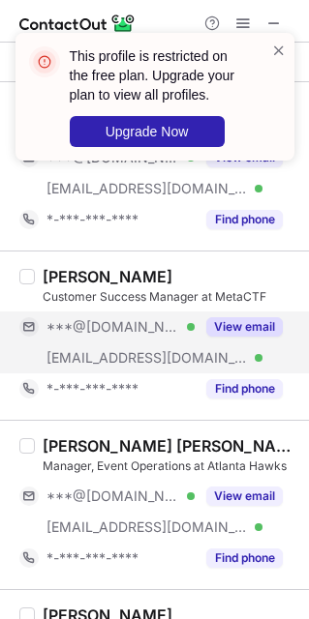
scroll to position [145, 0]
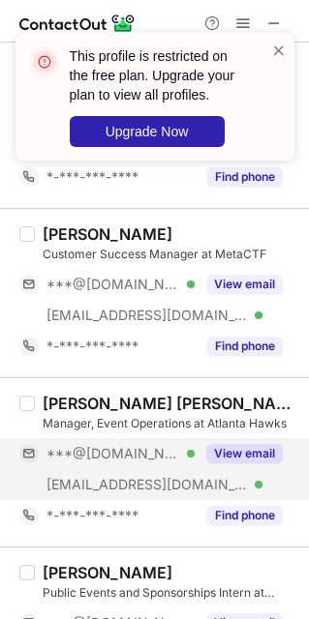
click at [103, 479] on span "[EMAIL_ADDRESS][DOMAIN_NAME]" at bounding box center [146, 484] width 201 height 17
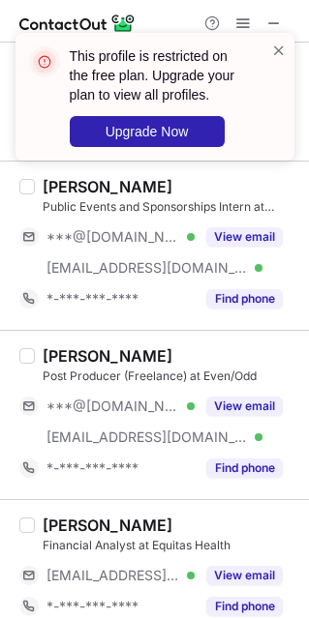
scroll to position [580, 0]
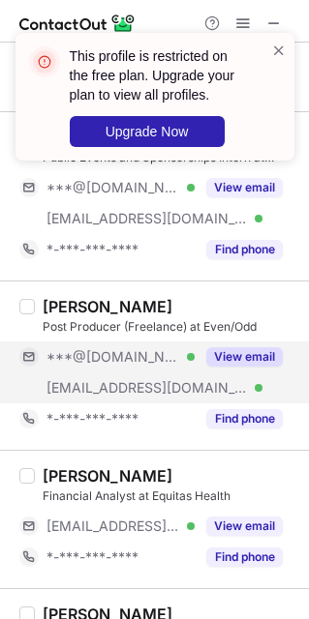
click at [131, 380] on span "[EMAIL_ADDRESS][DOMAIN_NAME]" at bounding box center [146, 387] width 201 height 17
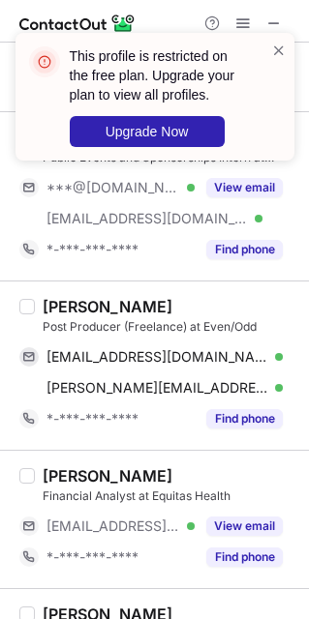
click at [78, 315] on div "[PERSON_NAME]" at bounding box center [108, 306] width 130 height 19
drag, startPoint x: 65, startPoint y: 360, endPoint x: 245, endPoint y: 275, distance: 199.0
click at [76, 355] on span "[EMAIL_ADDRESS][DOMAIN_NAME]" at bounding box center [157, 356] width 222 height 17
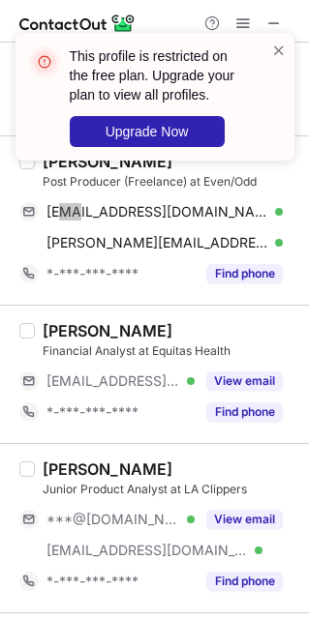
scroll to position [871, 0]
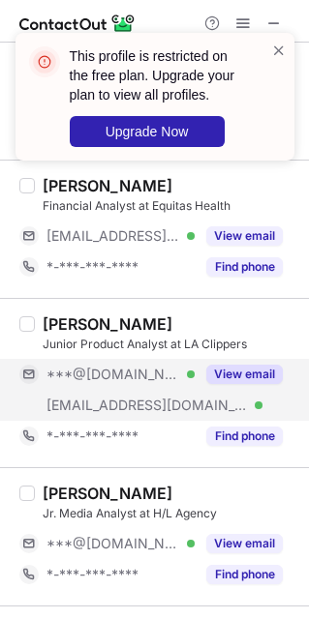
click at [107, 389] on div "***@[DOMAIN_NAME] Verified" at bounding box center [106, 374] width 175 height 31
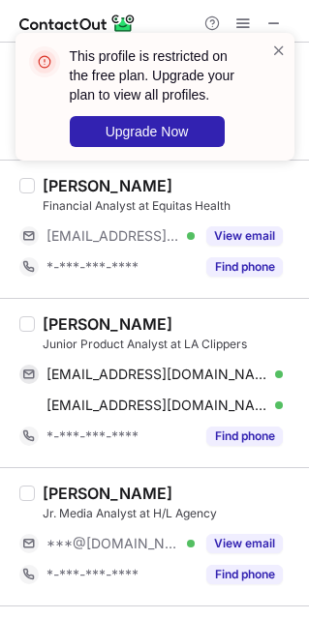
click at [67, 324] on div "[PERSON_NAME]" at bounding box center [108, 323] width 130 height 19
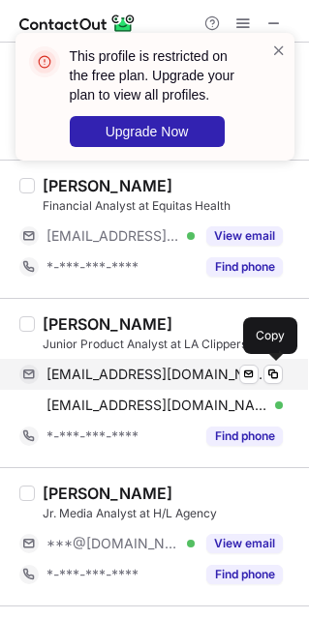
drag, startPoint x: 113, startPoint y: 370, endPoint x: 142, endPoint y: 362, distance: 30.3
click at [114, 370] on span "[EMAIL_ADDRESS][DOMAIN_NAME]" at bounding box center [157, 374] width 222 height 17
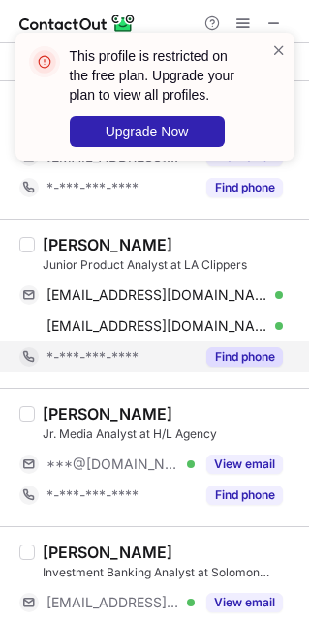
scroll to position [1016, 0]
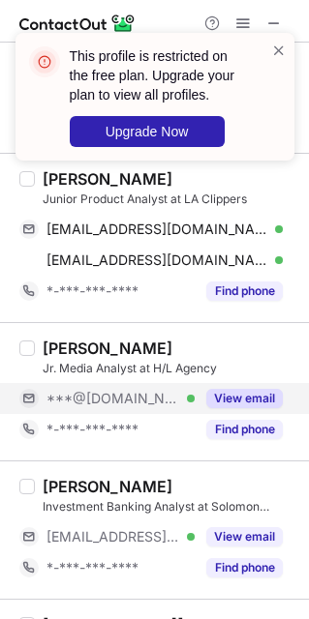
click at [108, 405] on span "***@[DOMAIN_NAME]" at bounding box center [112, 398] width 133 height 17
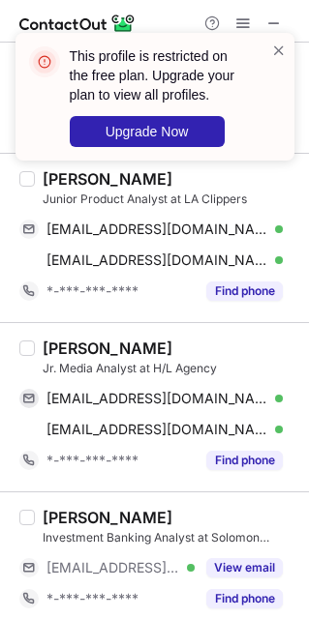
click at [56, 351] on div "[PERSON_NAME]" at bounding box center [108, 348] width 130 height 19
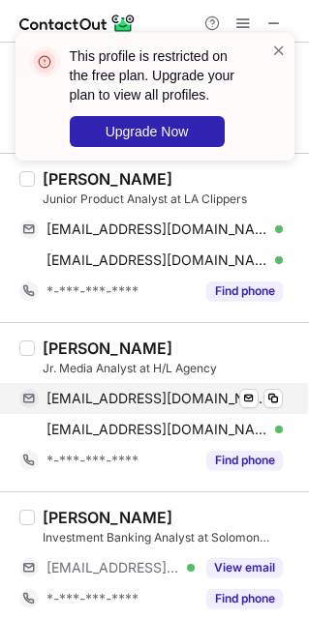
click at [79, 403] on span "[EMAIL_ADDRESS][DOMAIN_NAME]" at bounding box center [157, 398] width 222 height 17
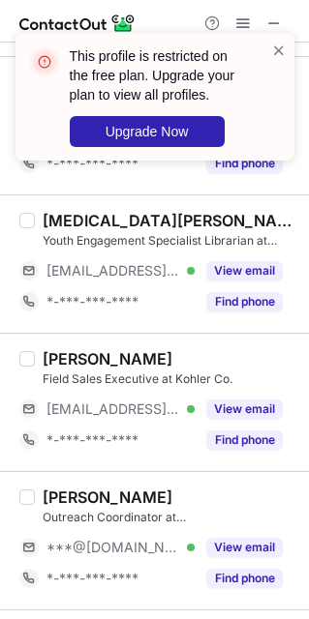
scroll to position [1596, 0]
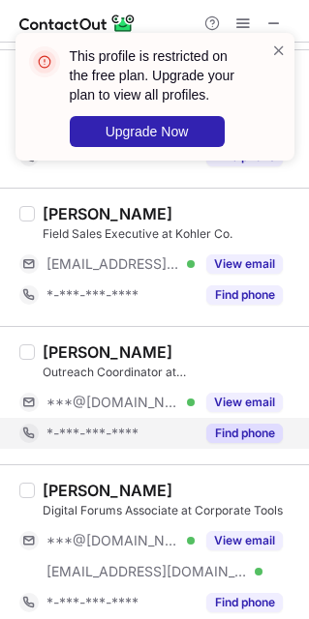
click at [116, 429] on span "*-***-***-****" at bounding box center [92, 433] width 92 height 17
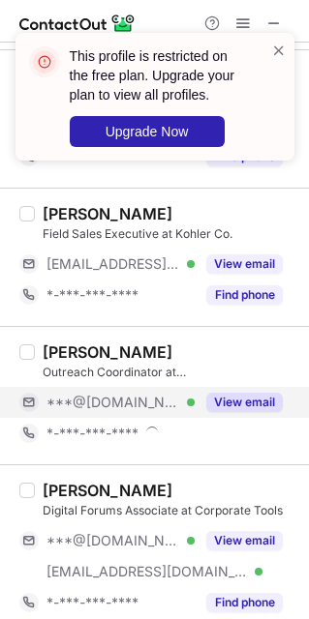
click at [110, 408] on span "***@[DOMAIN_NAME]" at bounding box center [112, 402] width 133 height 17
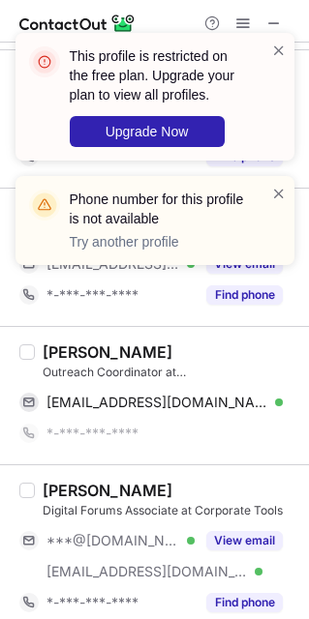
click at [53, 351] on div "[PERSON_NAME]" at bounding box center [108, 351] width 130 height 19
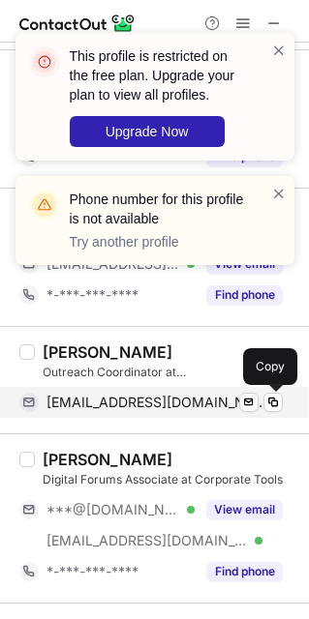
drag, startPoint x: 84, startPoint y: 411, endPoint x: 108, endPoint y: 409, distance: 24.3
click at [84, 411] on span "[EMAIL_ADDRESS][DOMAIN_NAME]" at bounding box center [157, 402] width 222 height 17
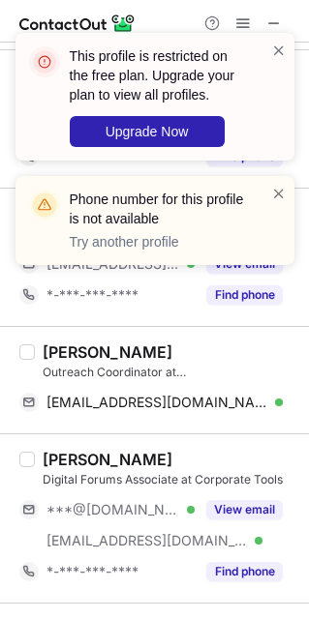
scroll to position [1741, 0]
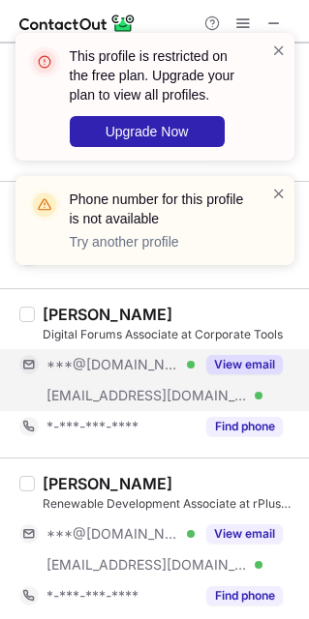
click at [117, 380] on div "***@[DOMAIN_NAME] Verified" at bounding box center [106, 364] width 175 height 31
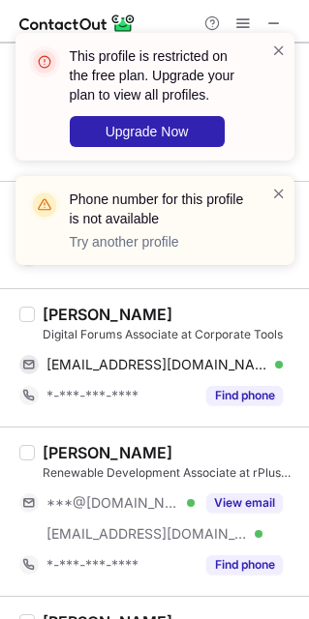
click at [70, 311] on div "[PERSON_NAME]" at bounding box center [108, 314] width 130 height 19
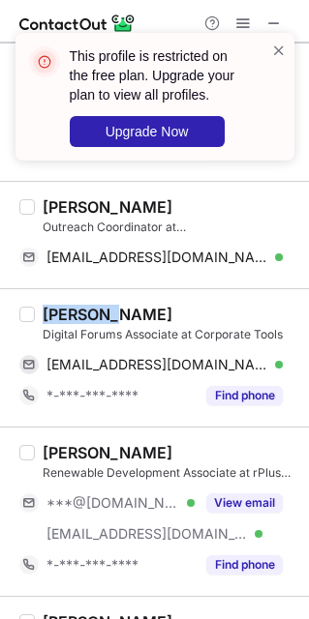
click at [70, 311] on div "[PERSON_NAME]" at bounding box center [108, 314] width 130 height 19
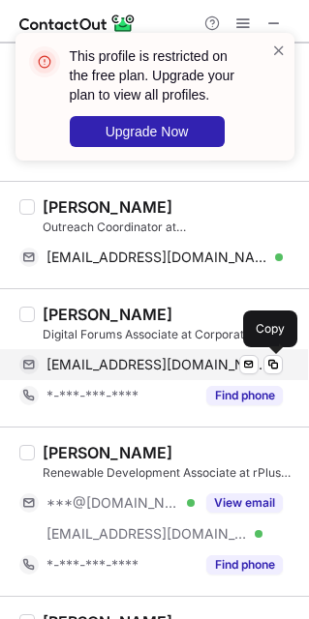
click at [113, 365] on span "[EMAIL_ADDRESS][DOMAIN_NAME]" at bounding box center [157, 364] width 222 height 17
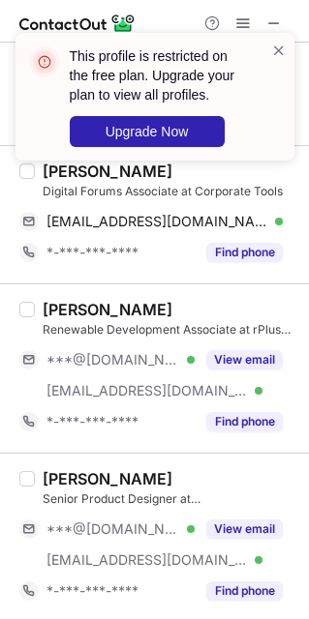
scroll to position [1886, 0]
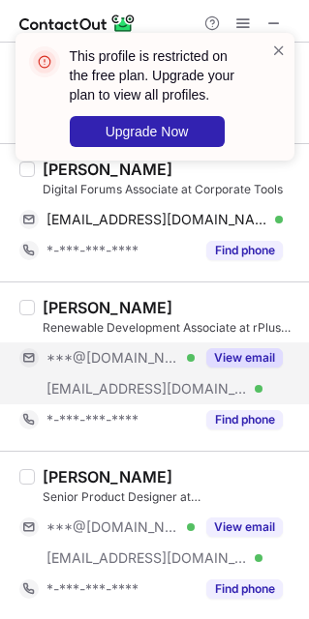
click at [131, 398] on span "[EMAIL_ADDRESS][DOMAIN_NAME]" at bounding box center [146, 388] width 201 height 17
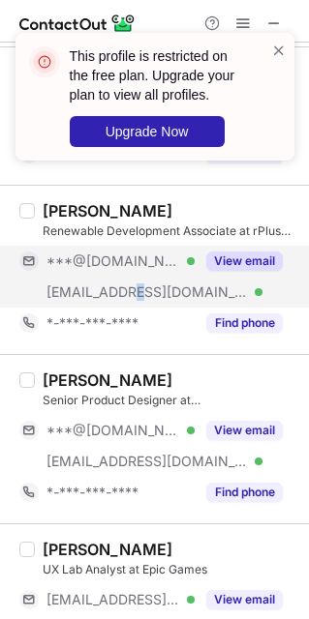
scroll to position [2031, 0]
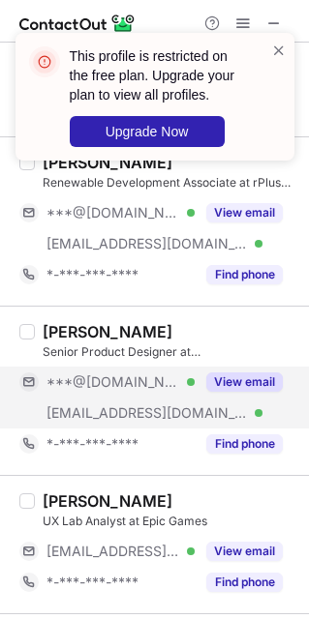
click at [122, 398] on div "***@[DOMAIN_NAME] Verified" at bounding box center [106, 382] width 175 height 31
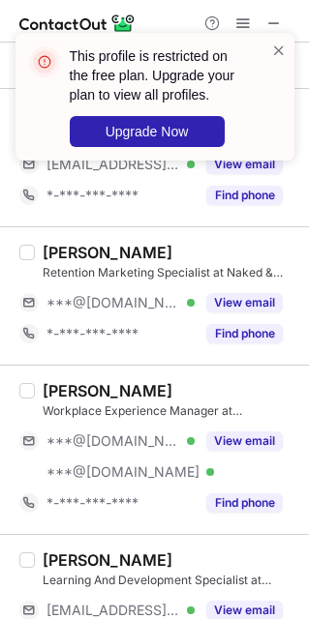
scroll to position [2467, 0]
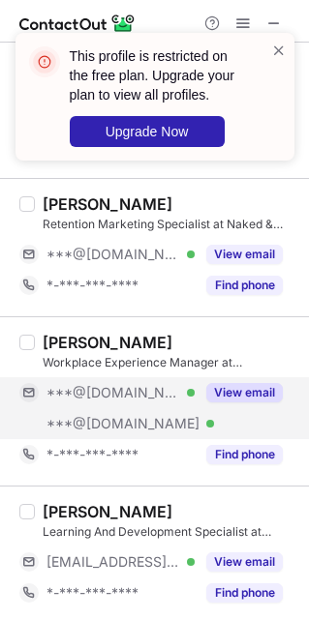
click at [100, 429] on span "***@[DOMAIN_NAME]" at bounding box center [122, 423] width 153 height 17
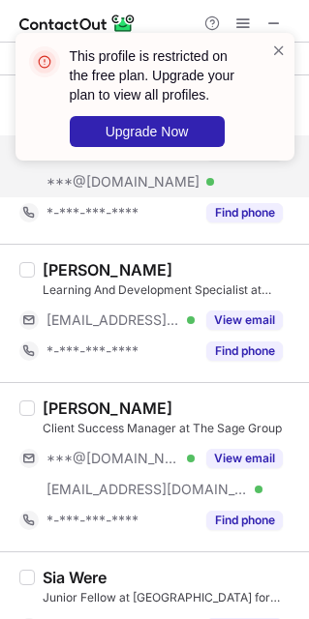
scroll to position [2757, 0]
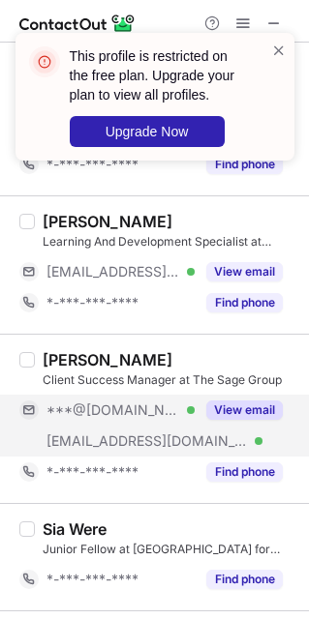
click at [91, 435] on div "[EMAIL_ADDRESS][DOMAIN_NAME] Verified" at bounding box center [106, 441] width 175 height 31
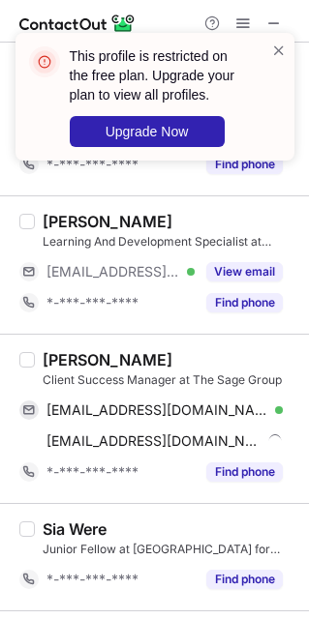
click at [67, 369] on div "[PERSON_NAME]" at bounding box center [108, 359] width 130 height 19
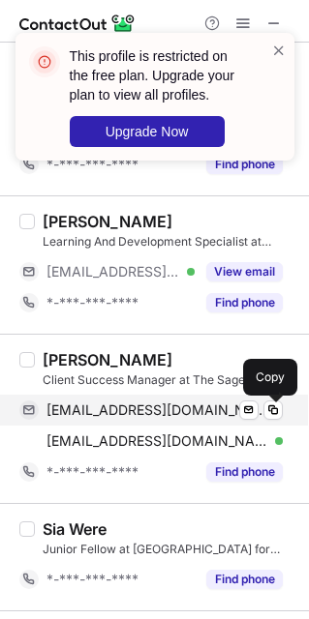
click at [119, 419] on span "[EMAIL_ADDRESS][DOMAIN_NAME]" at bounding box center [157, 409] width 222 height 17
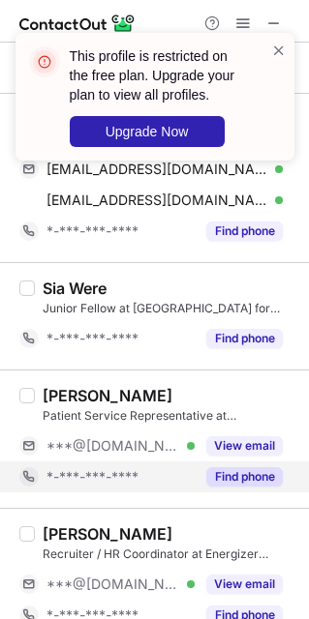
scroll to position [3047, 0]
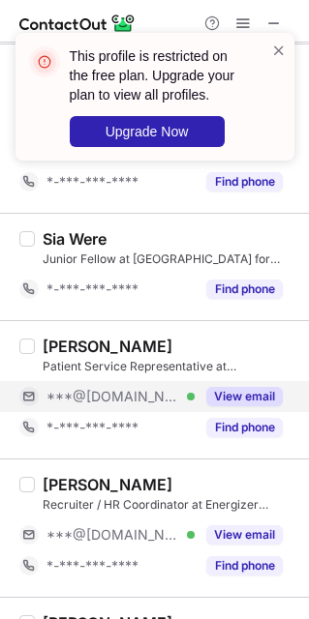
click at [103, 412] on div "***@[DOMAIN_NAME] Verified" at bounding box center [106, 396] width 175 height 31
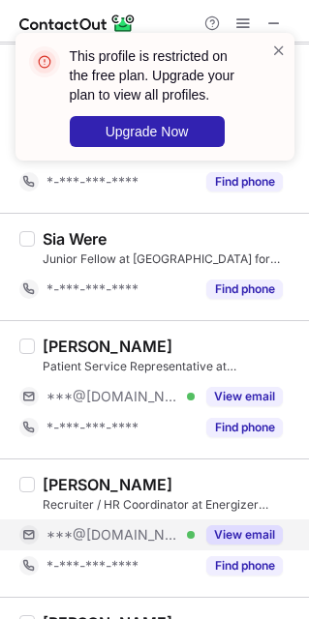
click at [108, 544] on span "***@[DOMAIN_NAME]" at bounding box center [112, 534] width 133 height 17
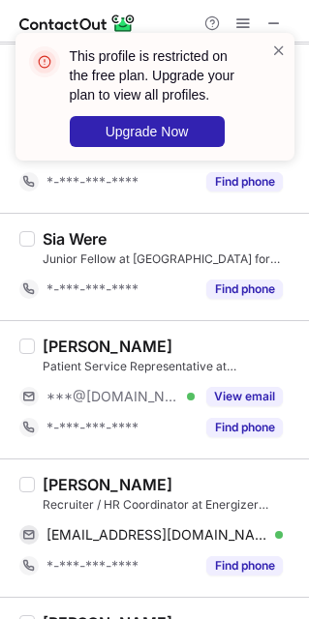
click at [62, 494] on div "[PERSON_NAME]" at bounding box center [108, 484] width 130 height 19
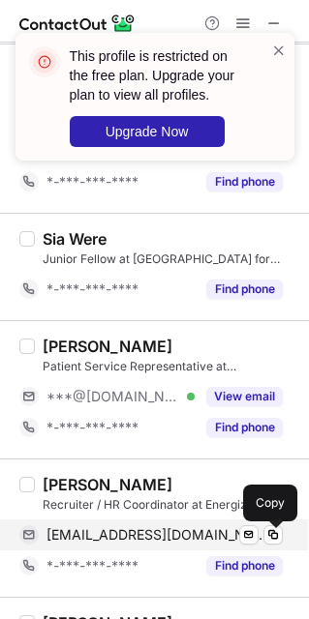
click at [94, 540] on span "[EMAIL_ADDRESS][DOMAIN_NAME]" at bounding box center [157, 534] width 222 height 17
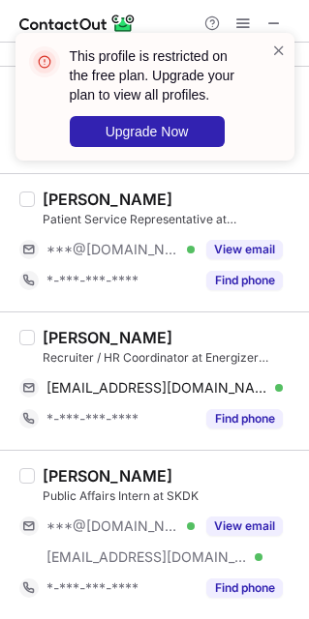
scroll to position [3204, 0]
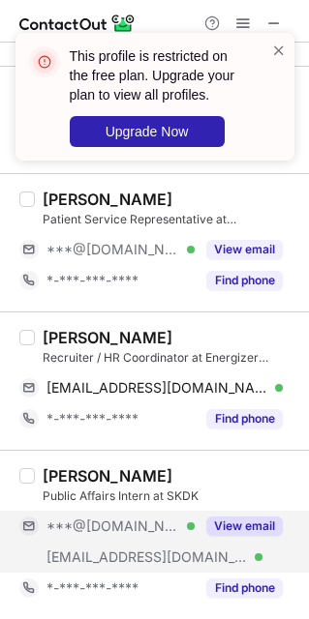
click at [116, 542] on div "[EMAIL_ADDRESS][DOMAIN_NAME] Verified" at bounding box center [106, 557] width 175 height 31
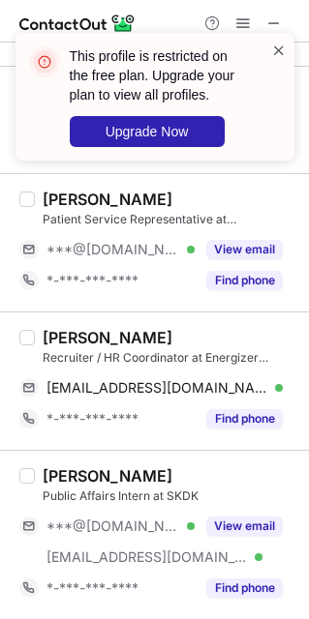
click at [280, 51] on span at bounding box center [278, 50] width 15 height 19
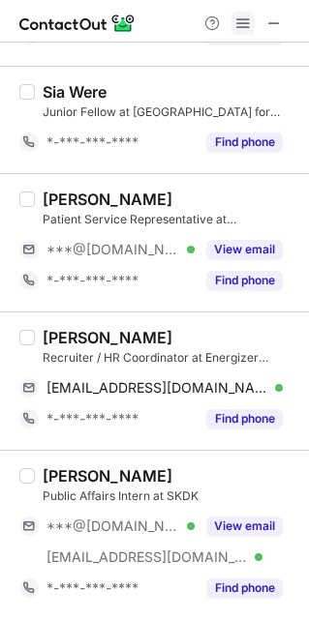
click at [242, 21] on span at bounding box center [242, 22] width 15 height 15
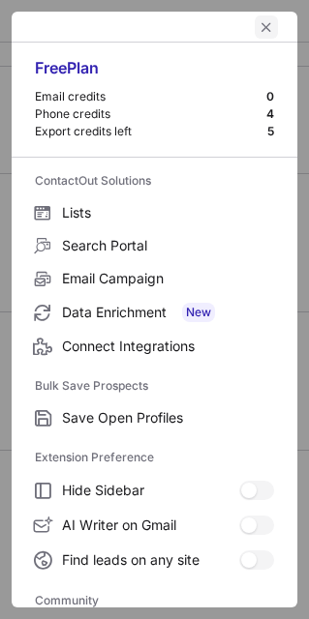
click at [258, 23] on span "left-button" at bounding box center [265, 26] width 15 height 15
